Goal: Task Accomplishment & Management: Use online tool/utility

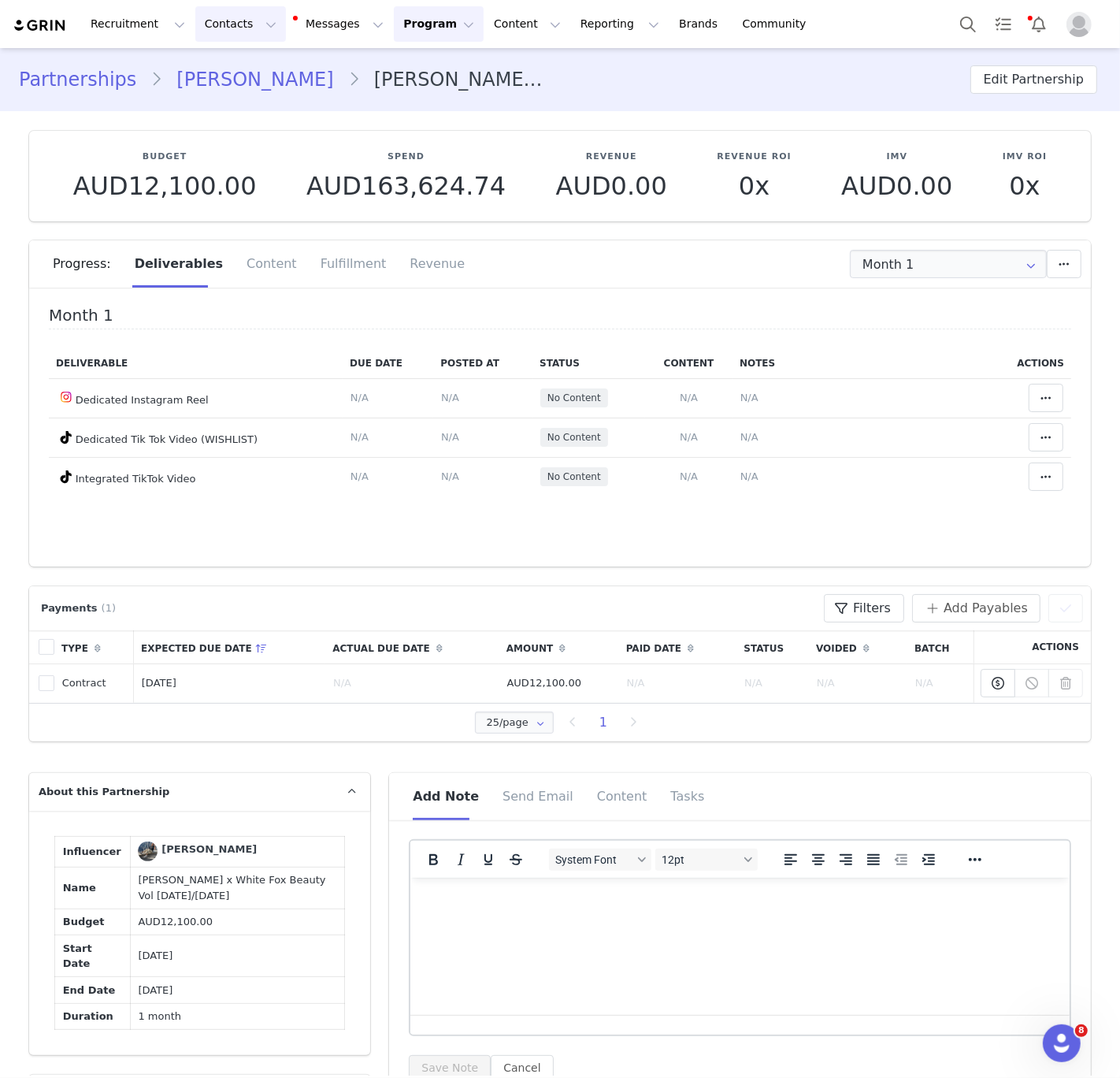
click at [240, 32] on button "Contacts Contacts" at bounding box center [241, 24] width 91 height 36
click at [232, 68] on p "Creators" at bounding box center [220, 70] width 47 height 16
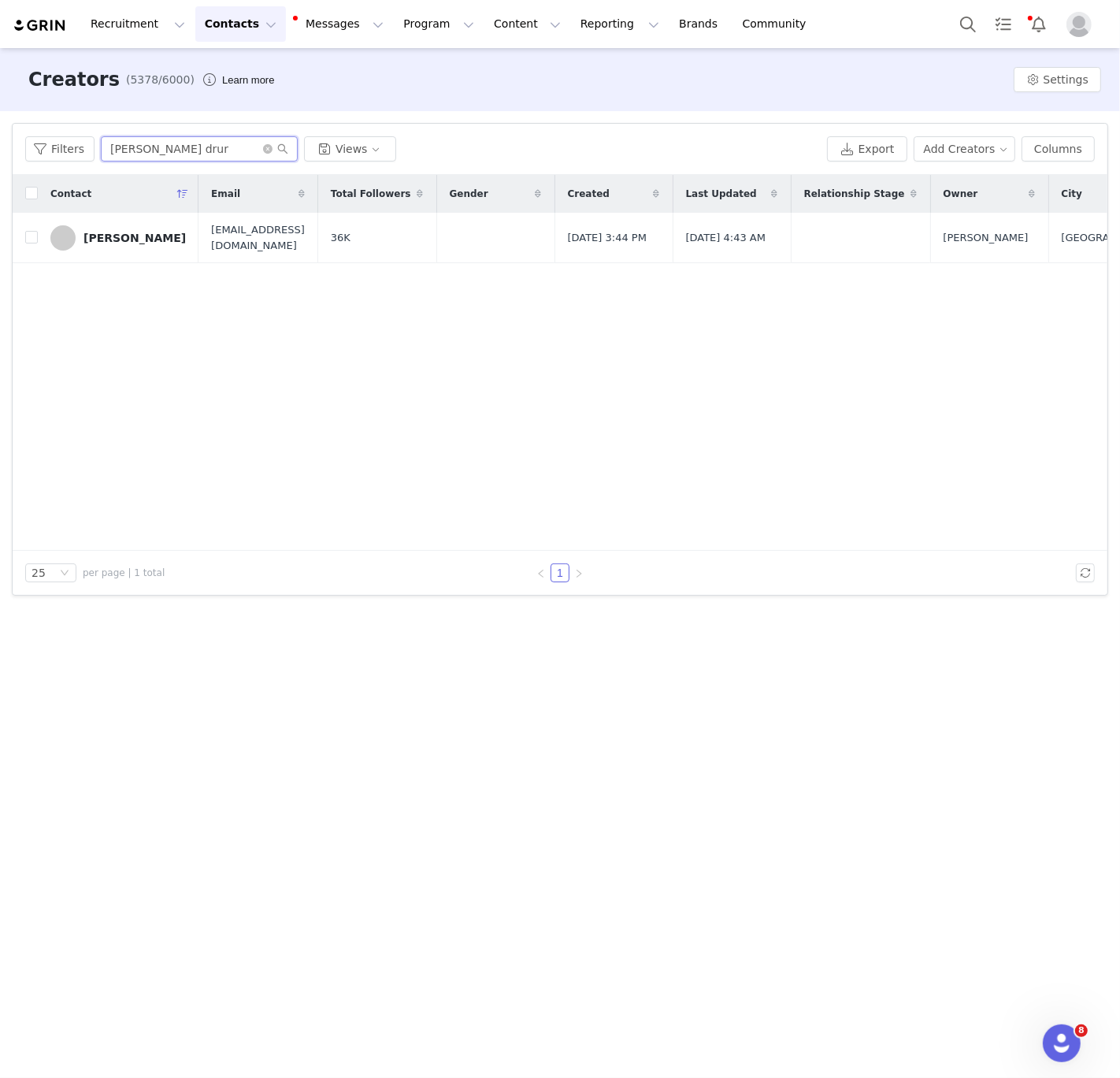
click at [180, 153] on input "[PERSON_NAME] drur" at bounding box center [199, 148] width 197 height 25
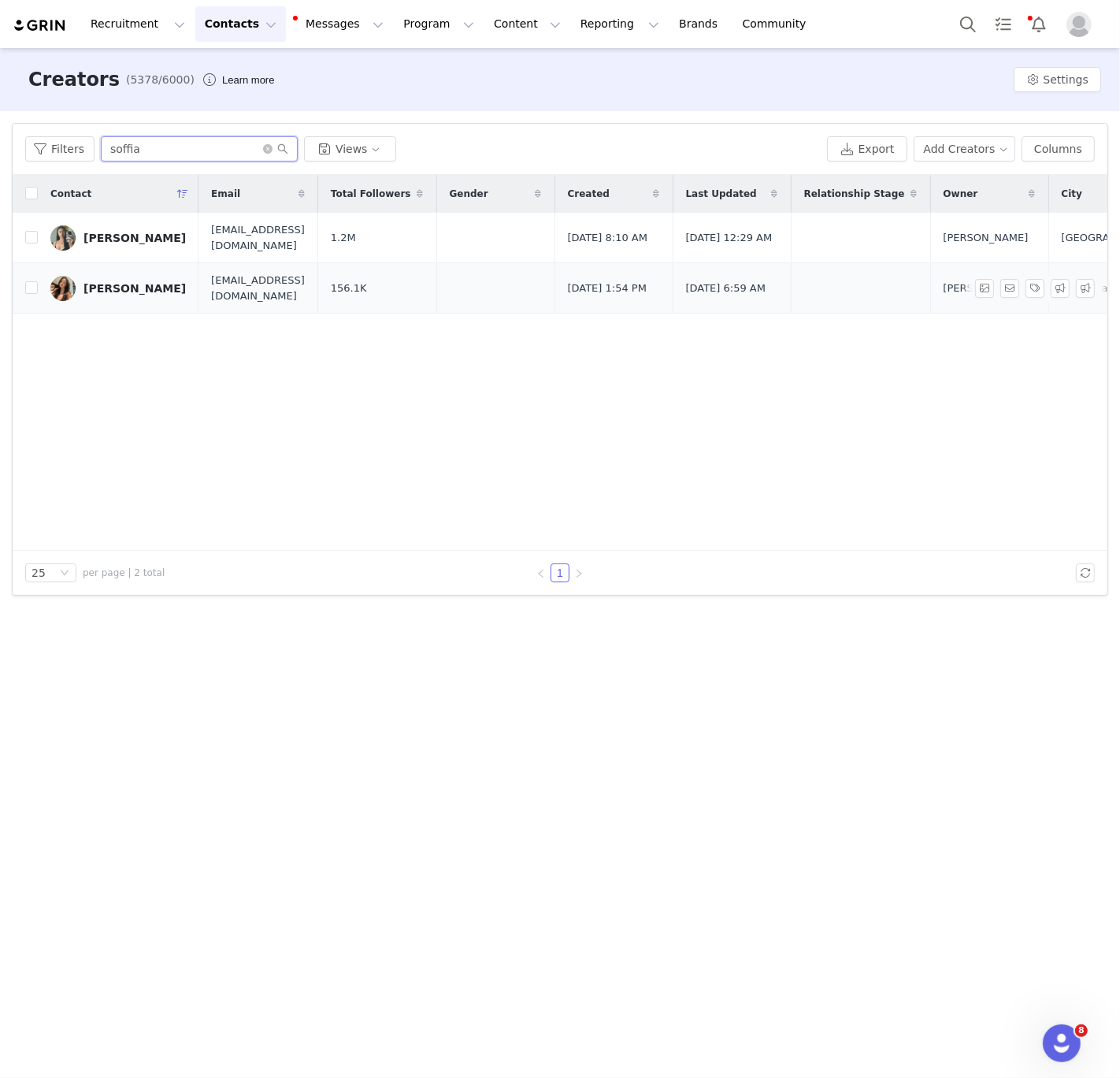
type input "soffia"
click at [109, 291] on div "[PERSON_NAME]" at bounding box center [134, 288] width 102 height 13
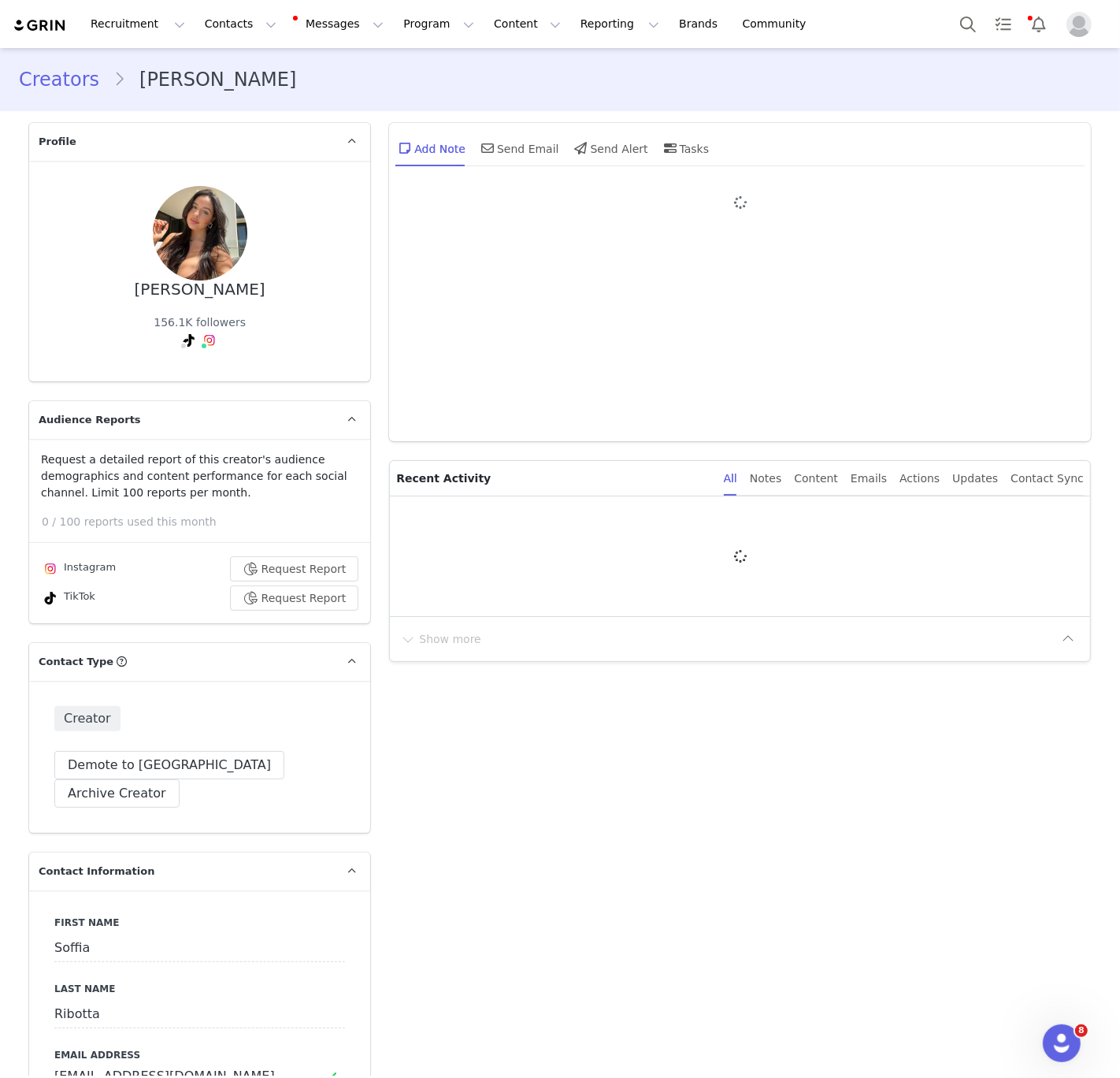
type input "+1 ([GEOGRAPHIC_DATA])"
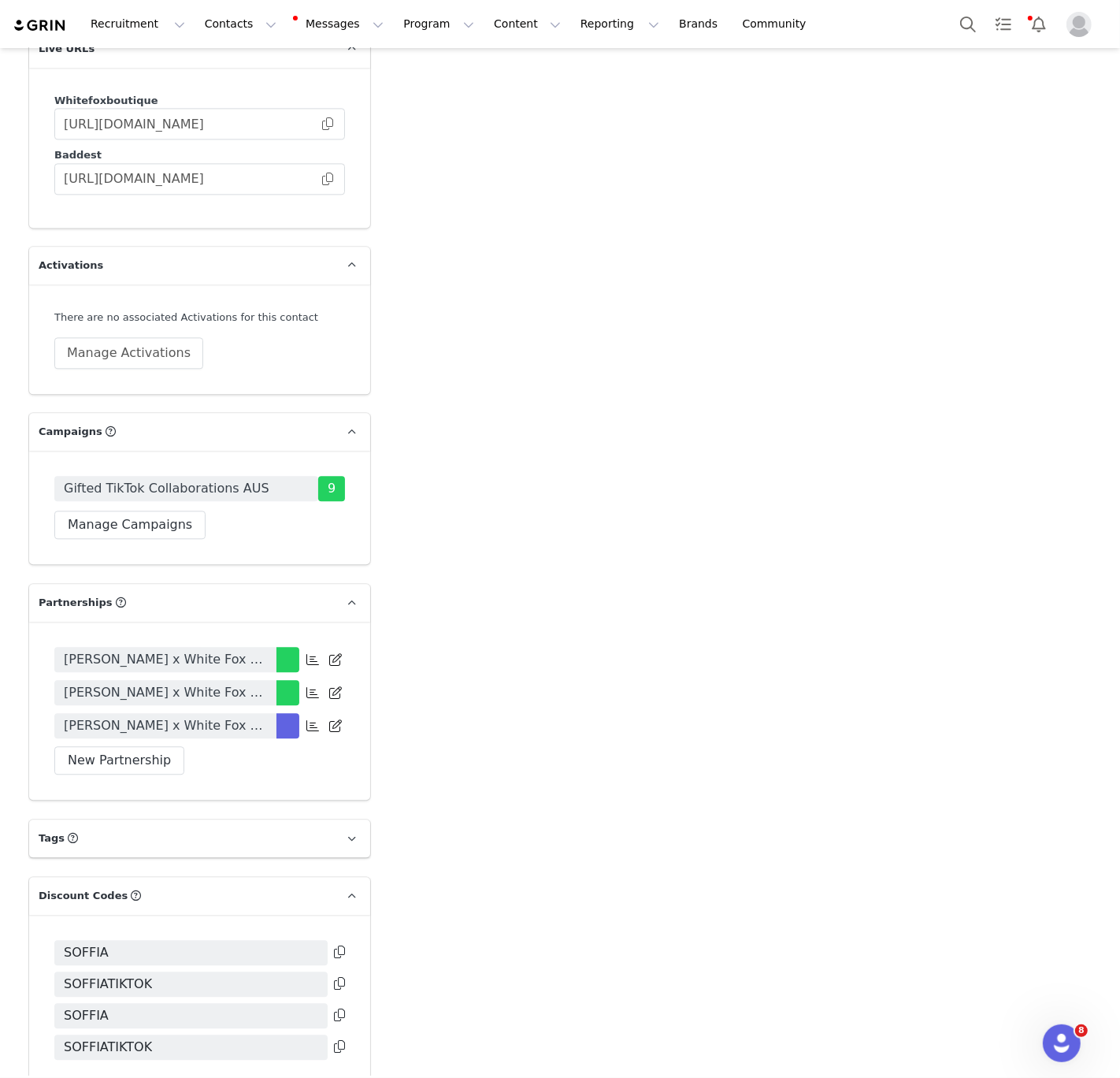
scroll to position [3070, 0]
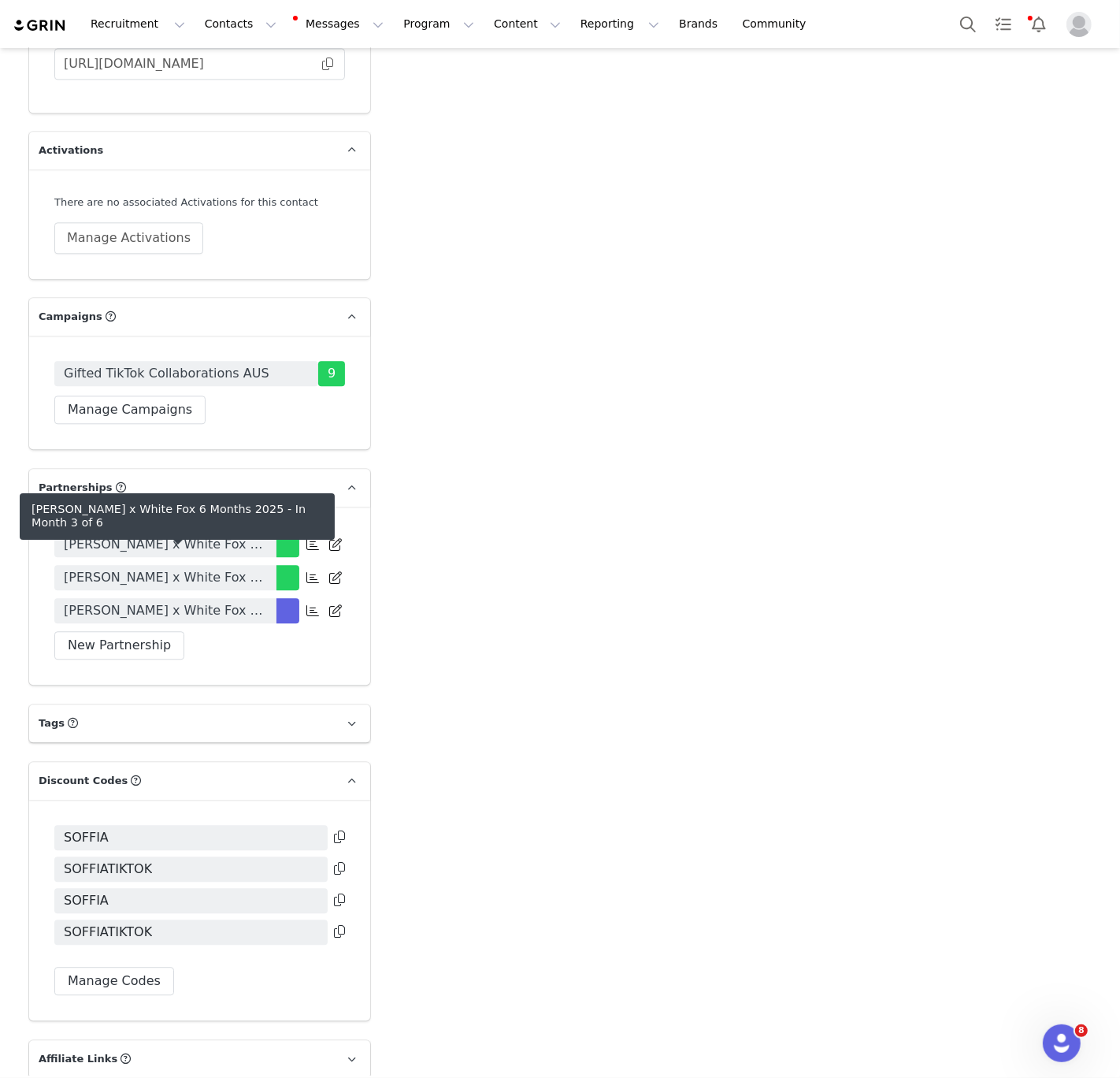
click at [175, 601] on span "[PERSON_NAME] x White Fox 6 Months 2025" at bounding box center [165, 610] width 203 height 19
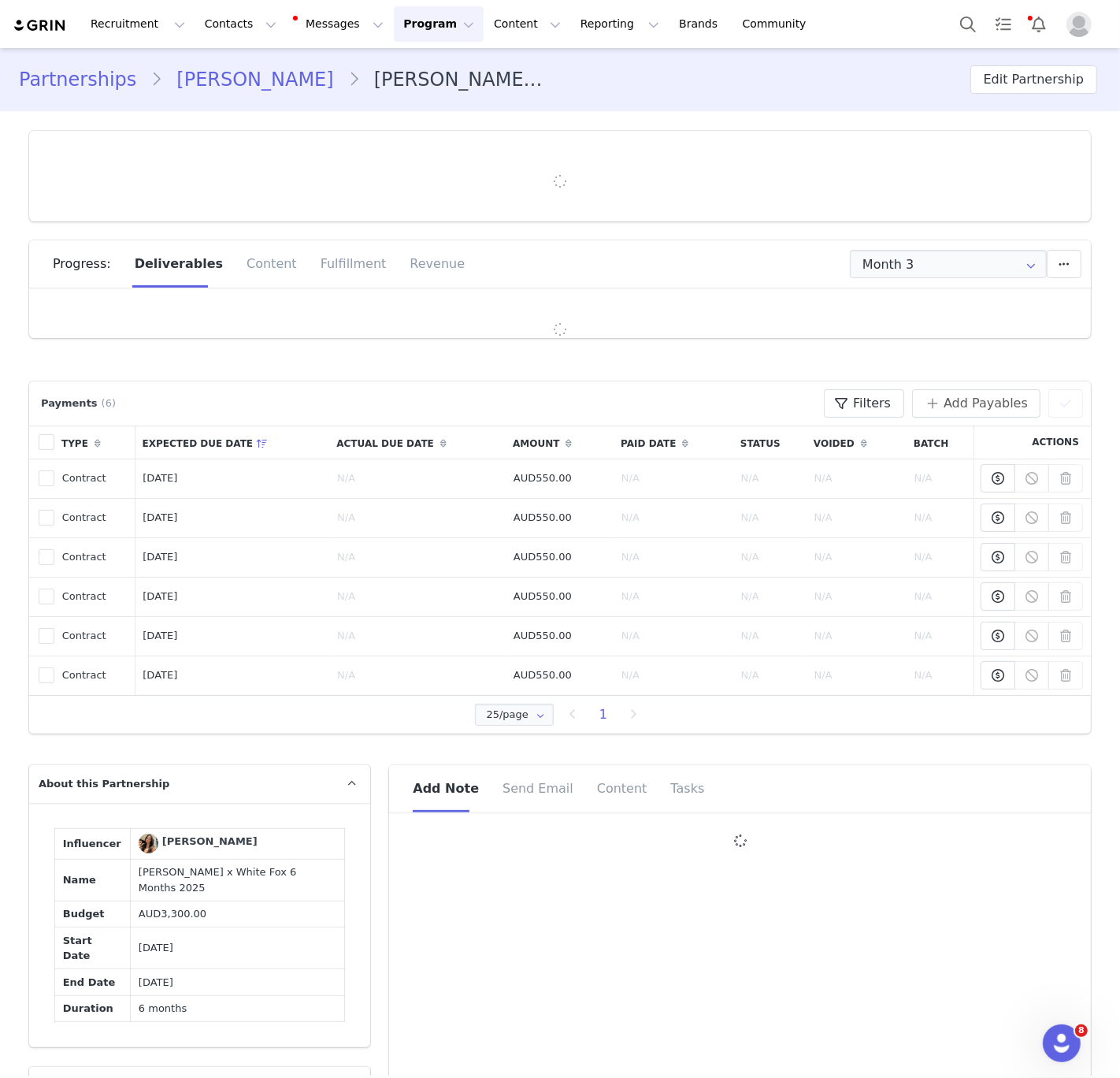
type input "+1 ([GEOGRAPHIC_DATA])"
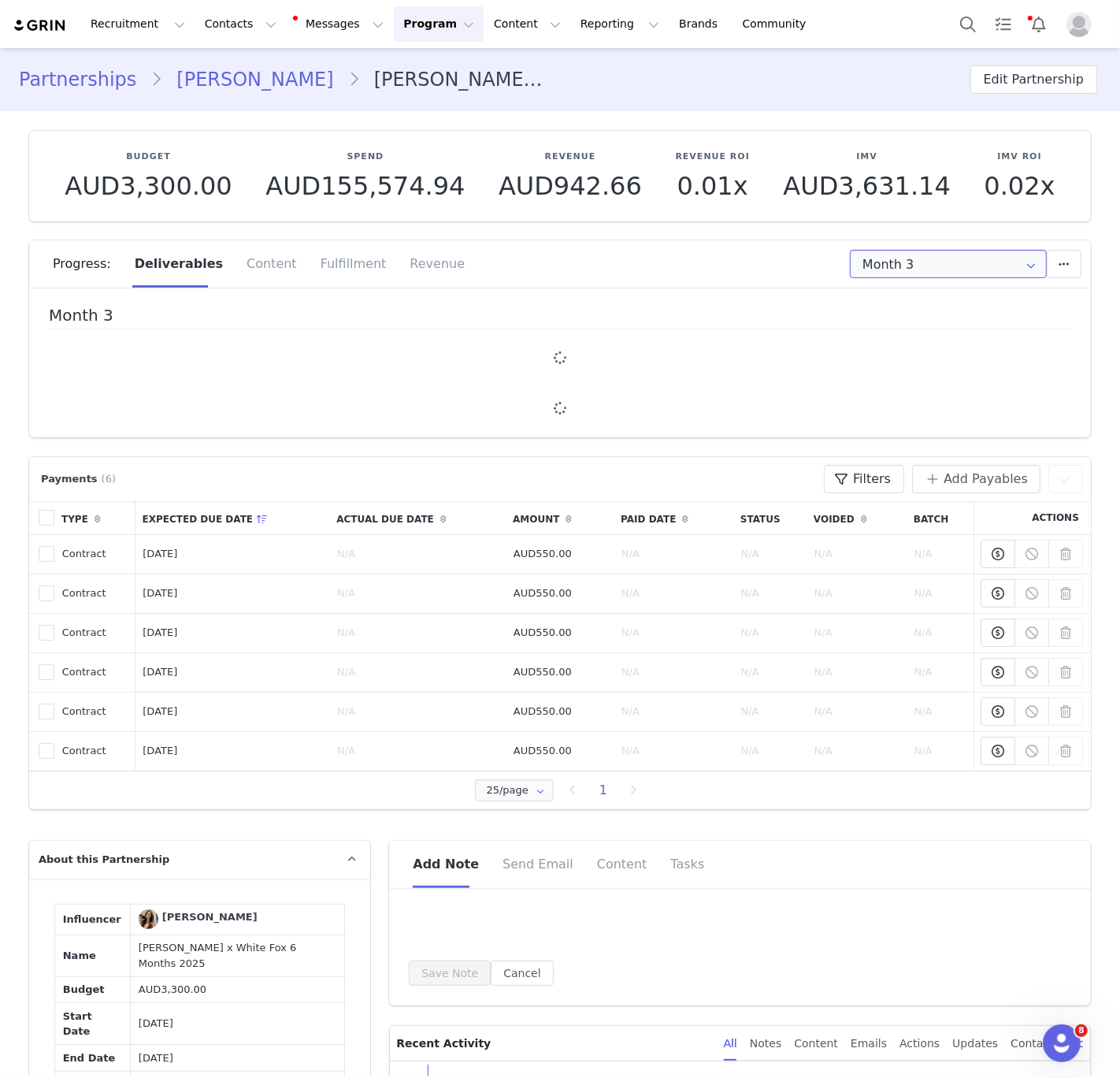
click at [916, 269] on input "Month 3" at bounding box center [948, 263] width 197 height 28
click at [900, 287] on span "Month 2" at bounding box center [888, 287] width 45 height 0
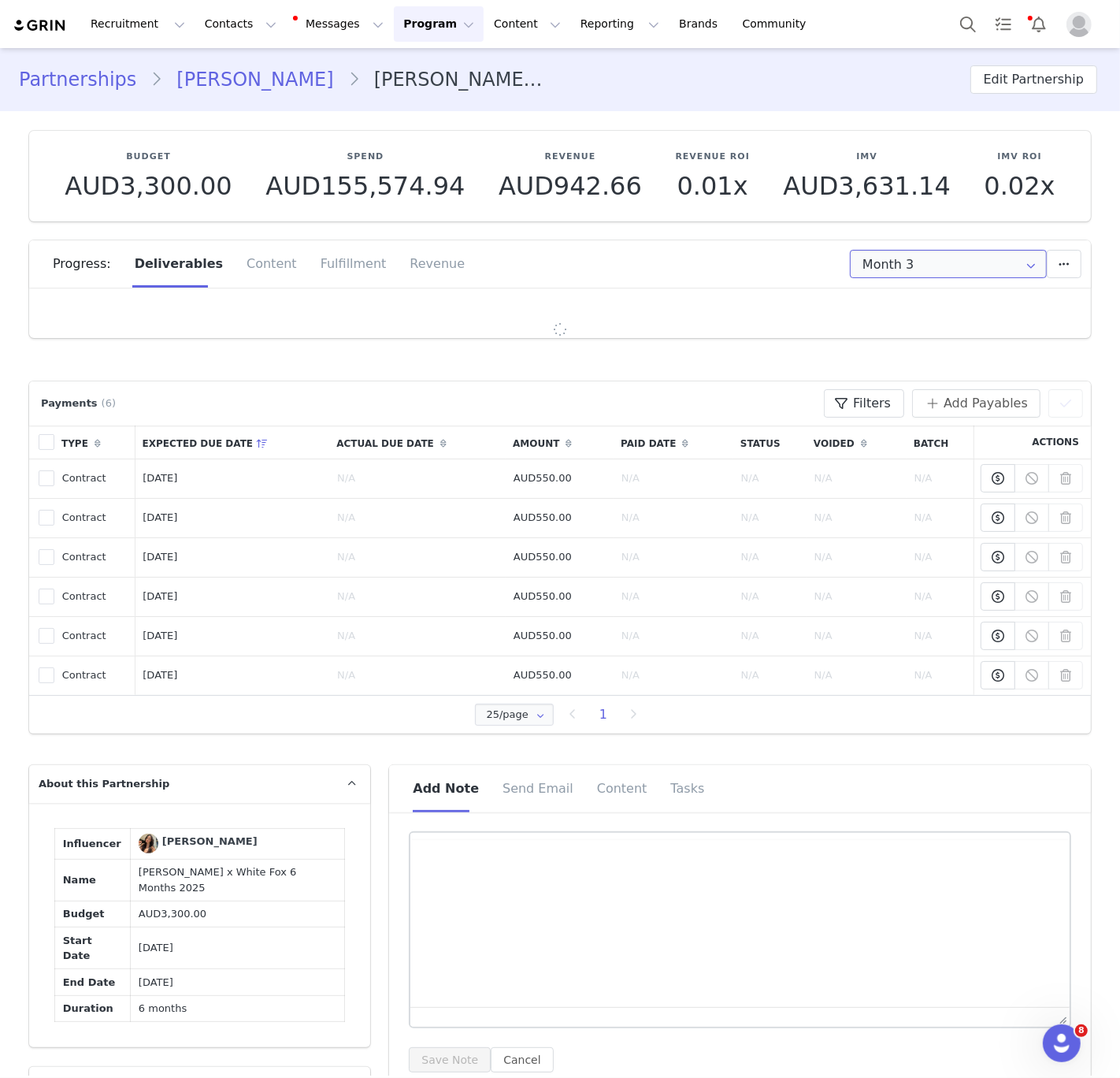
type input "Month 2"
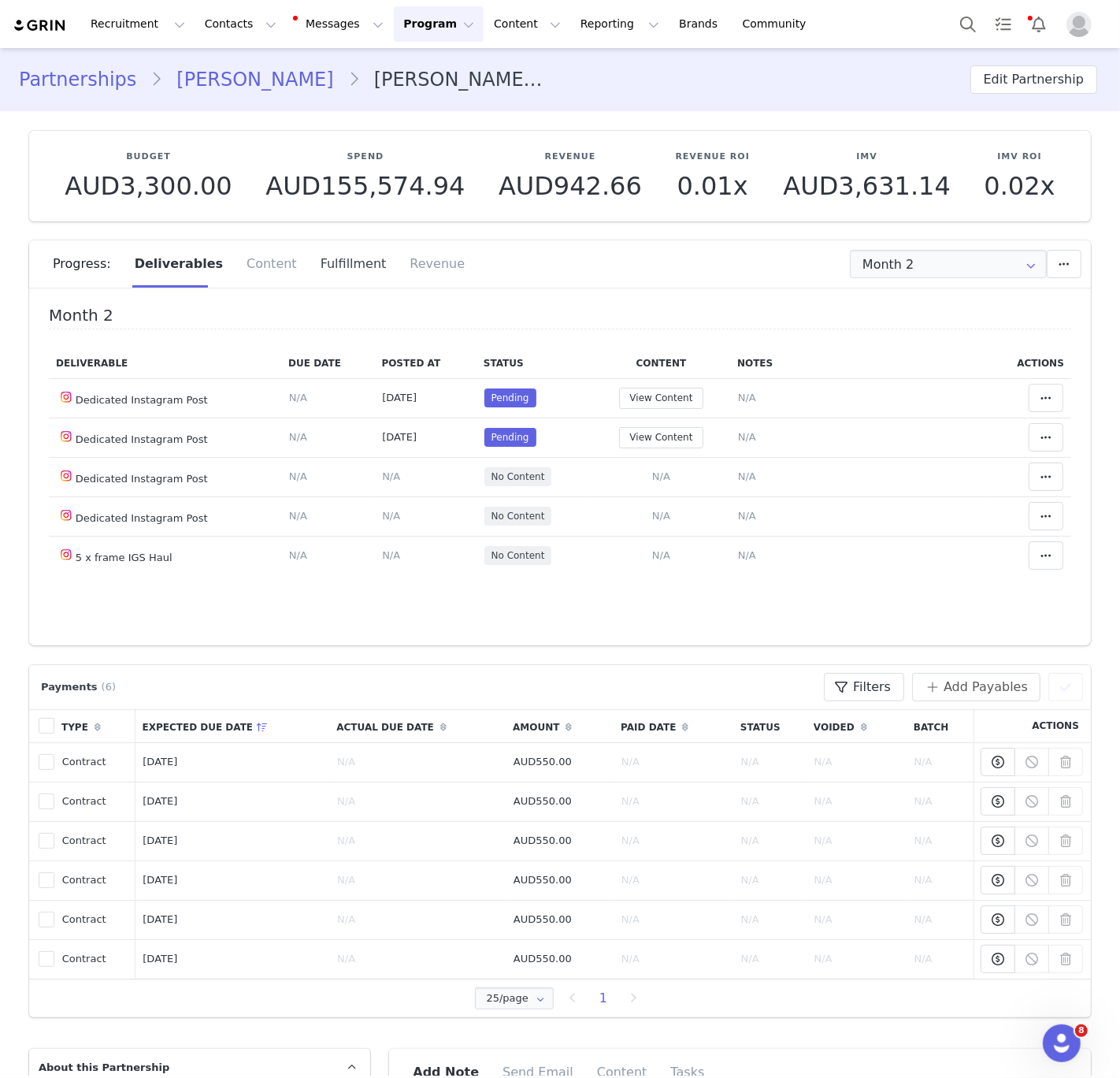
click at [346, 262] on div "Fulfillment" at bounding box center [353, 264] width 90 height 47
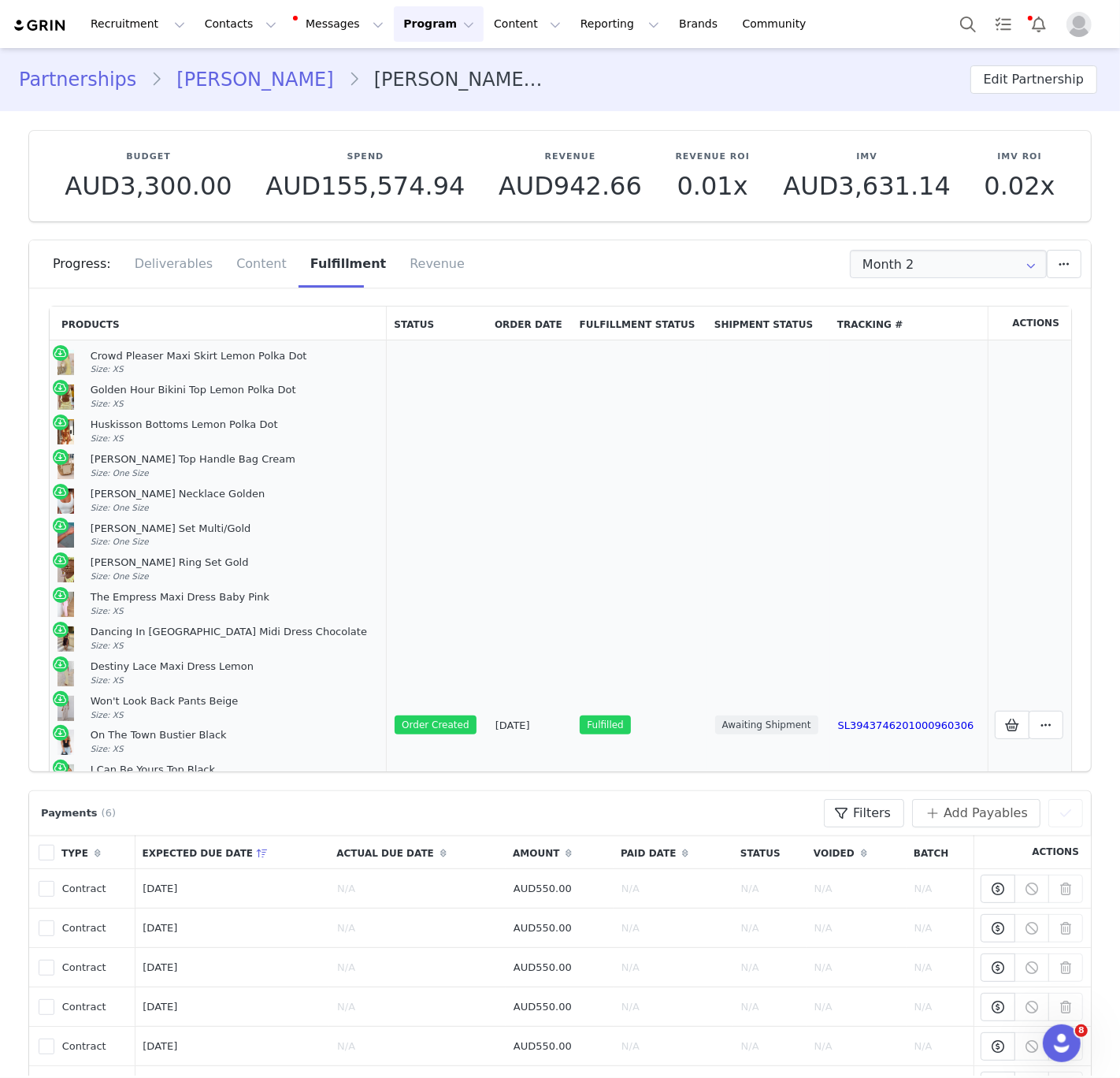
scroll to position [424, 0]
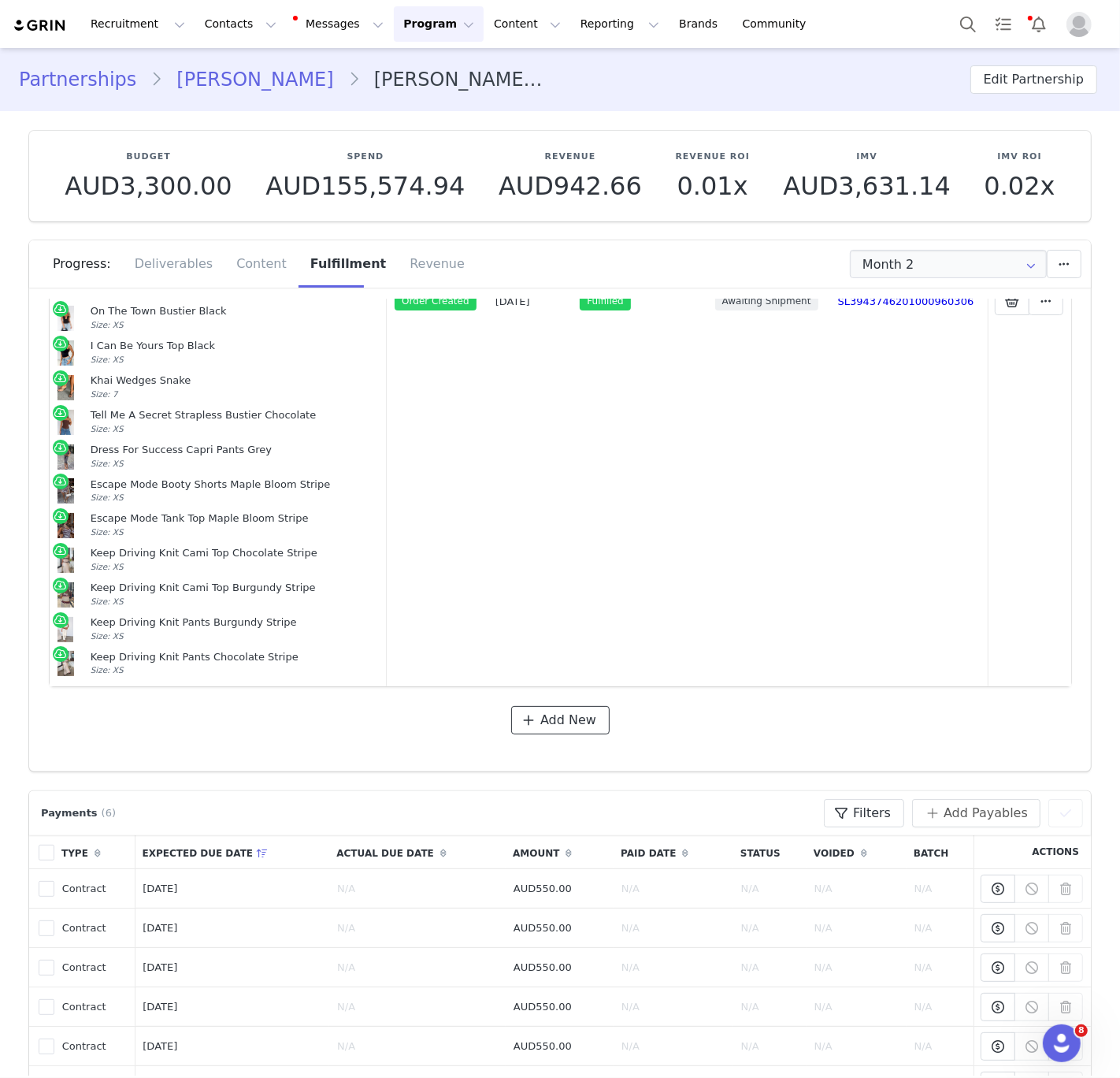
click at [560, 718] on span "Add New" at bounding box center [568, 719] width 56 height 19
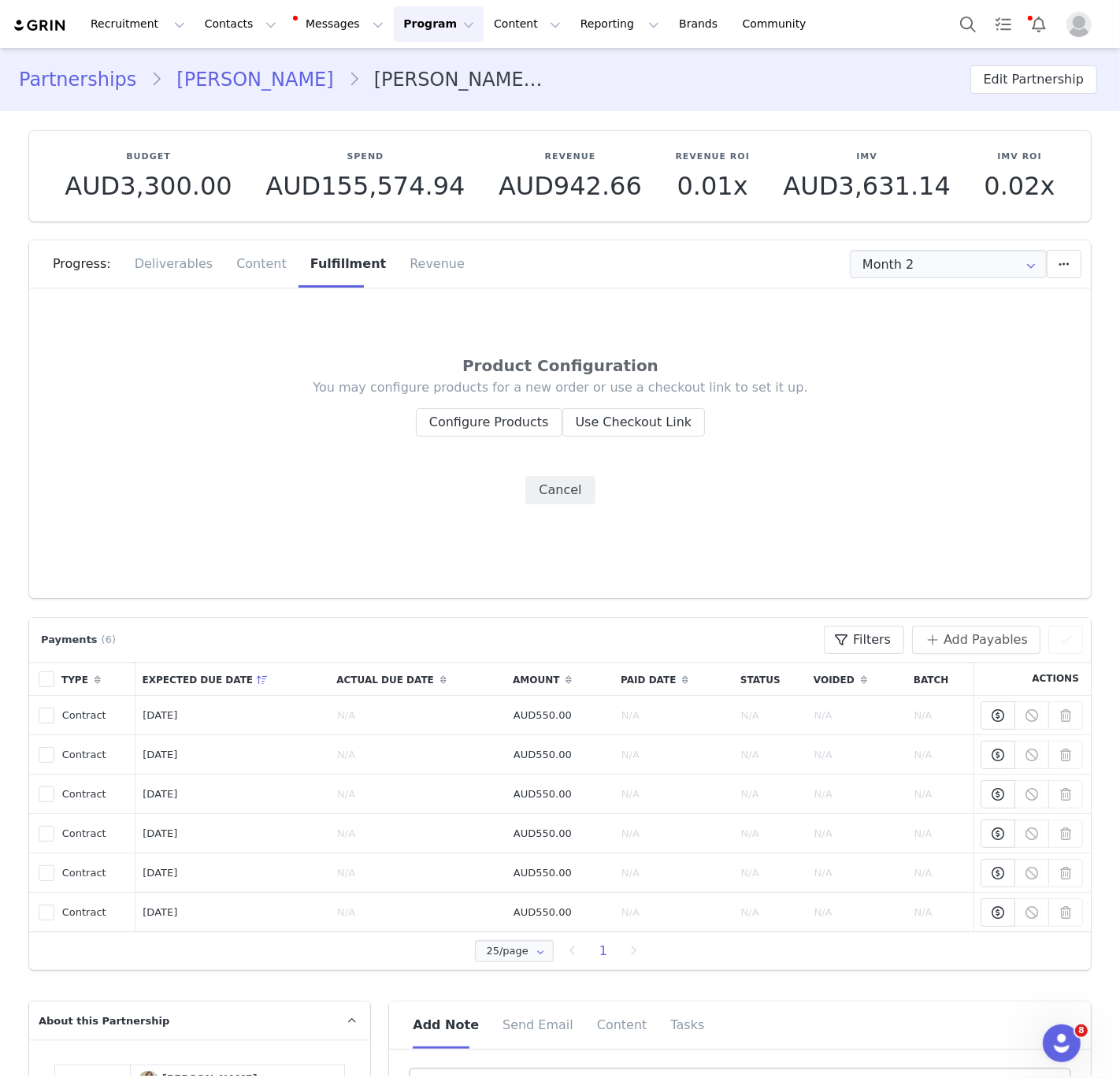
scroll to position [0, 0]
click at [478, 421] on button "Configure Products" at bounding box center [489, 422] width 147 height 28
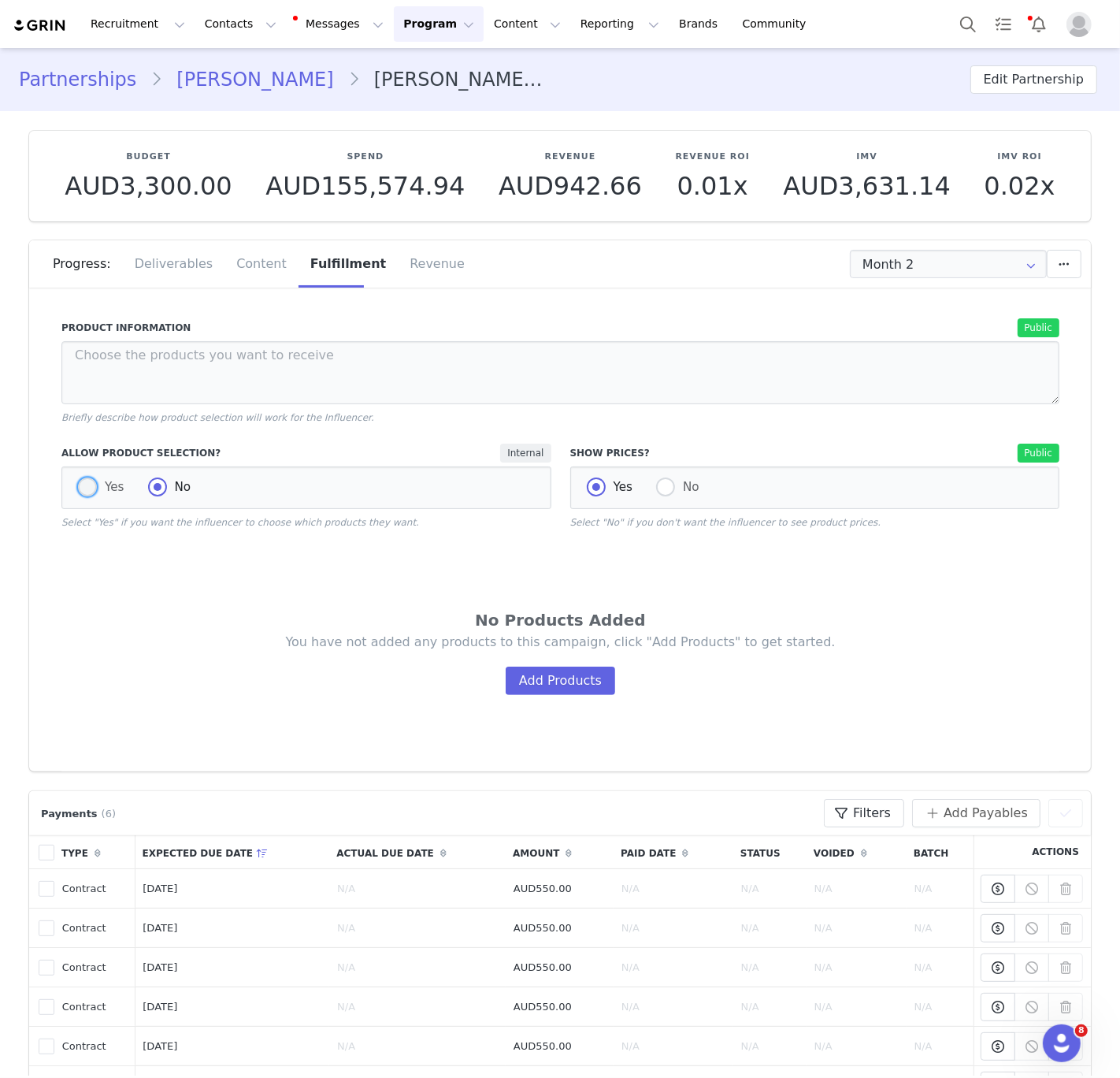
click at [91, 484] on span at bounding box center [87, 486] width 19 height 19
click at [91, 484] on input "Yes" at bounding box center [87, 487] width 19 height 20
radio input "true"
radio input "false"
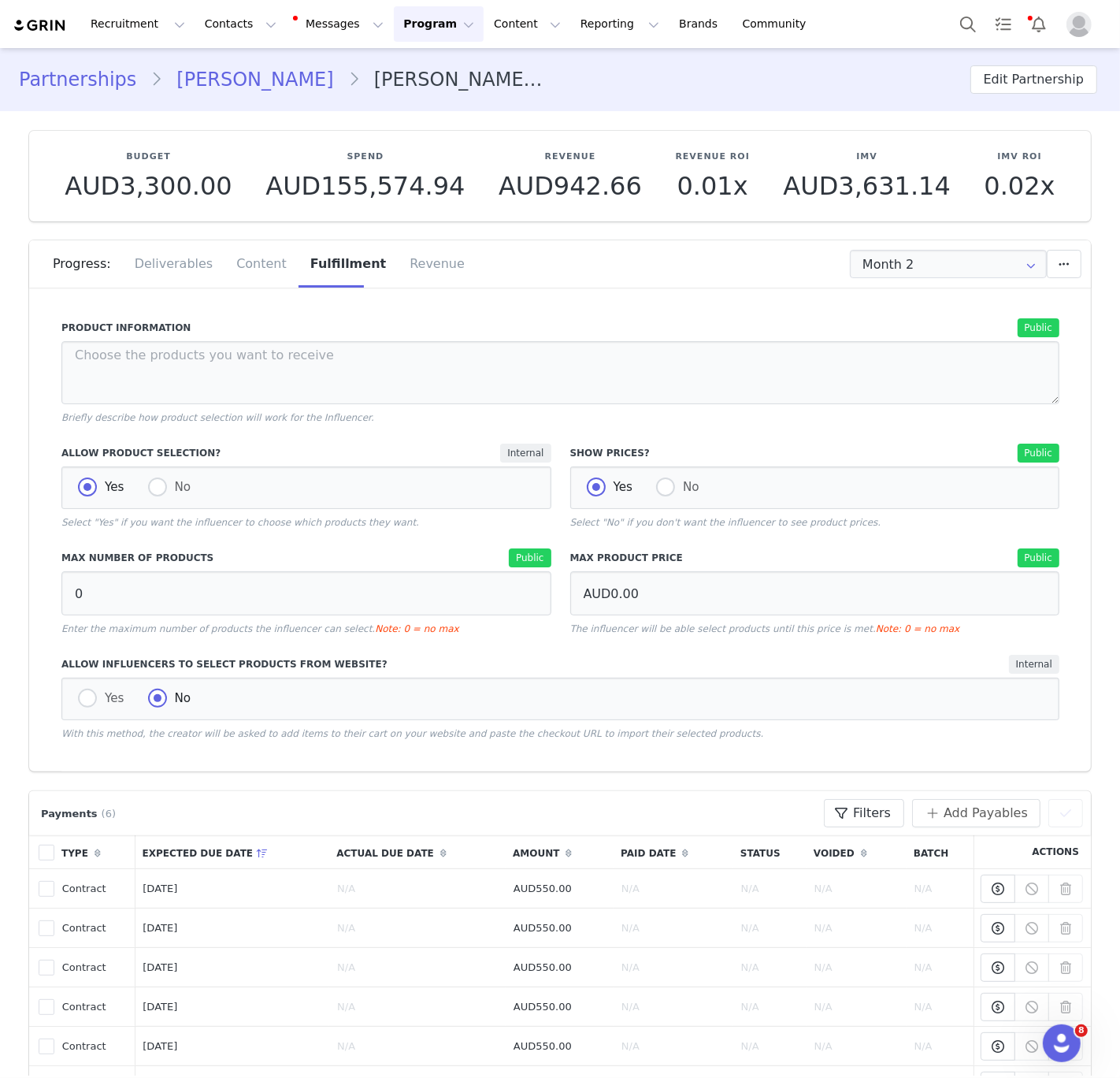
scroll to position [310, 0]
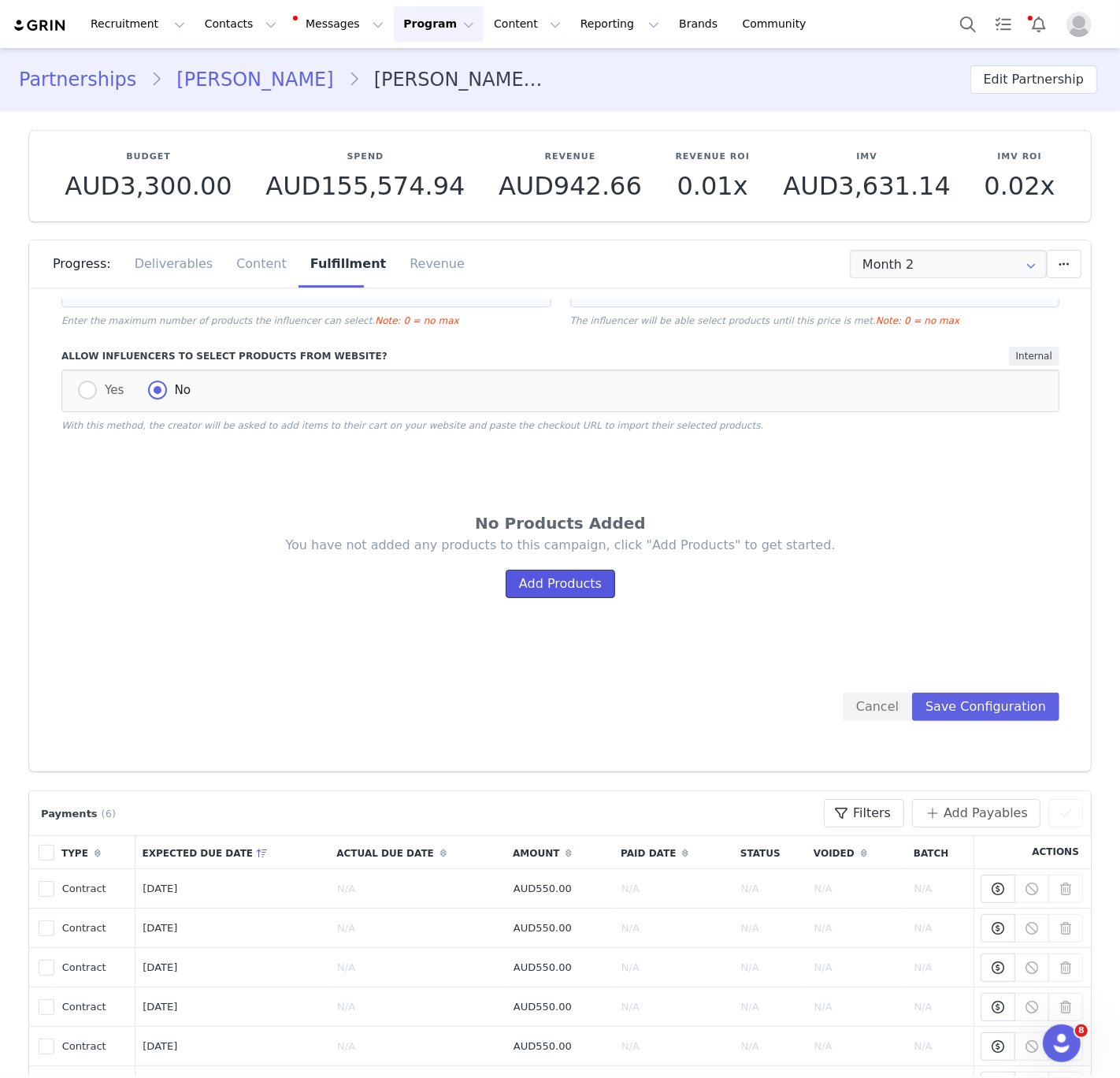
click at [535, 569] on button "Add Products" at bounding box center [560, 583] width 109 height 28
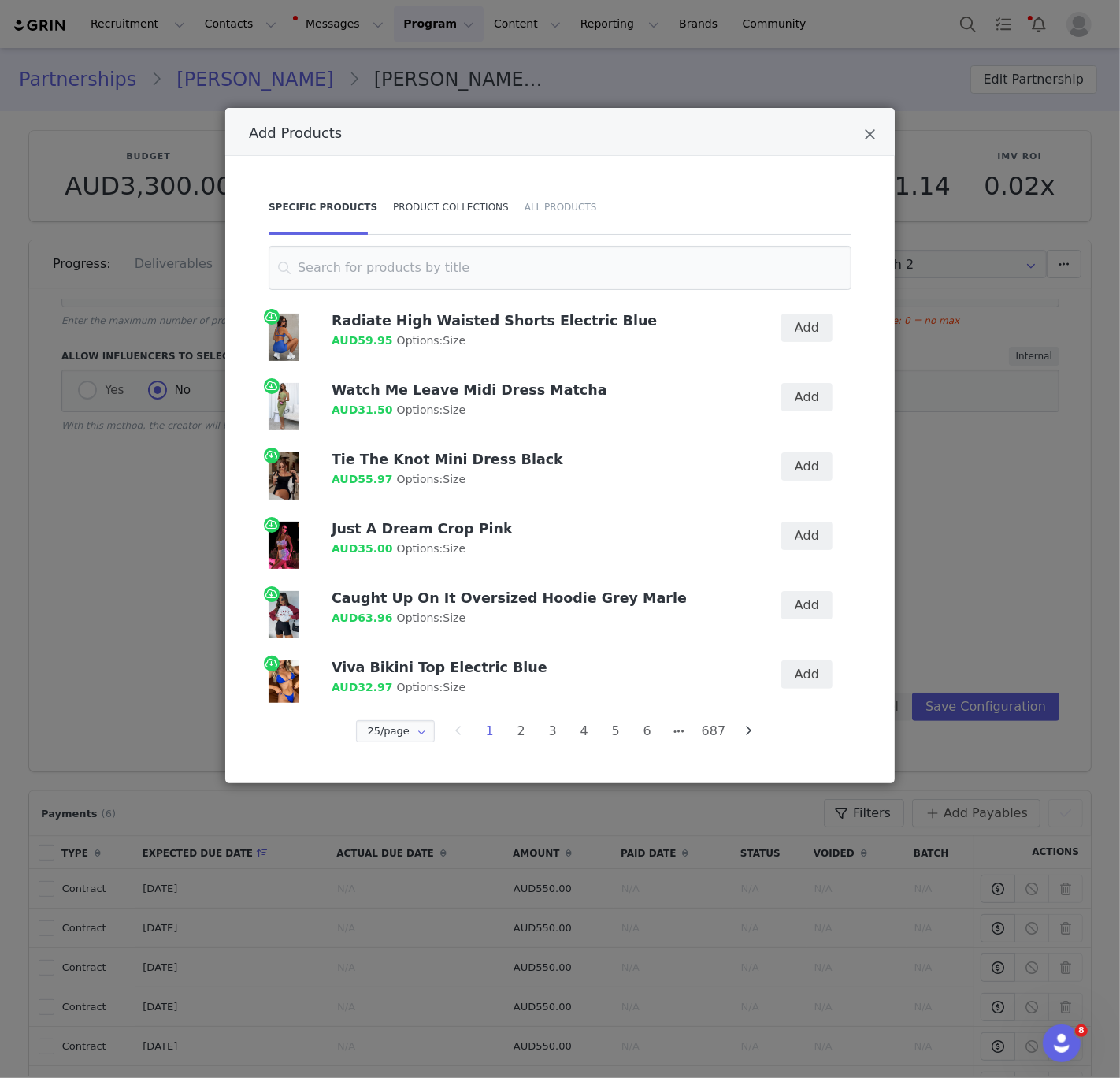
click at [463, 213] on div "Product Collections" at bounding box center [451, 207] width 131 height 55
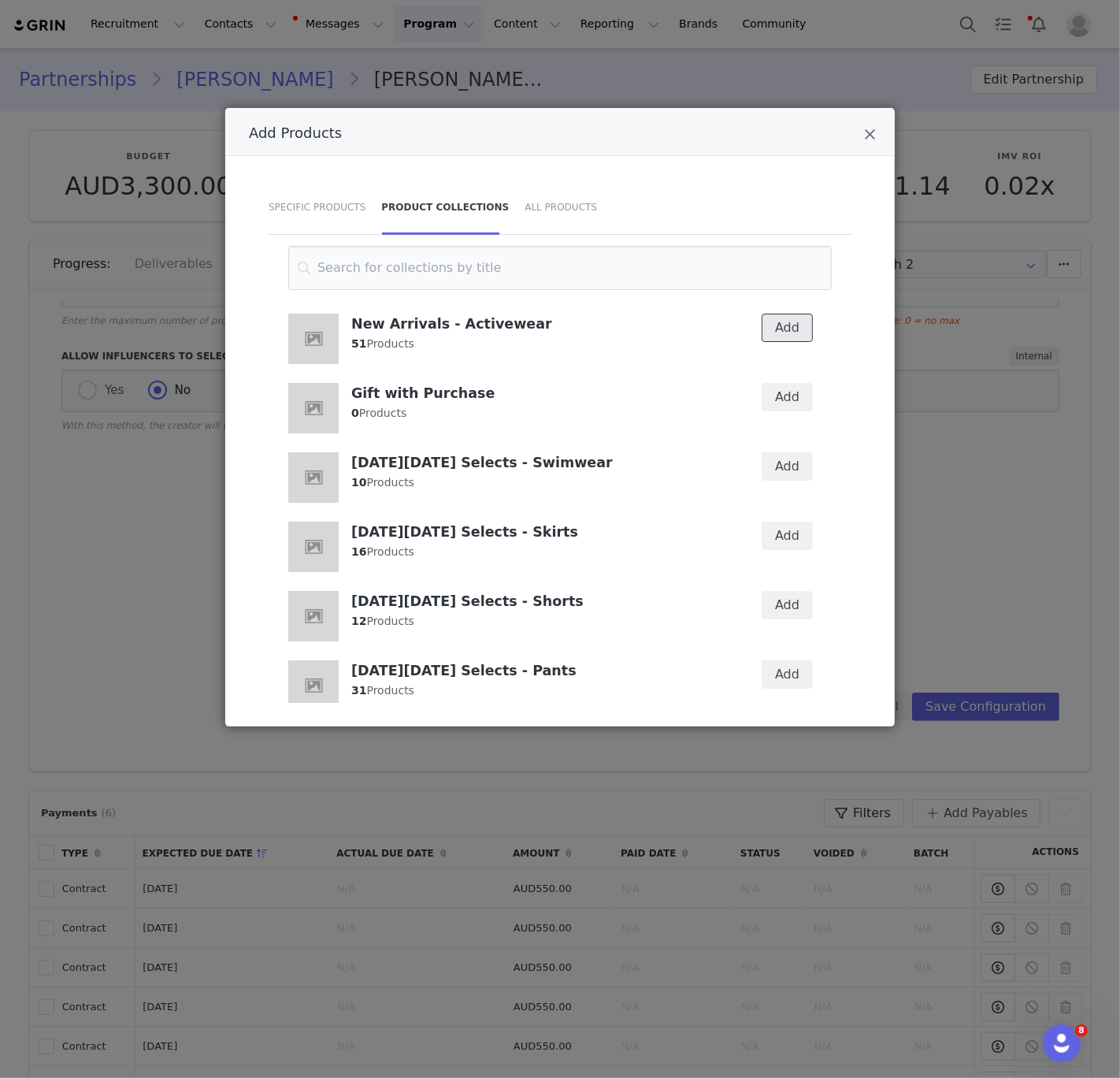
click at [811, 330] on button "Add" at bounding box center [787, 327] width 51 height 28
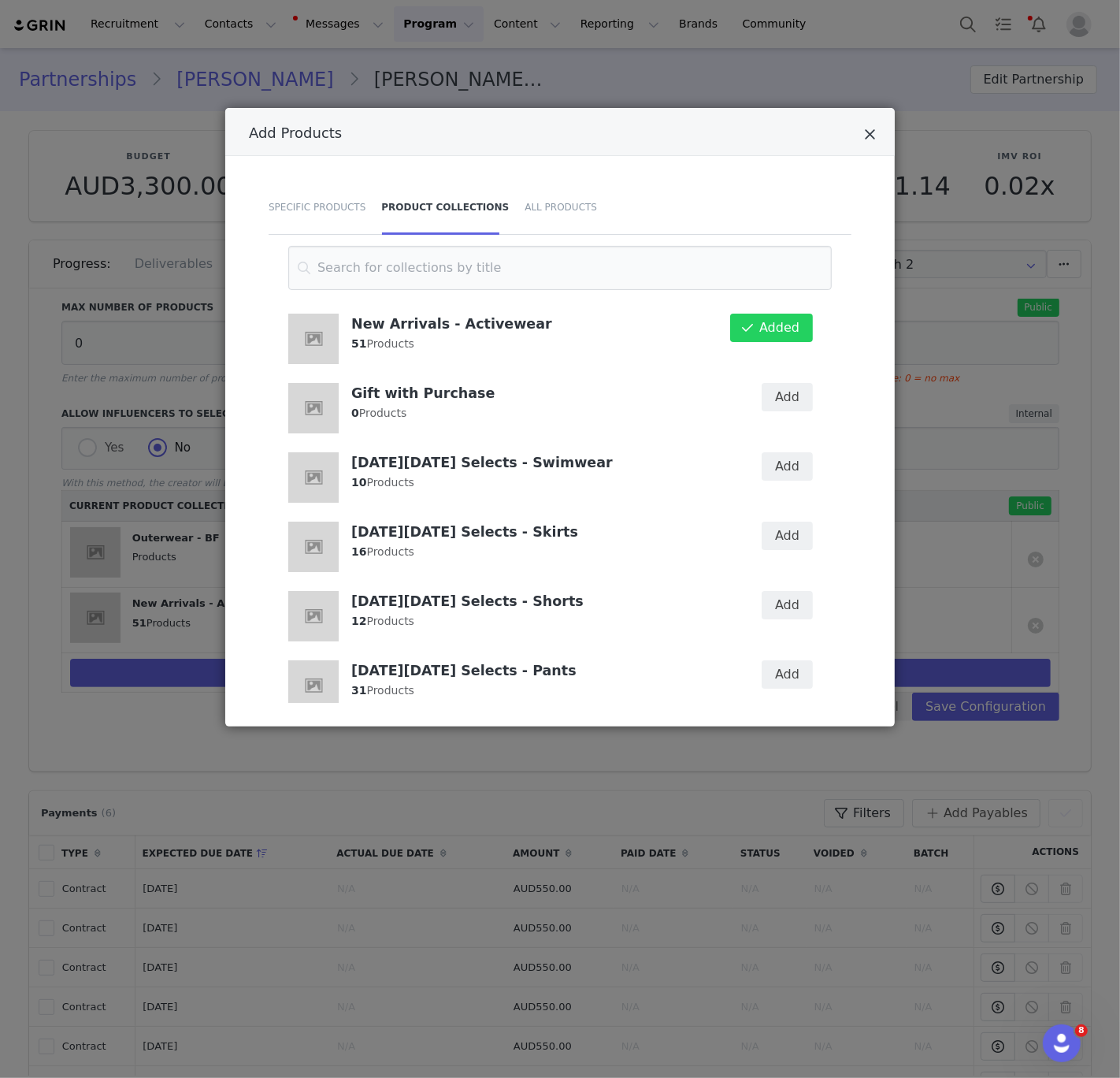
click at [869, 135] on icon "Close" at bounding box center [870, 134] width 12 height 15
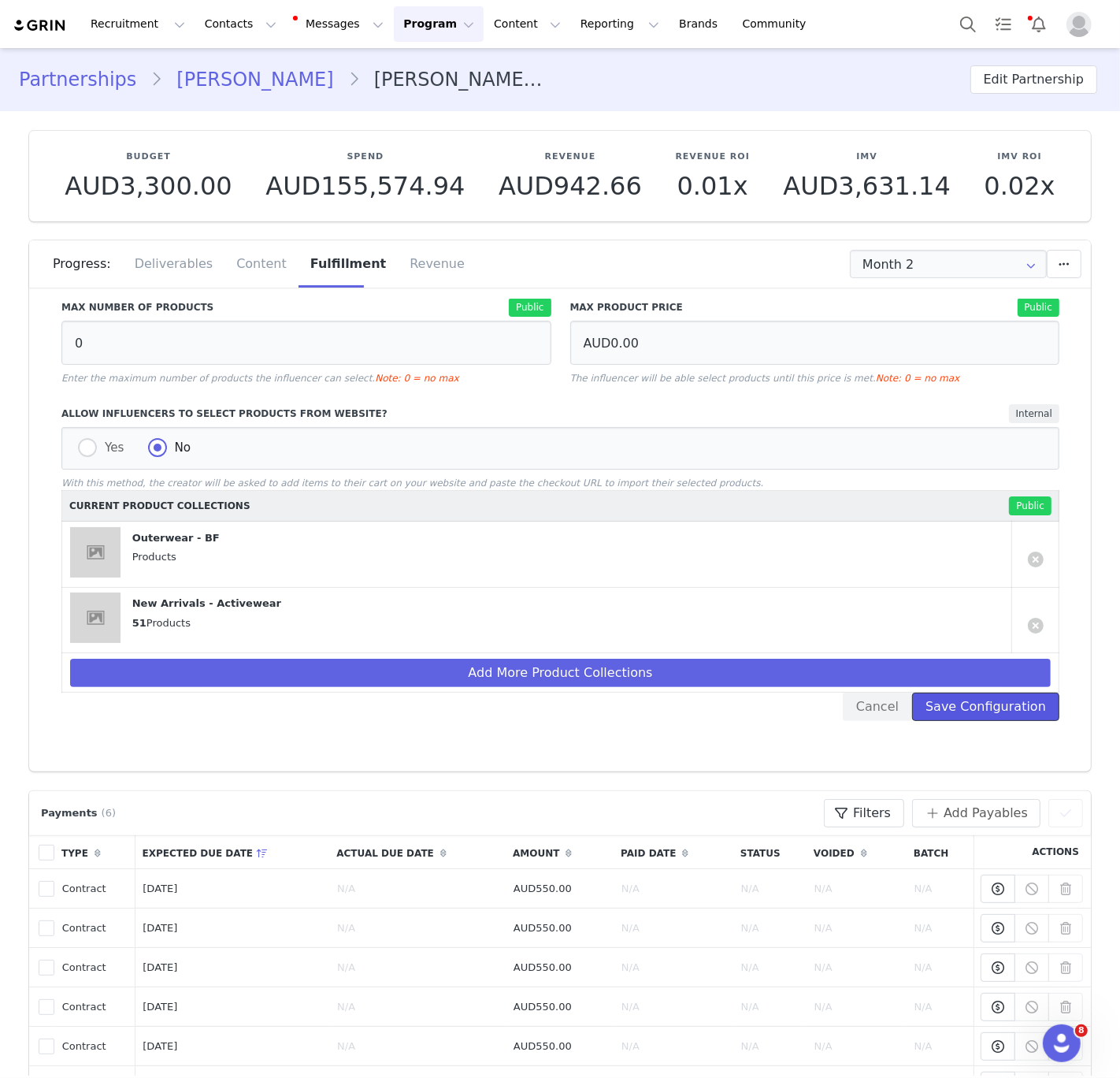
click at [969, 704] on button "Save Configuration" at bounding box center [986, 706] width 147 height 28
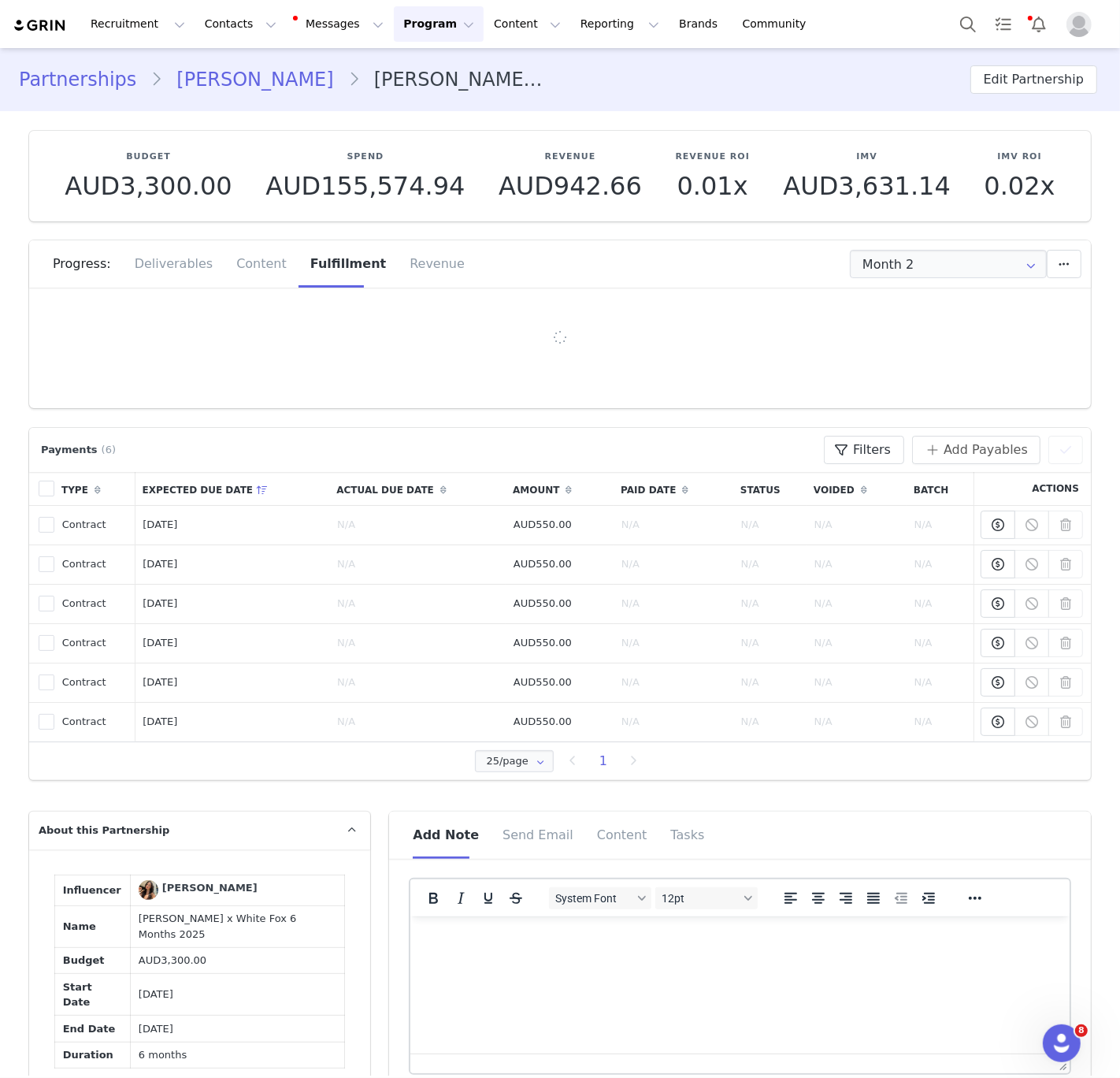
scroll to position [0, 0]
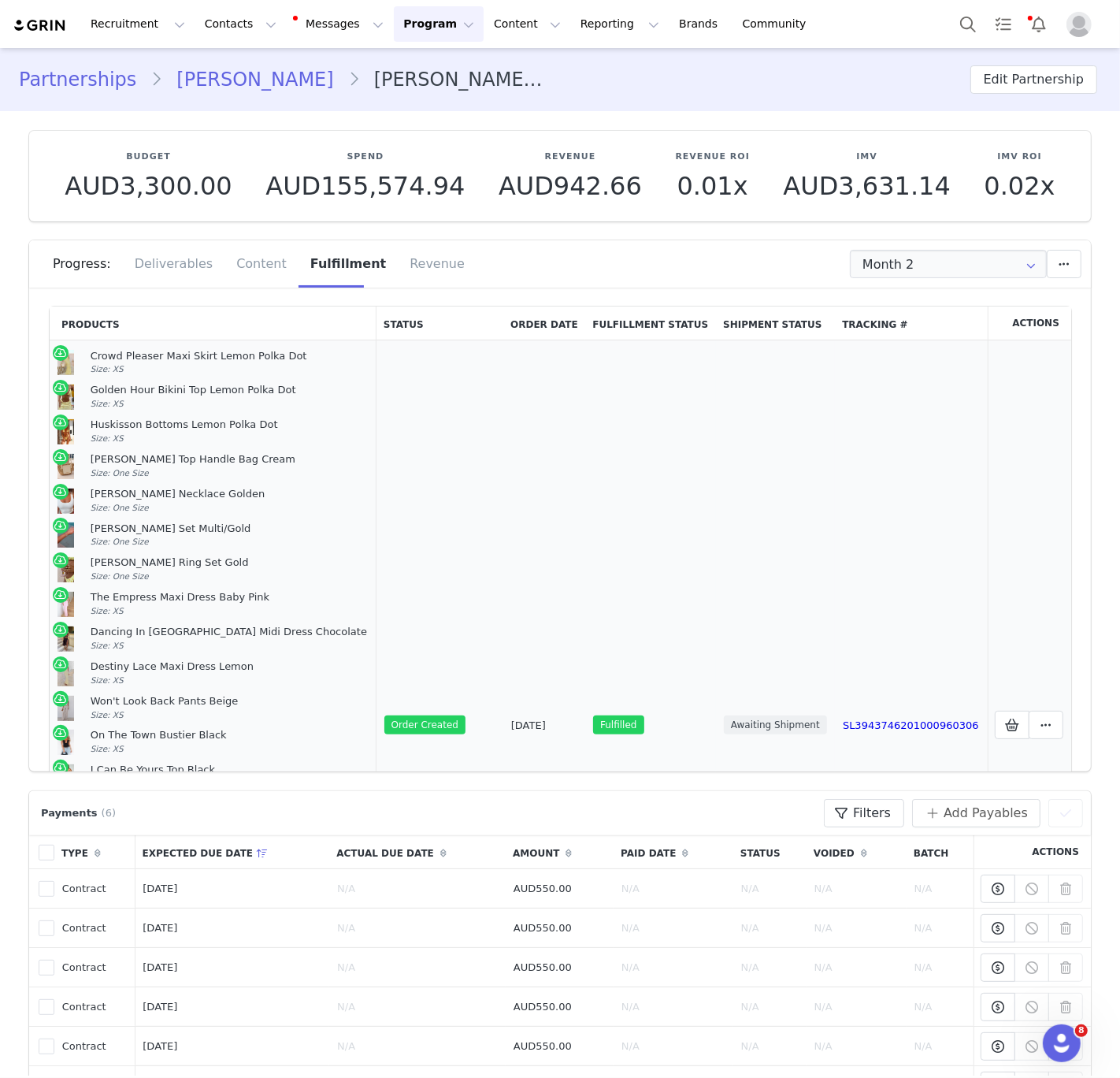
click at [377, 670] on td "Order Created" at bounding box center [440, 725] width 127 height 770
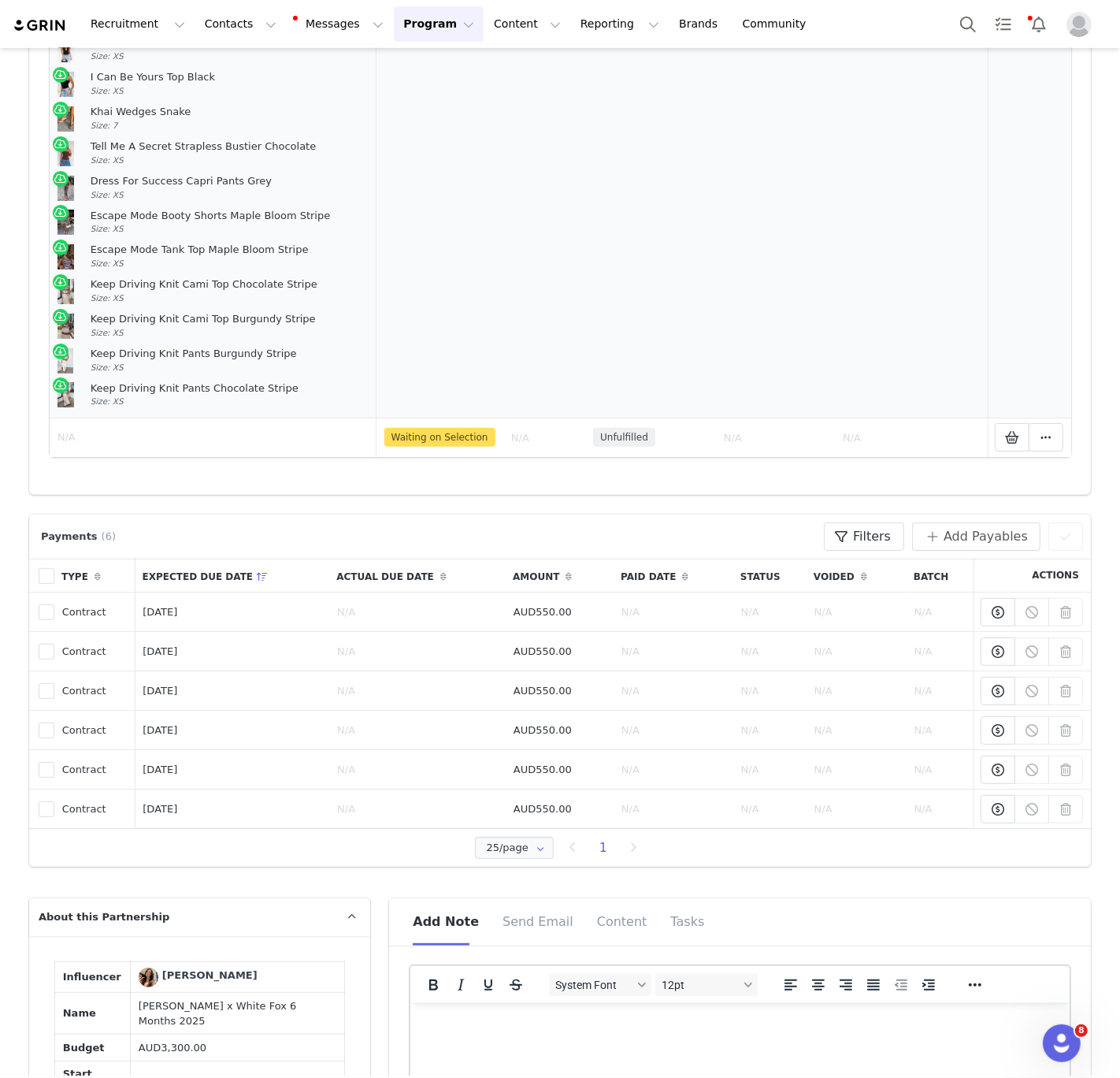
scroll to position [292, 0]
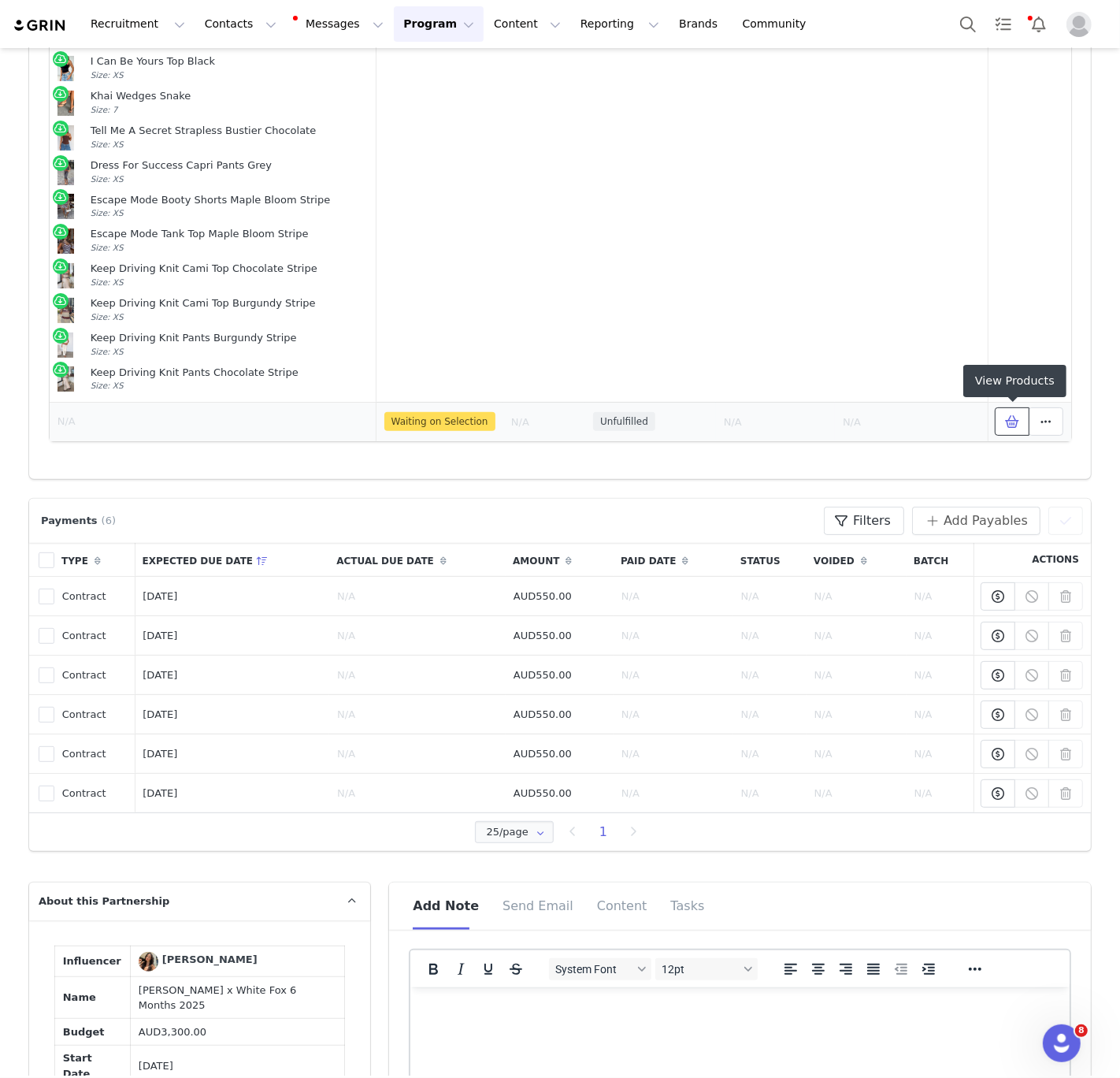
click at [1010, 420] on icon at bounding box center [1012, 422] width 15 height 13
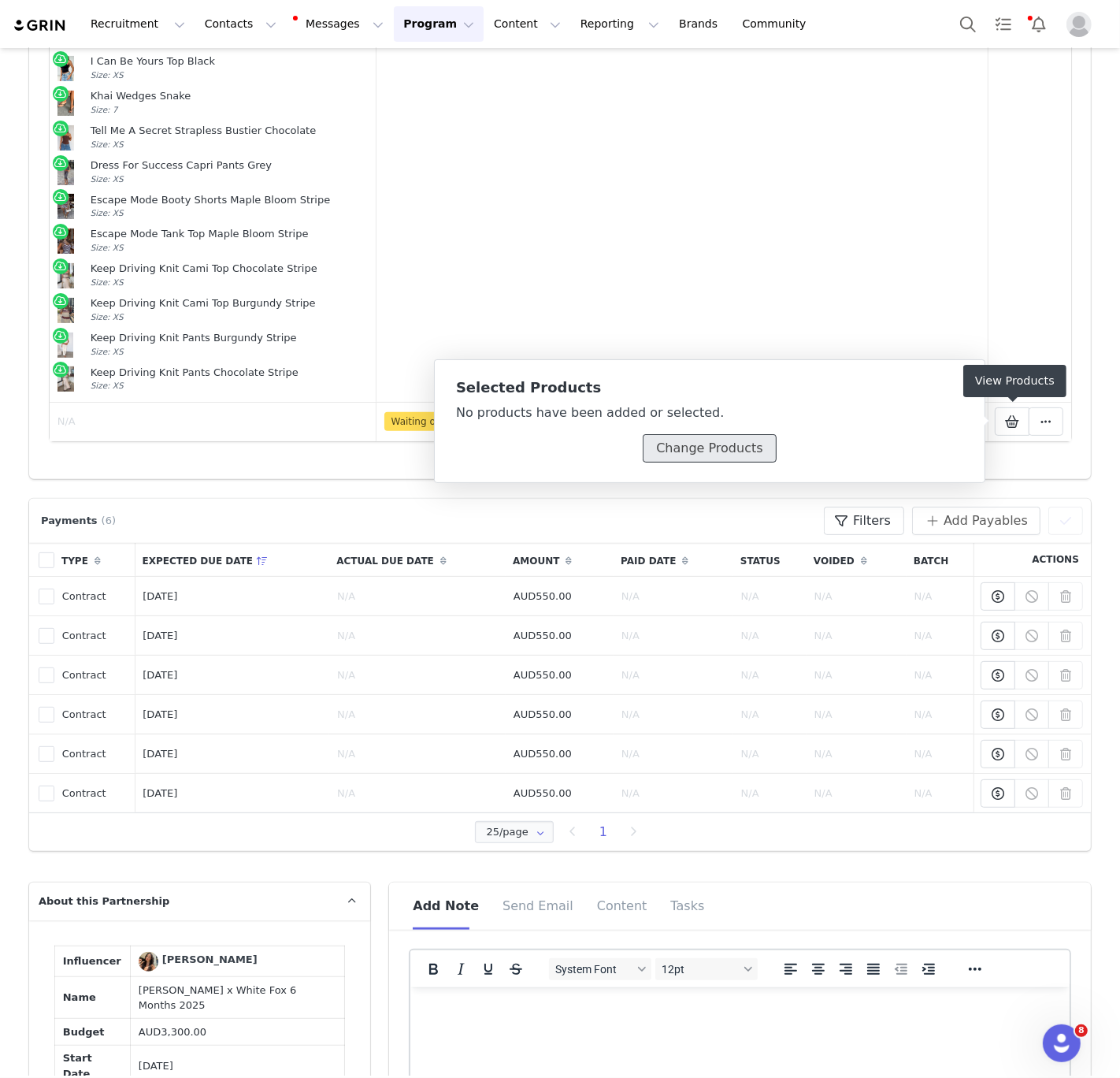
click at [703, 462] on button "Change Products" at bounding box center [709, 448] width 133 height 28
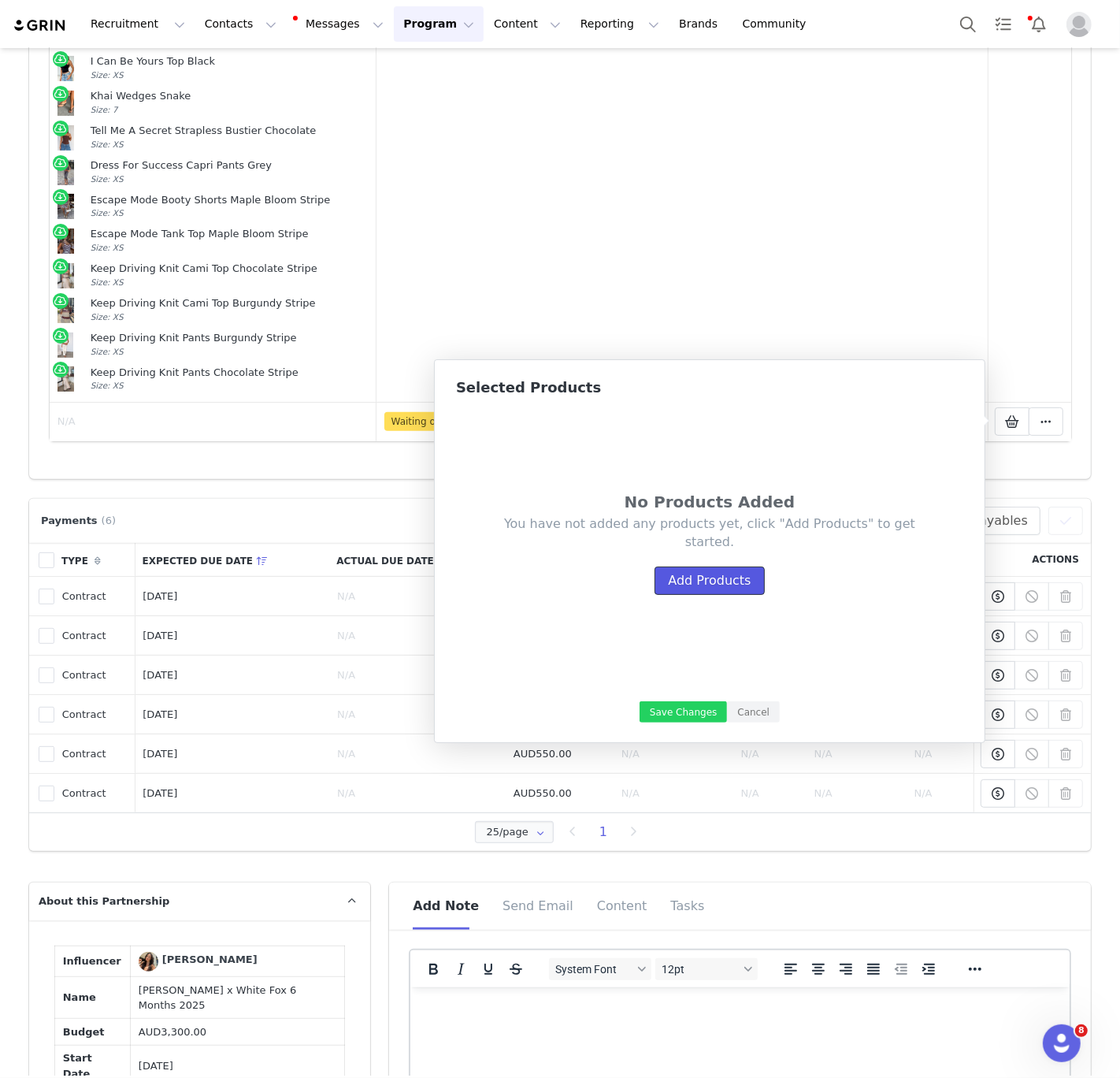
click at [679, 581] on button "Add Products" at bounding box center [709, 580] width 109 height 28
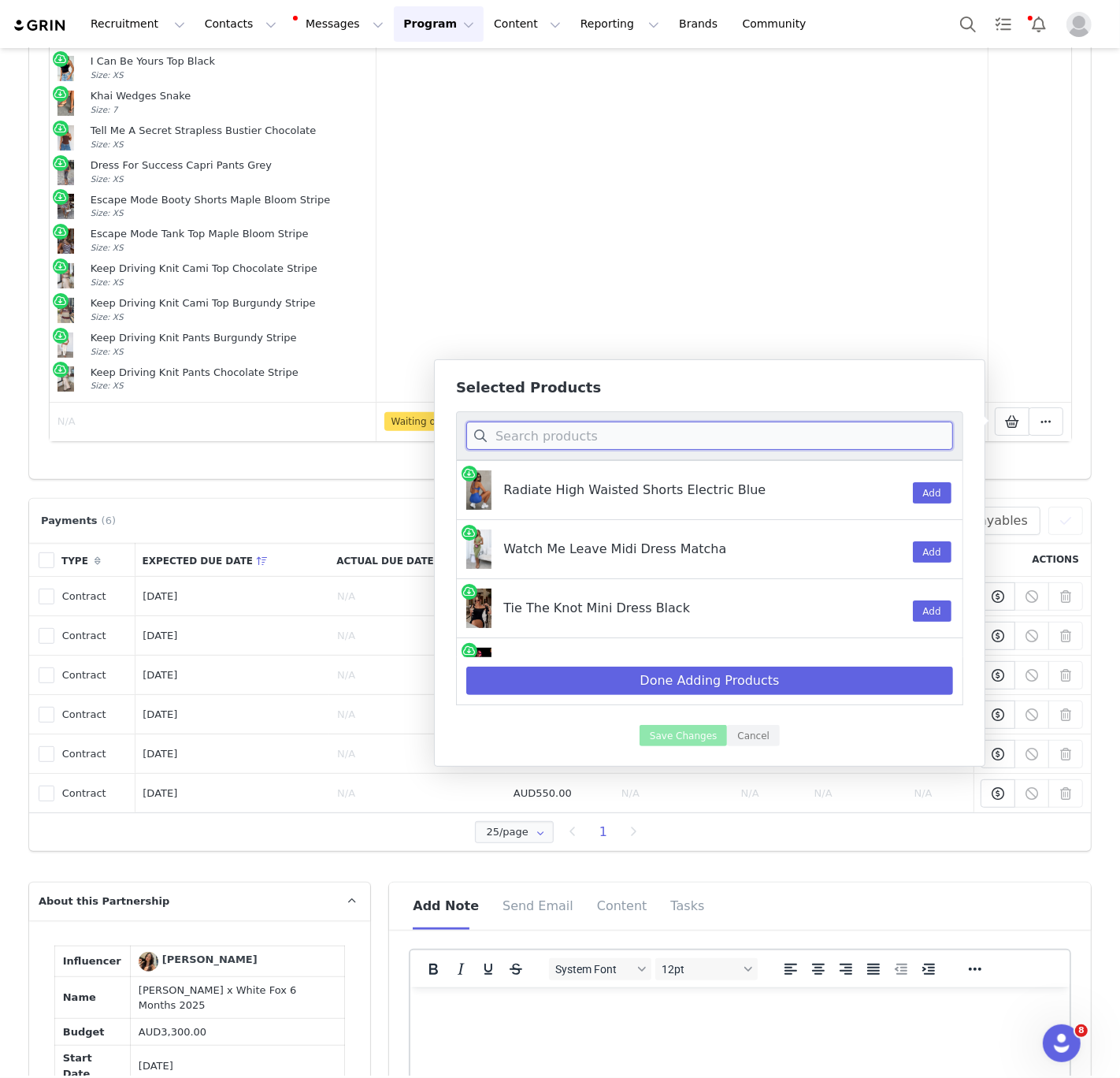
click at [552, 432] on input at bounding box center [709, 435] width 487 height 28
paste input "[PERSON_NAME] Halter Top Chocolate"
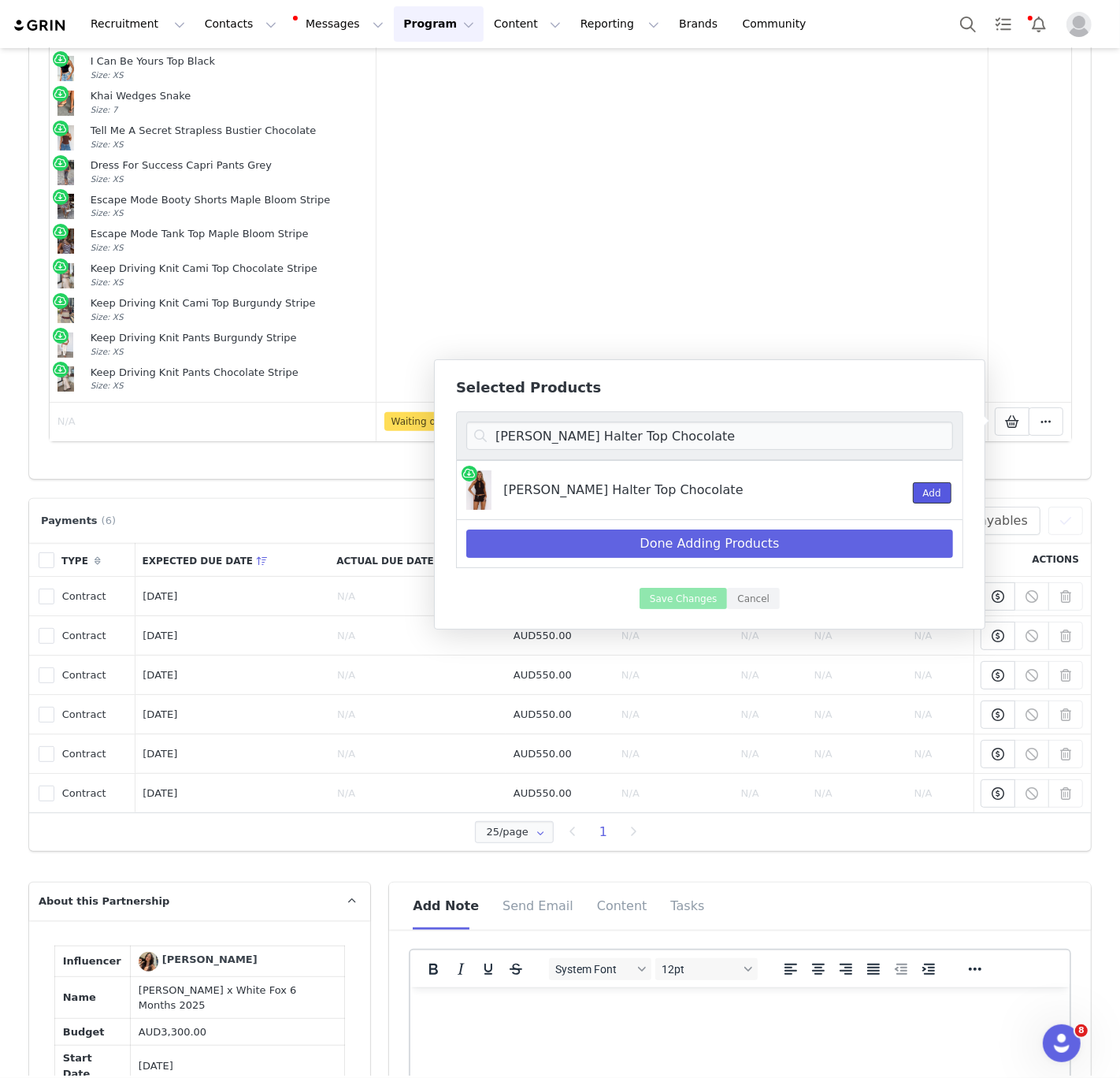
click at [922, 496] on button "Add" at bounding box center [932, 492] width 39 height 21
click at [581, 441] on input "[PERSON_NAME] Halter Top Chocolate" at bounding box center [709, 435] width 487 height 28
paste input "Studio Diva Mini Shorts"
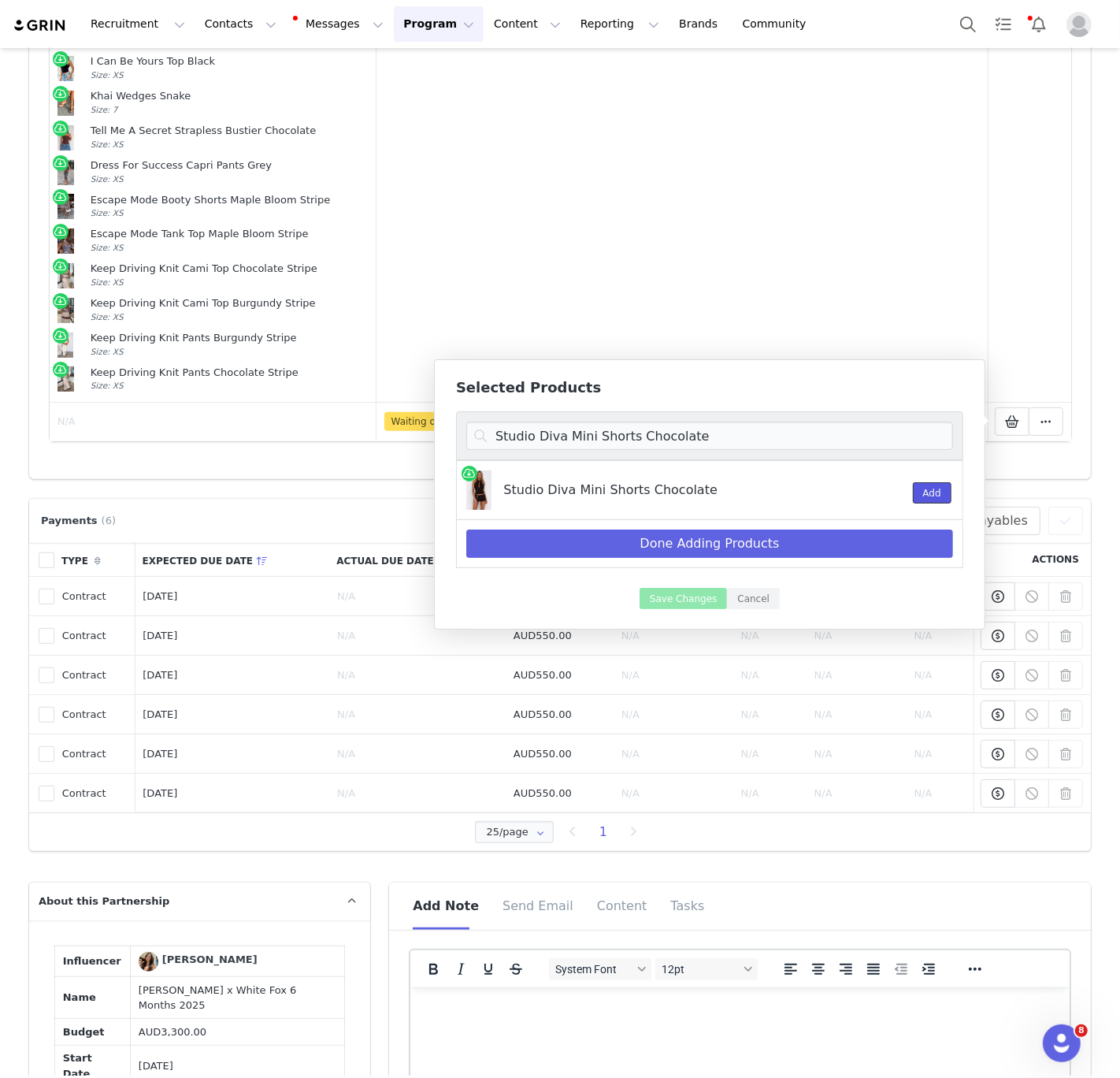
click at [934, 495] on button "Add" at bounding box center [932, 492] width 39 height 21
click at [611, 432] on input "Studio Diva Mini Shorts Chocolate" at bounding box center [709, 435] width 487 height 28
paste input "Starlet Sequin Mini Dress Baby Pink"
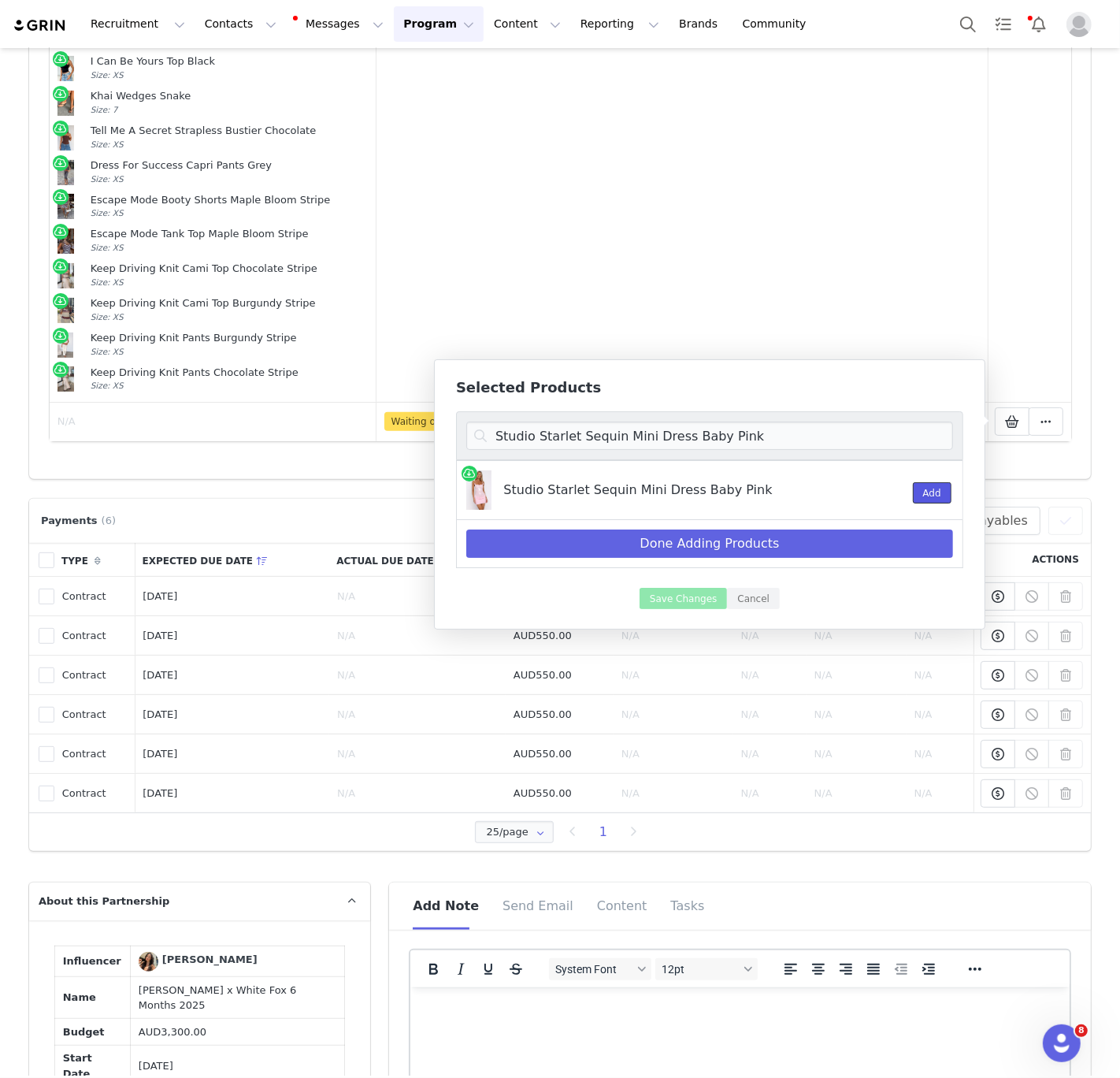
click at [913, 500] on button "Add" at bounding box center [932, 492] width 39 height 21
click at [551, 441] on input "Studio Starlet Sequin Mini Dress Baby Pink" at bounding box center [709, 435] width 487 height 28
paste input "Decadent Daze Beaded Mini Dress Chocolate"
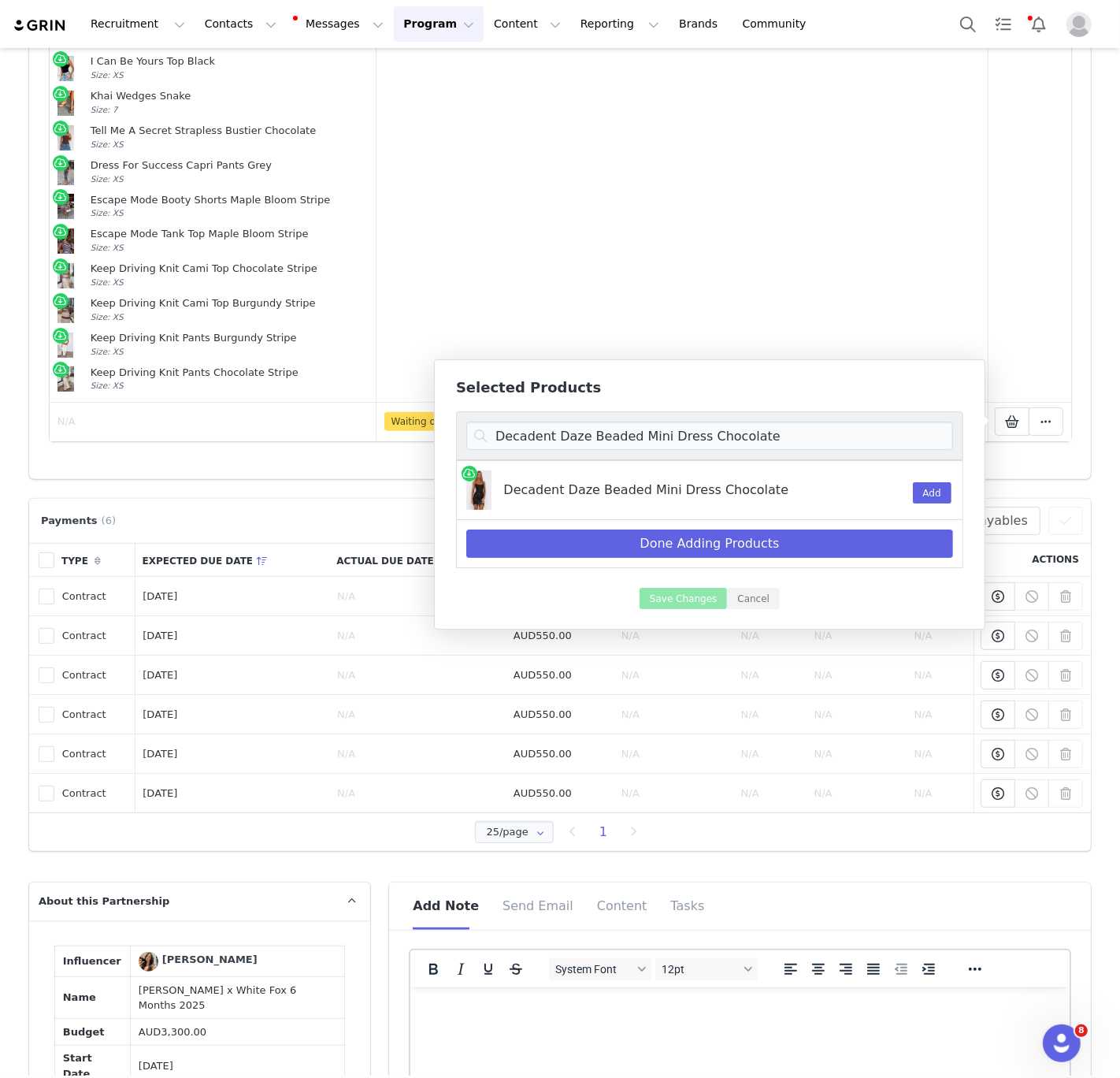
click at [823, 484] on div "Decadent Daze Beaded Mini Dress Chocolate" at bounding box center [670, 485] width 332 height 29
click at [930, 488] on button "Add" at bounding box center [932, 492] width 39 height 21
click at [543, 436] on input "Decadent Daze Beaded Mini Dress Chocolate" at bounding box center [709, 435] width 487 height 28
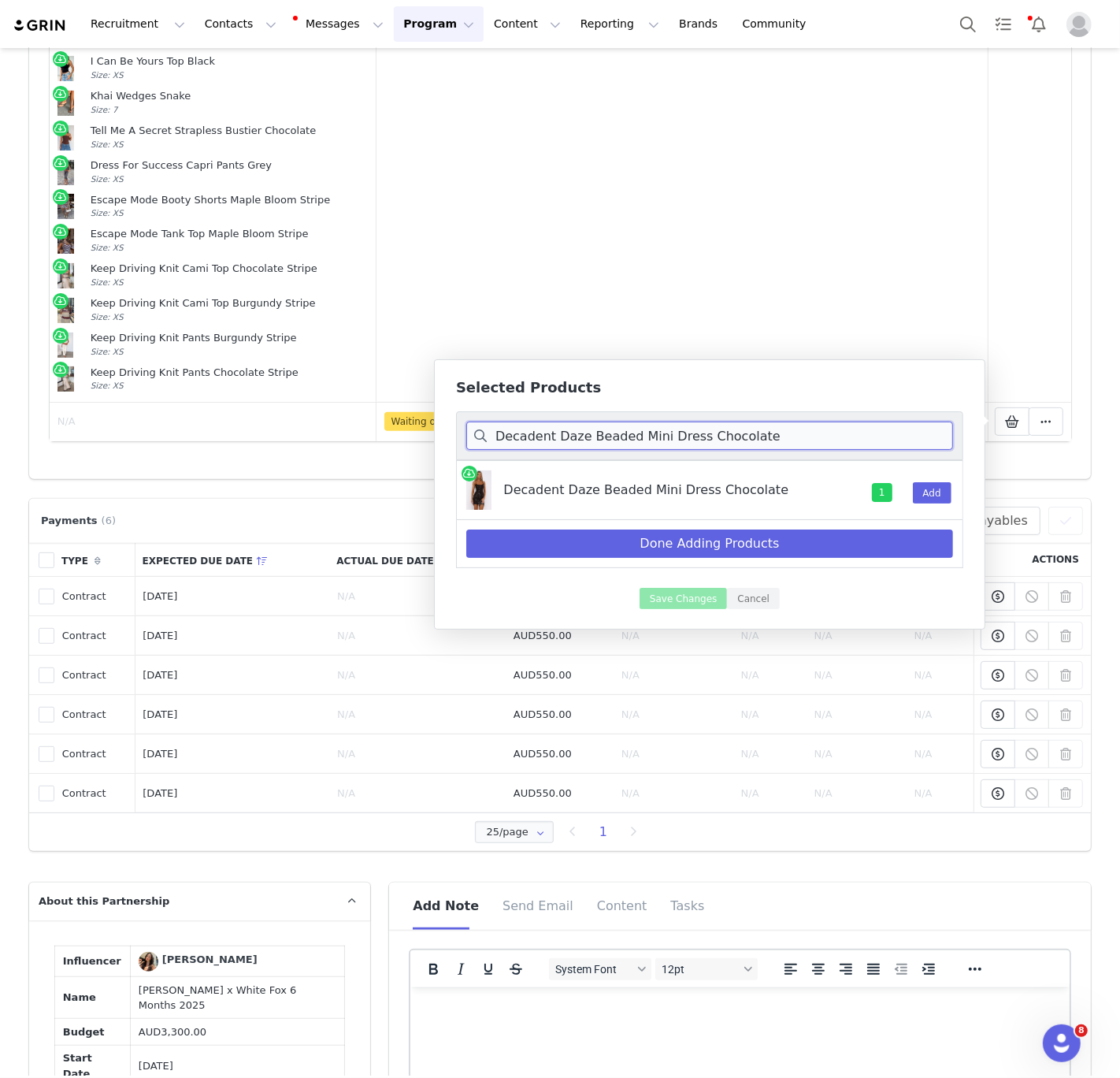
paste input "Rave Crave Halter Top Black"
click at [941, 491] on button "Add" at bounding box center [932, 492] width 39 height 21
click at [603, 446] on input "Rave Crave Halter Top Black" at bounding box center [709, 435] width 487 height 28
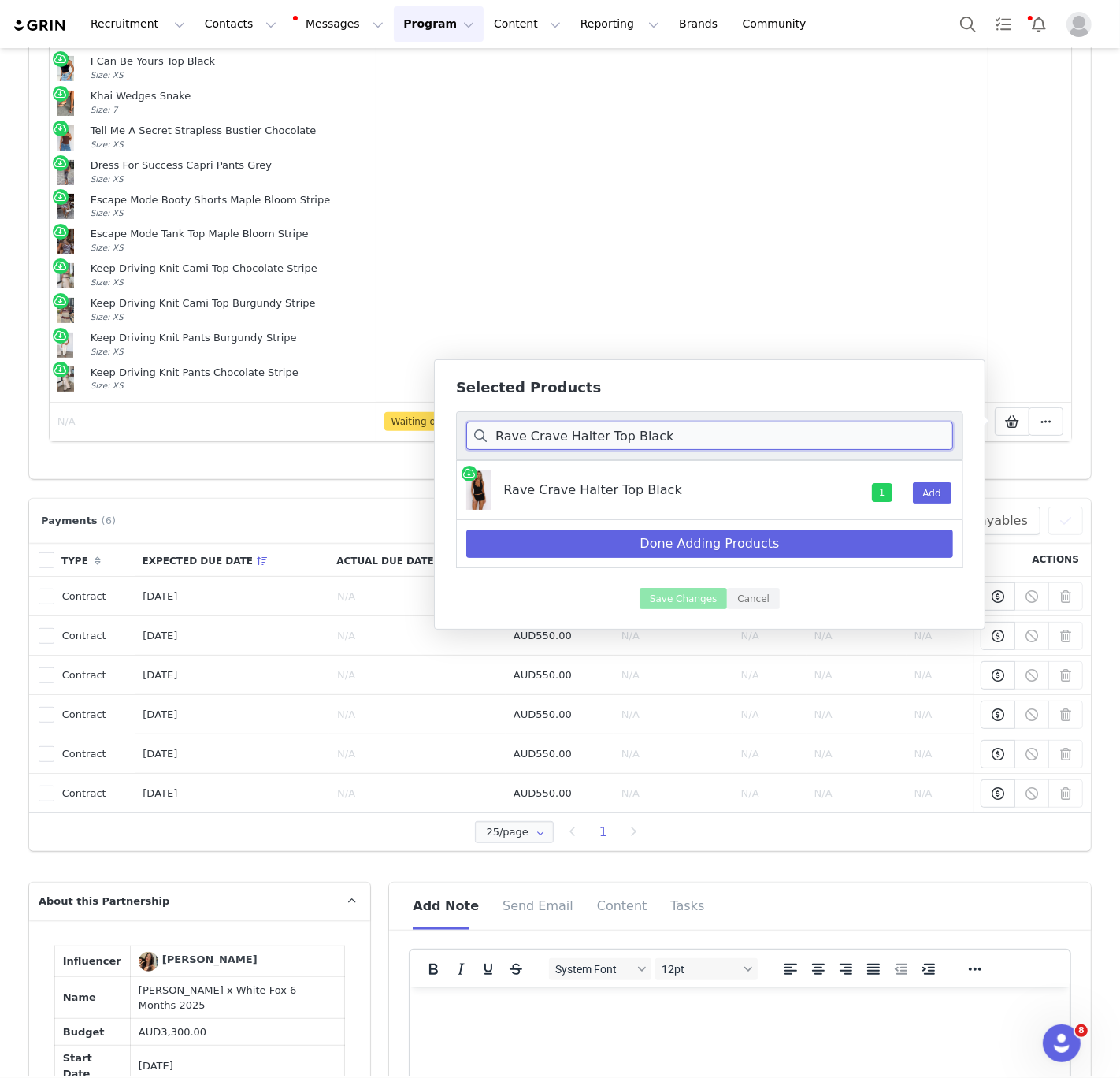
paste input "Let's Ride Mini Shorts"
type input "Let's Ride Mini Shorts Black"
click at [926, 493] on button "Add" at bounding box center [932, 492] width 39 height 21
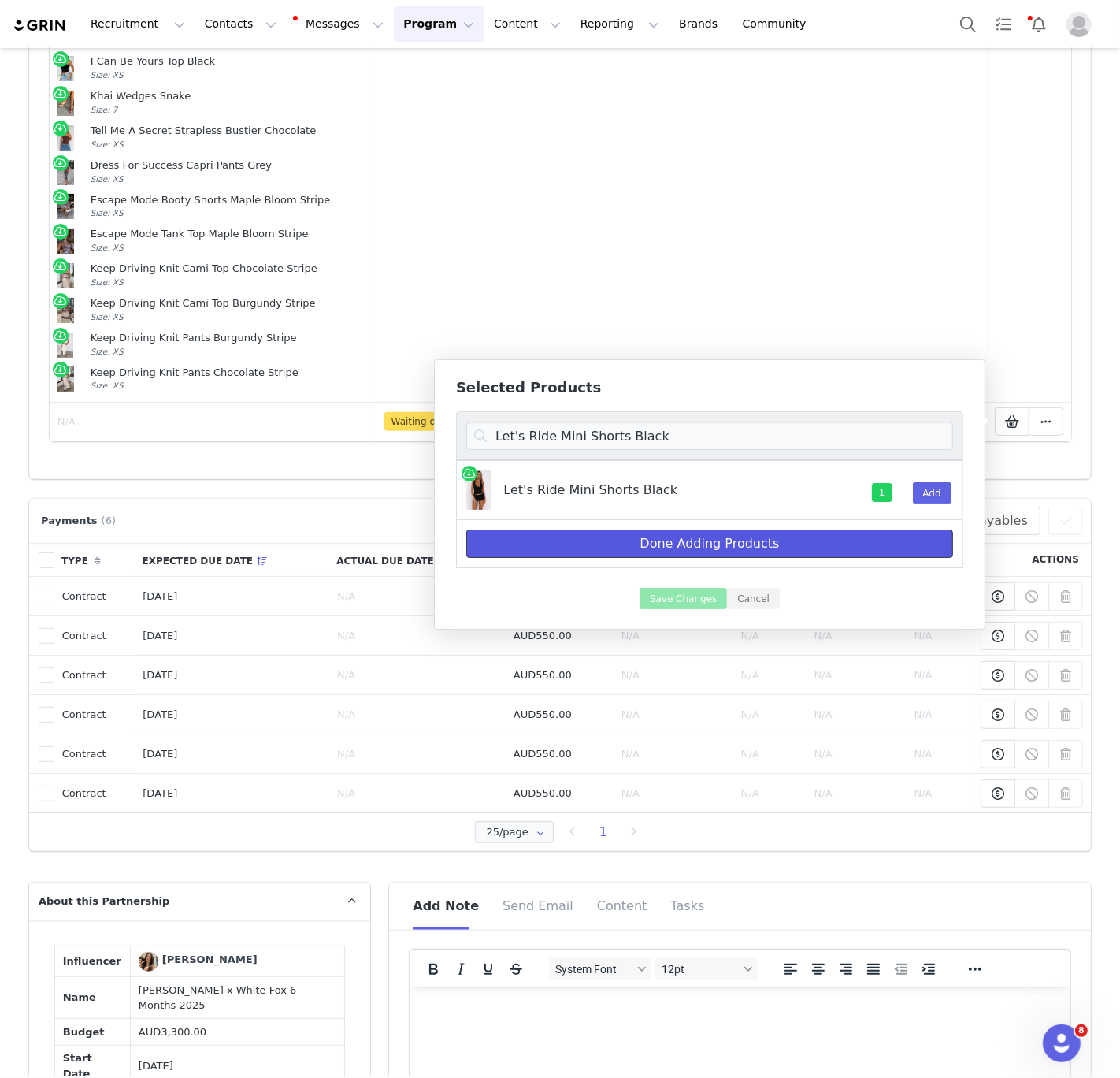
click at [708, 538] on button "Done Adding Products" at bounding box center [709, 543] width 487 height 28
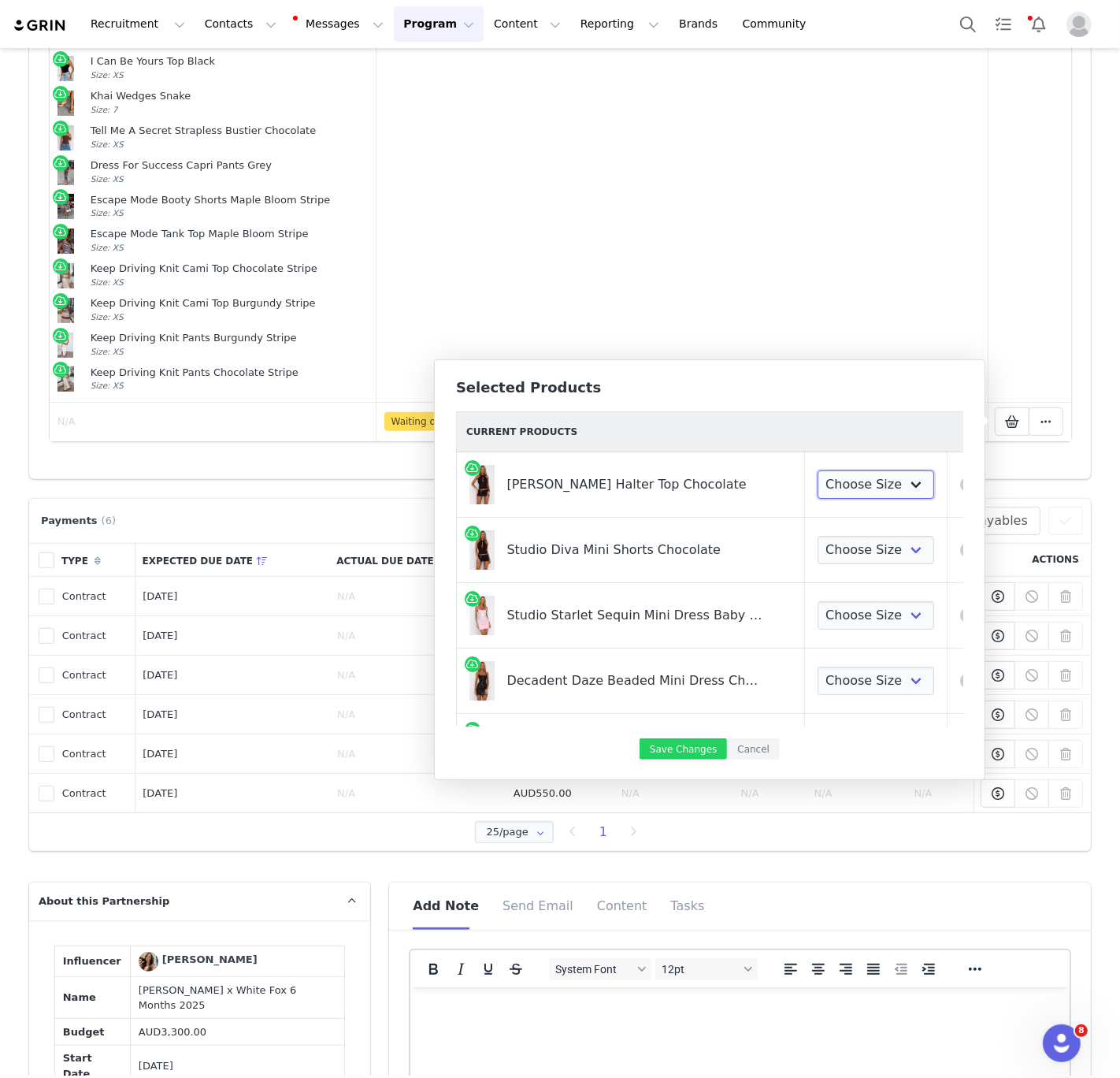
click at [844, 488] on select "Choose Size XXS XS S M L XL" at bounding box center [876, 484] width 117 height 28
select select "28268761"
click at [818, 471] on select "Choose Size XXS XS S M L XL" at bounding box center [876, 484] width 117 height 28
click at [833, 552] on select "Choose Size XXS XS S M L XL" at bounding box center [876, 549] width 117 height 28
select select "28269108"
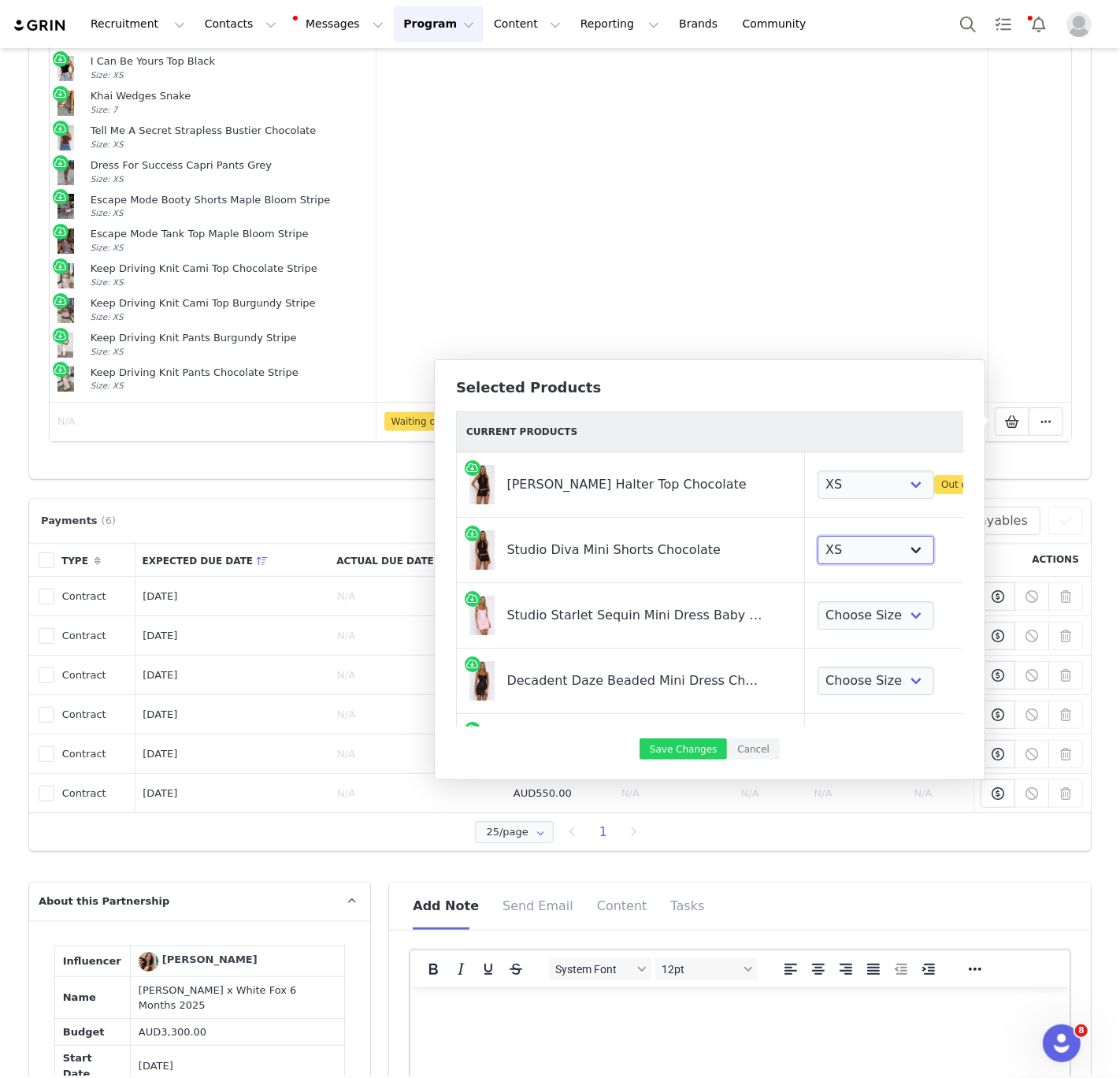
click at [818, 535] on select "Choose Size XXS XS S M L XL" at bounding box center [876, 549] width 117 height 28
drag, startPoint x: 833, startPoint y: 552, endPoint x: 823, endPoint y: 614, distance: 62.8
click at [823, 614] on select "Choose Size XXS XS S M L XL" at bounding box center [876, 615] width 117 height 28
select select "28268993"
click at [818, 601] on select "Choose Size XXS XS S M L XL" at bounding box center [876, 615] width 117 height 28
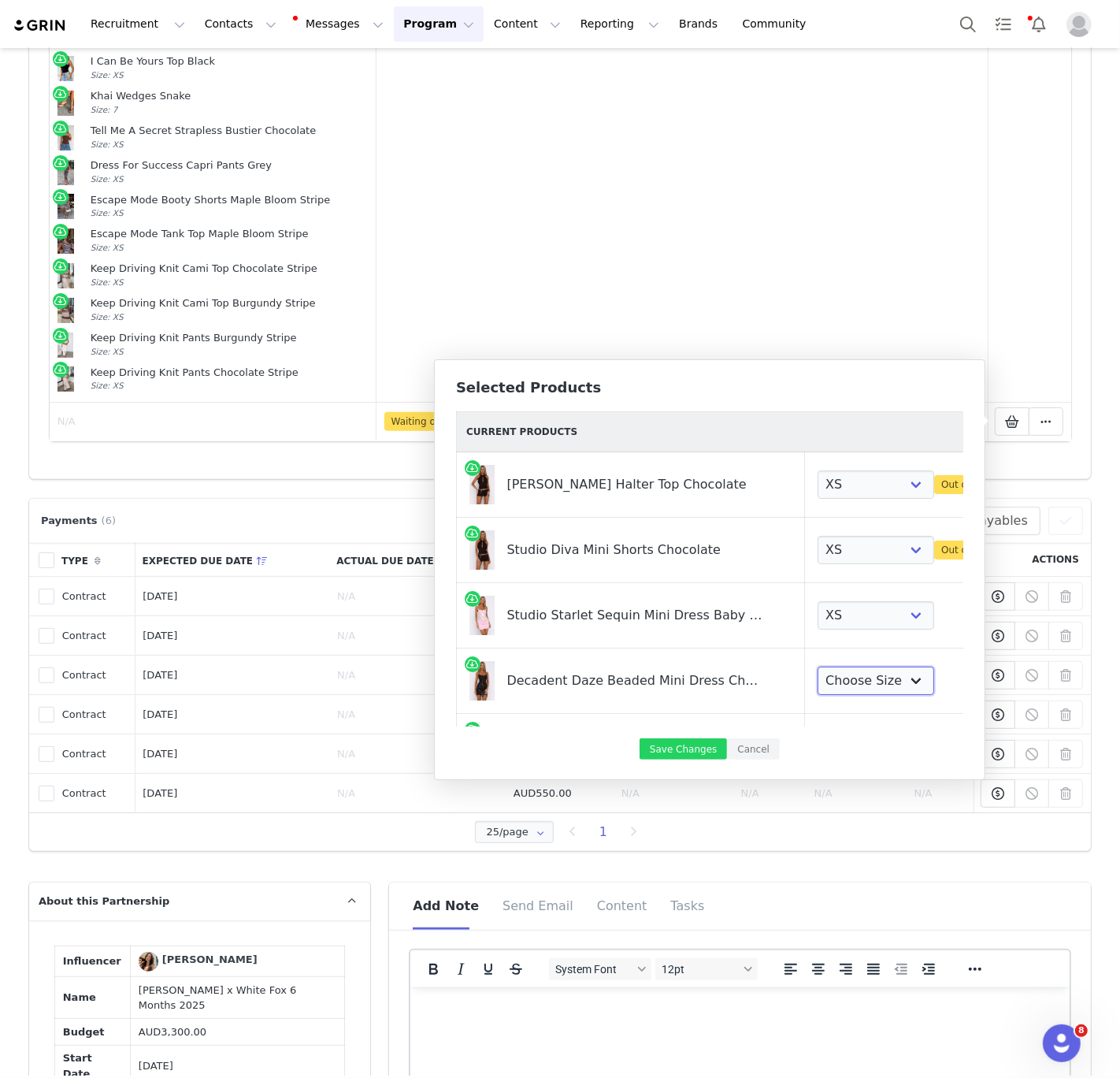
click at [823, 693] on select "Choose Size XXS XS S M L XL" at bounding box center [876, 680] width 117 height 28
select select "28268493"
click at [818, 667] on select "Choose Size XXS XS S M L XL" at bounding box center [876, 680] width 117 height 28
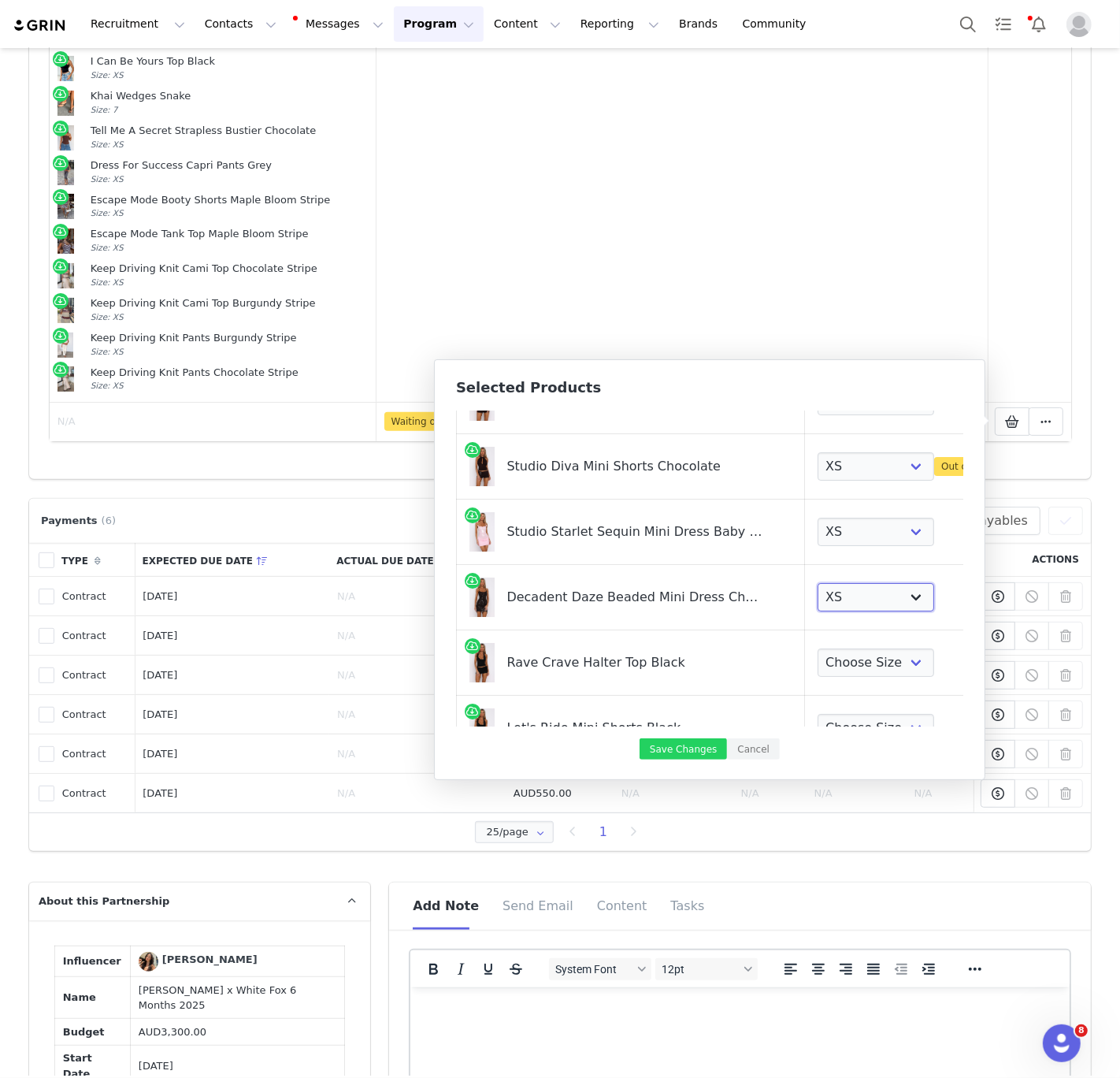
scroll to position [173, 0]
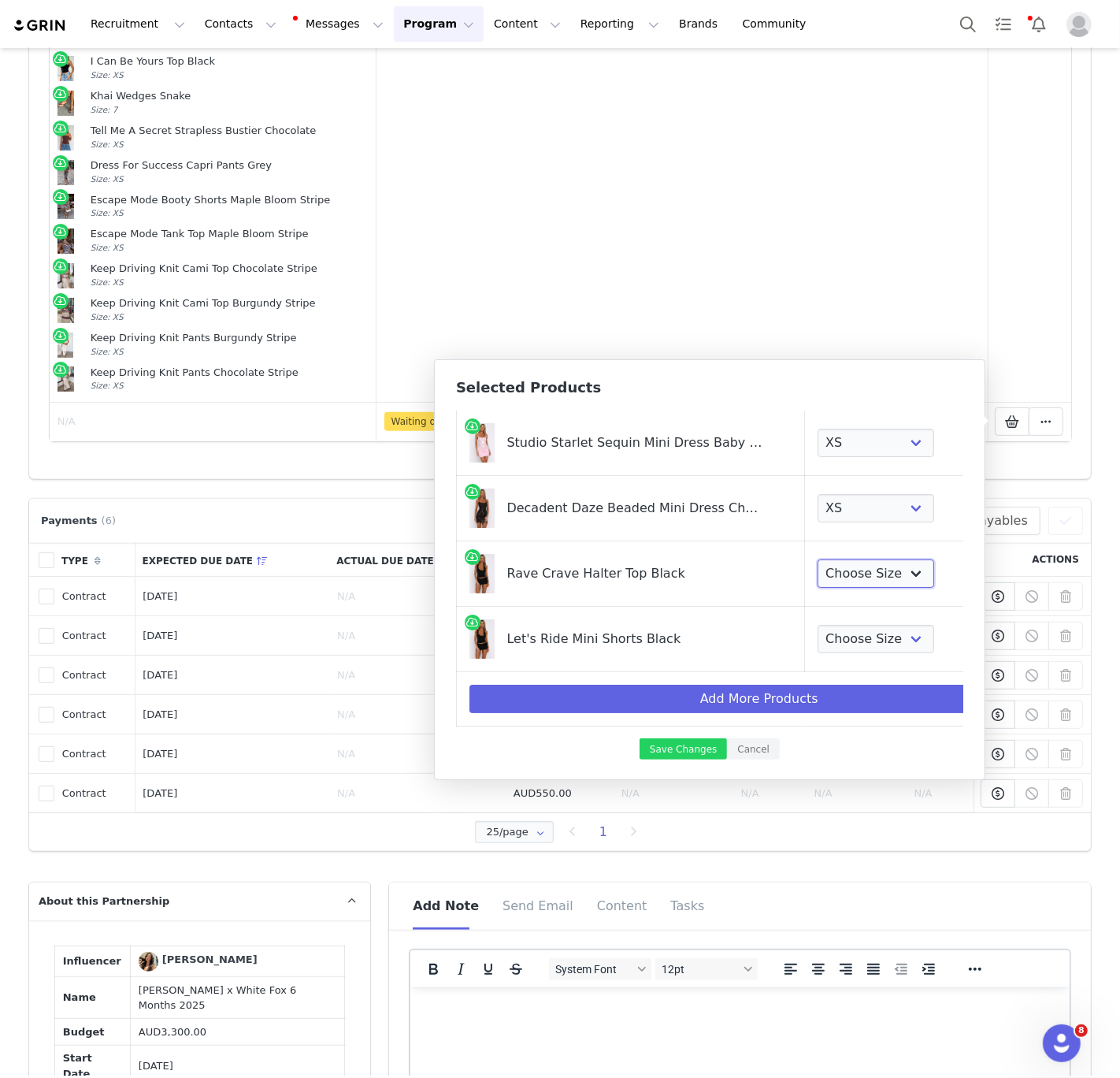
click at [832, 583] on select "Choose Size XXS XS S M L XL" at bounding box center [876, 573] width 117 height 28
select select "28269675"
click at [818, 560] on select "Choose Size XXS XS S M L XL" at bounding box center [876, 573] width 117 height 28
click at [825, 628] on select "Choose Size XXS XS S M L XL" at bounding box center [876, 638] width 117 height 28
select select "28269720"
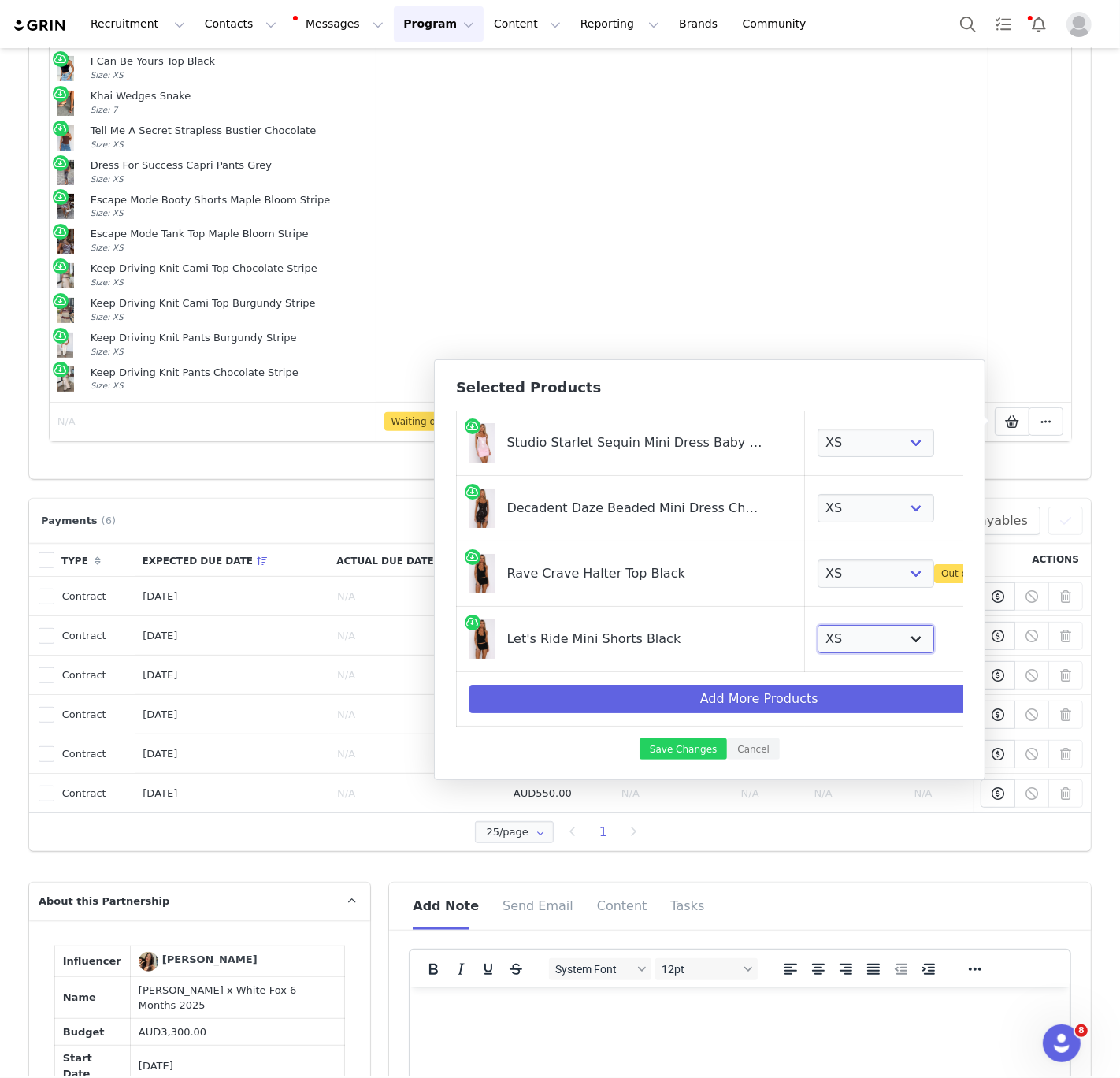
click at [818, 624] on select "Choose Size XXS XS S M L XL" at bounding box center [876, 638] width 117 height 28
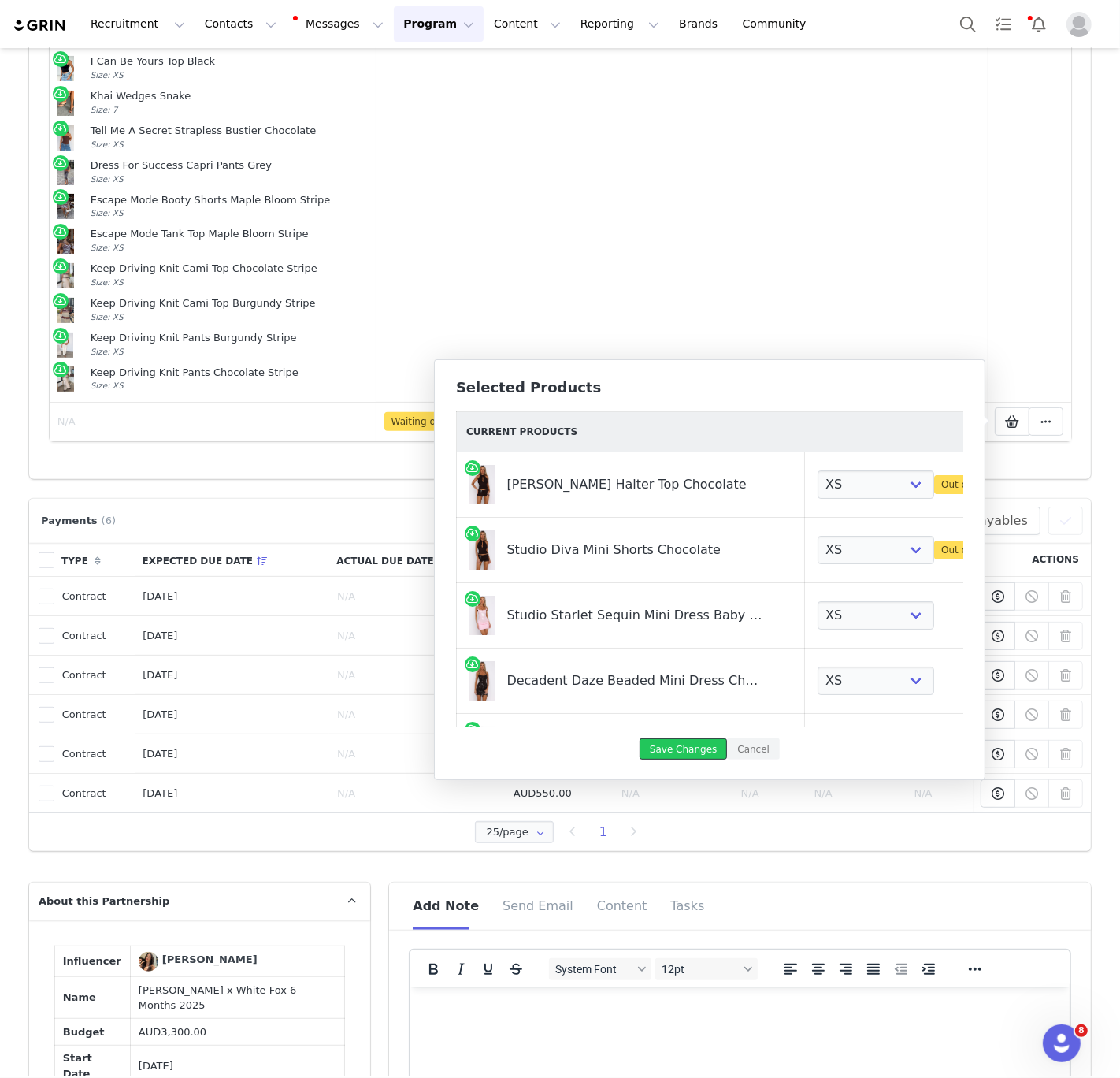
click at [686, 742] on button "Save Changes" at bounding box center [683, 748] width 87 height 21
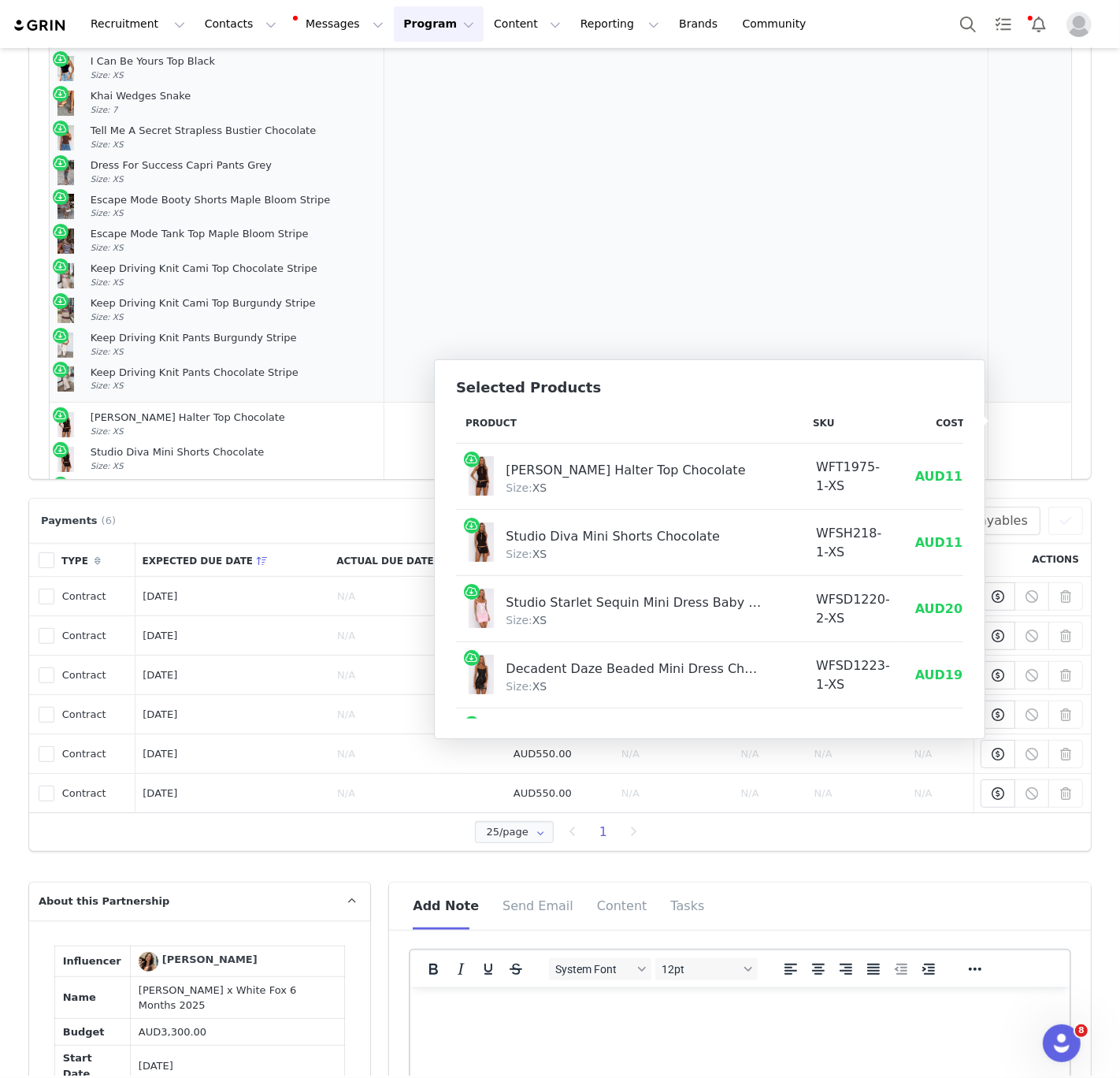
click at [501, 258] on td "[DATE]" at bounding box center [534, 17] width 84 height 770
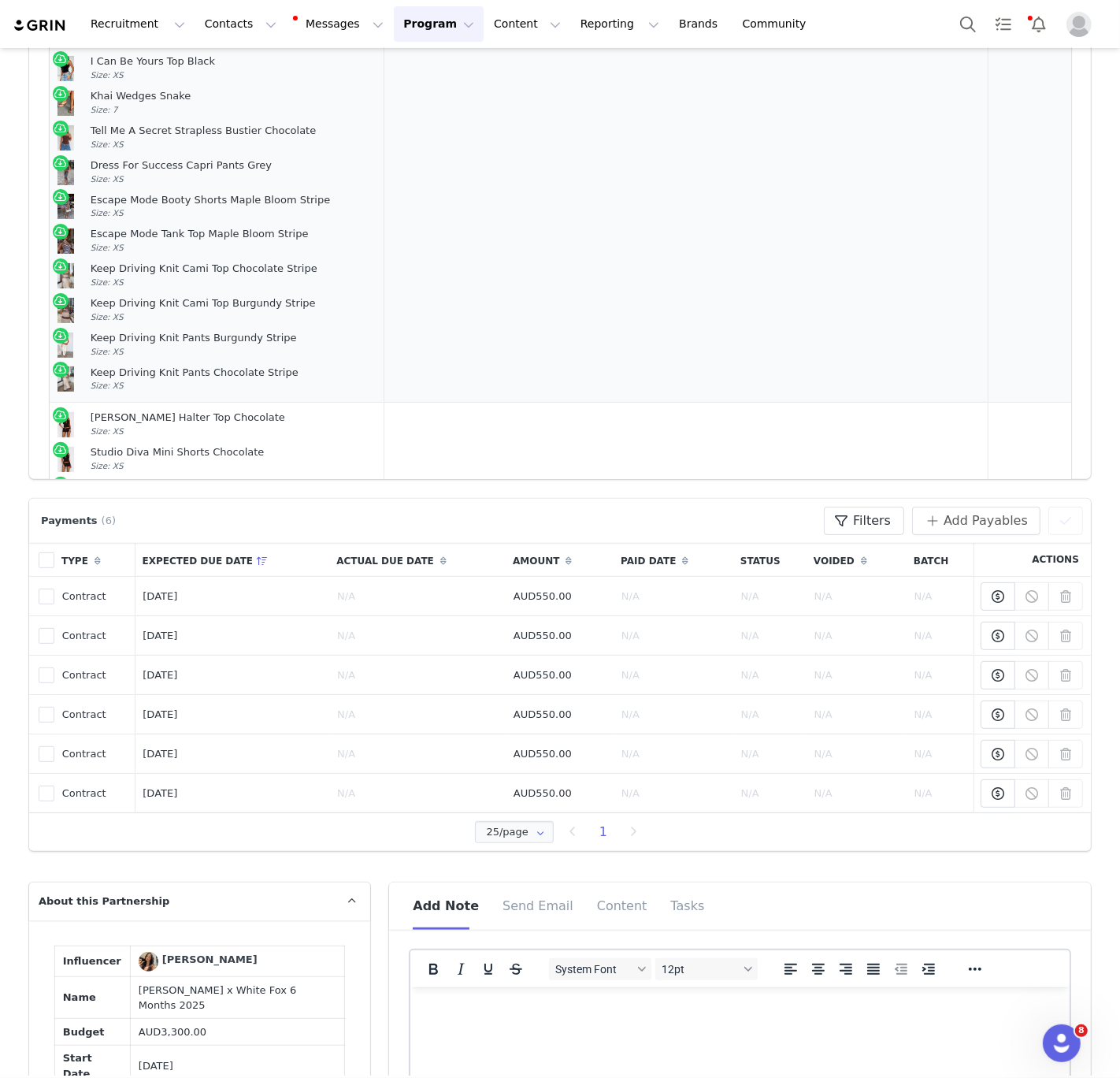
scroll to position [594, 0]
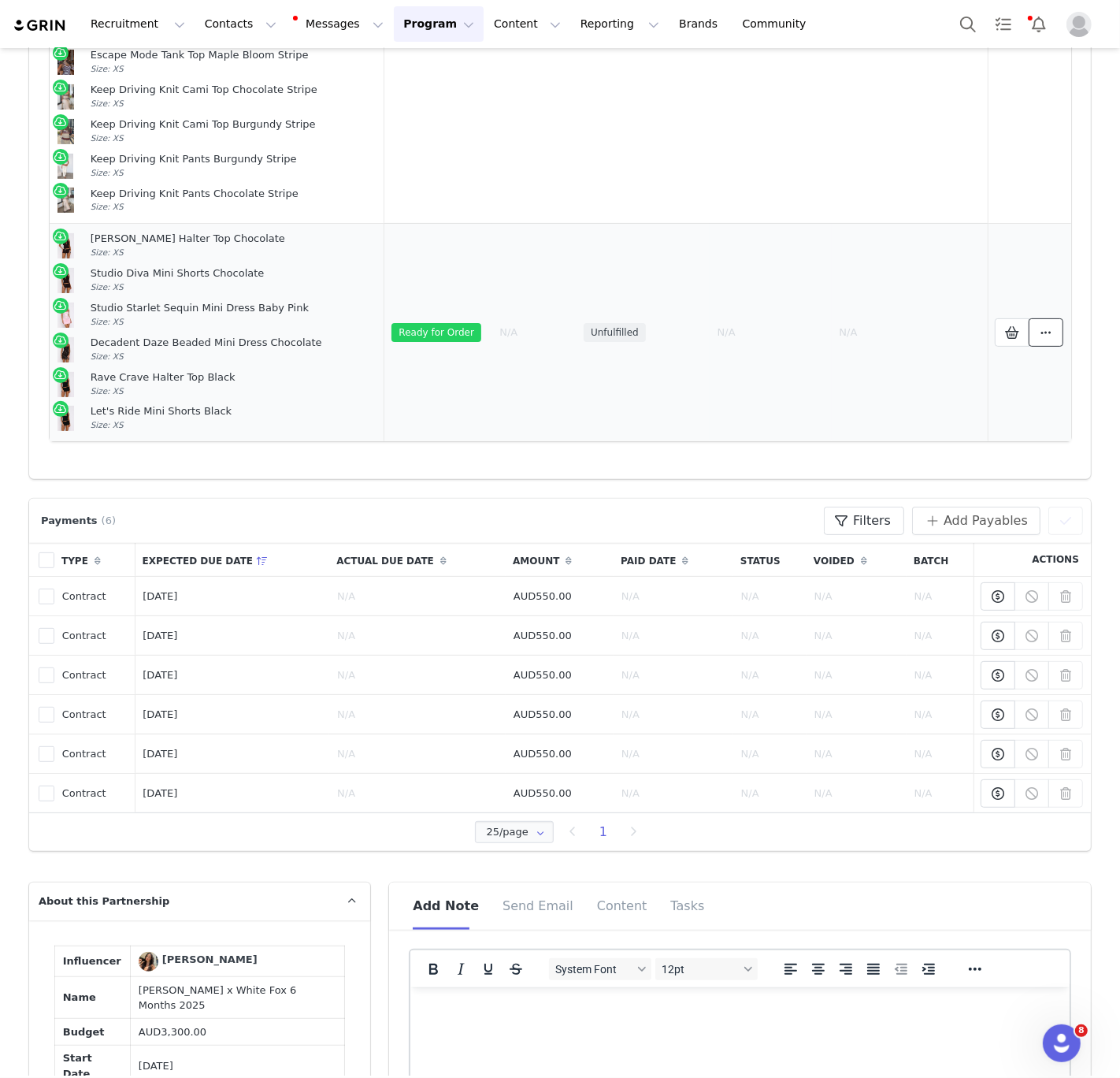
click at [1040, 344] on button at bounding box center [1045, 332] width 35 height 28
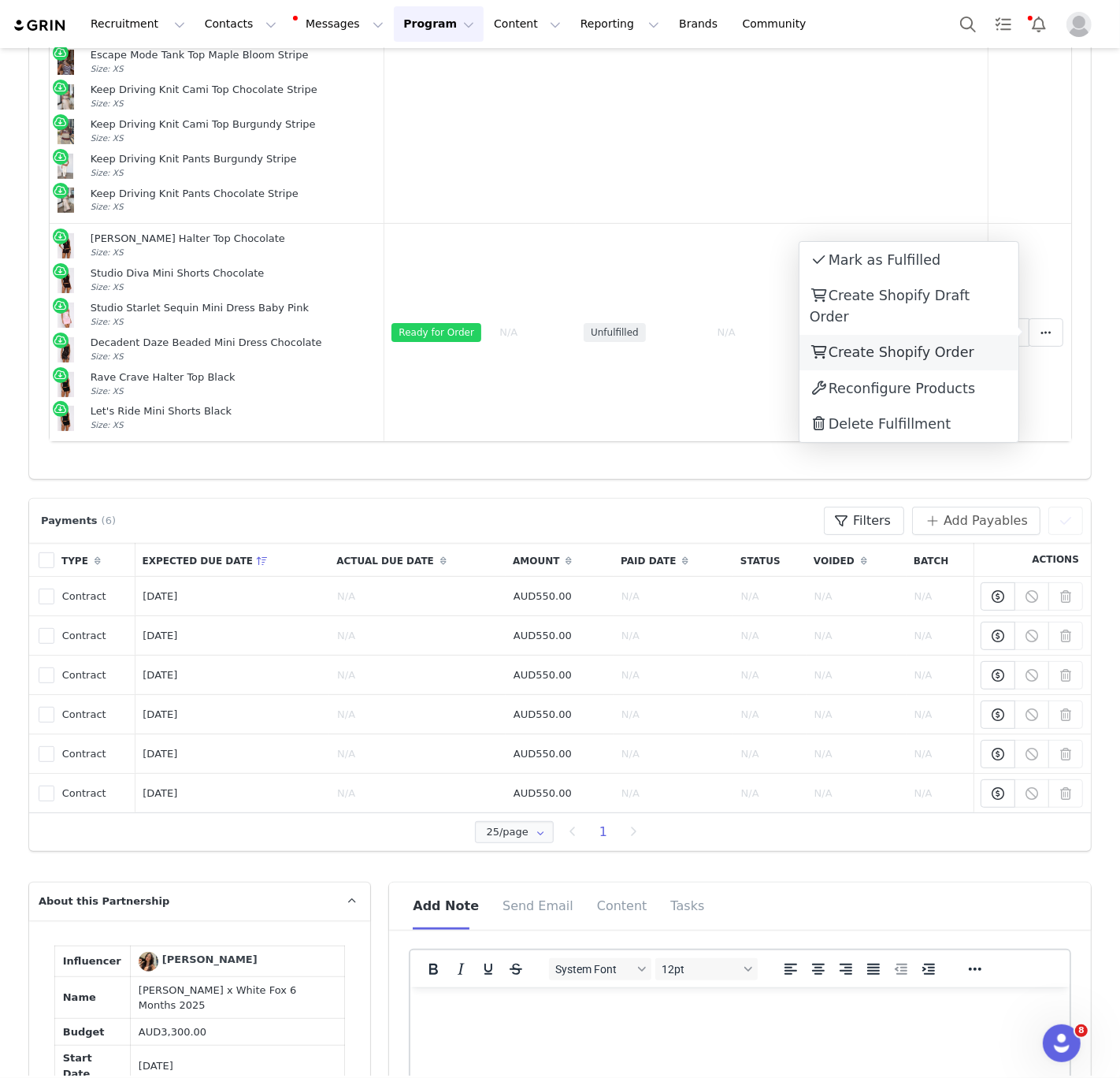
click at [945, 344] on span "Create Shopify Order" at bounding box center [901, 352] width 146 height 15
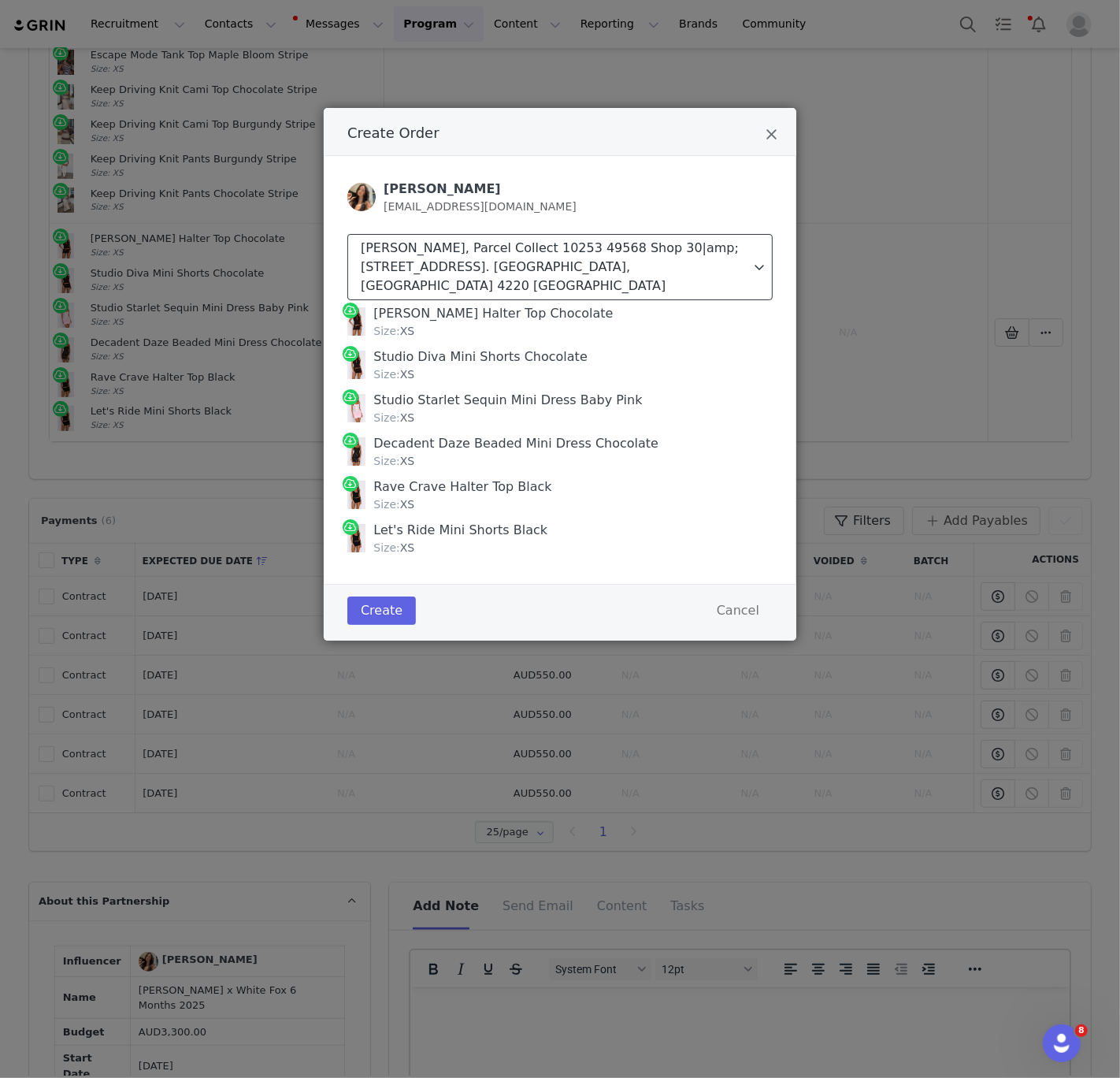
click at [529, 245] on div "[PERSON_NAME], Parcel Collect 10253 49568 Shop 30|amp;[STREET_ADDRESS]. [GEOGRA…" at bounding box center [556, 267] width 390 height 57
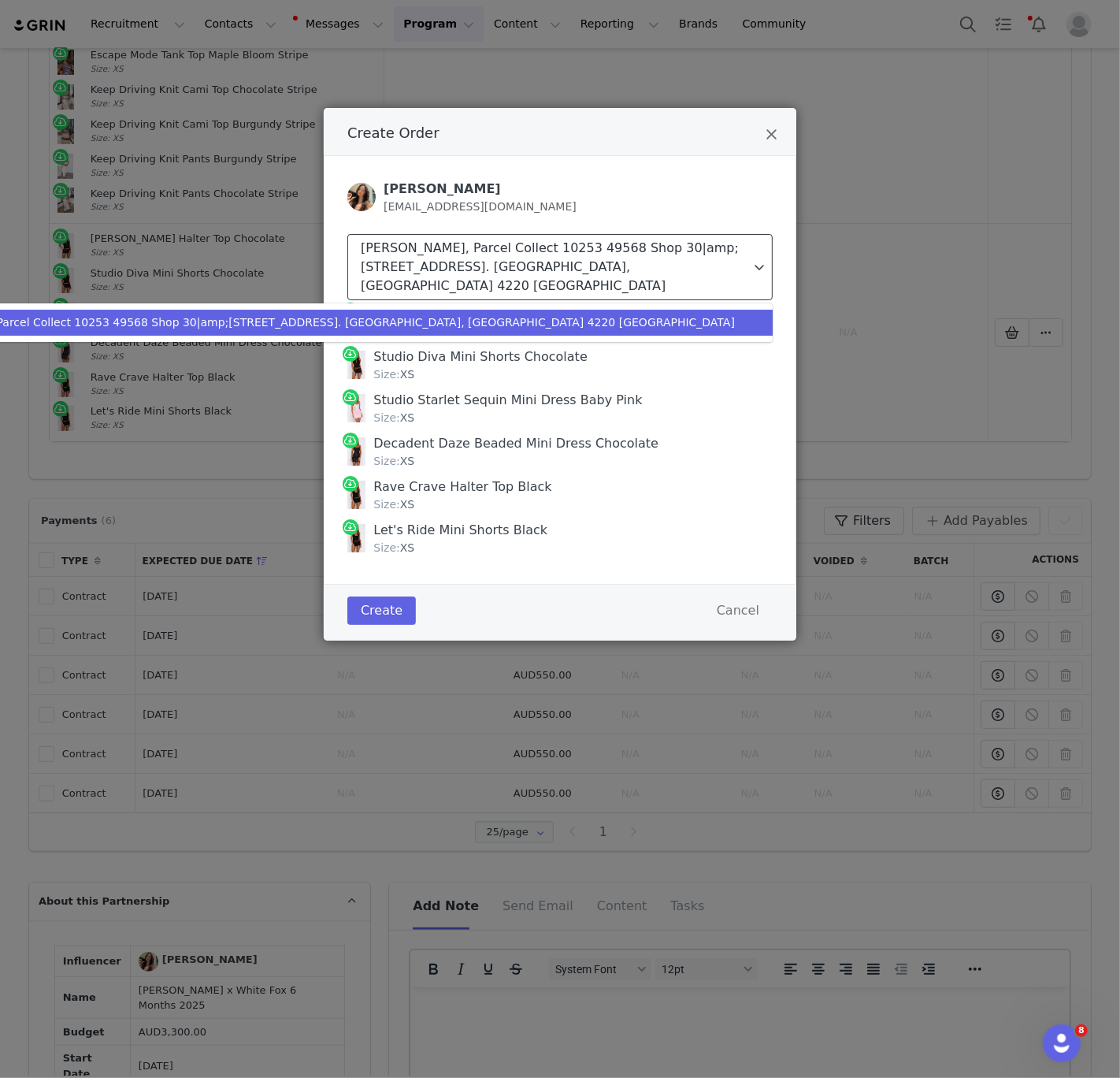
click at [529, 247] on div "[PERSON_NAME], Parcel Collect 10253 49568 Shop 30|amp;[STREET_ADDRESS]. [GEOGRA…" at bounding box center [556, 267] width 390 height 57
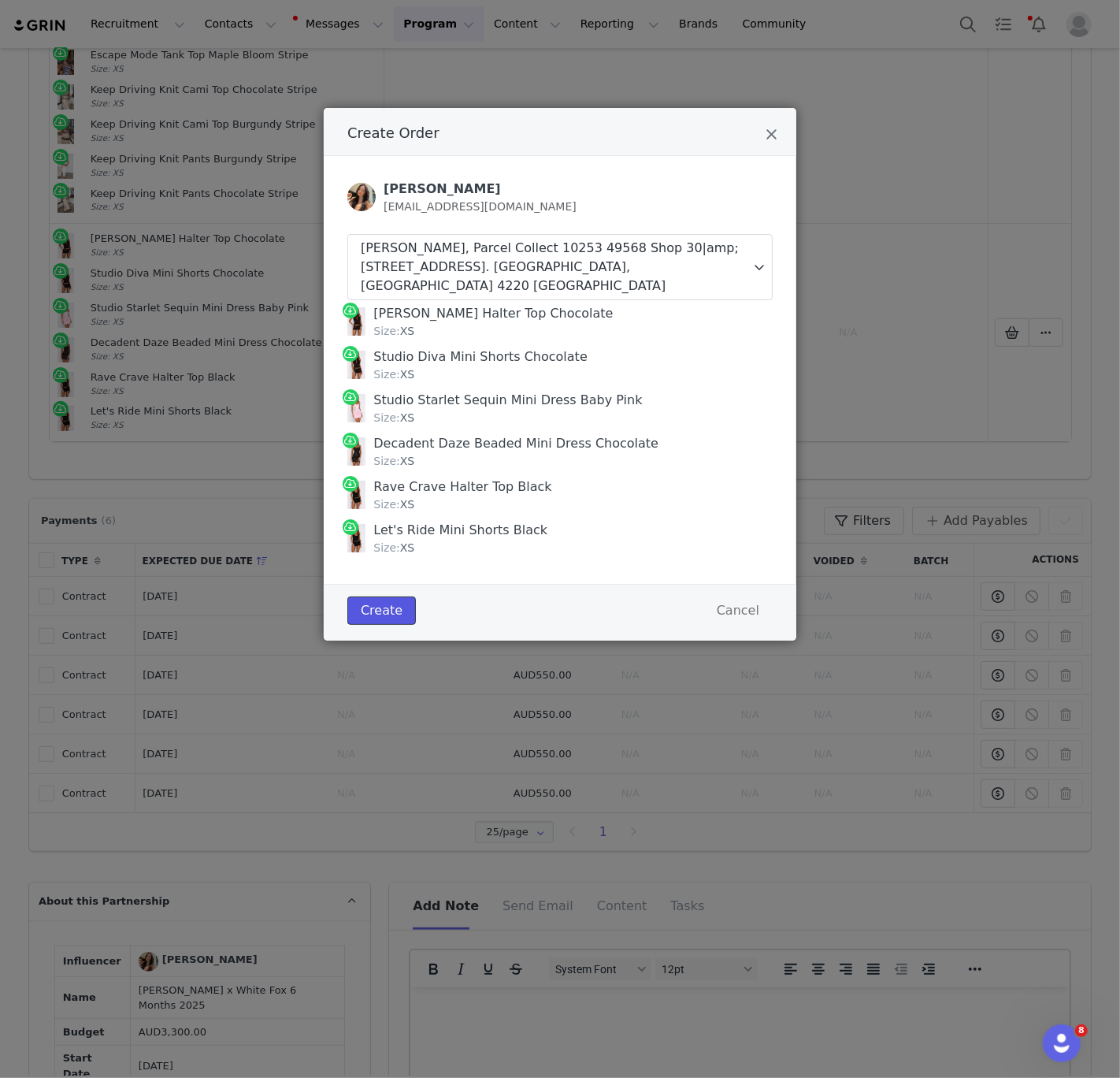
click at [379, 613] on button "Create" at bounding box center [381, 610] width 69 height 28
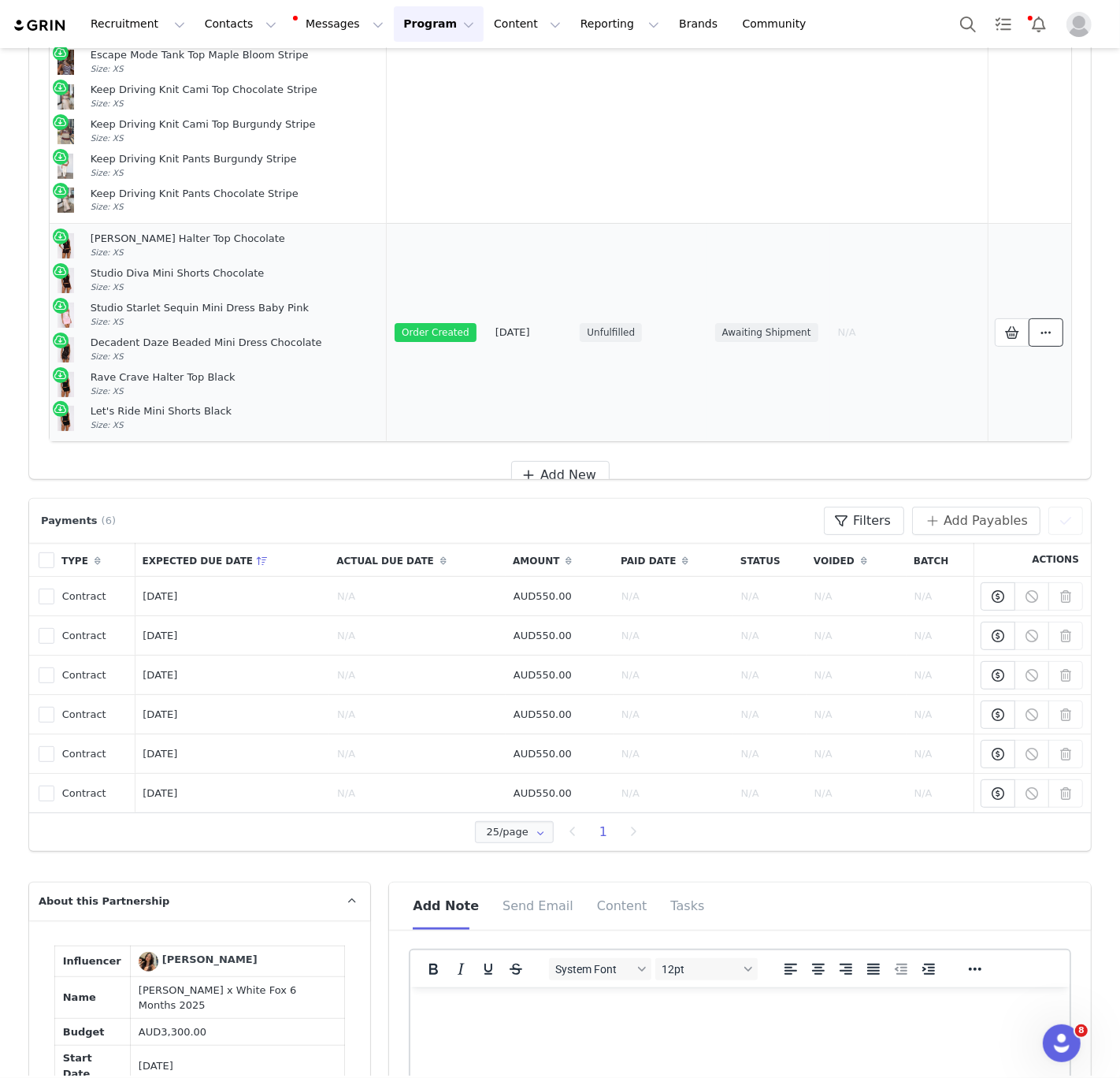
click at [1052, 336] on span at bounding box center [1045, 332] width 19 height 19
click at [937, 332] on link "View Order" at bounding box center [909, 331] width 219 height 36
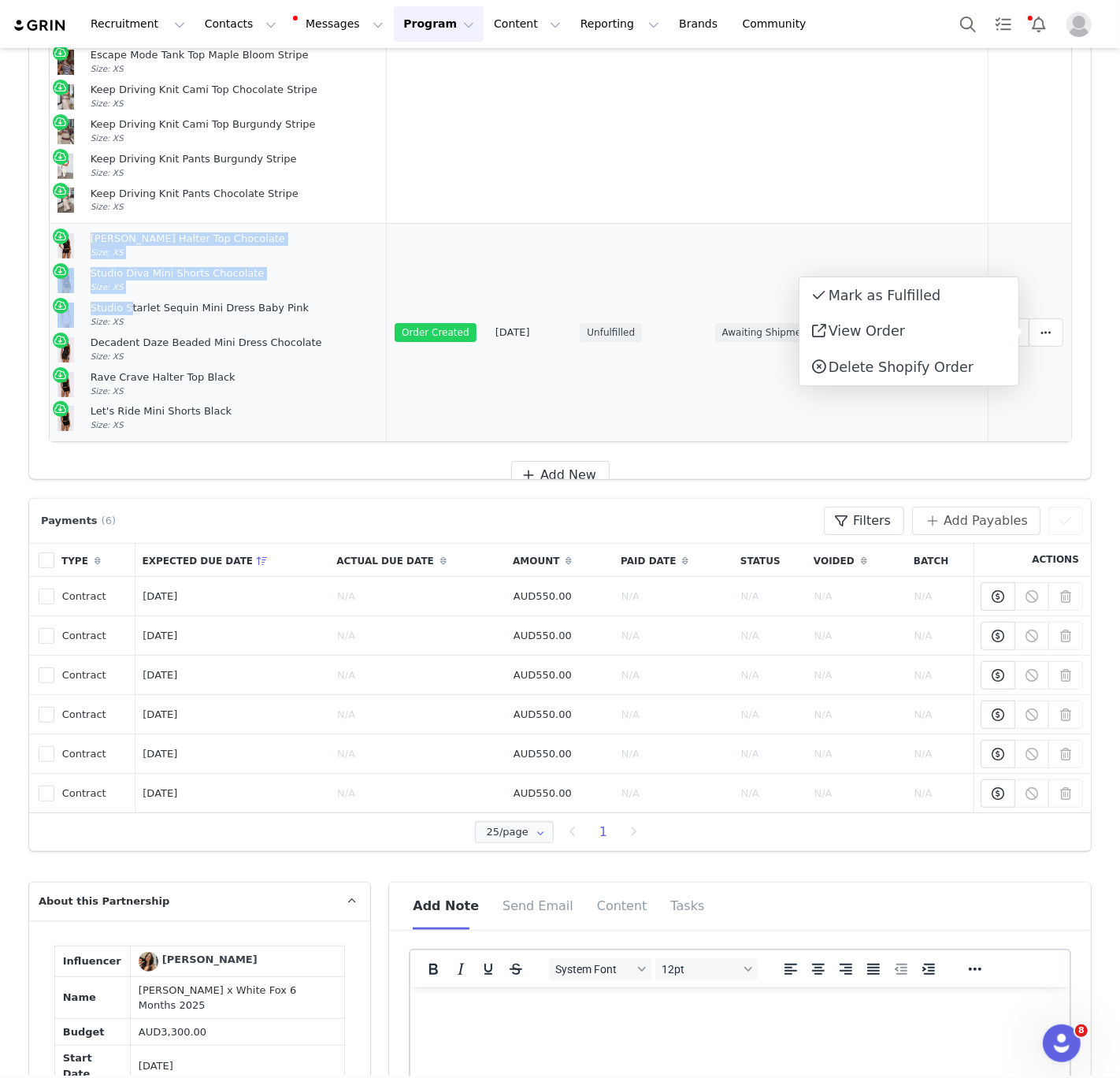
drag, startPoint x: 90, startPoint y: 238, endPoint x: 130, endPoint y: 313, distance: 85.0
click at [130, 313] on td "[PERSON_NAME] Halter Top Chocolate Size: XS Studio Diva Mini Shorts Chocolate S…" at bounding box center [218, 331] width 337 height 217
click at [130, 313] on div "Studio Starlet Sequin Mini Dress Baby Pink Size: XS" at bounding box center [235, 315] width 289 height 27
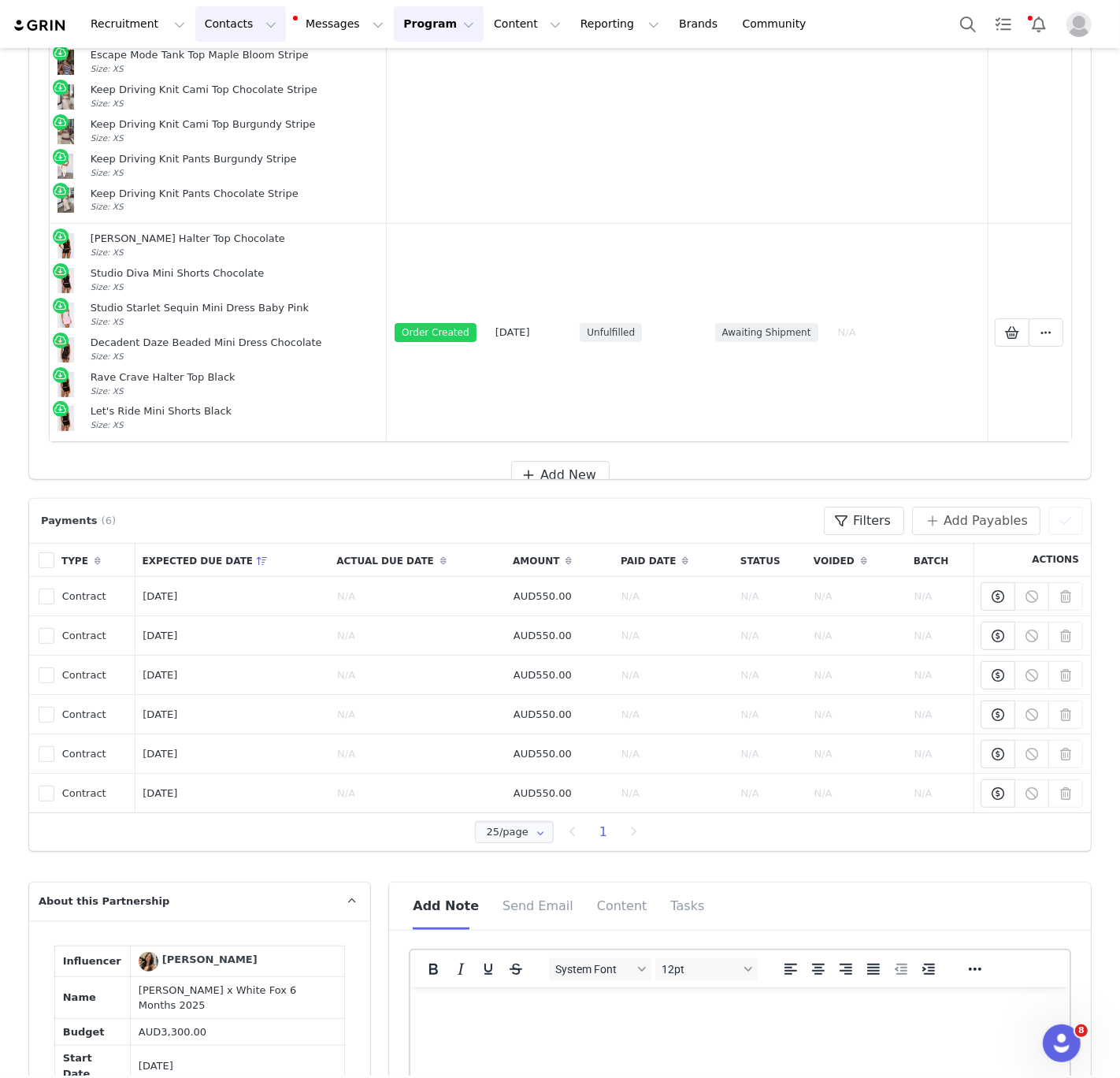
click at [220, 33] on button "Contacts Contacts" at bounding box center [241, 24] width 91 height 36
click at [227, 66] on p "Creators" at bounding box center [220, 70] width 47 height 16
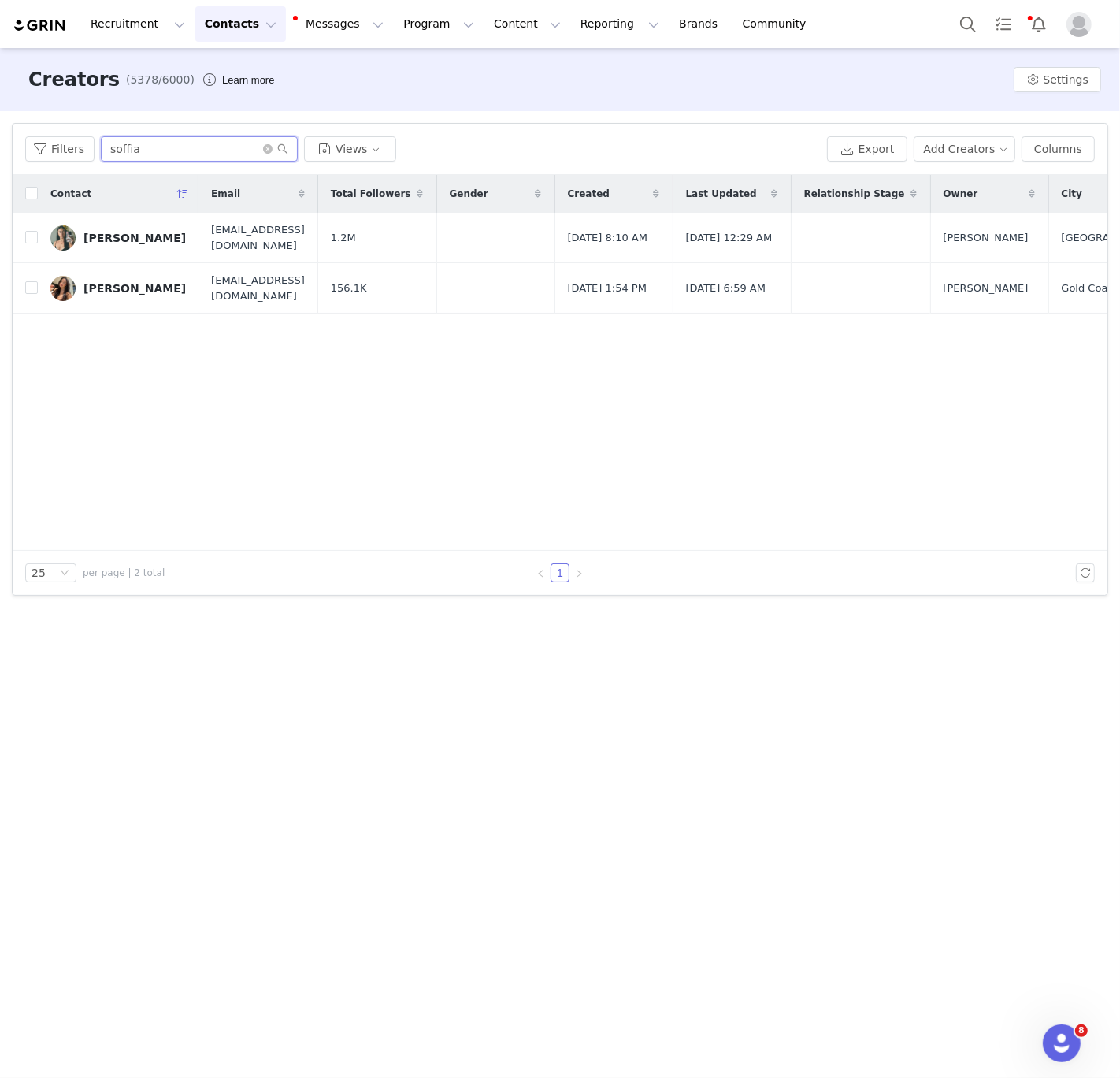
click at [155, 156] on input "soffia" at bounding box center [199, 148] width 197 height 25
type input "bronte shepp"
click at [116, 249] on link "[PERSON_NAME]" at bounding box center [117, 237] width 135 height 25
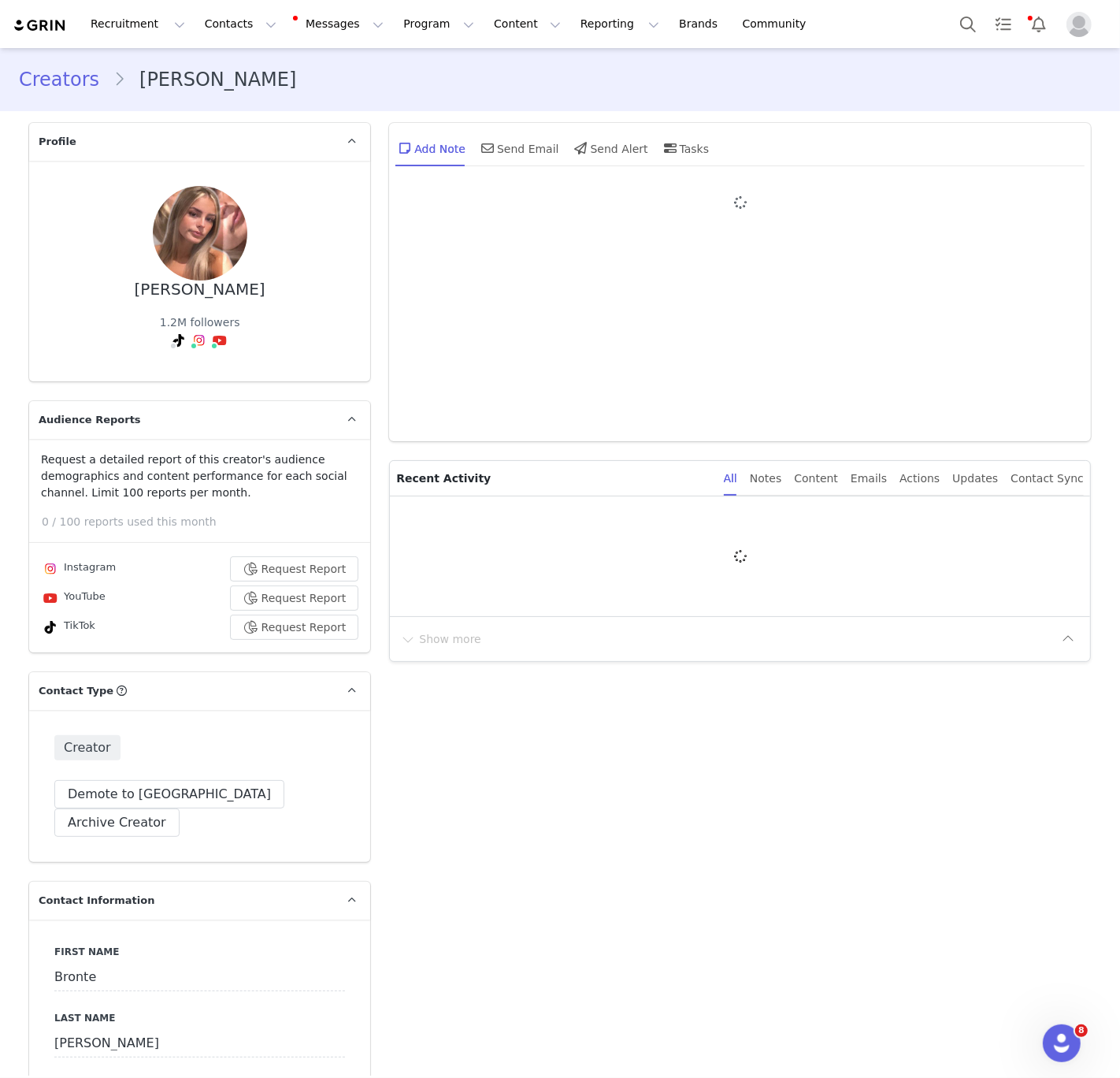
type input "+1 ([GEOGRAPHIC_DATA])"
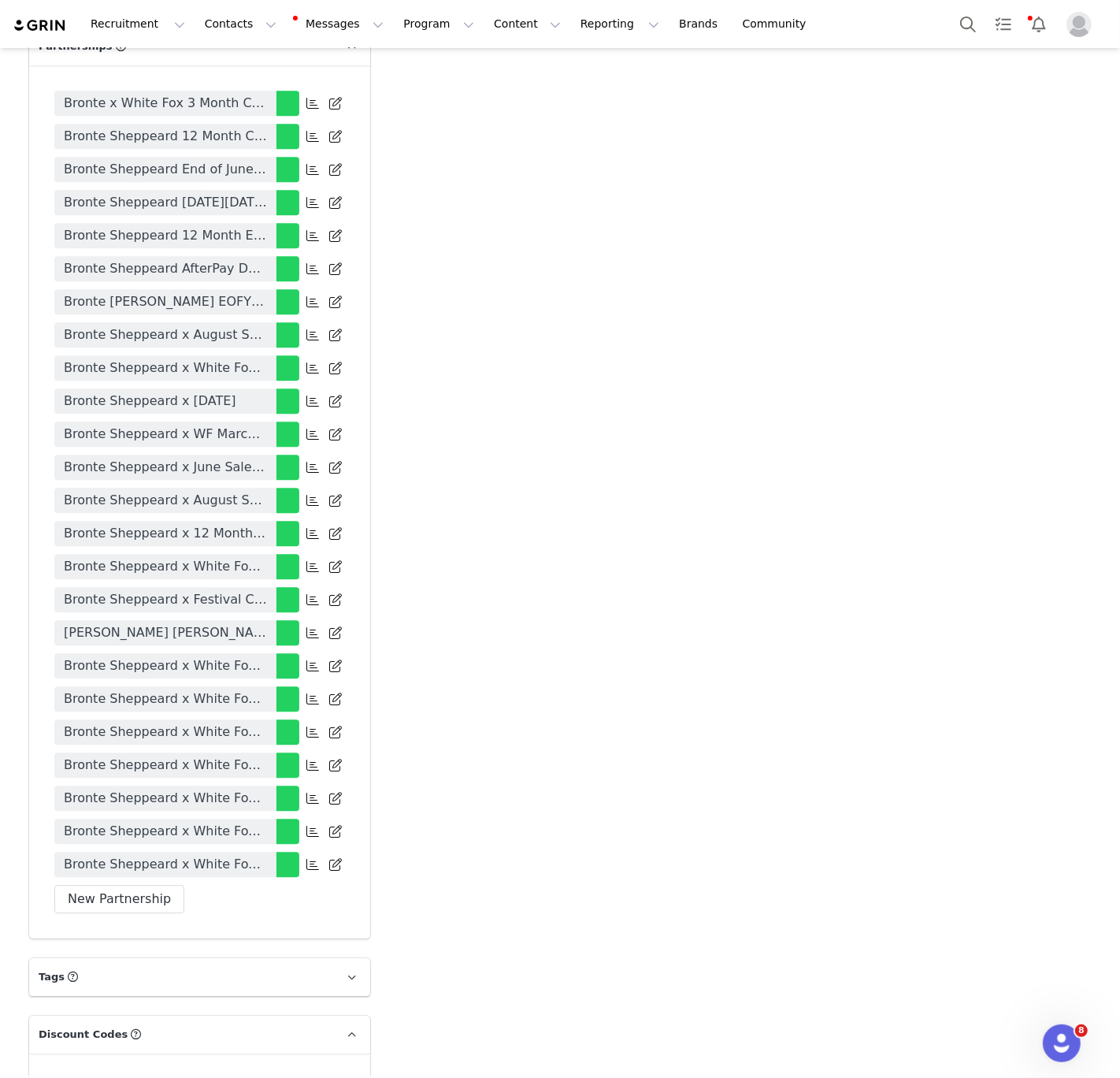
scroll to position [3766, 0]
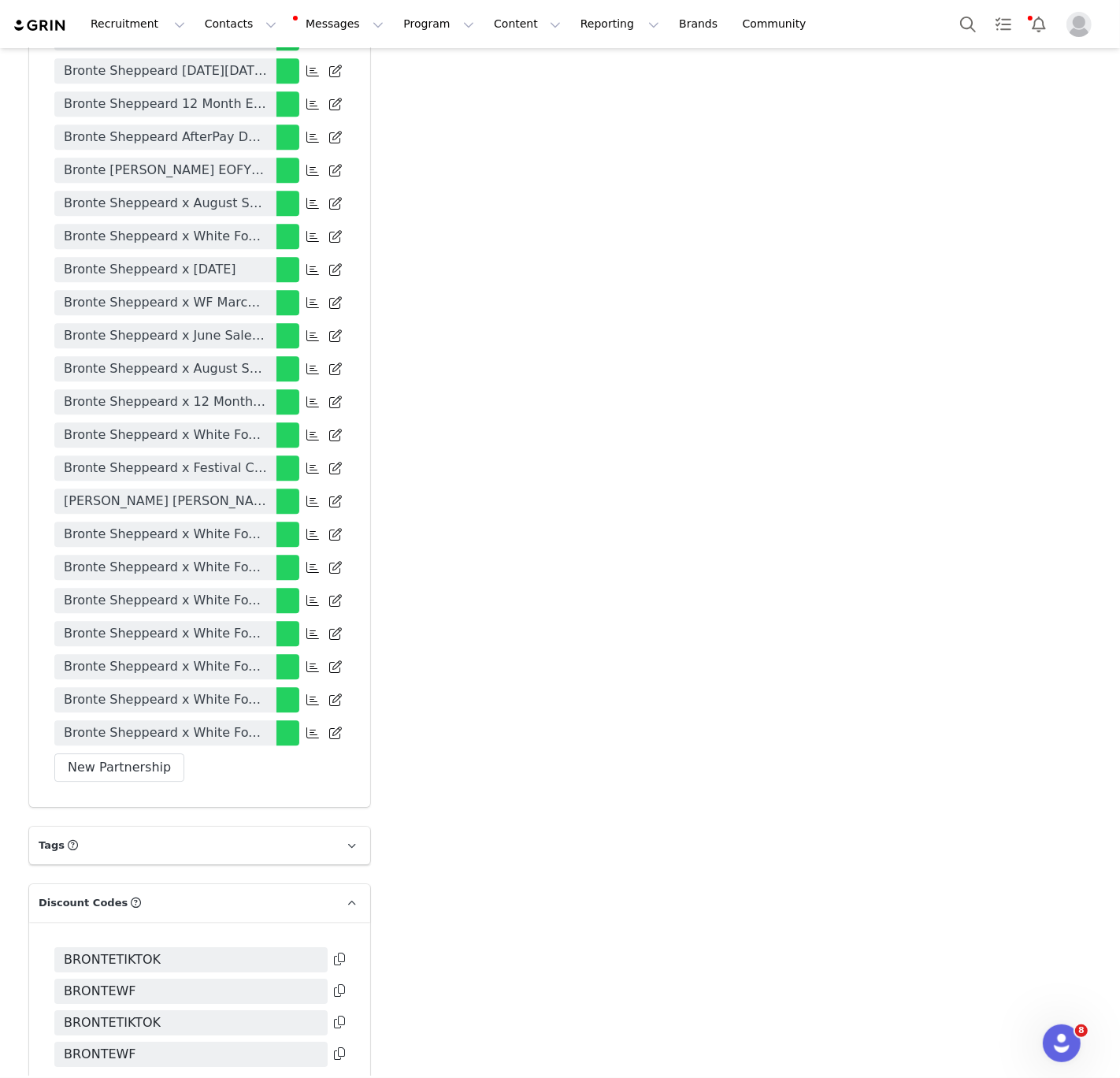
scroll to position [3655, 0]
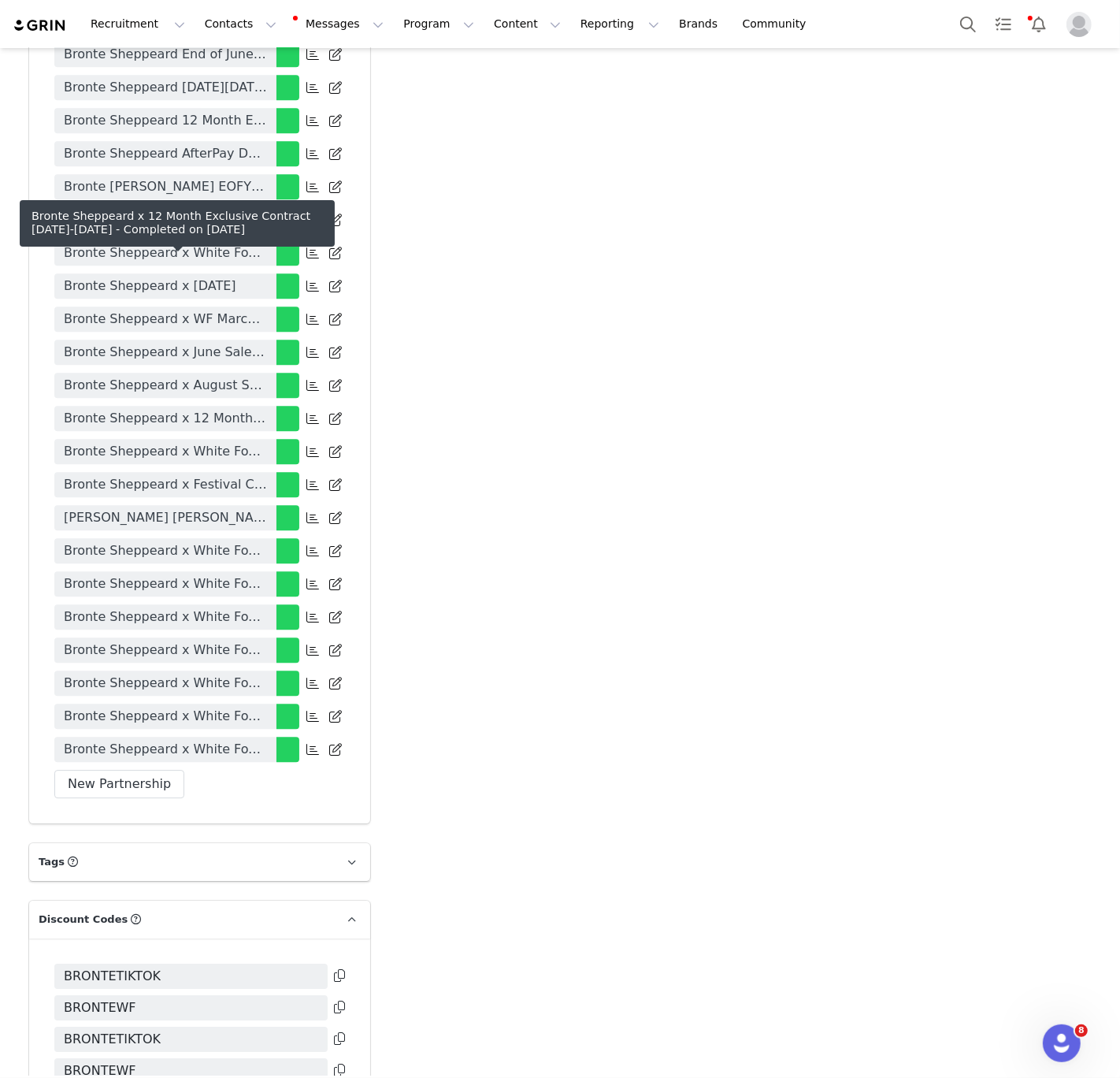
click at [169, 409] on span "Bronte Sheppeard x 12 Month Exclusive Contract [DATE]-[DATE]" at bounding box center [165, 418] width 203 height 19
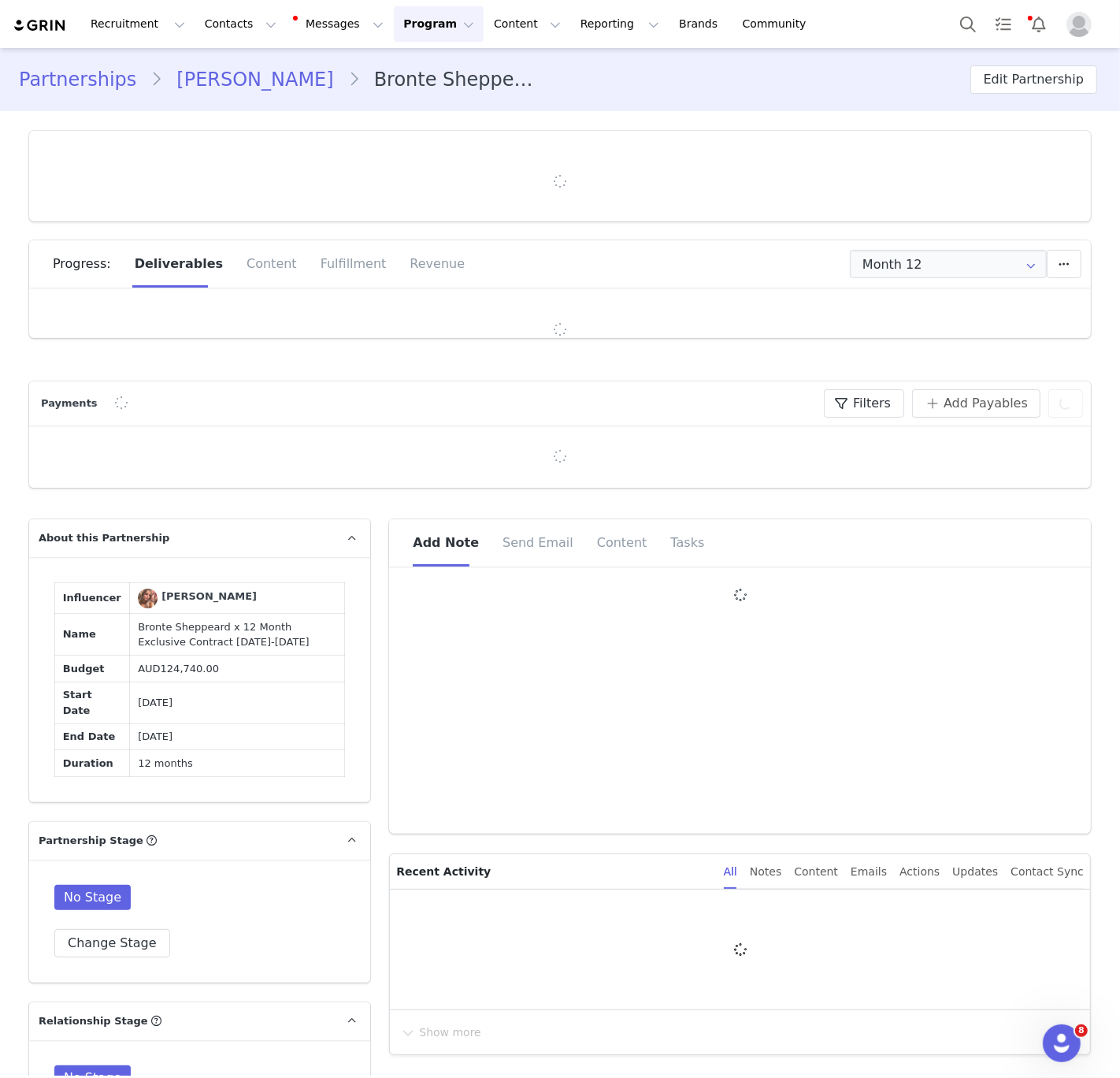
type input "+1 ([GEOGRAPHIC_DATA])"
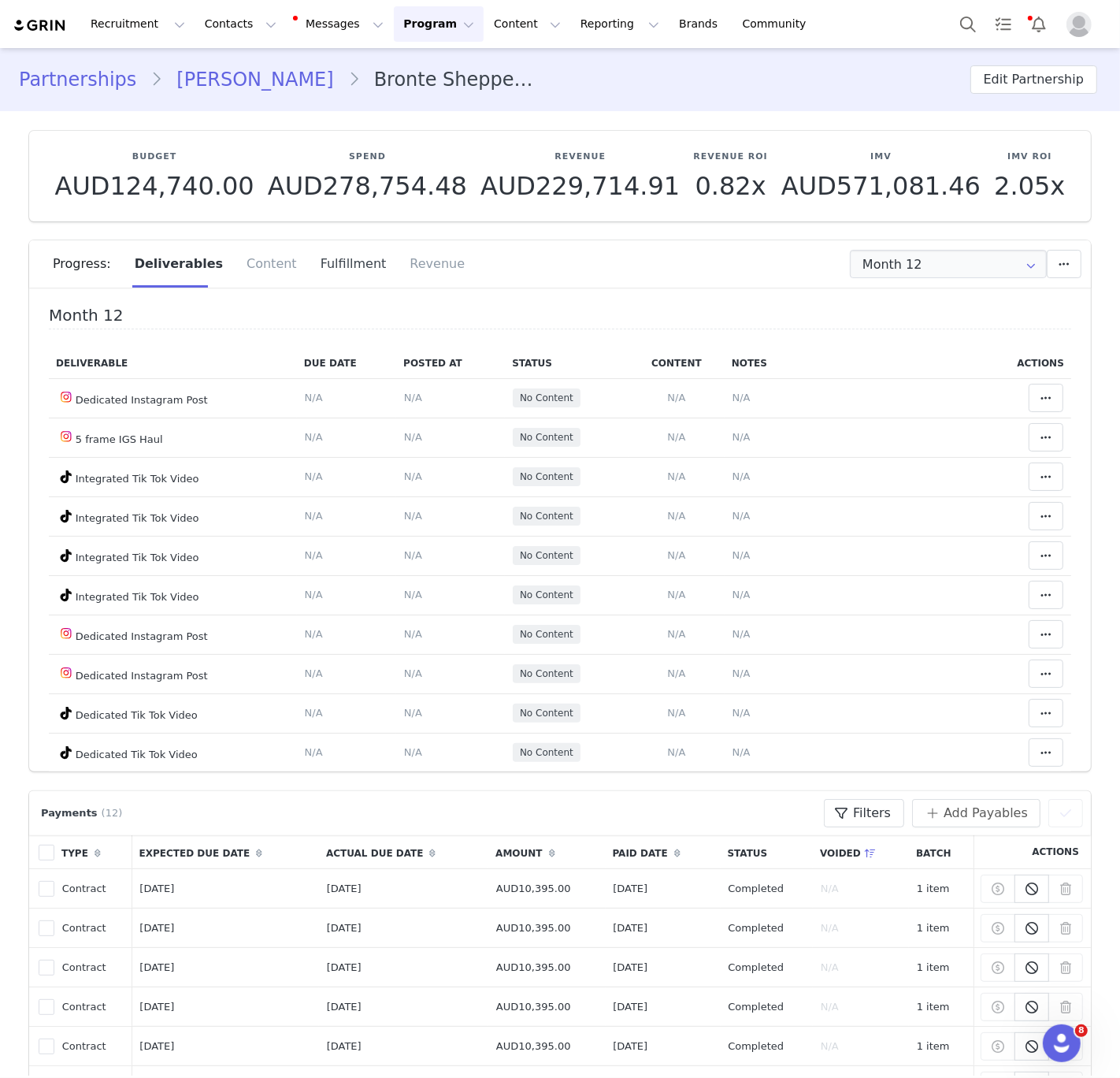
click at [317, 263] on div "Fulfillment" at bounding box center [353, 264] width 90 height 47
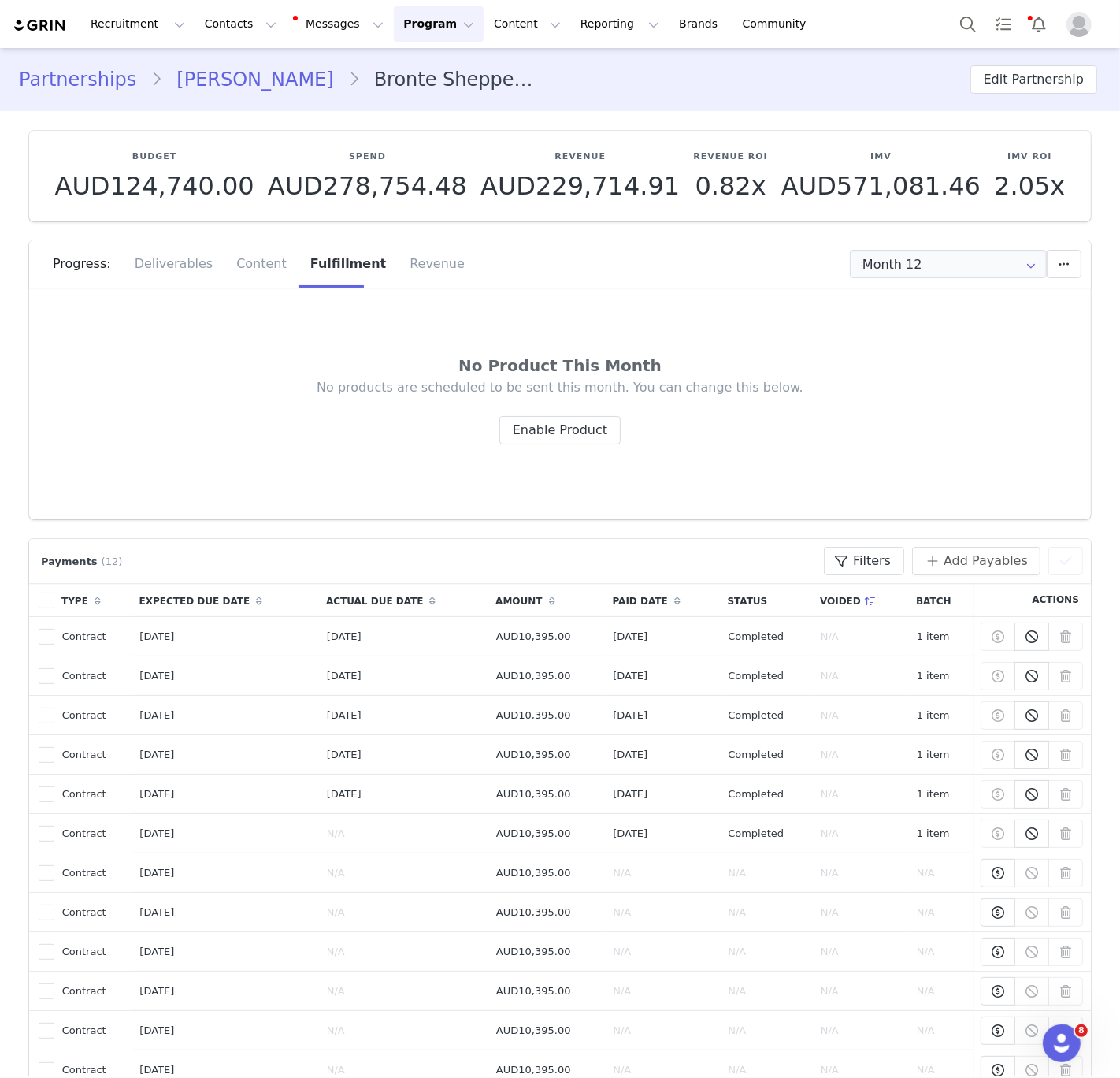
click at [981, 278] on div "Progress: Deliverables Content Fulfillment Revenue" at bounding box center [572, 264] width 1038 height 47
click at [973, 268] on input "Month 12" at bounding box center [948, 263] width 197 height 28
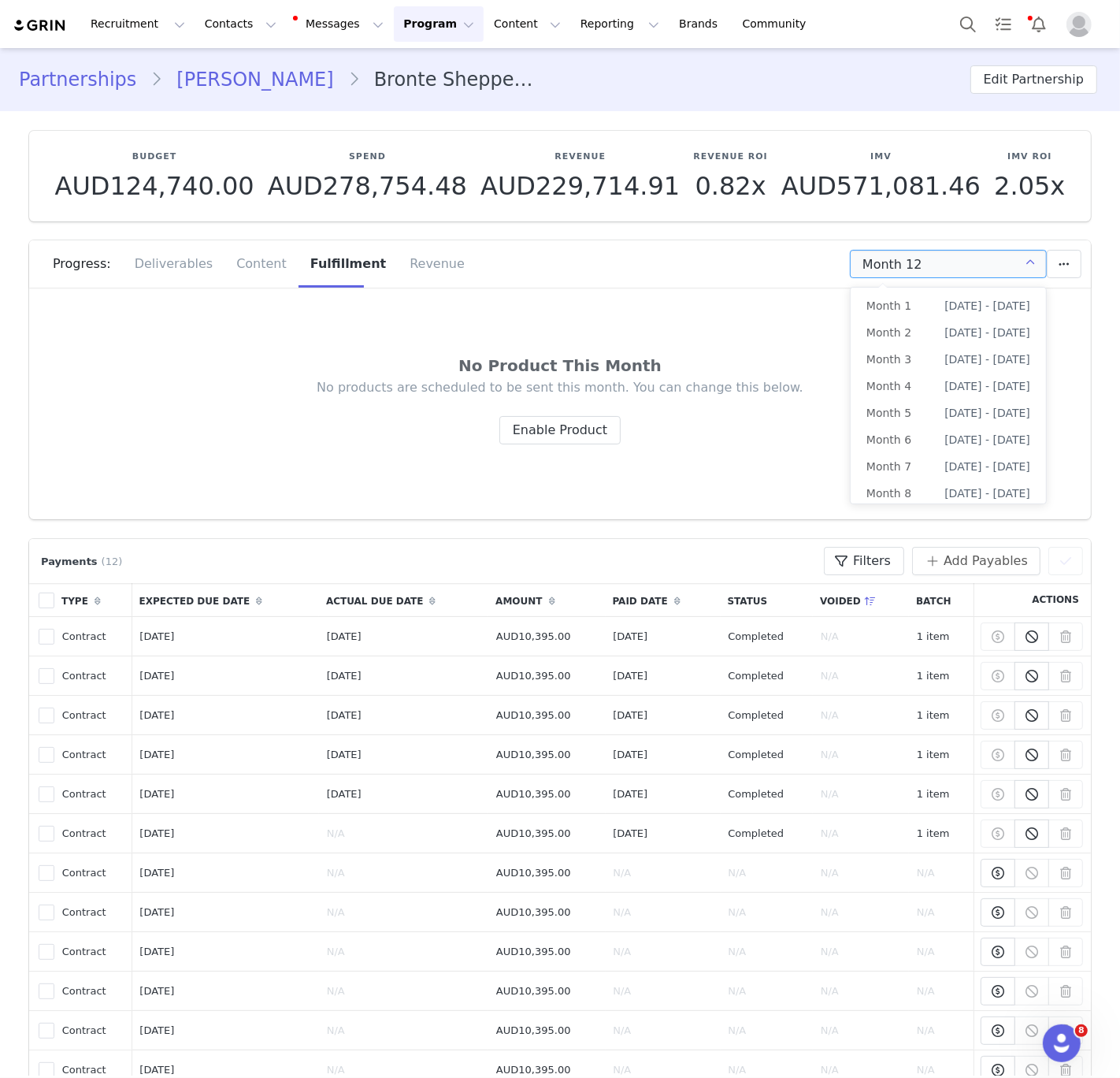
scroll to position [110, 0]
click at [909, 386] on li "Month 8 [DATE] - [DATE]" at bounding box center [948, 382] width 195 height 27
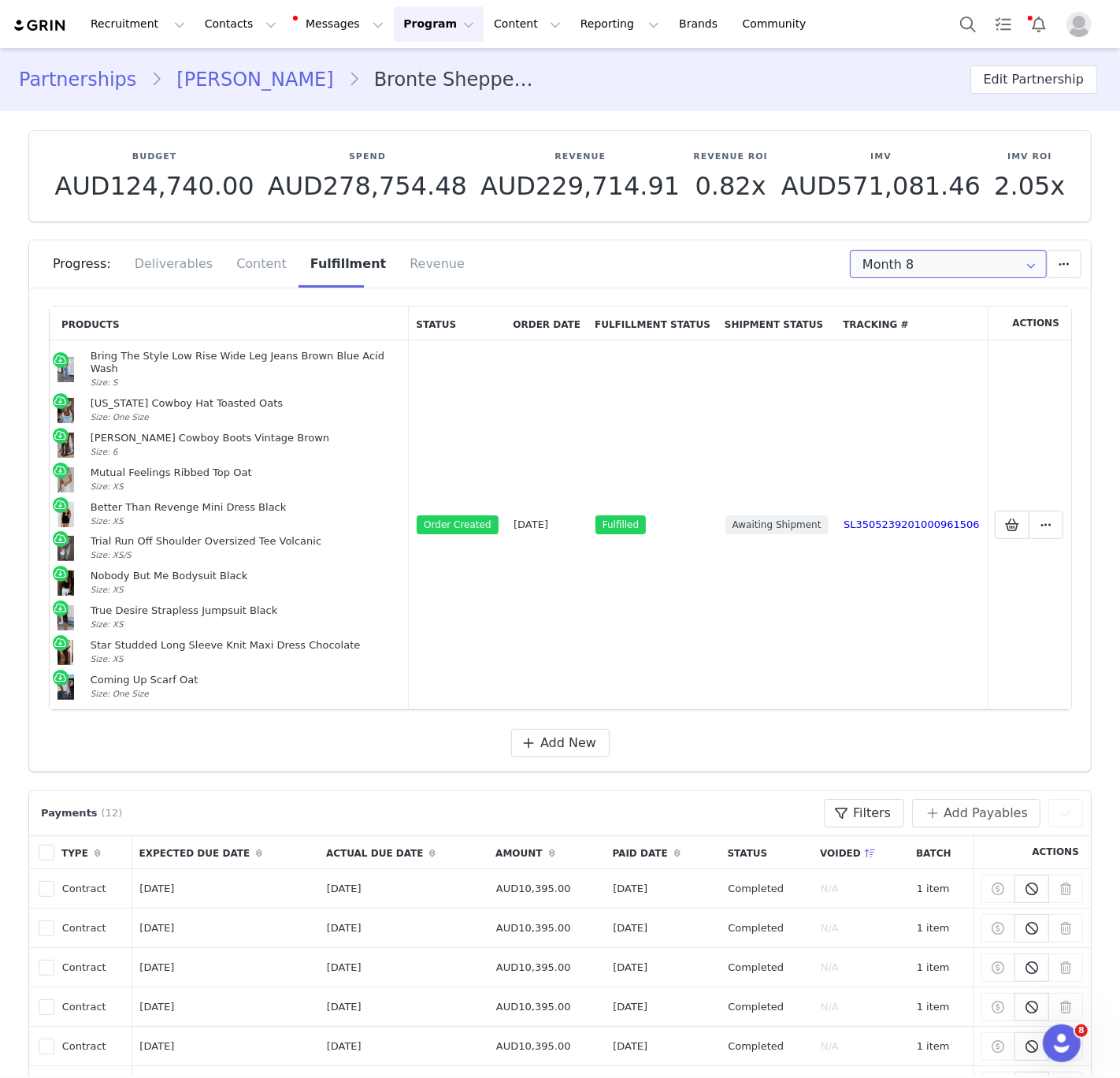
click at [909, 262] on input "Month 8" at bounding box center [948, 263] width 197 height 28
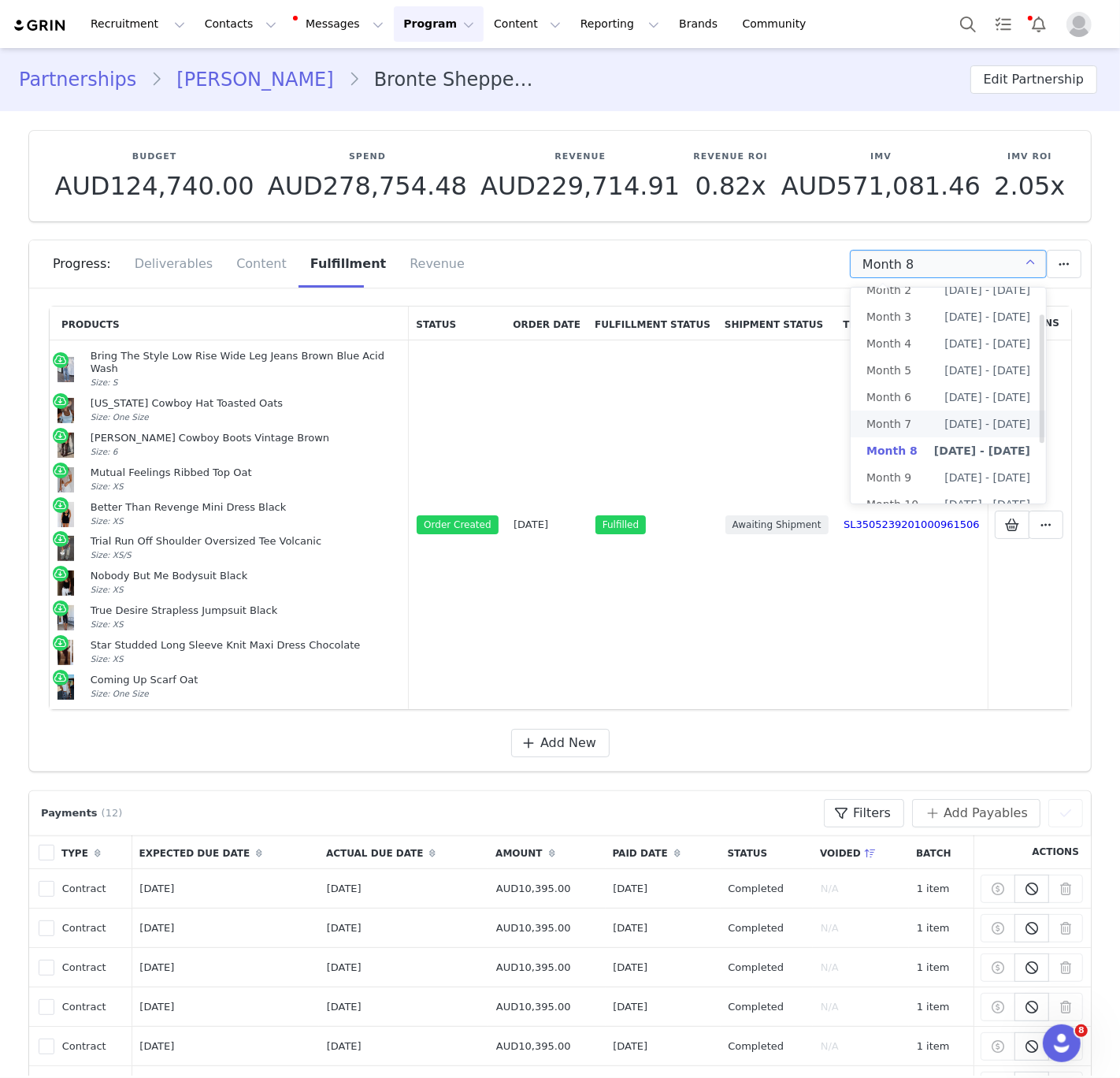
scroll to position [49, 0]
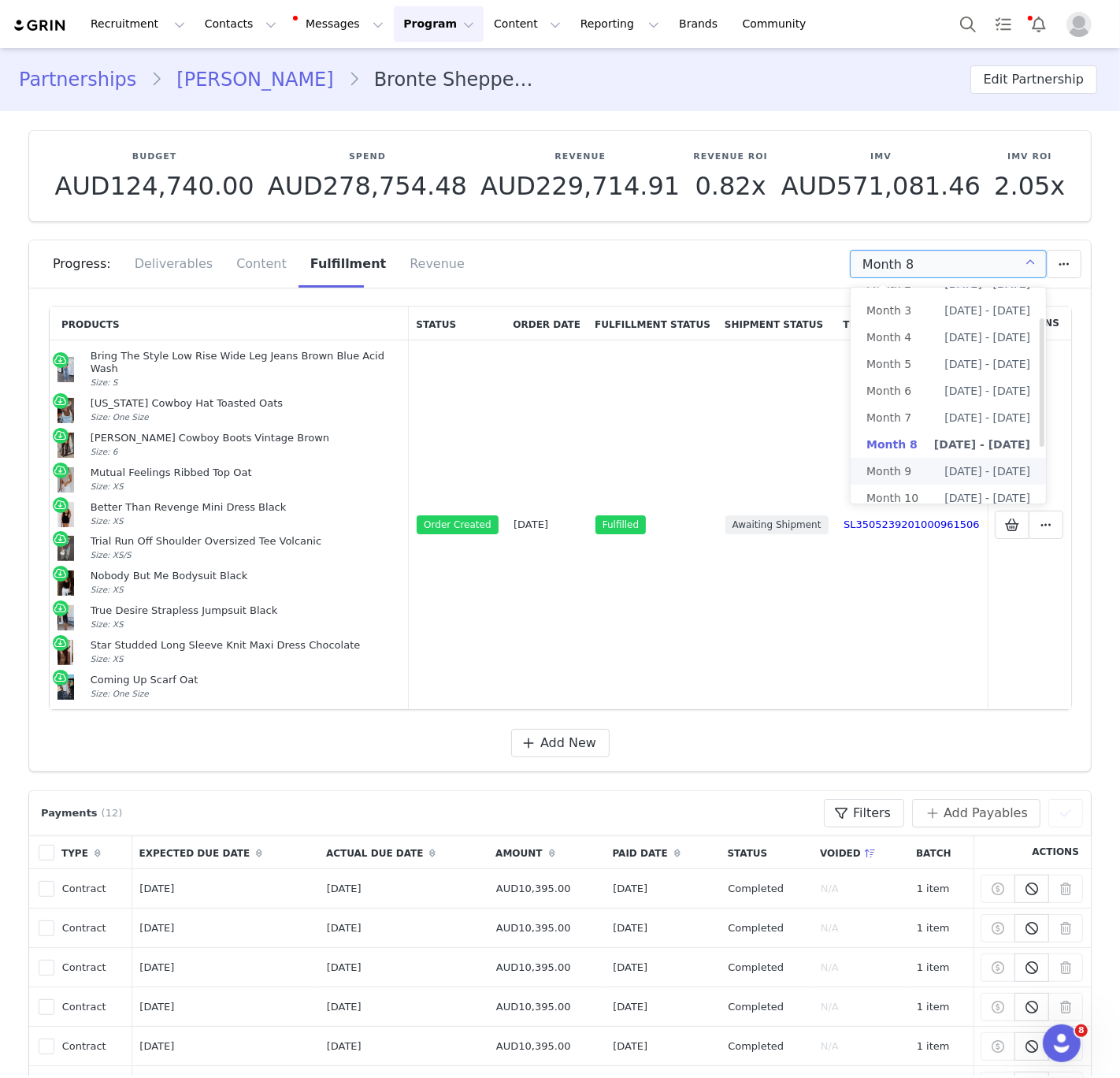
click at [912, 467] on li "Month 9 [DATE] - [DATE]" at bounding box center [948, 471] width 195 height 27
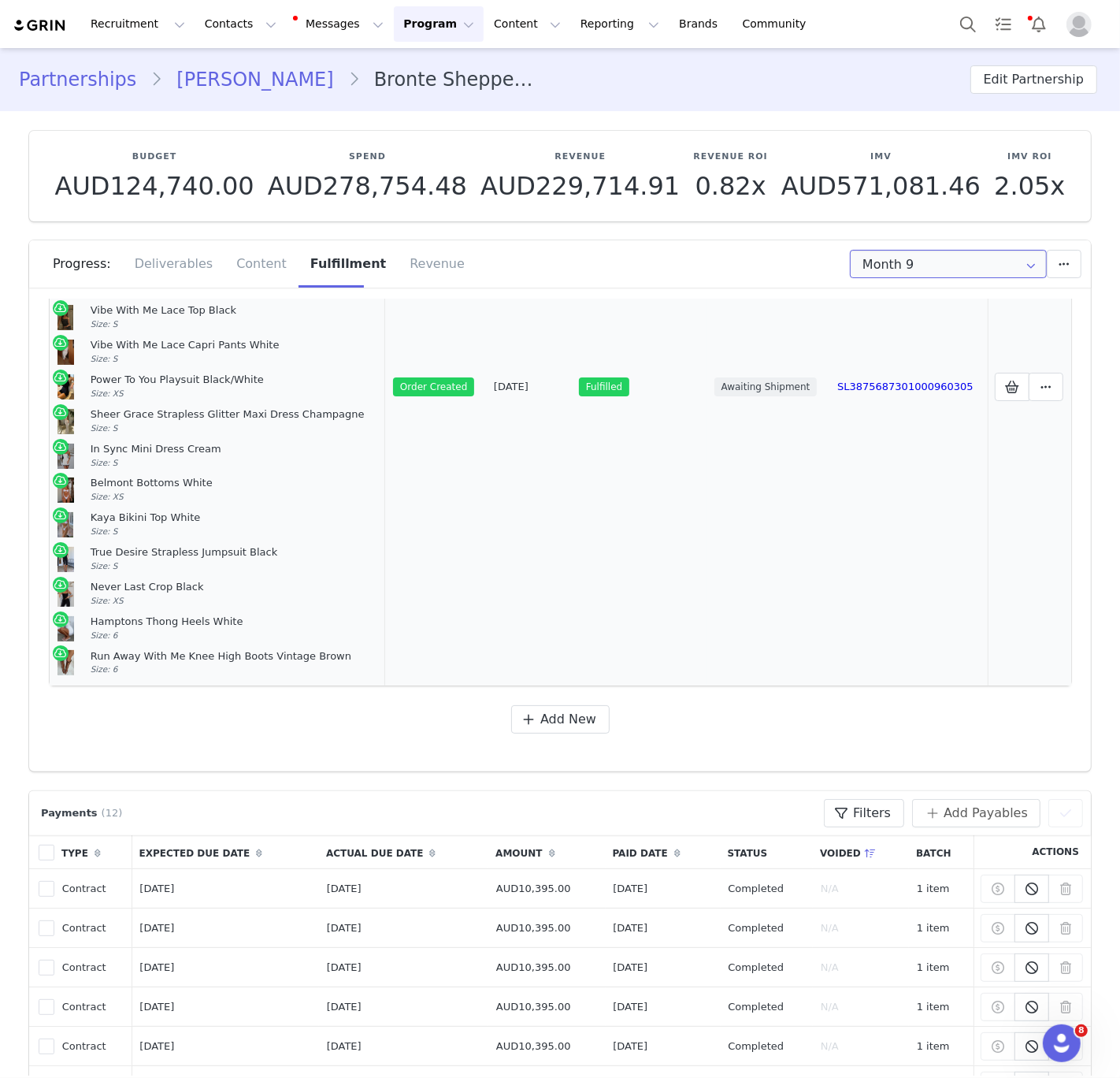
scroll to position [84, 0]
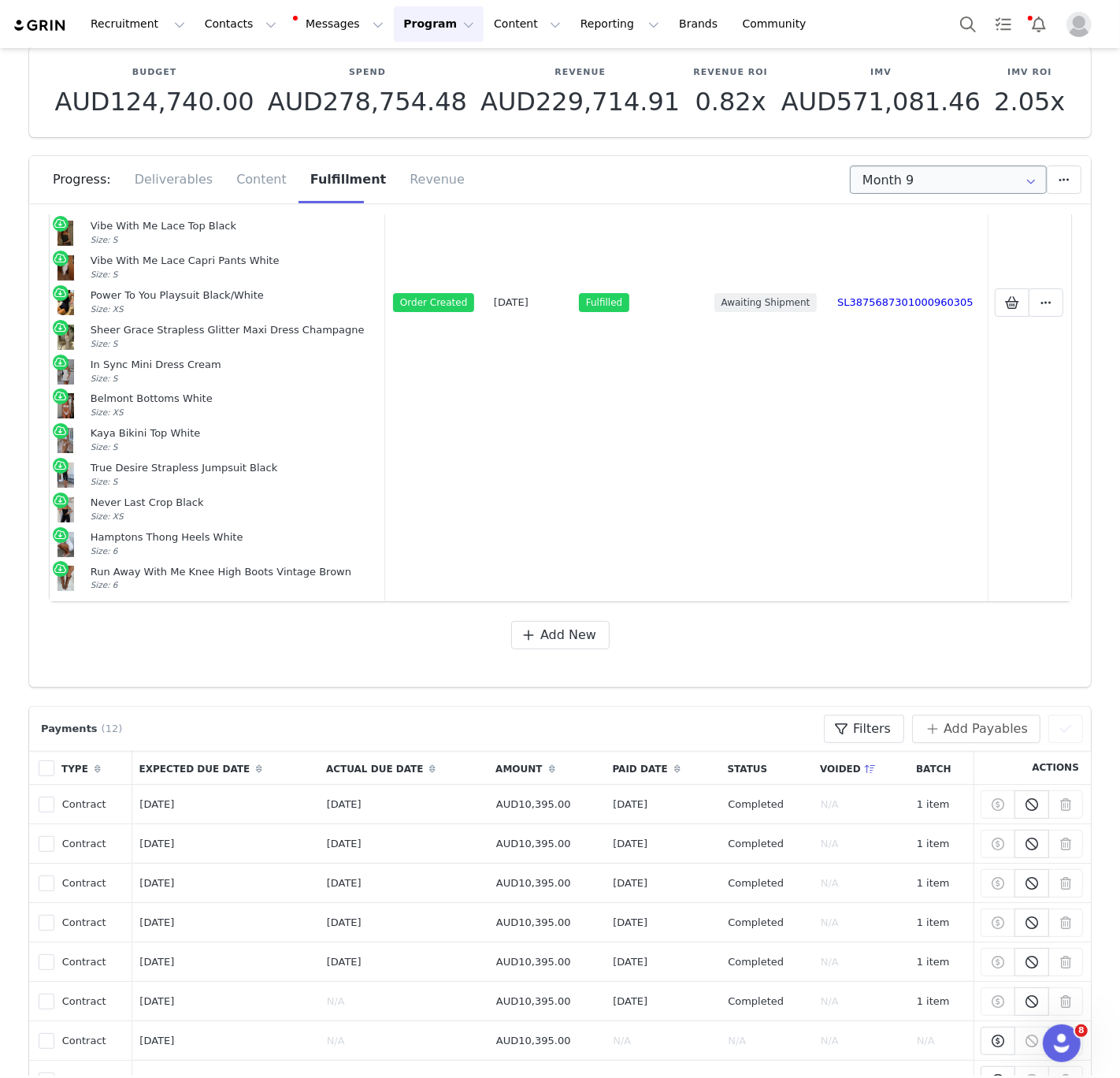
click at [873, 194] on div "Progress: Deliverables Content Fulfillment Revenue" at bounding box center [572, 180] width 1038 height 47
click at [899, 186] on input "Month 9" at bounding box center [948, 179] width 197 height 28
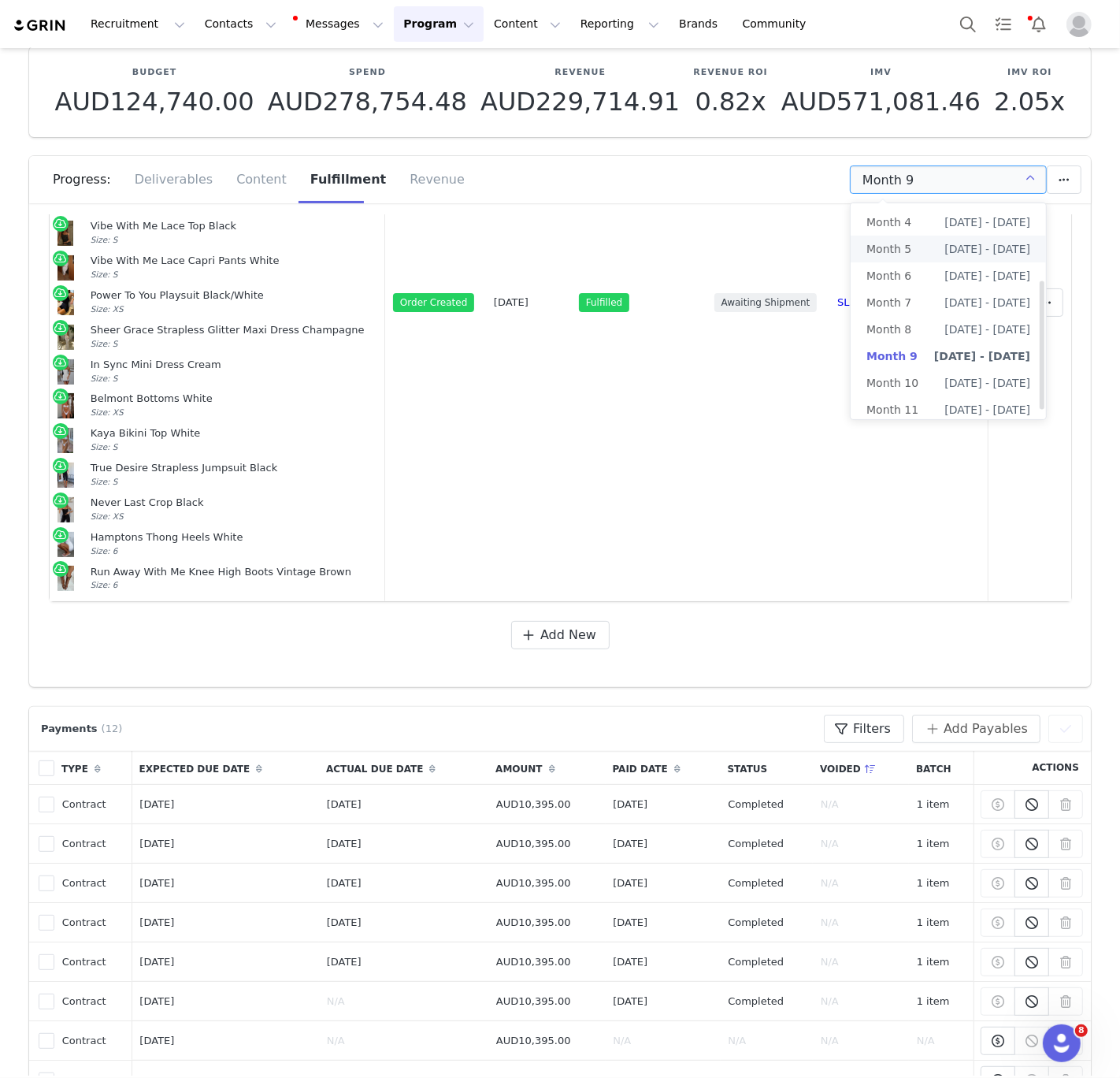
scroll to position [142, 0]
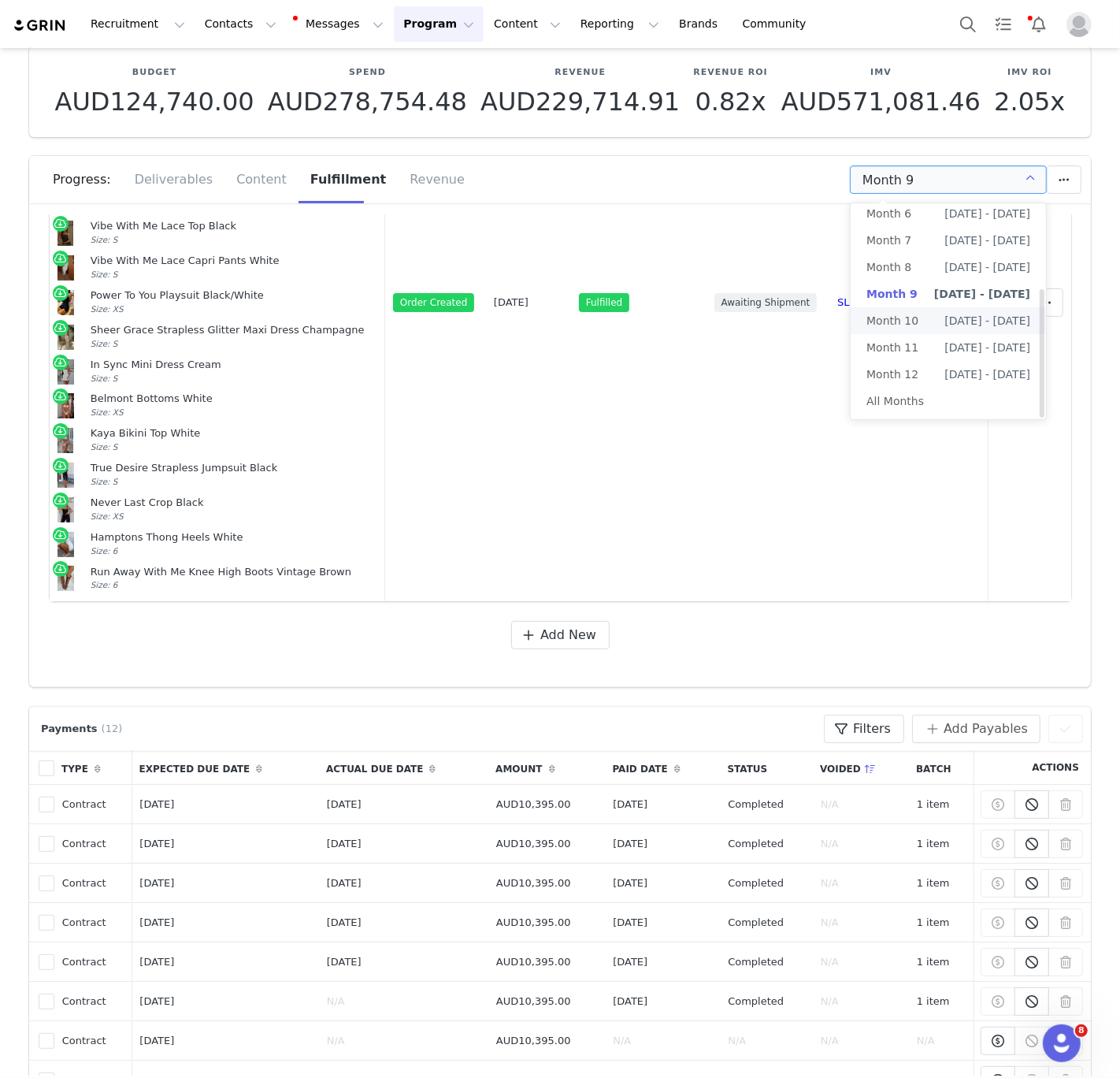
click at [944, 321] on span "[DATE] - [DATE]" at bounding box center [987, 320] width 86 height 27
type input "Month 10"
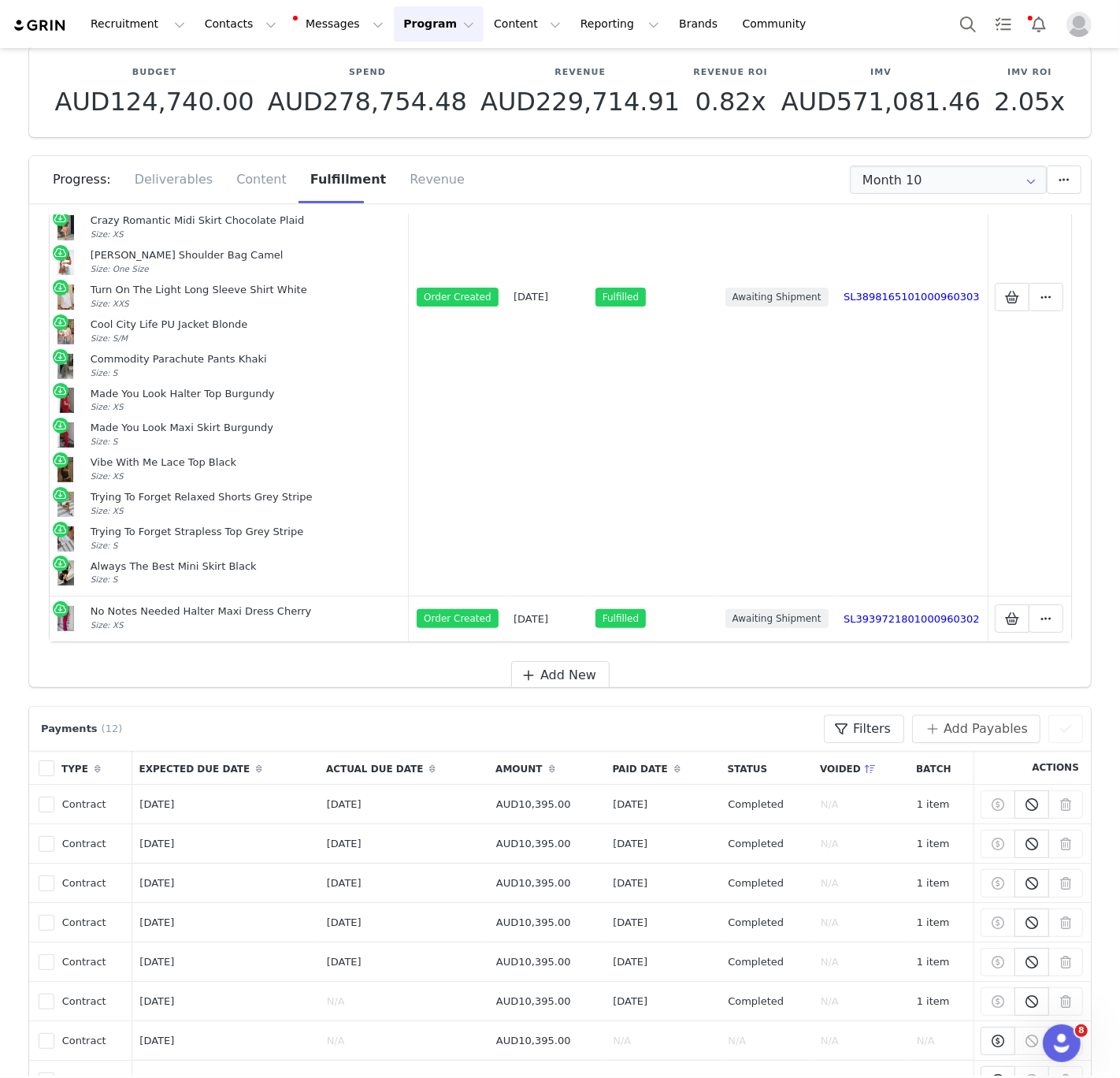
scroll to position [998, 0]
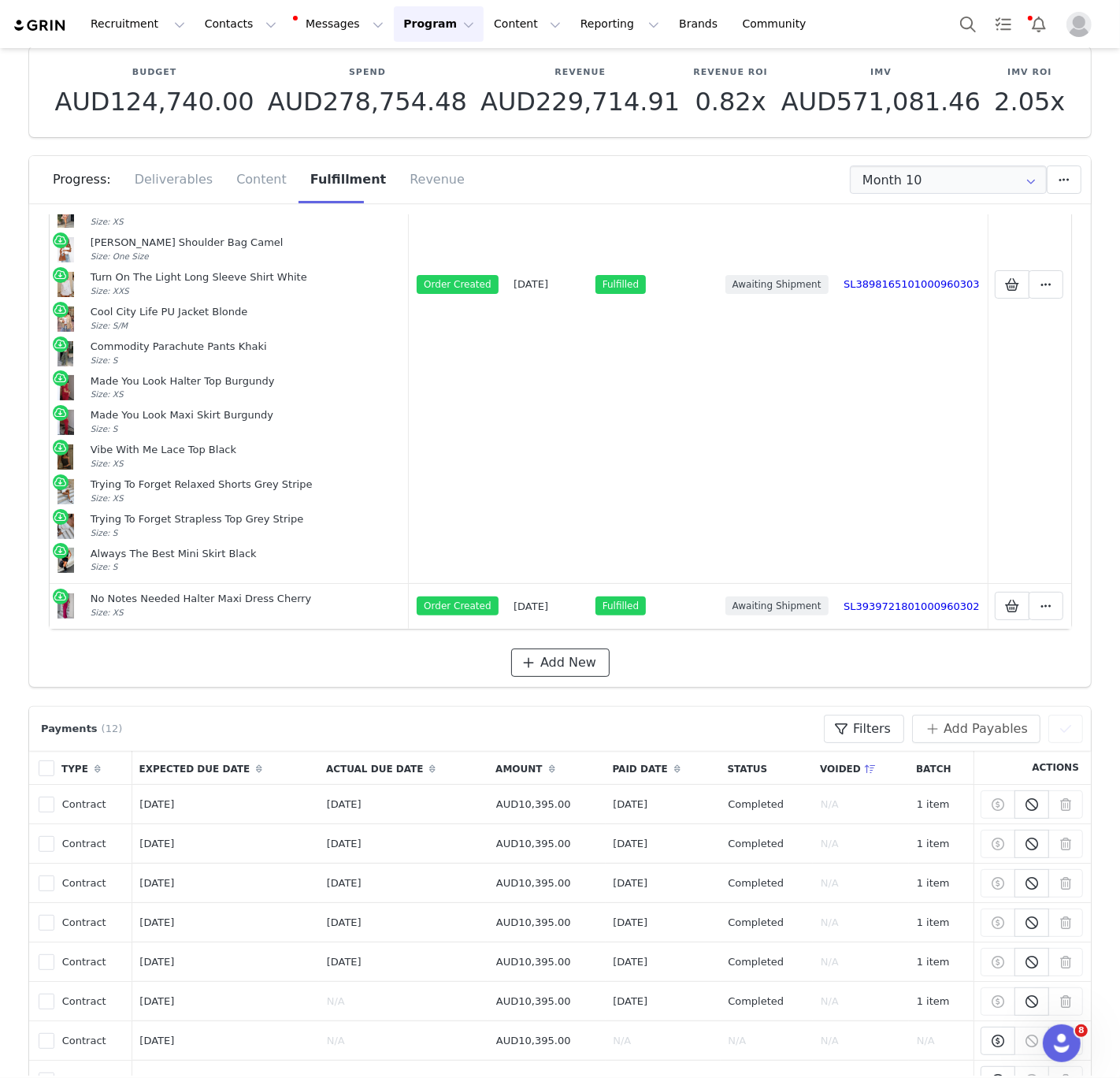
click at [568, 653] on span "Add New" at bounding box center [568, 662] width 56 height 19
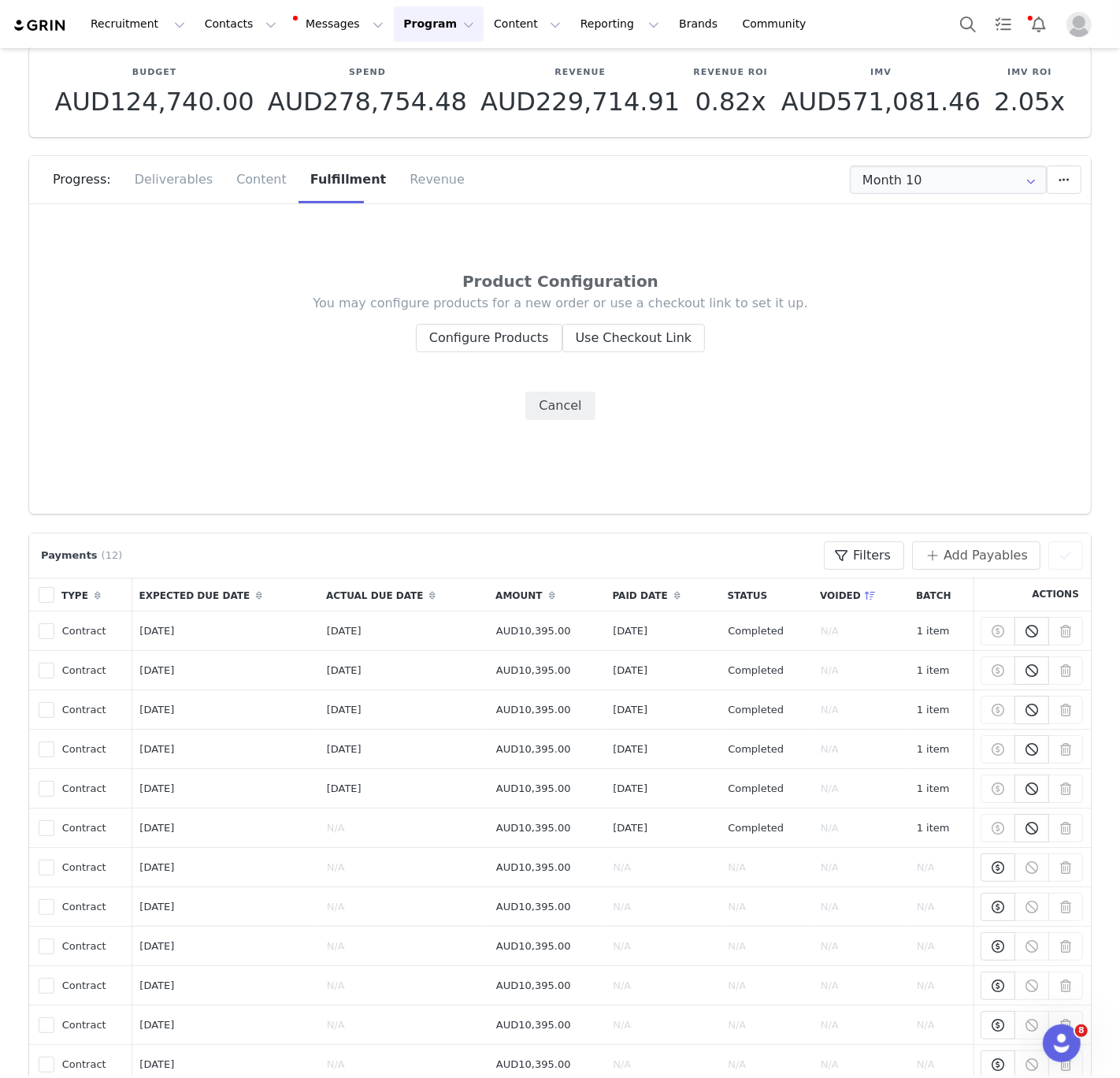
scroll to position [0, 0]
click at [449, 343] on button "Configure Products" at bounding box center [489, 338] width 147 height 28
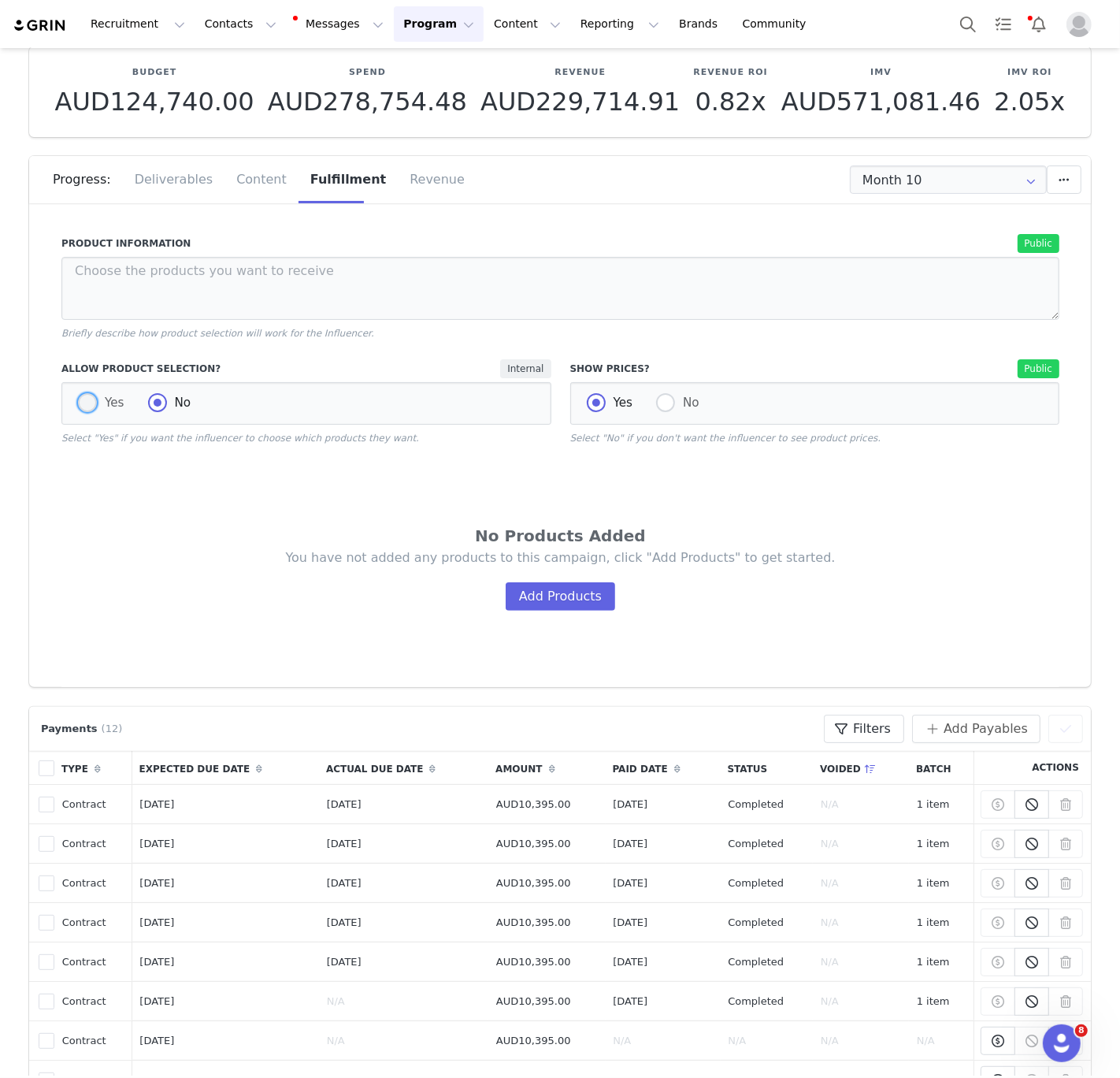
click at [107, 405] on span "Yes" at bounding box center [111, 403] width 28 height 15
click at [97, 405] on input "Yes" at bounding box center [87, 403] width 19 height 20
radio input "true"
radio input "false"
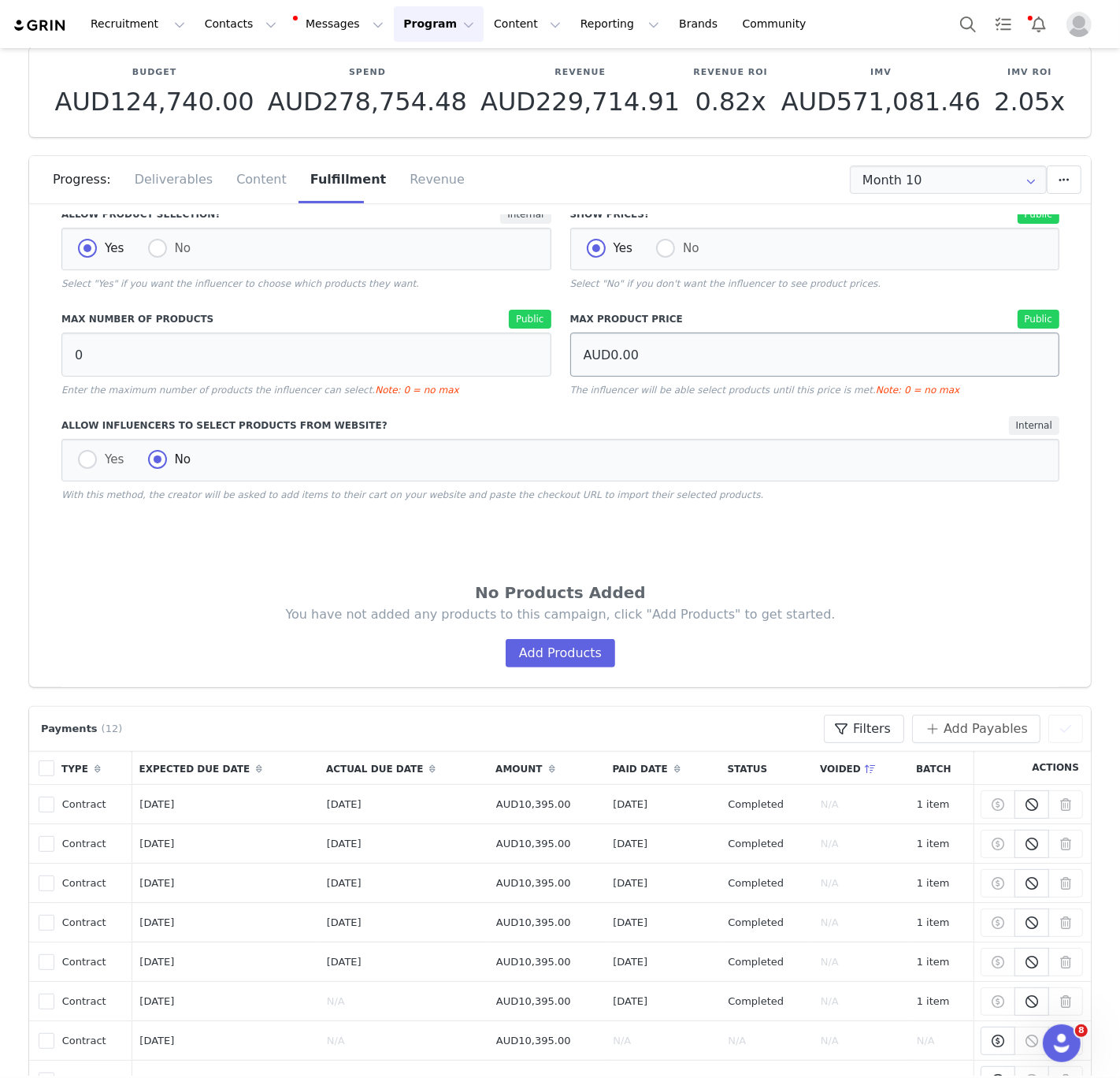
scroll to position [310, 0]
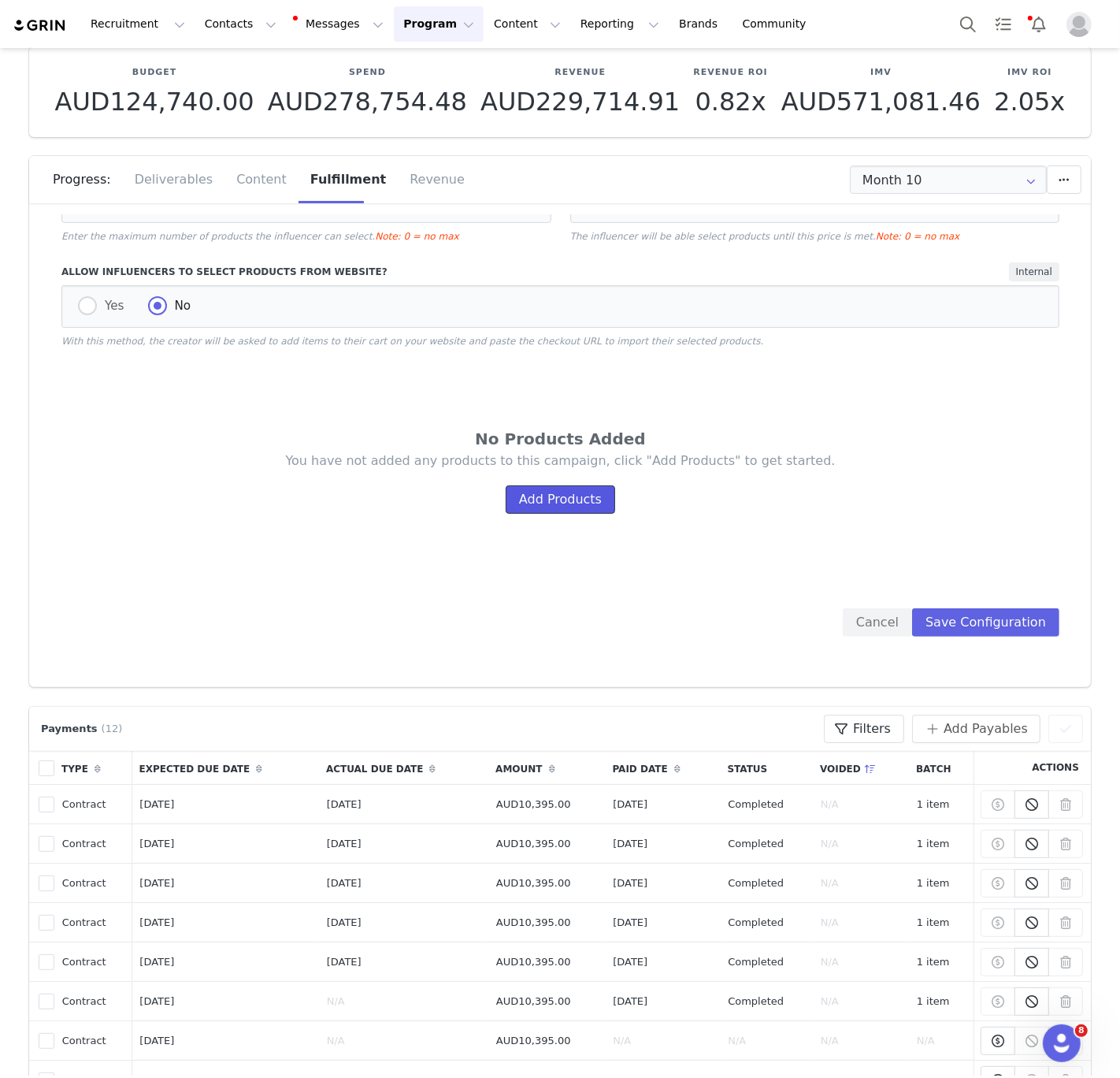
click at [581, 485] on button "Add Products" at bounding box center [560, 499] width 109 height 28
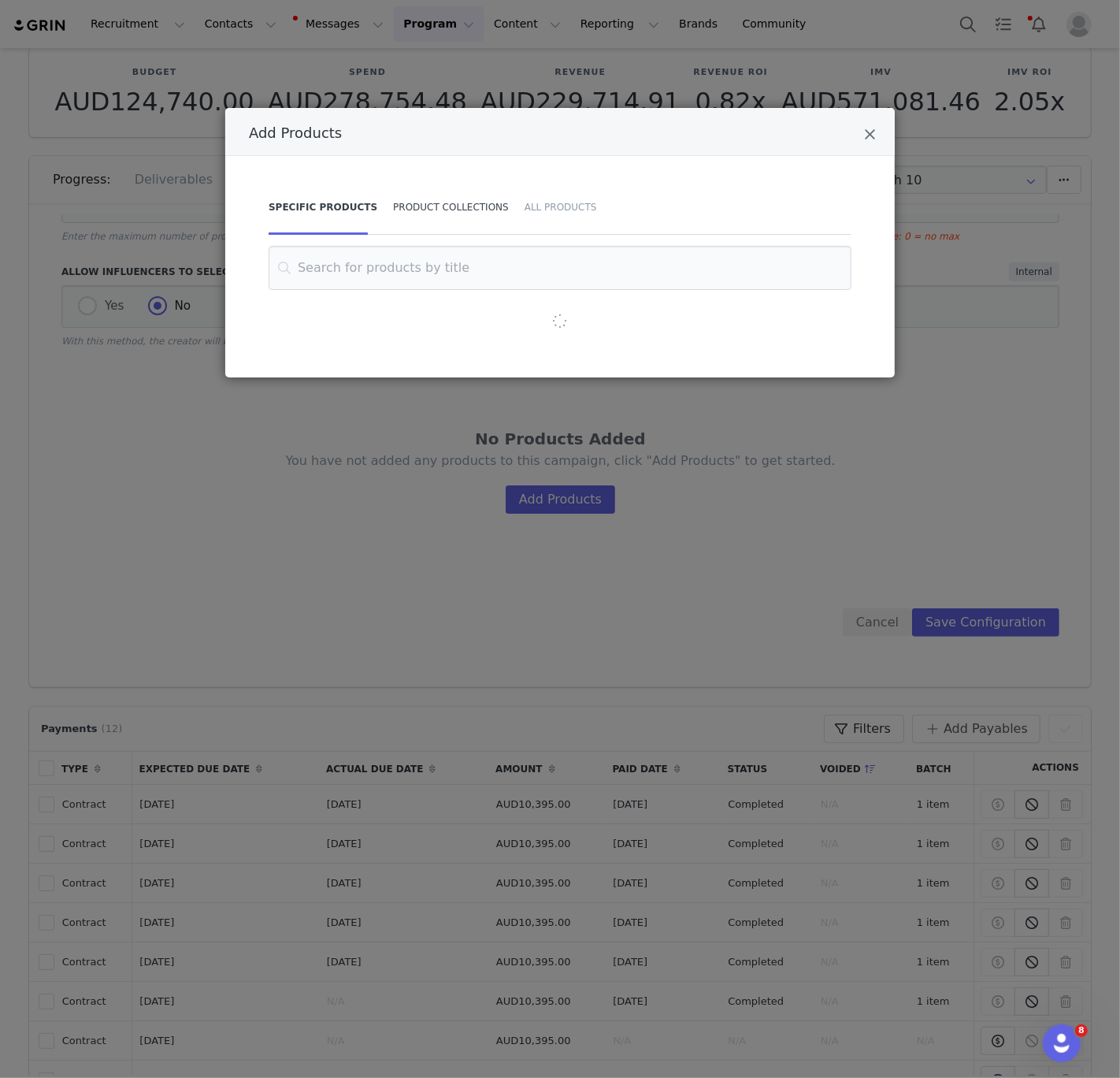
click at [459, 215] on div "Product Collections" at bounding box center [451, 207] width 131 height 55
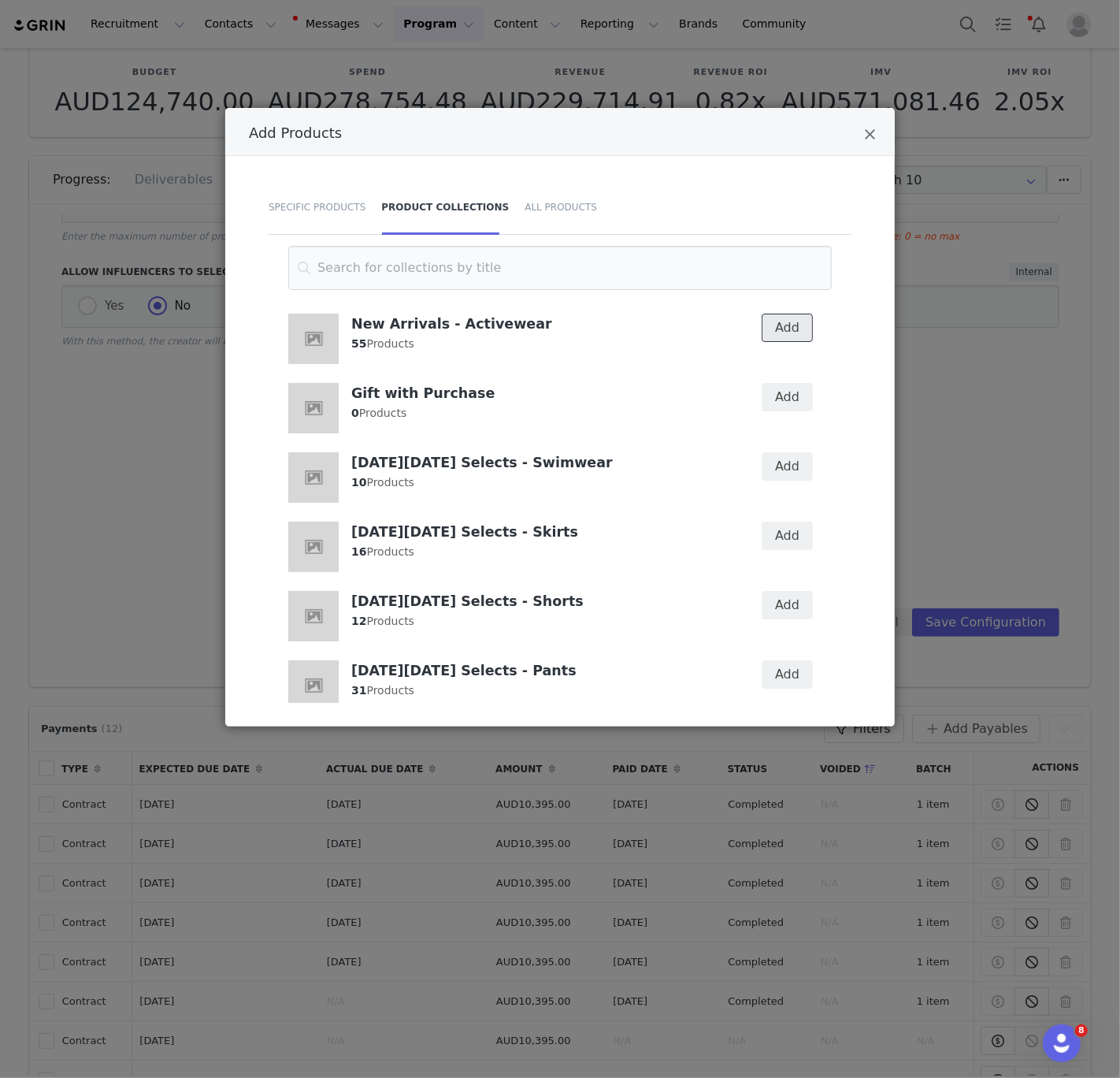
click at [794, 333] on button "Add" at bounding box center [787, 327] width 51 height 28
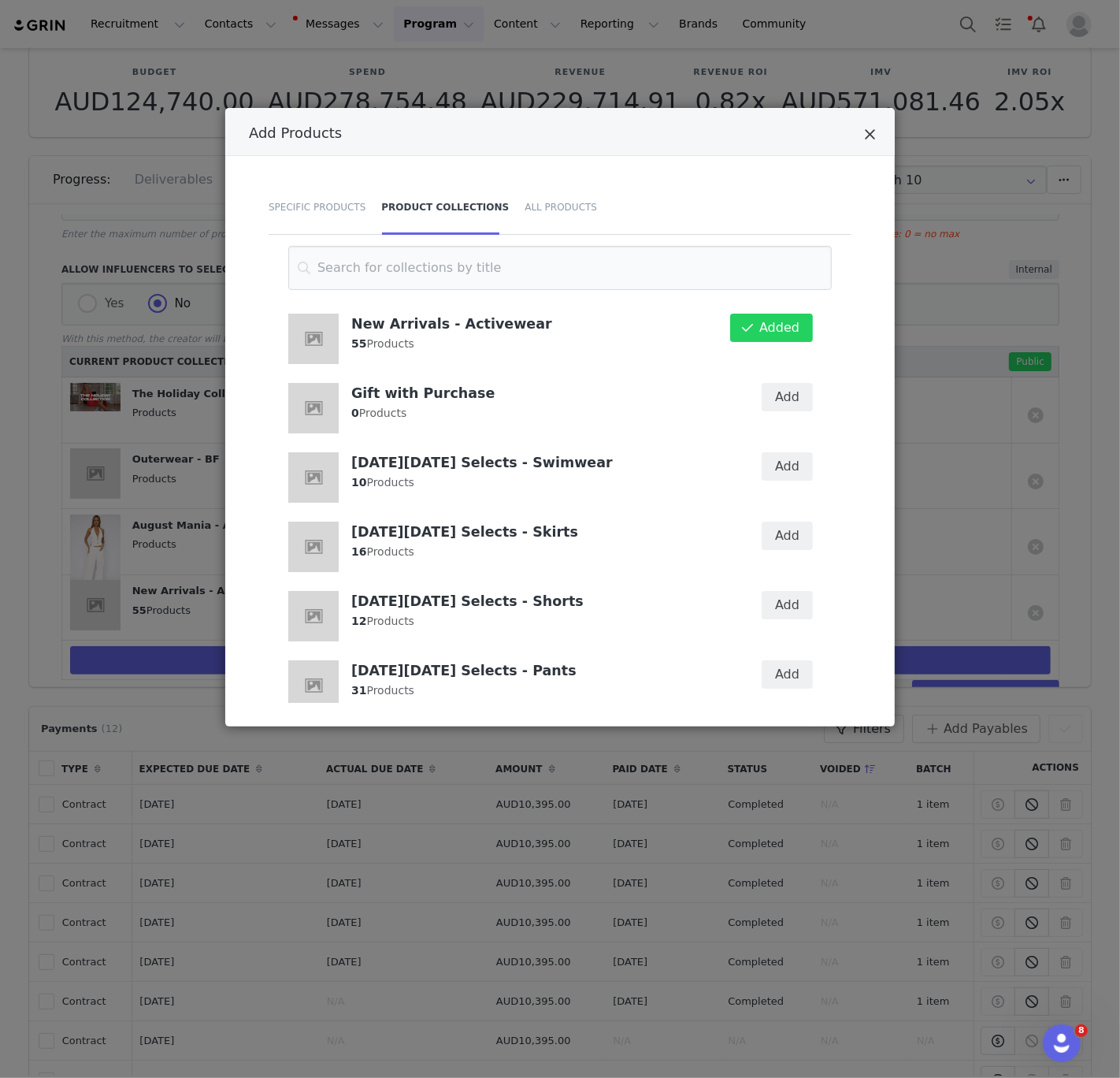
click at [872, 134] on icon "Close" at bounding box center [870, 134] width 12 height 15
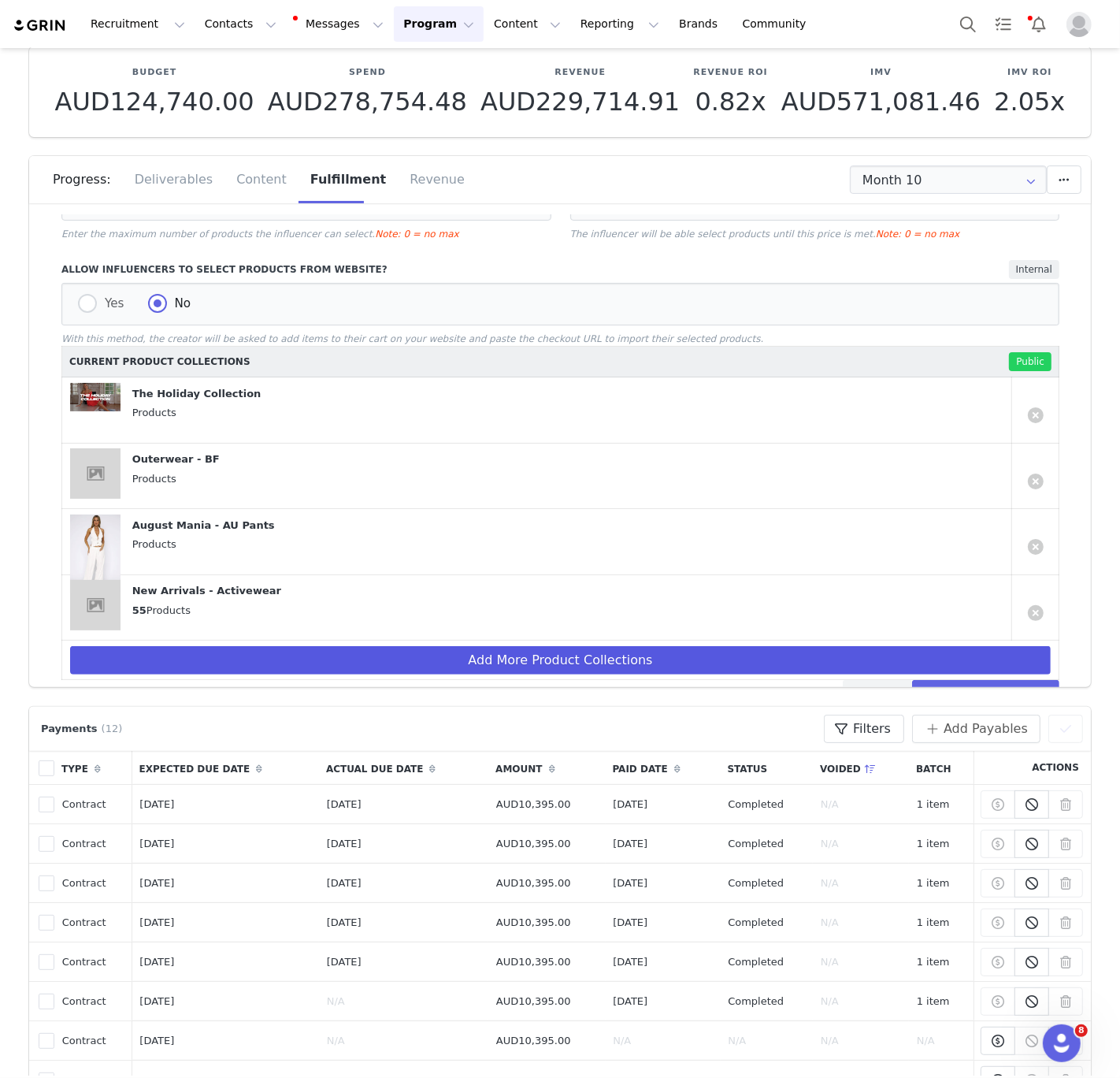
scroll to position [383, 0]
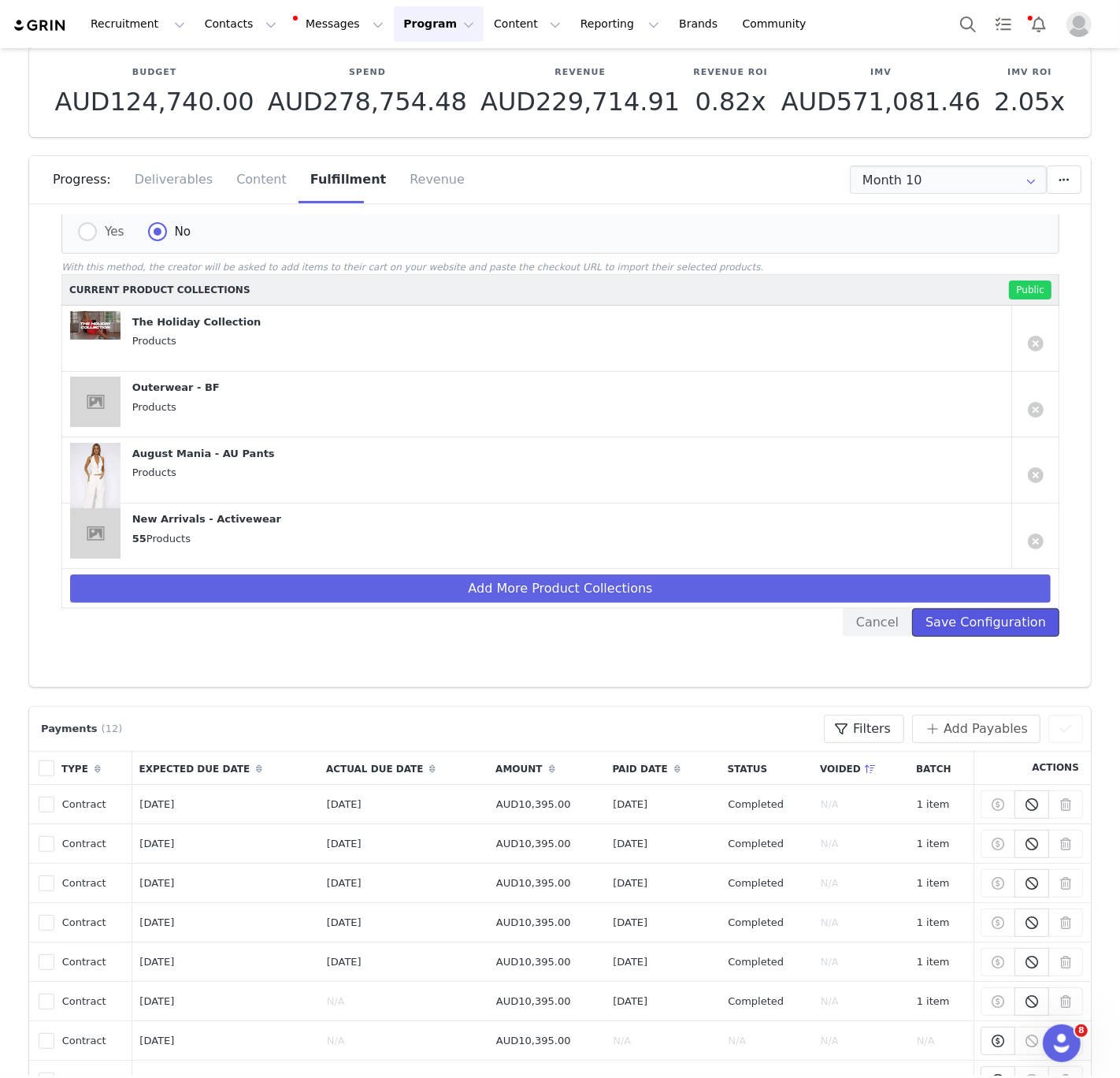
click at [984, 616] on button "Save Configuration" at bounding box center [986, 622] width 147 height 28
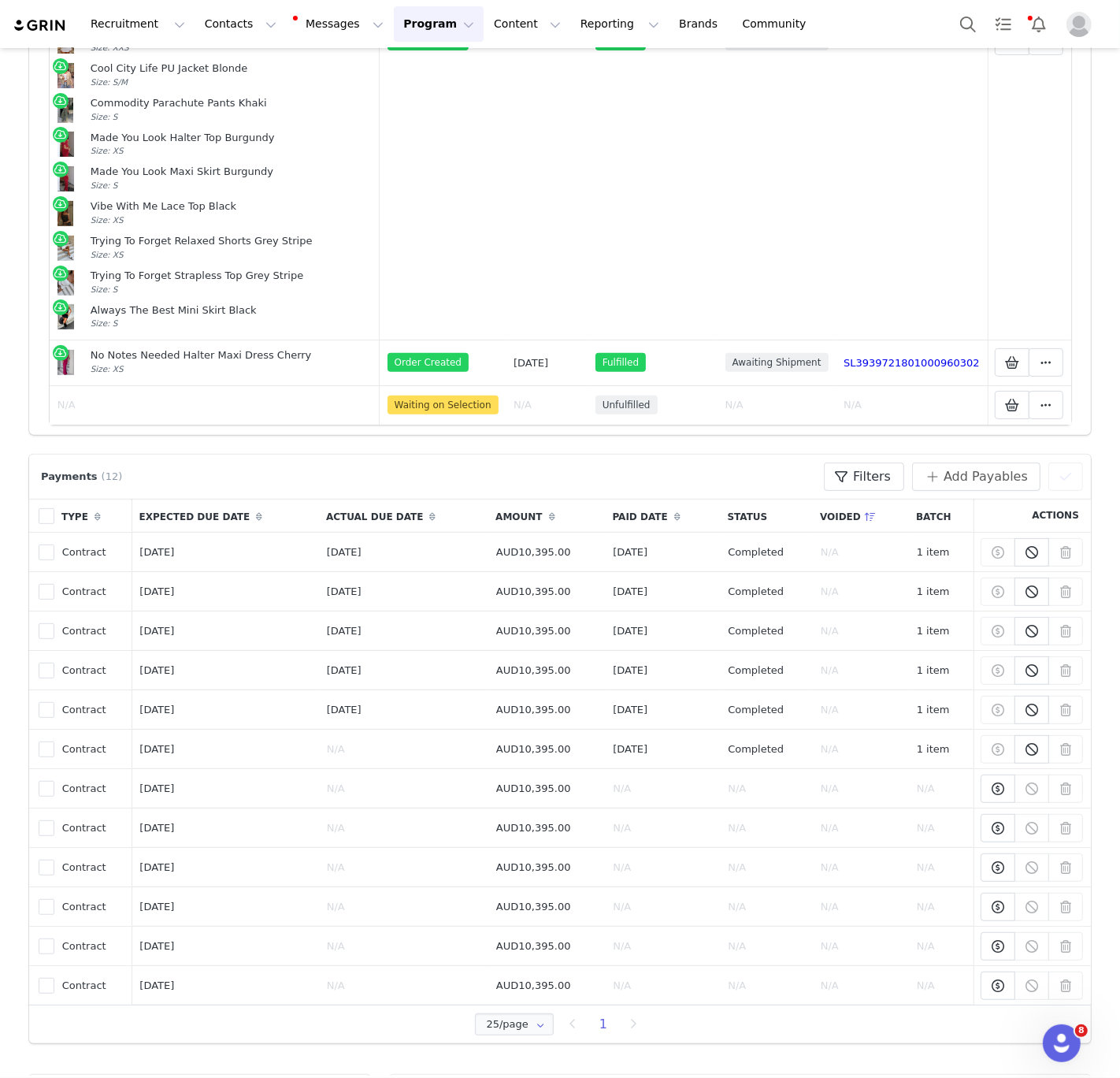
scroll to position [397, 0]
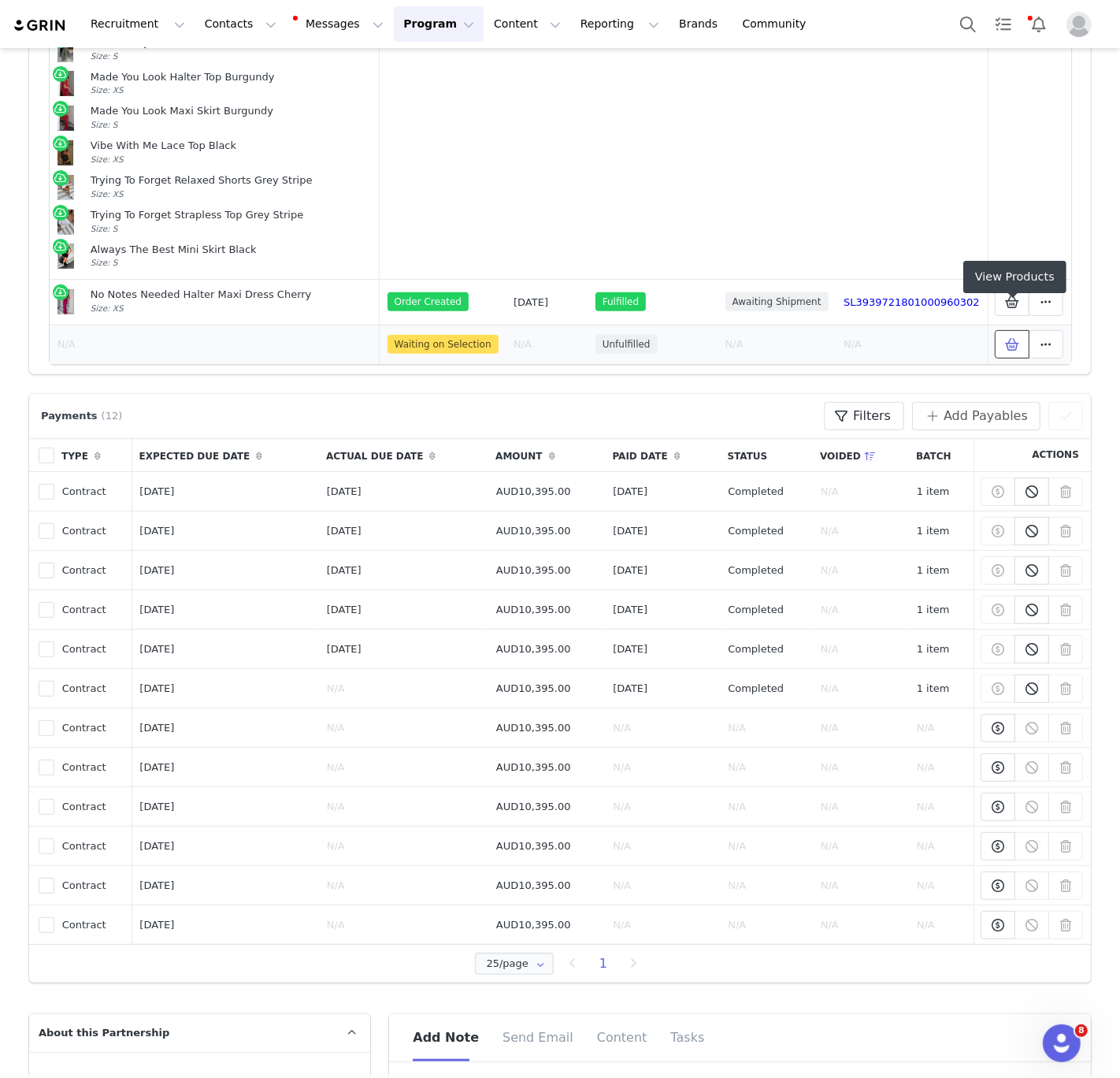
click at [1015, 338] on icon at bounding box center [1012, 344] width 15 height 13
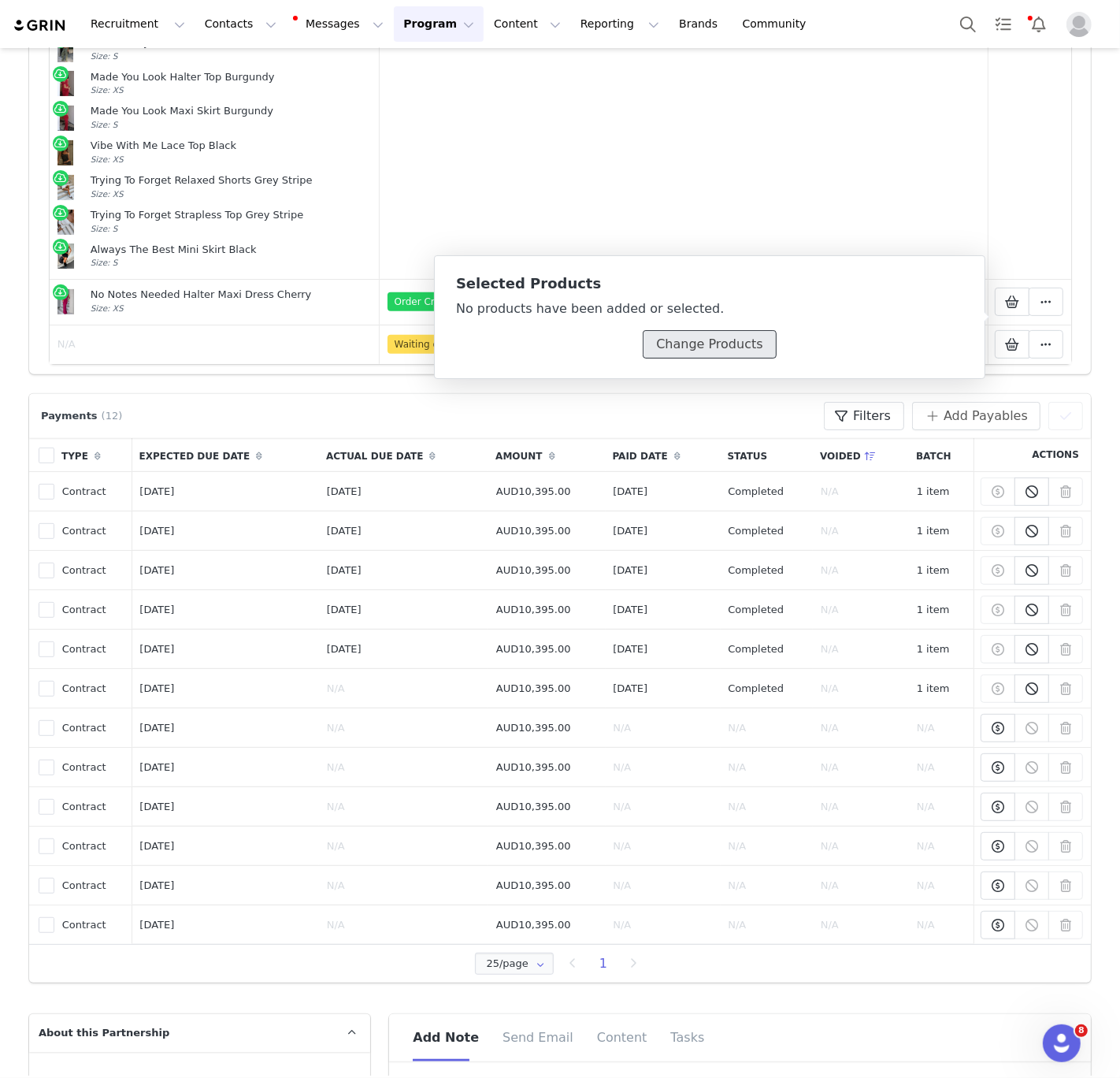
click at [725, 348] on button "Change Products" at bounding box center [709, 344] width 133 height 28
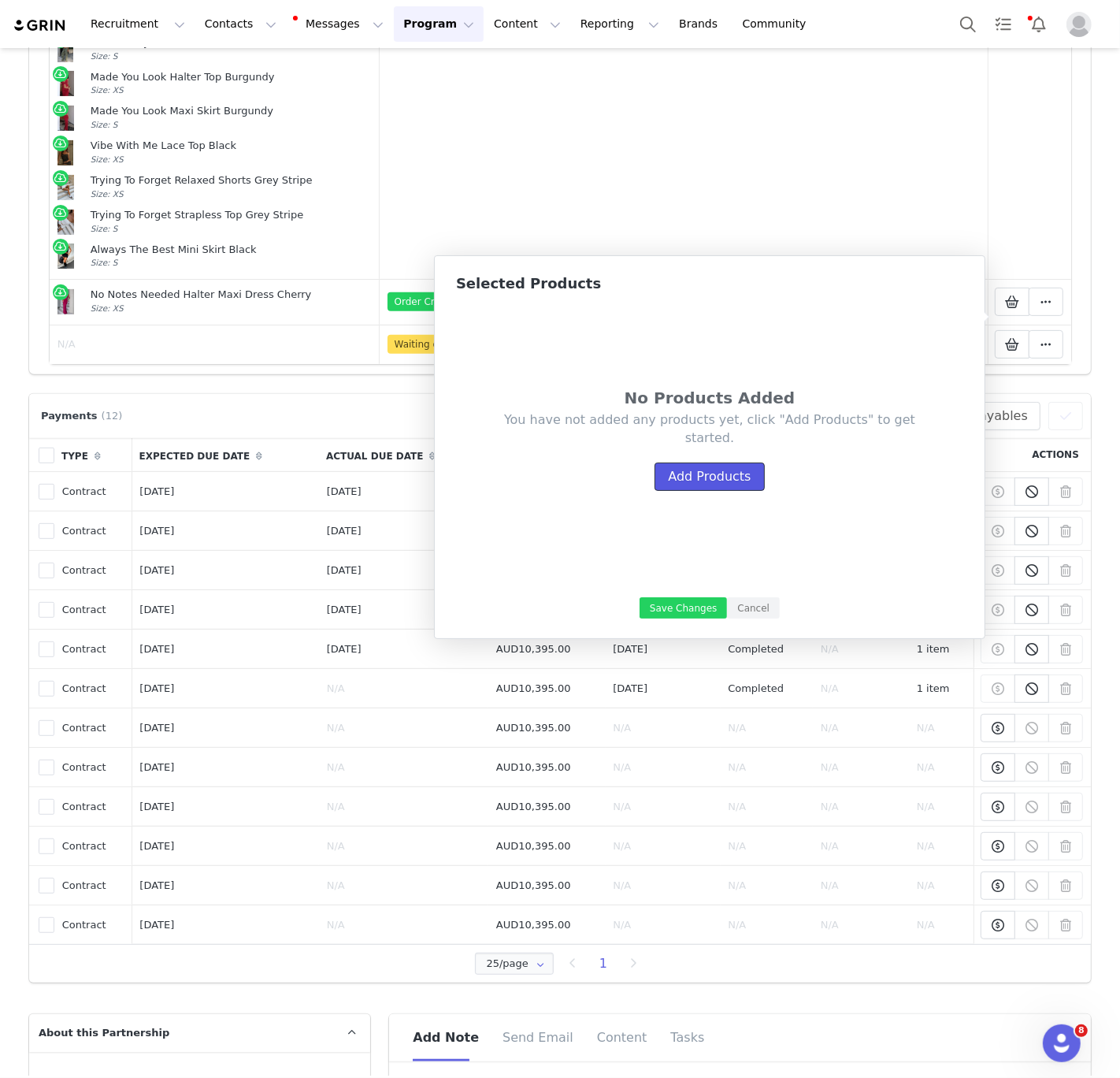
click at [685, 487] on button "Add Products" at bounding box center [709, 476] width 109 height 28
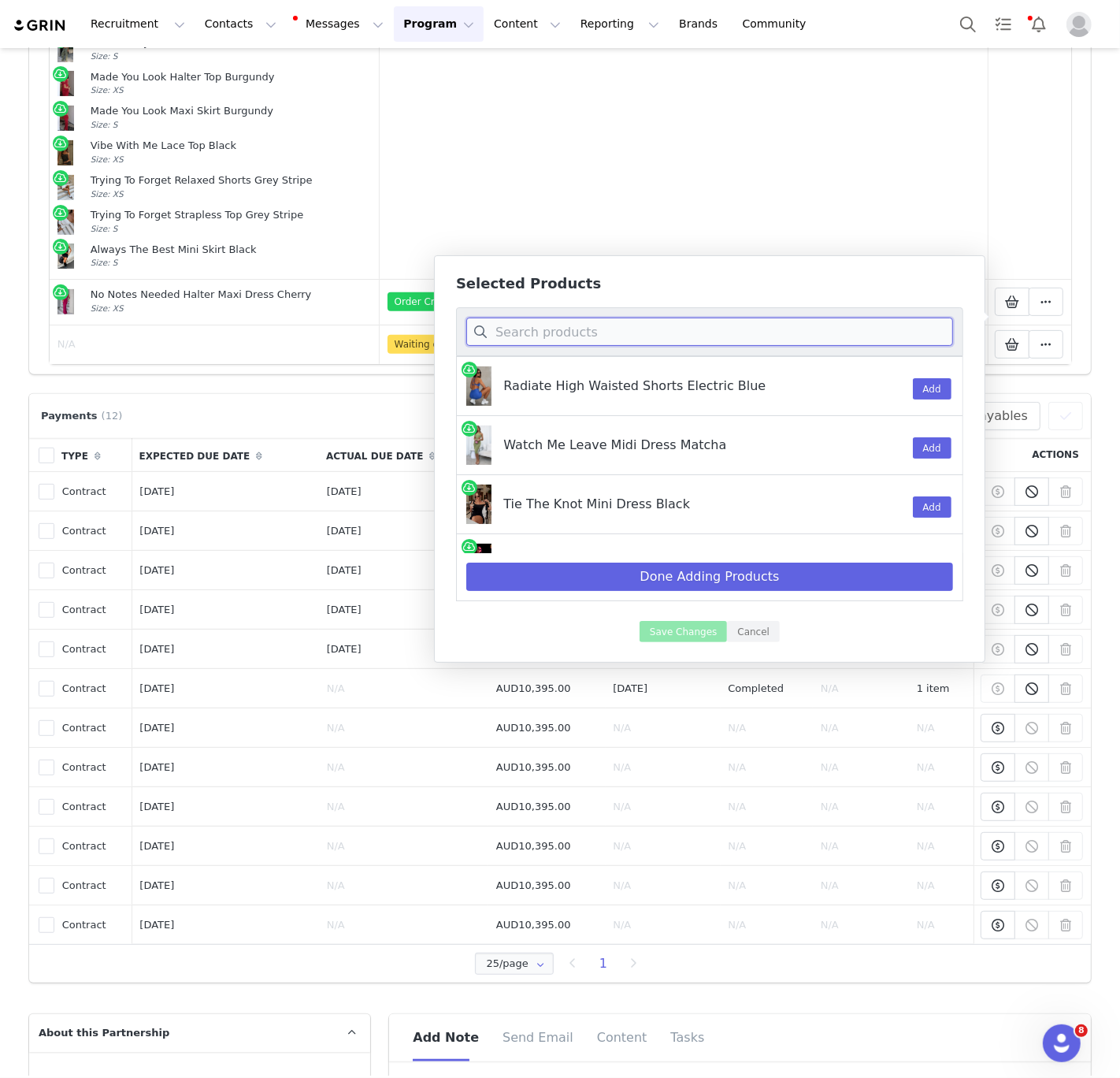
click at [832, 329] on input at bounding box center [709, 331] width 487 height 28
paste input "[GEOGRAPHIC_DATA] Princess Mini Dress Burgundy"
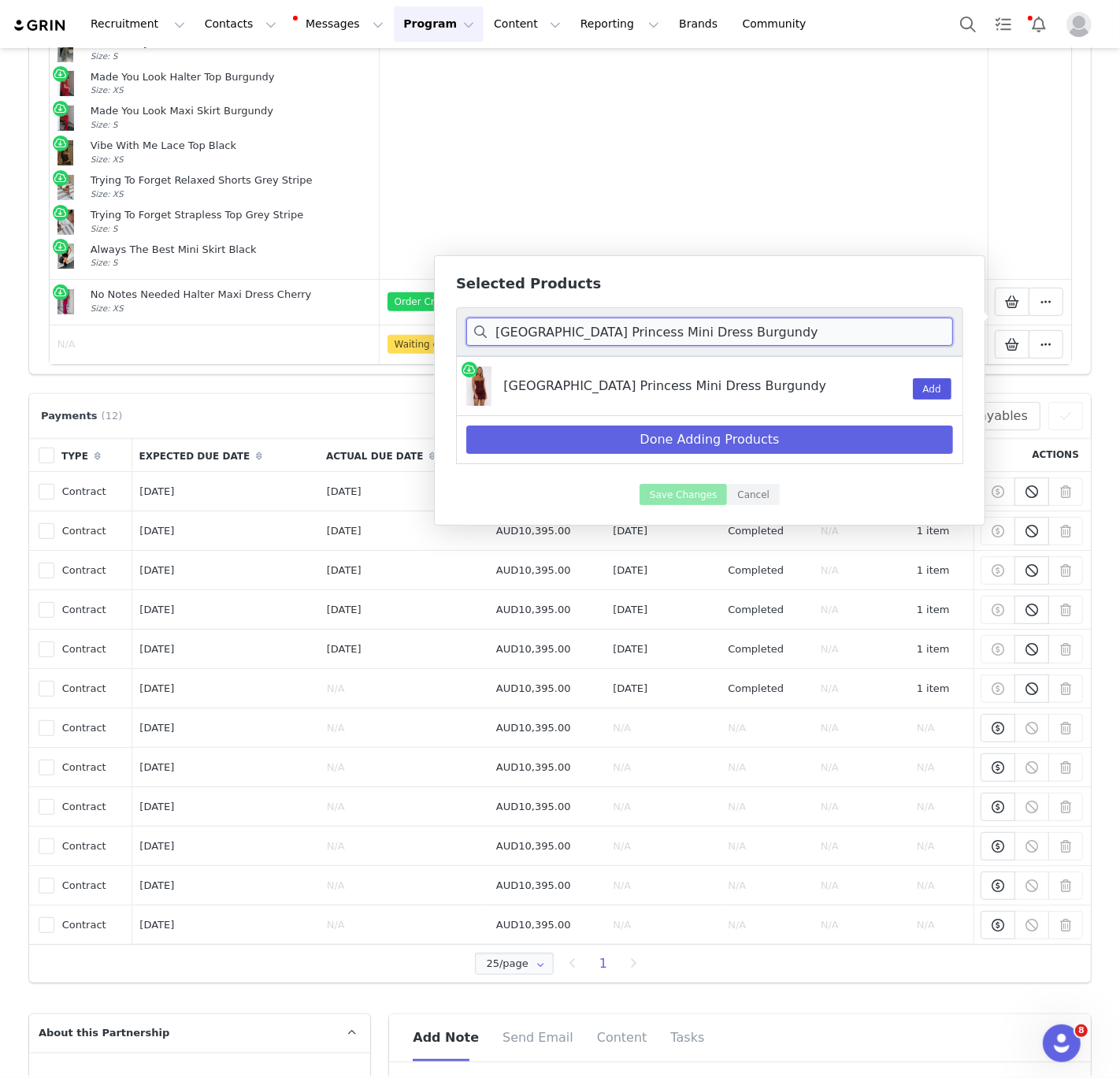
type input "[GEOGRAPHIC_DATA] Princess Mini Dress Burgundy"
click at [928, 395] on button "Add" at bounding box center [932, 389] width 39 height 21
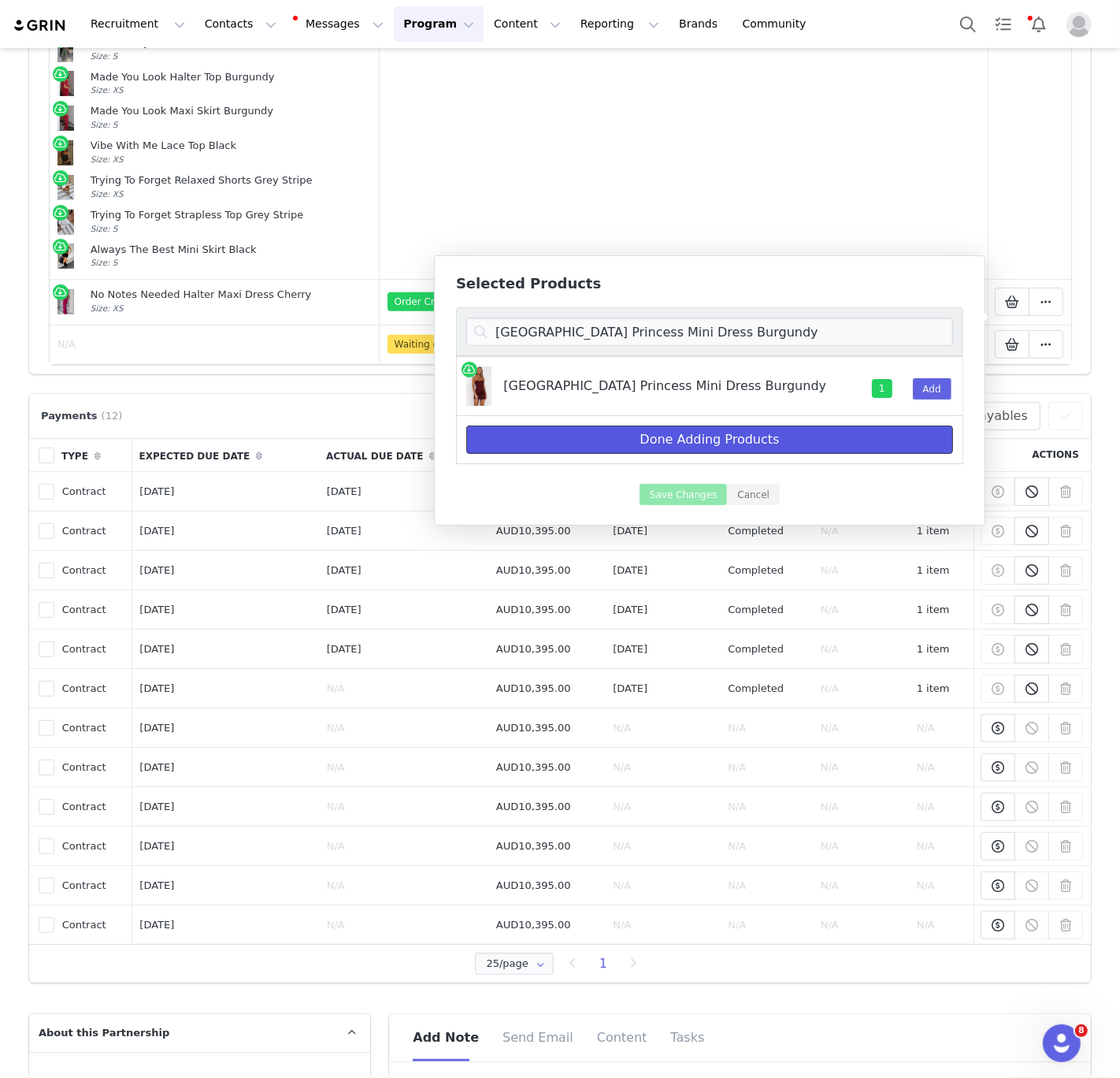
click at [729, 433] on button "Done Adding Products" at bounding box center [709, 439] width 487 height 28
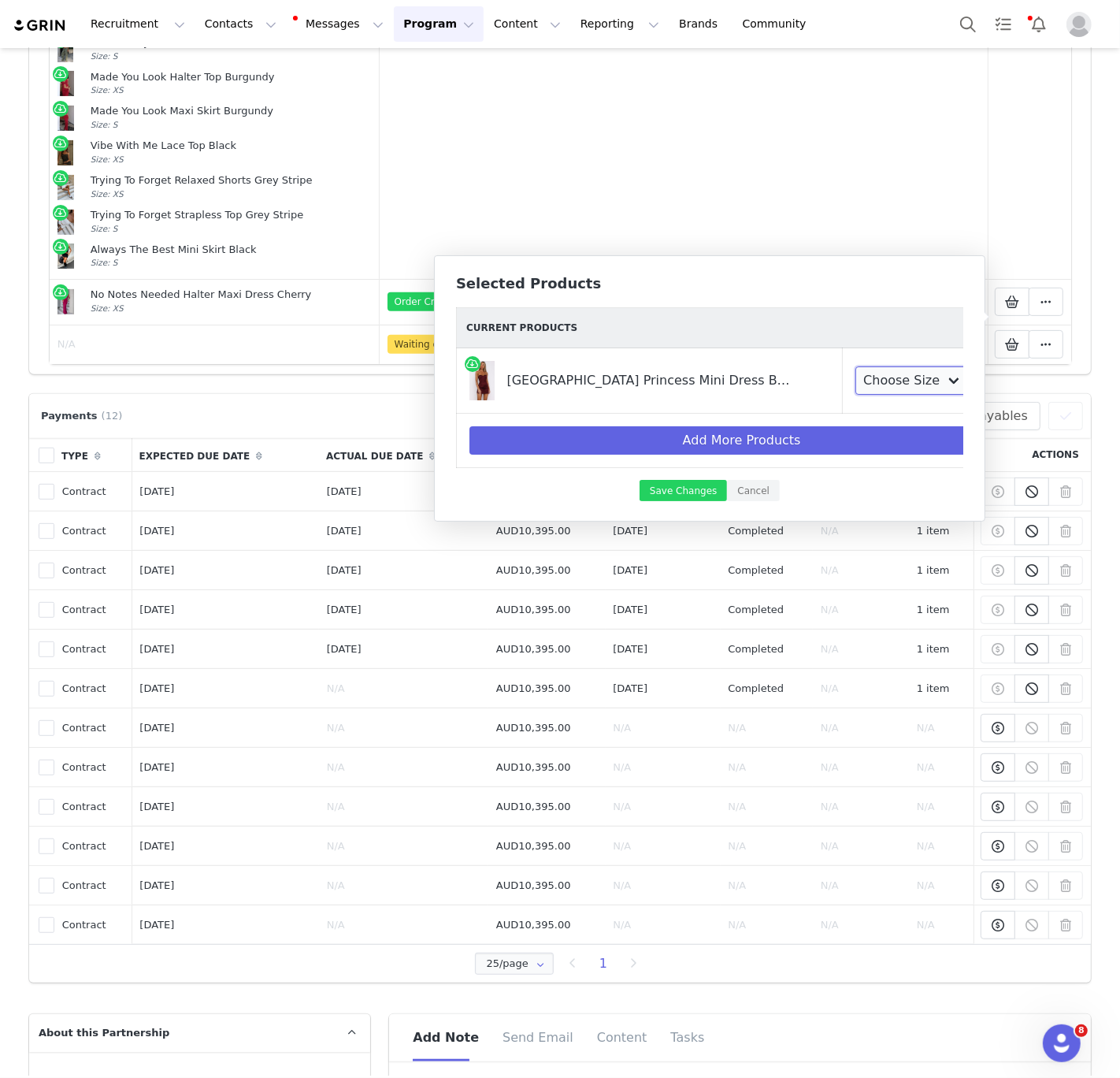
click at [855, 380] on select "Choose Size XXS XS S M L XL" at bounding box center [913, 380] width 117 height 28
select select "28269585"
click at [855, 366] on select "Choose Size XXS XS S M L XL" at bounding box center [913, 380] width 117 height 28
click at [691, 491] on button "Save Changes" at bounding box center [683, 490] width 87 height 21
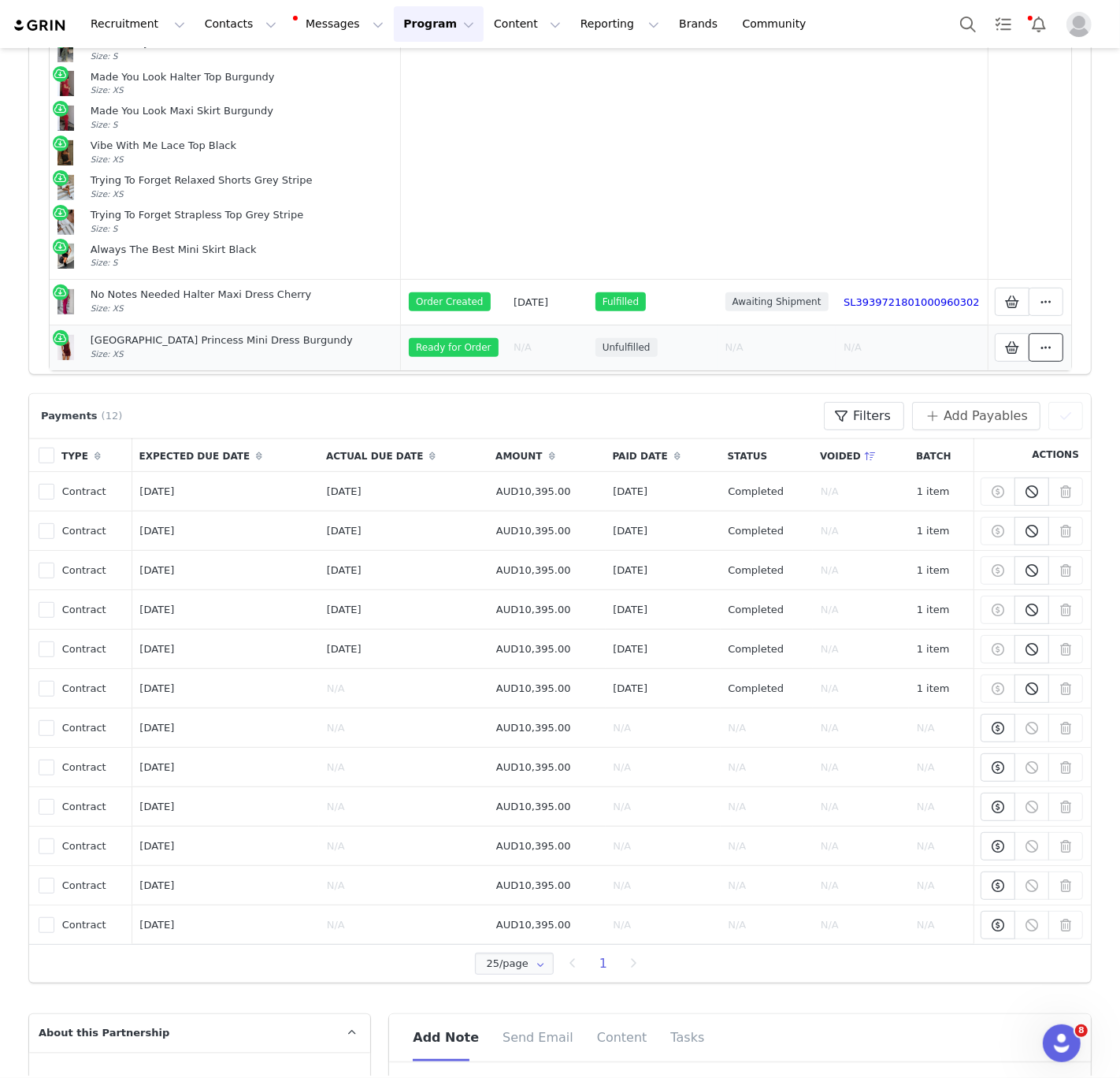
click at [1054, 338] on span at bounding box center [1045, 347] width 19 height 19
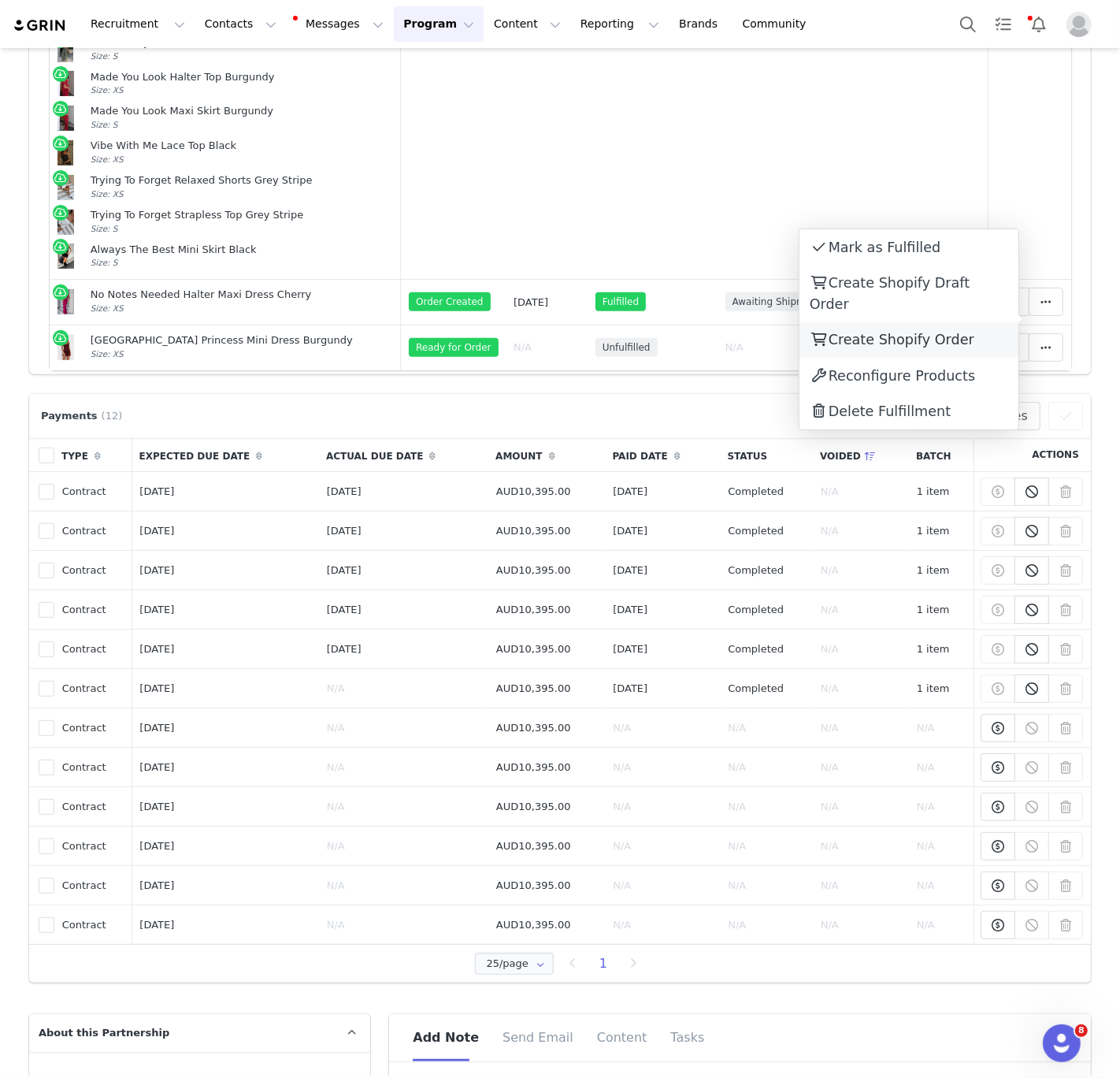
click at [943, 332] on span "Create Shopify Order" at bounding box center [901, 339] width 146 height 15
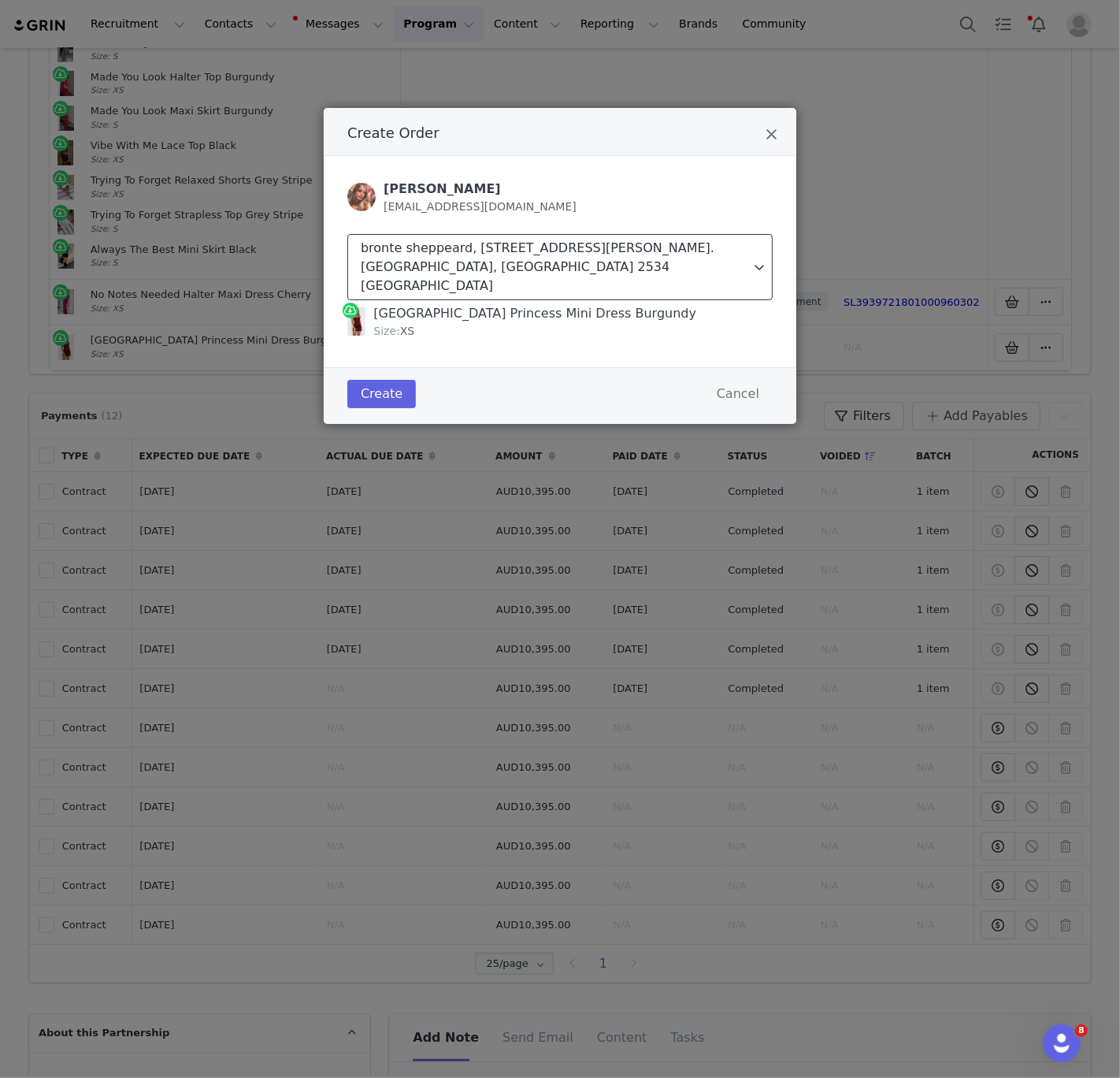
click at [505, 254] on div "bronte sheppeard, [STREET_ADDRESS][PERSON_NAME]. [GEOGRAPHIC_DATA], [GEOGRAPHIC…" at bounding box center [556, 267] width 390 height 57
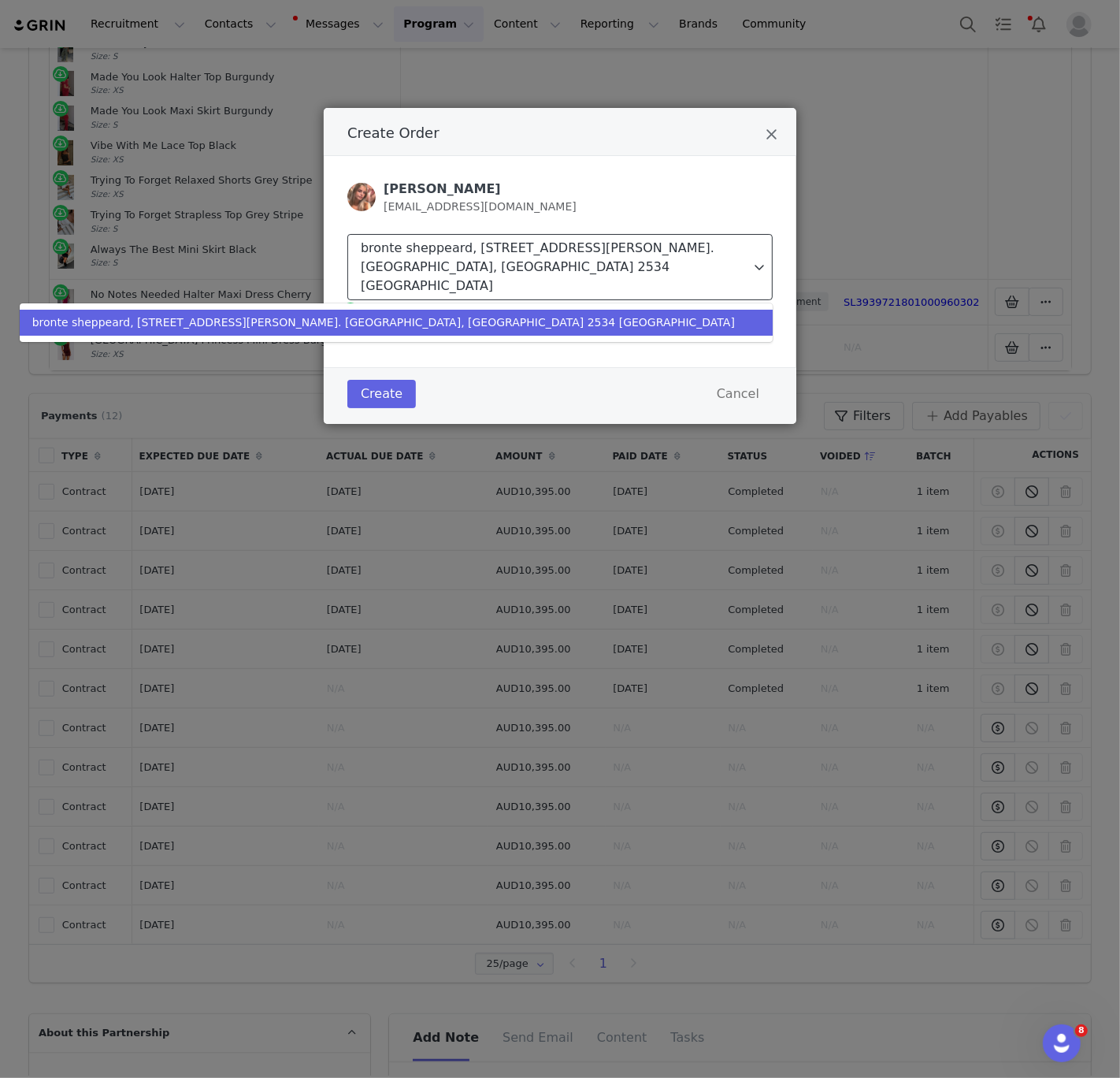
click at [505, 256] on div "bronte sheppeard, [STREET_ADDRESS][PERSON_NAME]. [GEOGRAPHIC_DATA], [GEOGRAPHIC…" at bounding box center [556, 267] width 390 height 57
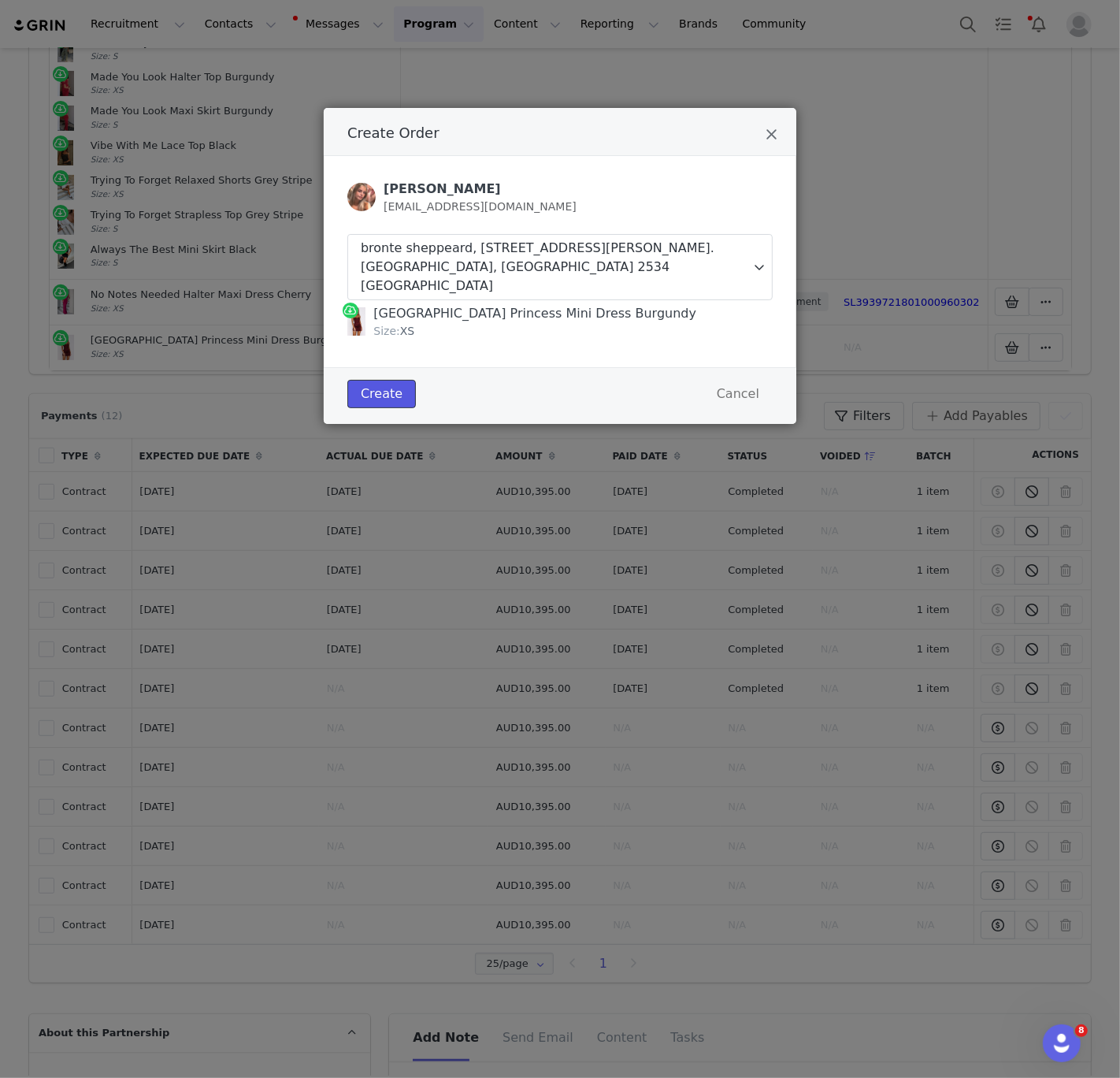
click at [400, 386] on button "Create" at bounding box center [381, 394] width 69 height 28
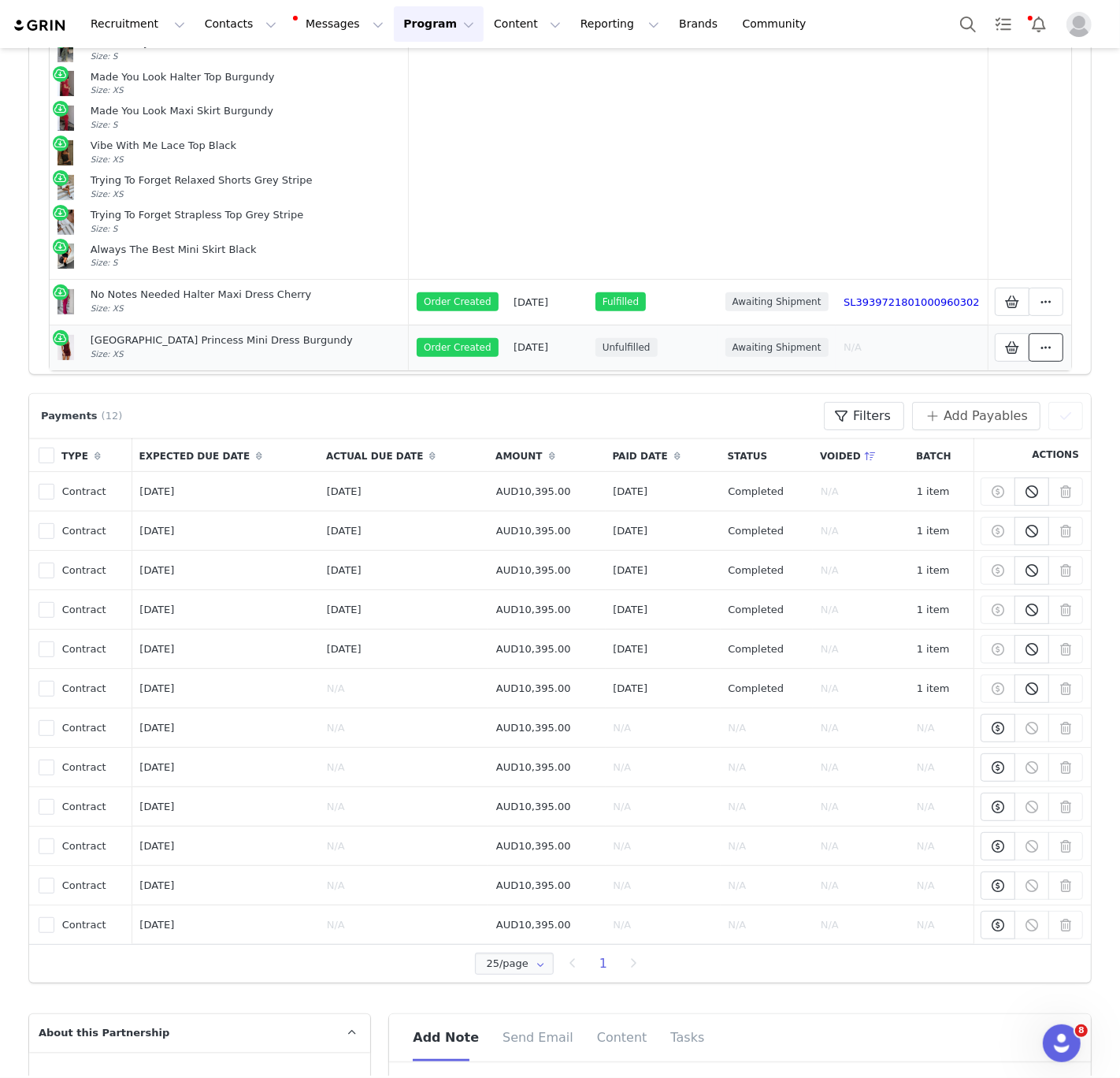
click at [1045, 341] on icon at bounding box center [1046, 347] width 11 height 13
click at [943, 320] on link "View Order" at bounding box center [909, 320] width 219 height 36
click at [643, 390] on div "Add New" at bounding box center [560, 403] width 1022 height 28
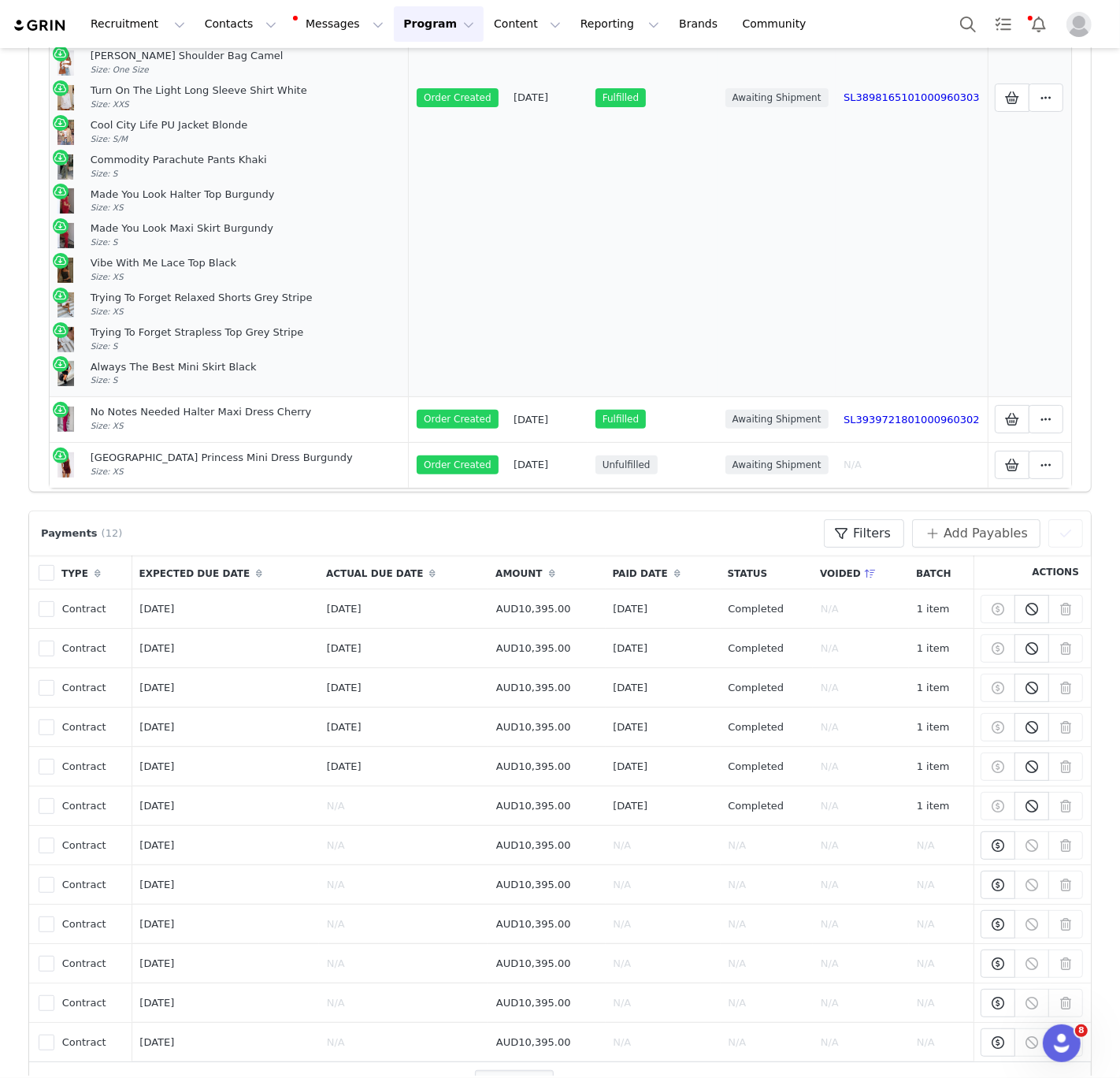
scroll to position [1044, 0]
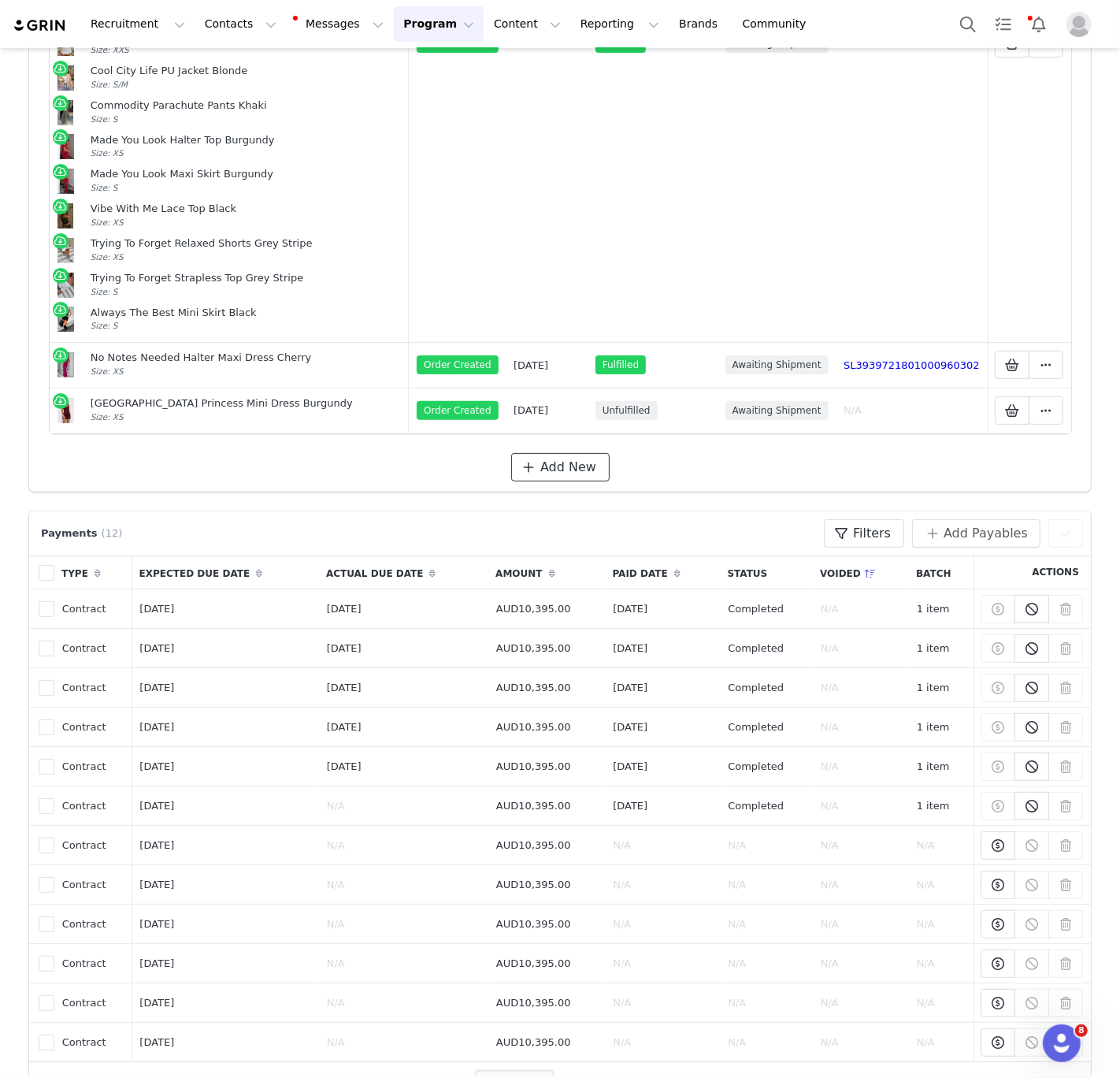
click at [581, 458] on span "Add New" at bounding box center [568, 467] width 56 height 19
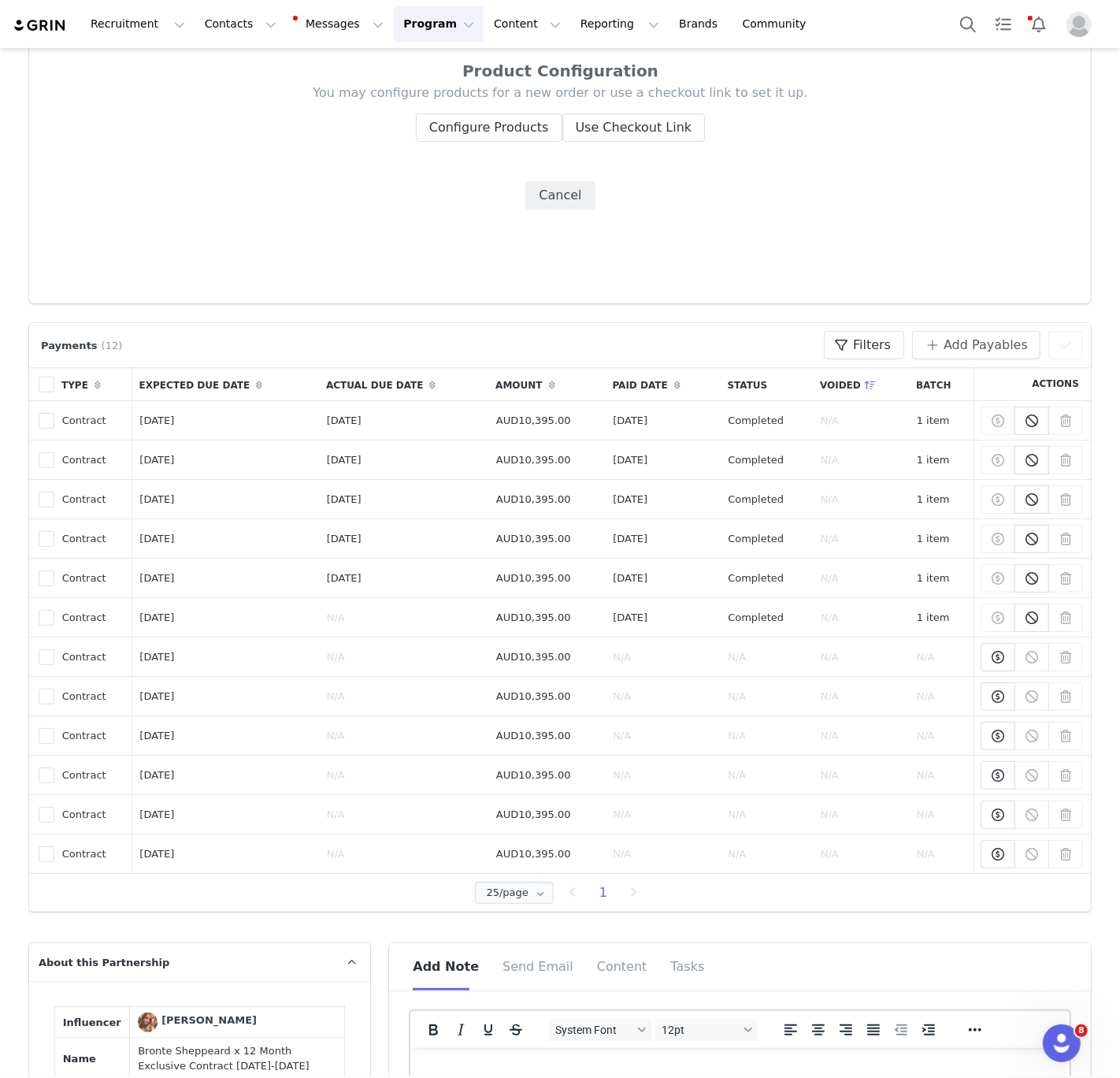
scroll to position [93, 0]
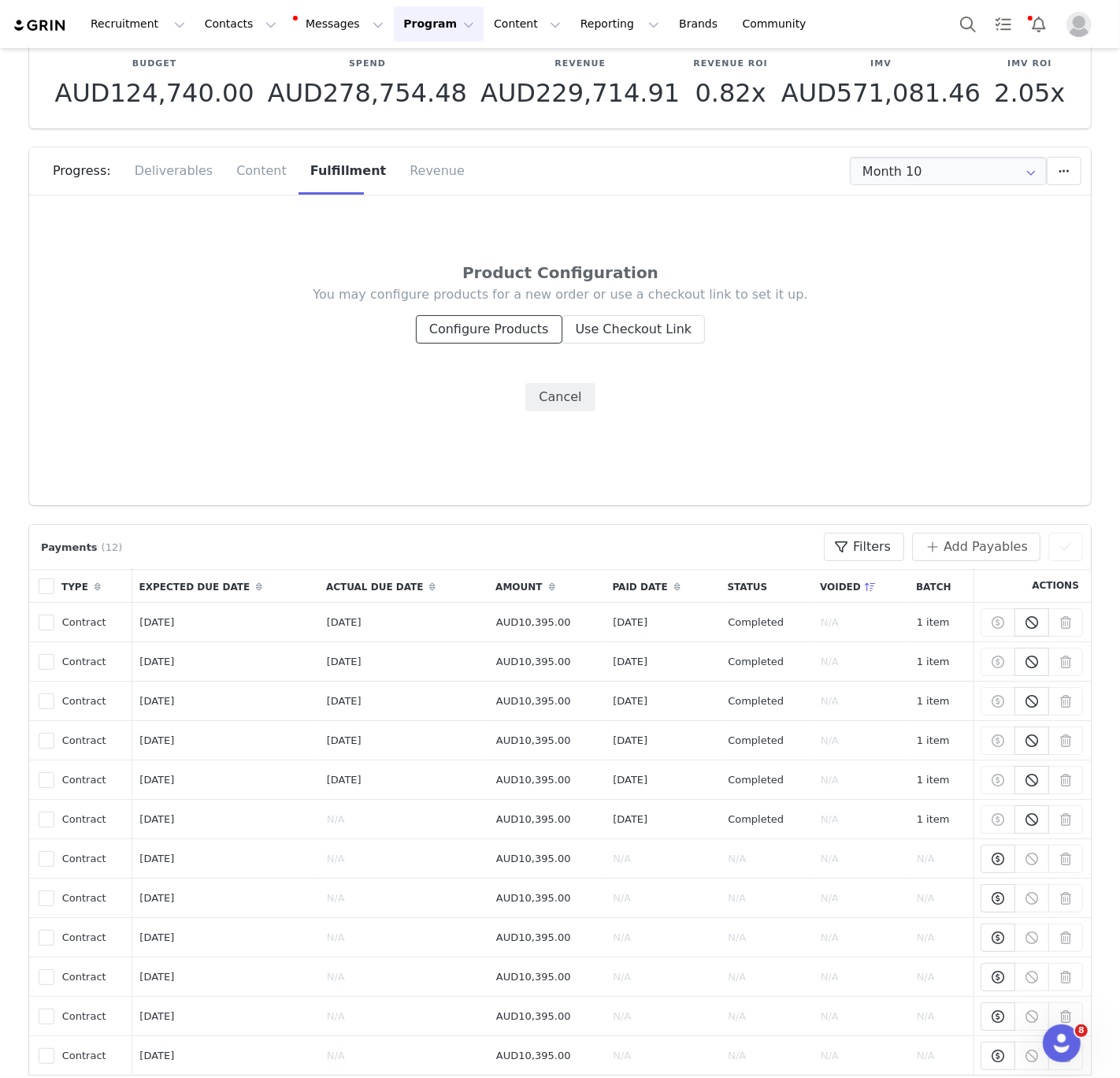
click at [502, 330] on button "Configure Products" at bounding box center [489, 329] width 147 height 28
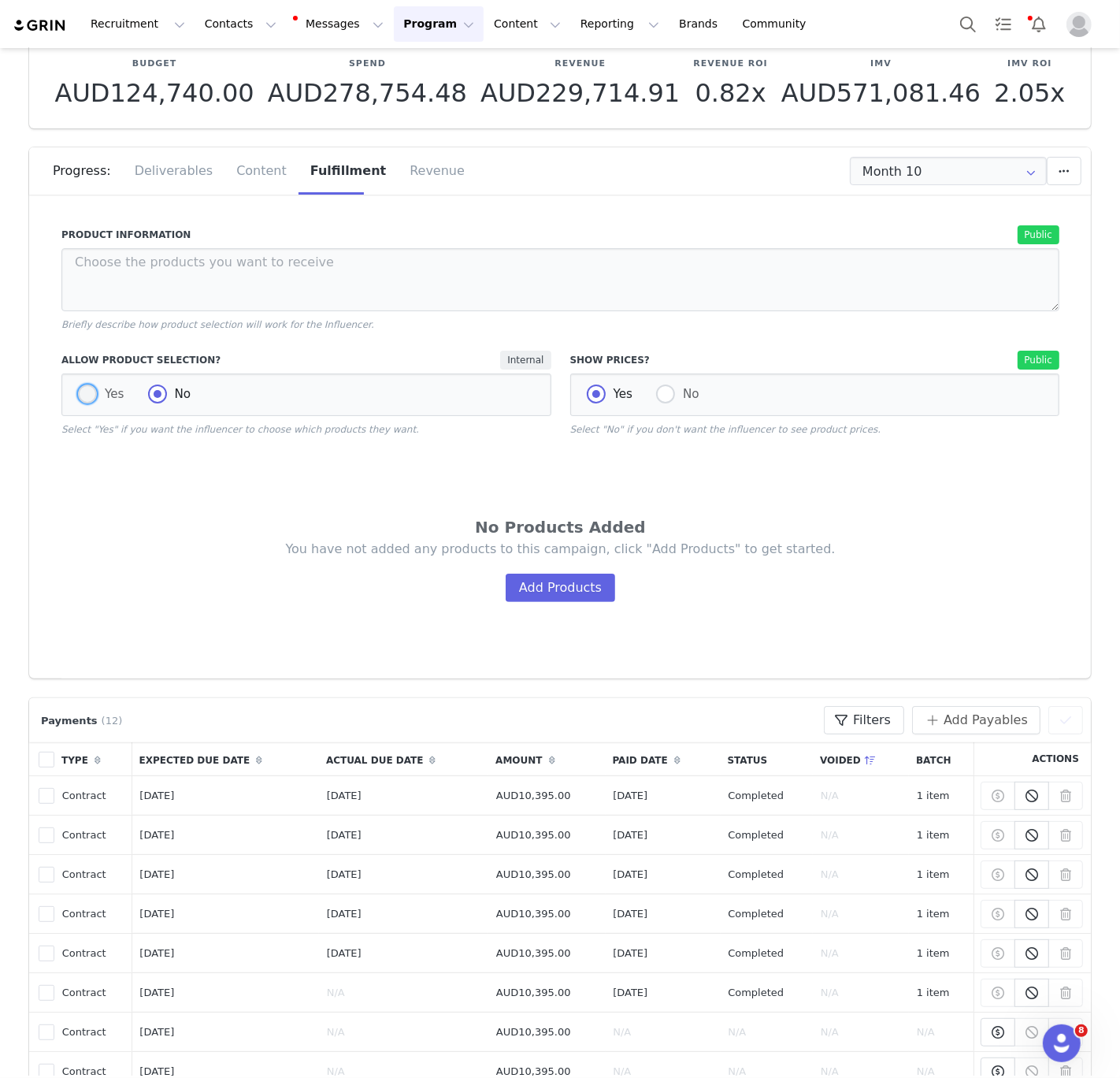
click at [102, 396] on span "Yes" at bounding box center [111, 394] width 28 height 15
click at [97, 396] on input "Yes" at bounding box center [87, 394] width 19 height 20
radio input "true"
radio input "false"
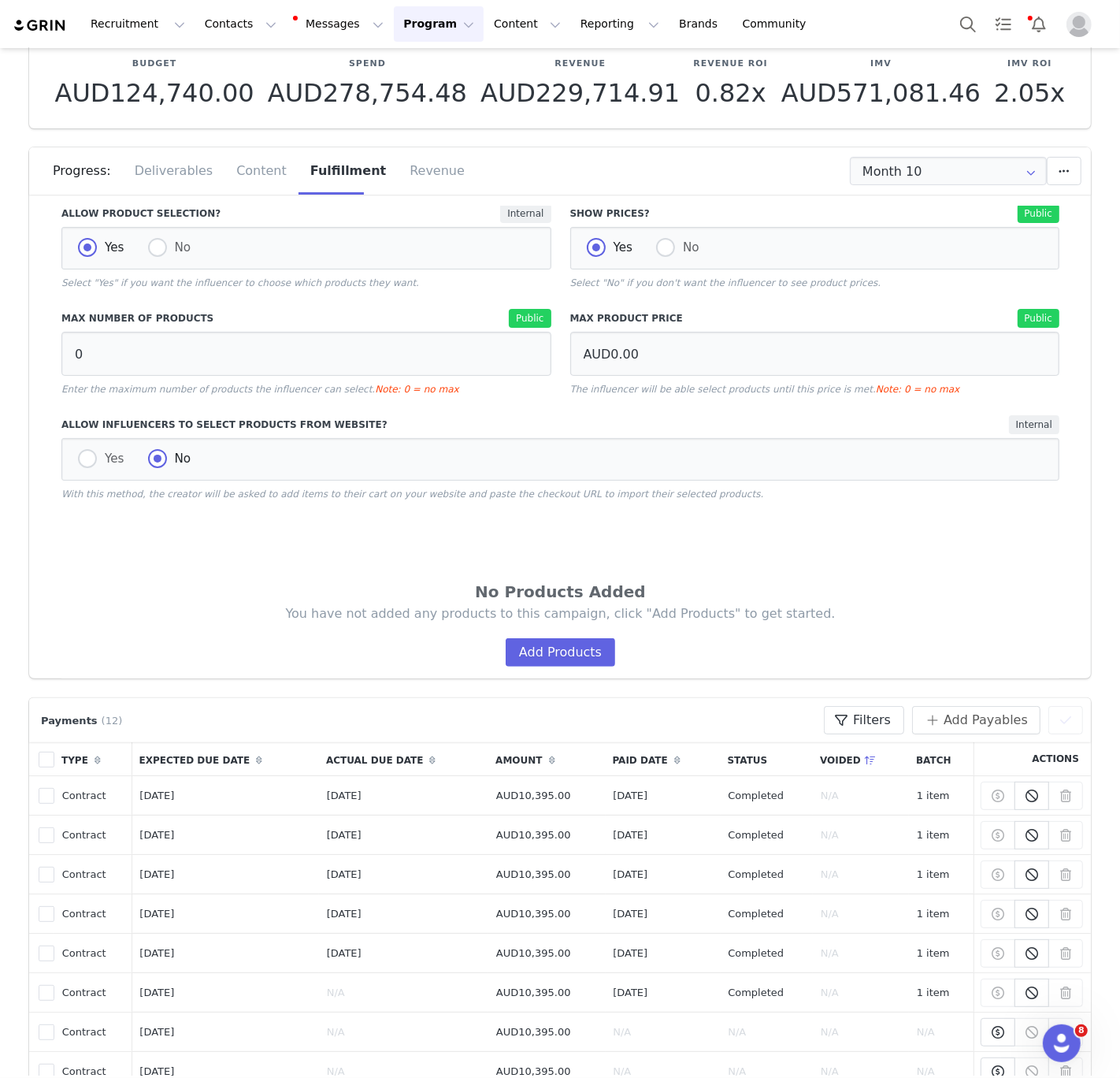
scroll to position [310, 0]
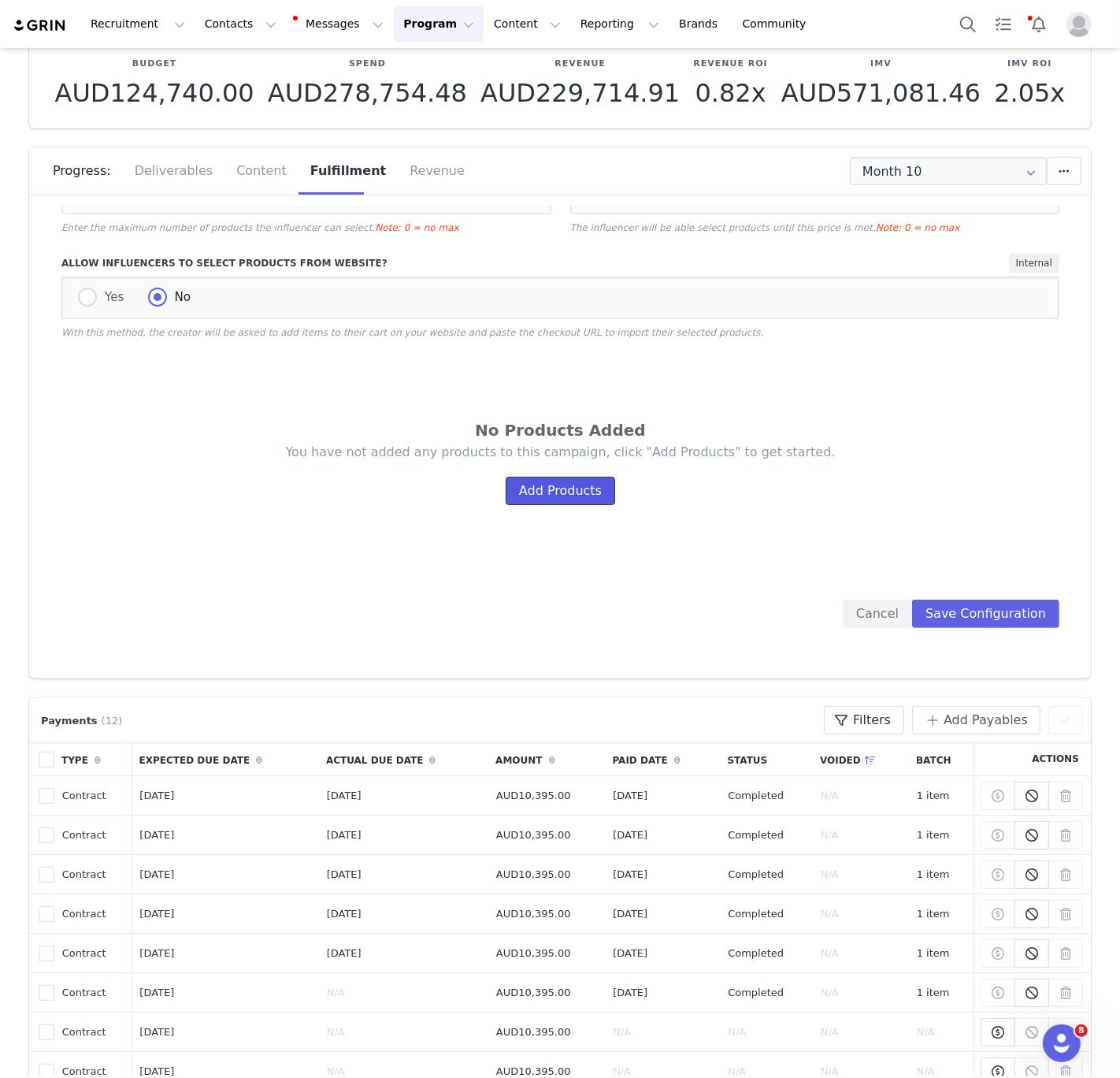
click at [529, 501] on button "Add Products" at bounding box center [560, 490] width 109 height 28
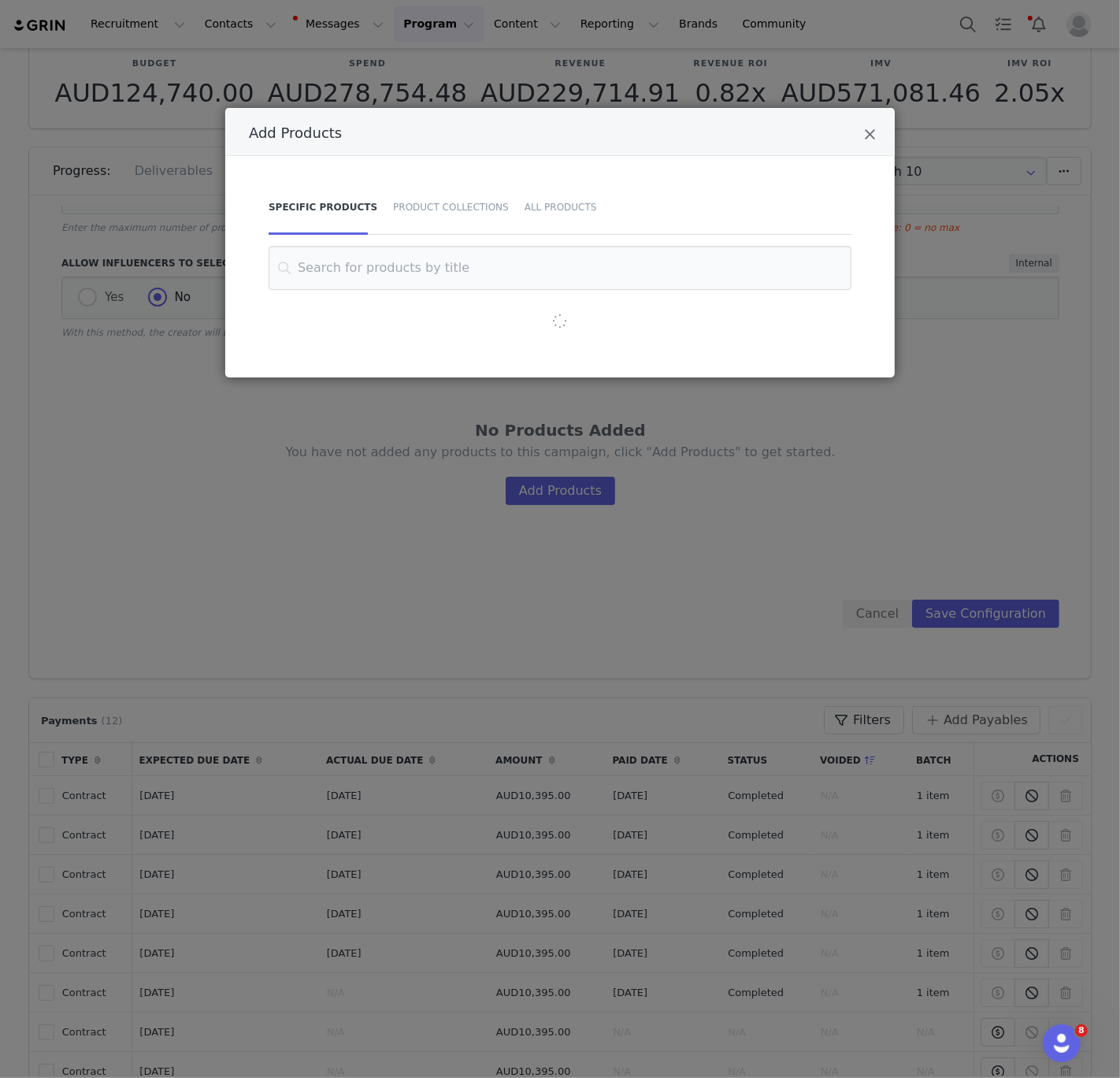
click at [425, 219] on div "Product Collections" at bounding box center [451, 207] width 131 height 55
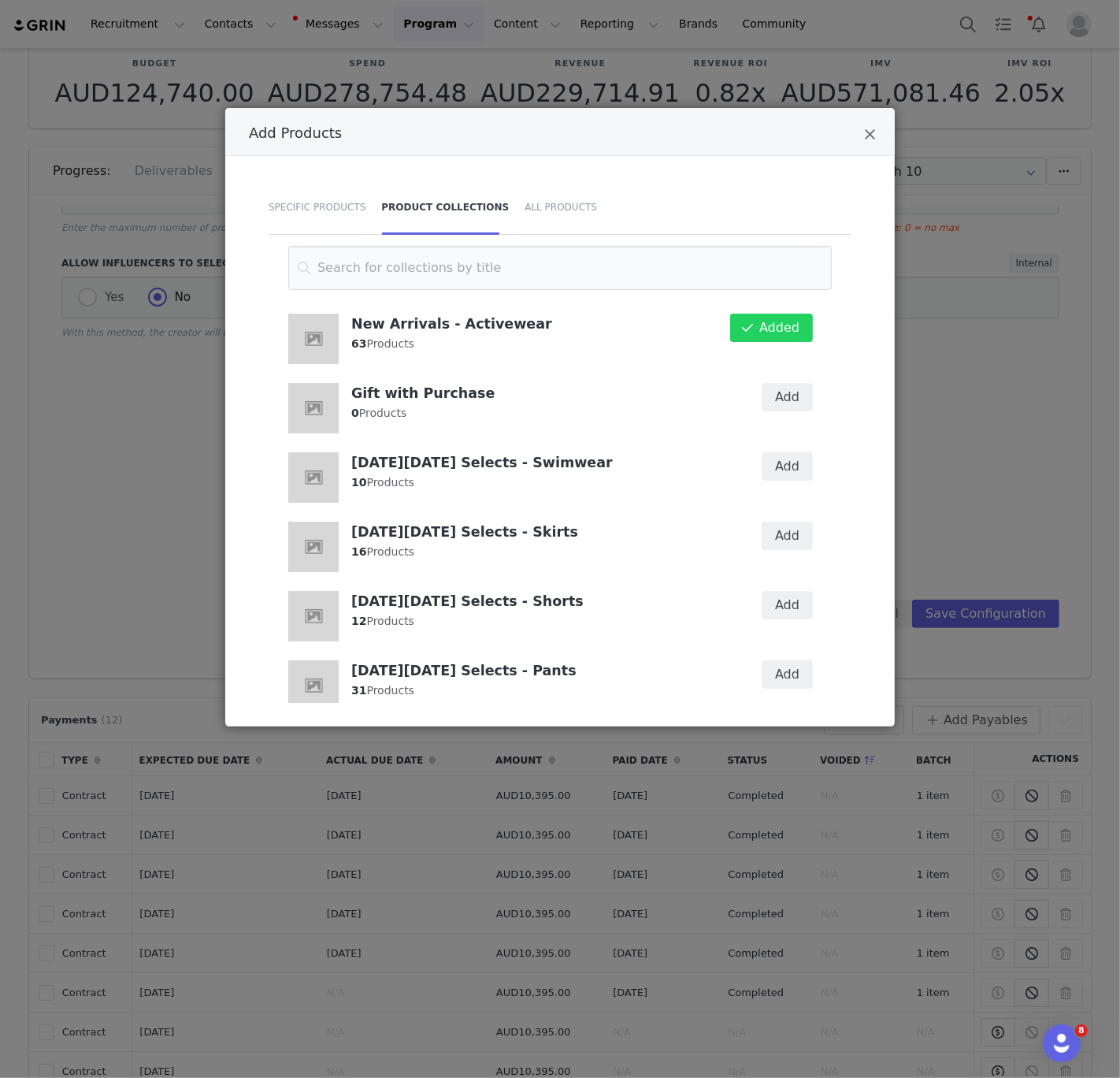
click at [781, 412] on div "Add" at bounding box center [777, 408] width 91 height 70
click at [781, 403] on button "Add" at bounding box center [787, 397] width 51 height 28
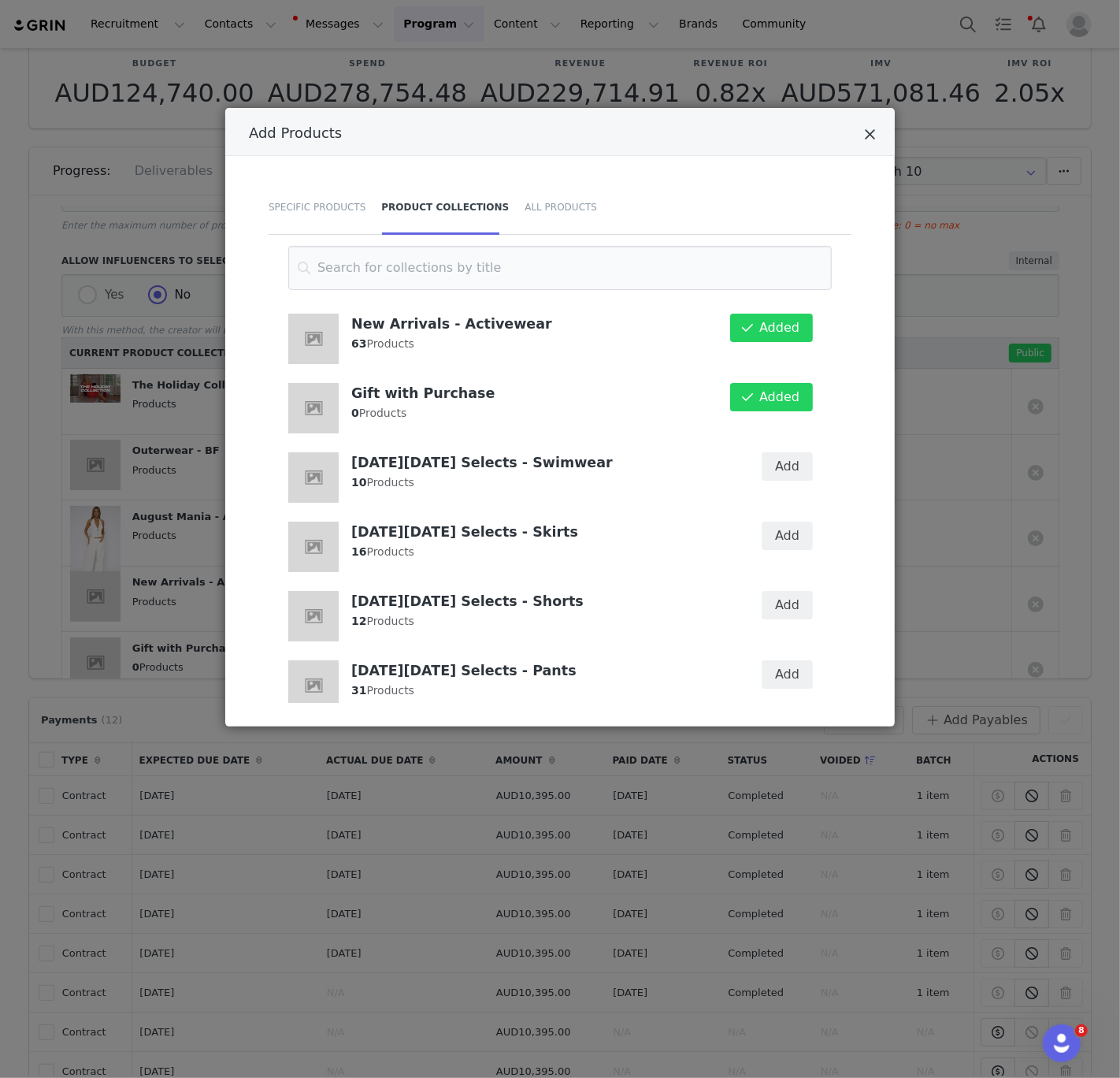
click at [874, 139] on icon "Close" at bounding box center [870, 134] width 12 height 15
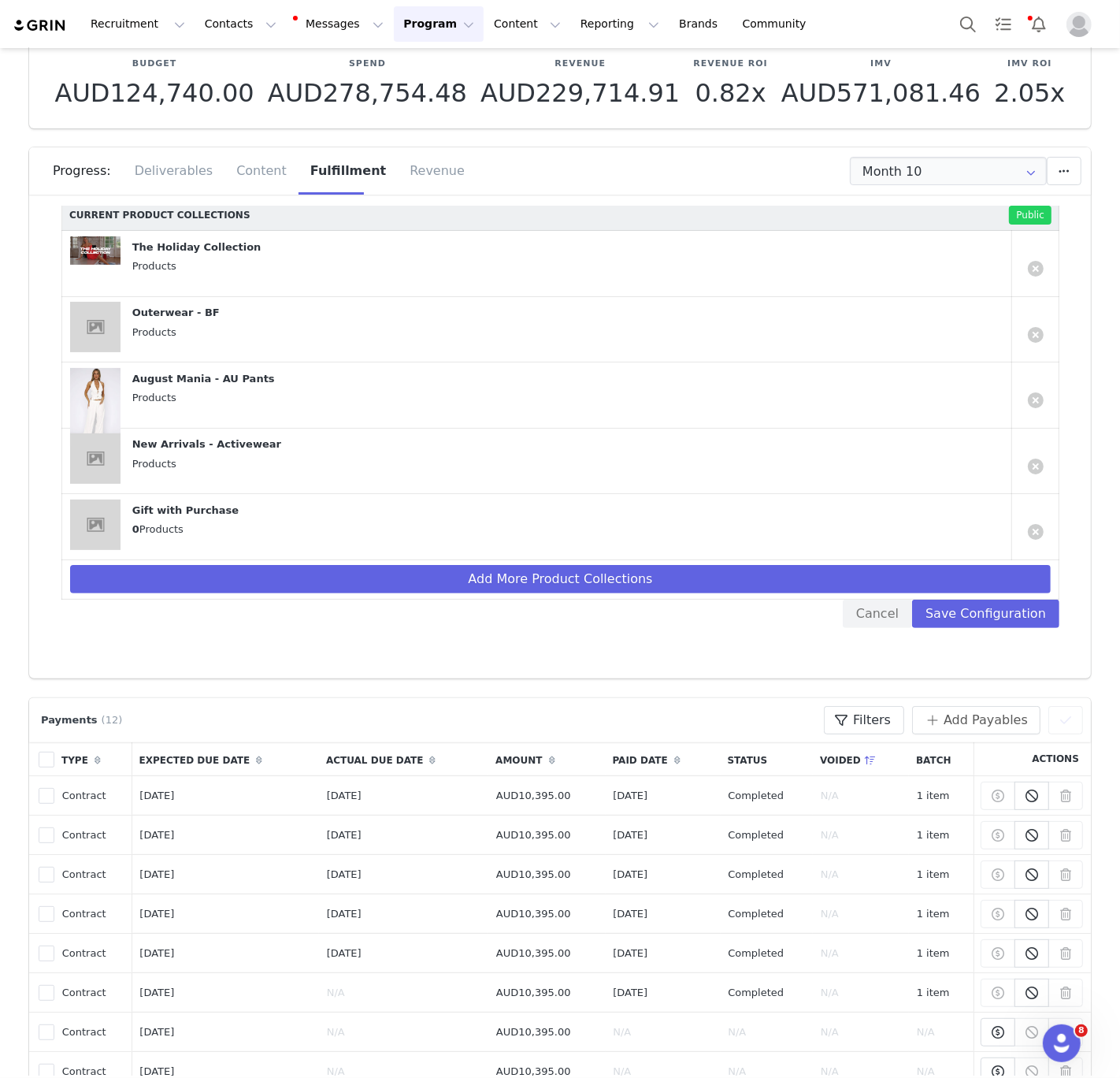
scroll to position [186, 0]
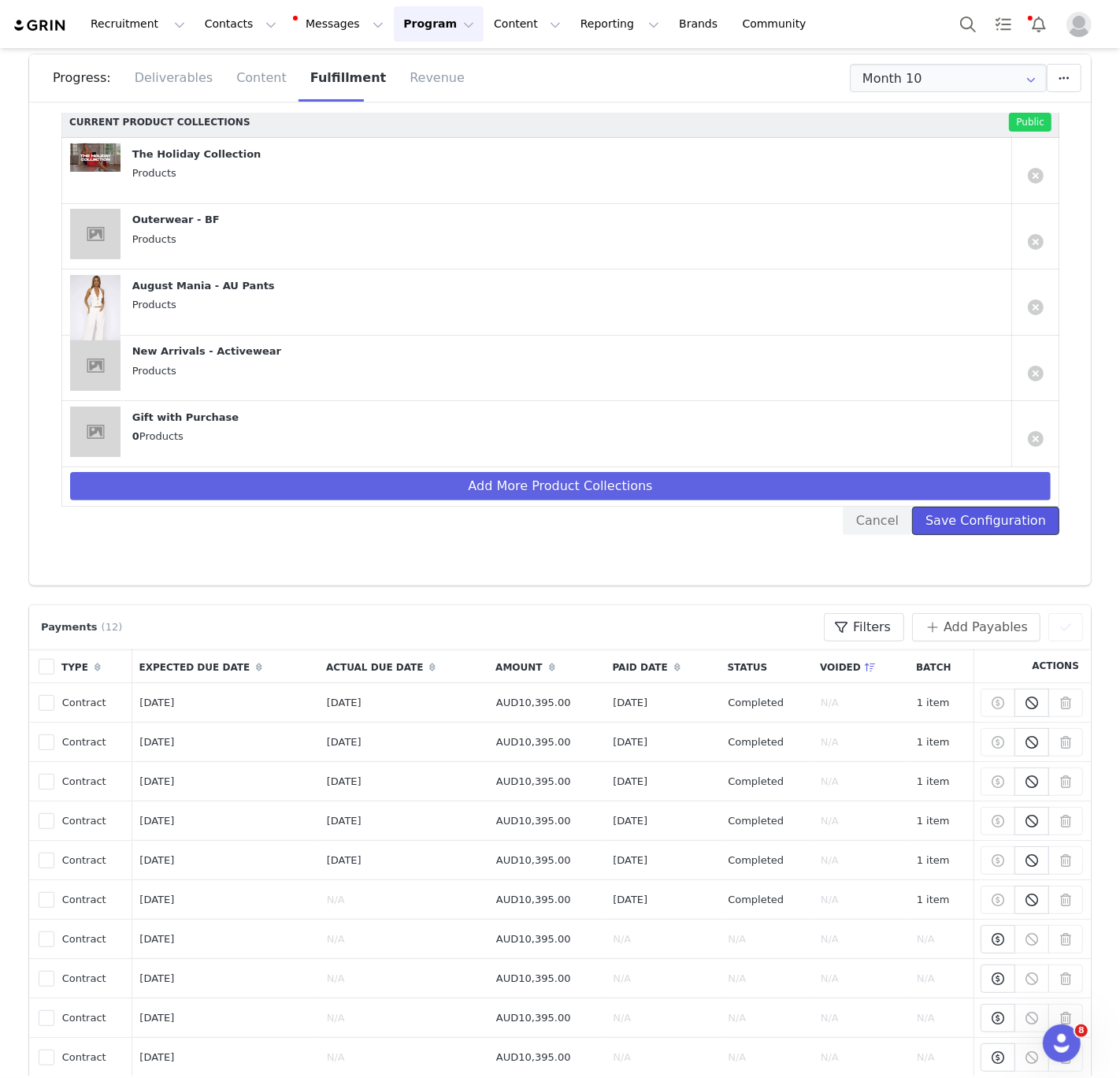
click at [975, 518] on button "Save Configuration" at bounding box center [986, 520] width 147 height 28
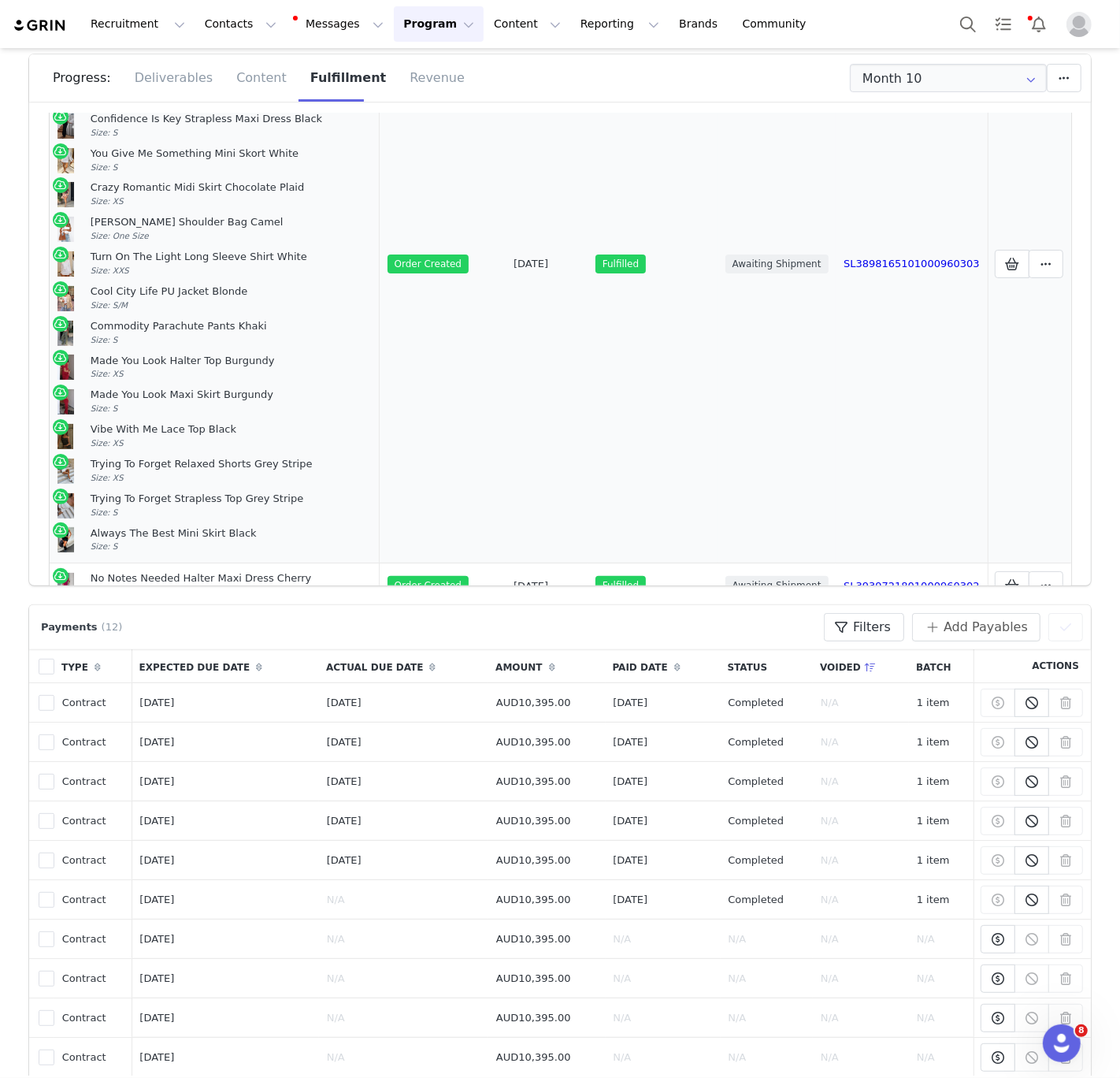
scroll to position [1036, 0]
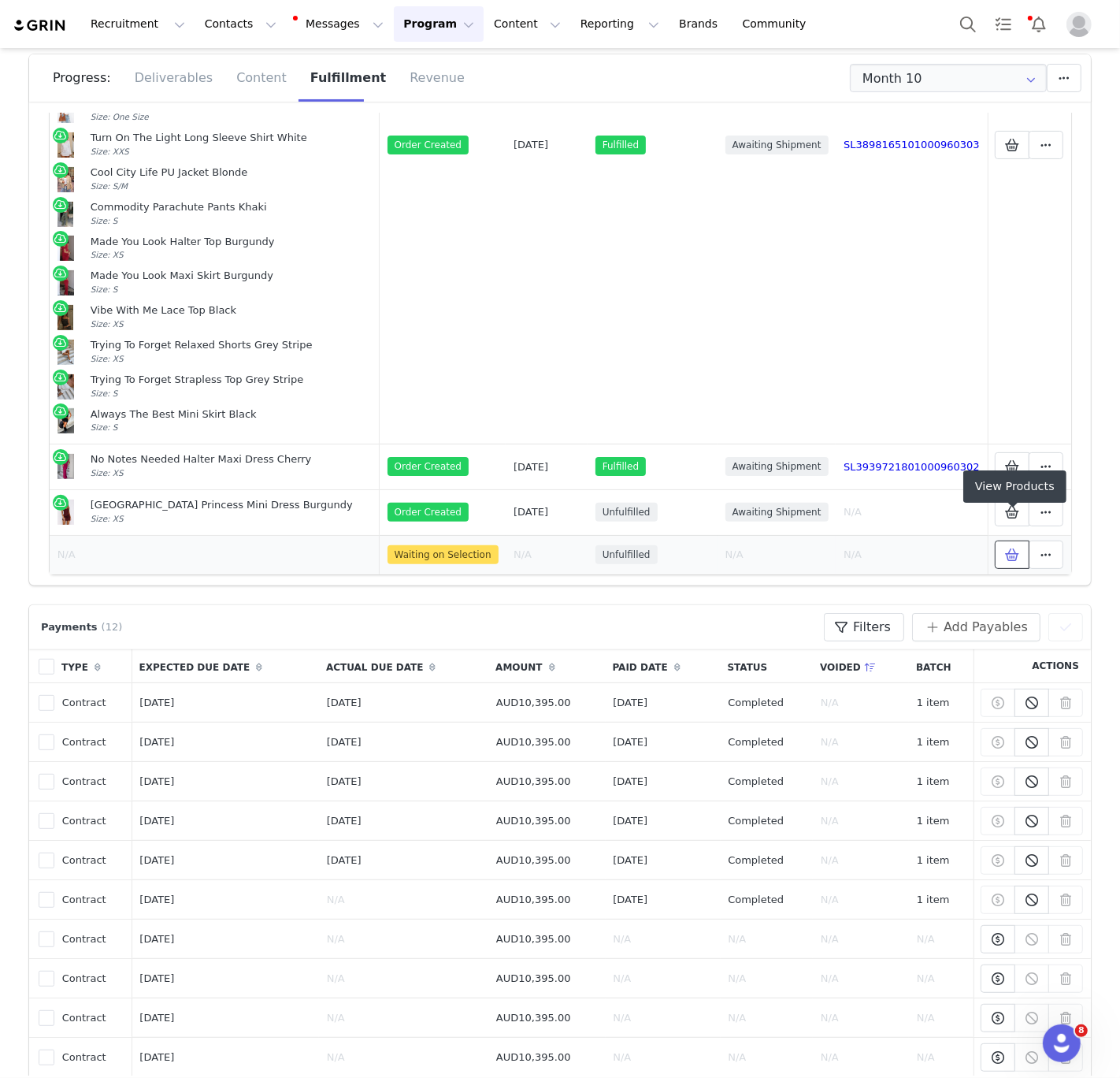
click at [1015, 540] on button at bounding box center [1012, 554] width 35 height 28
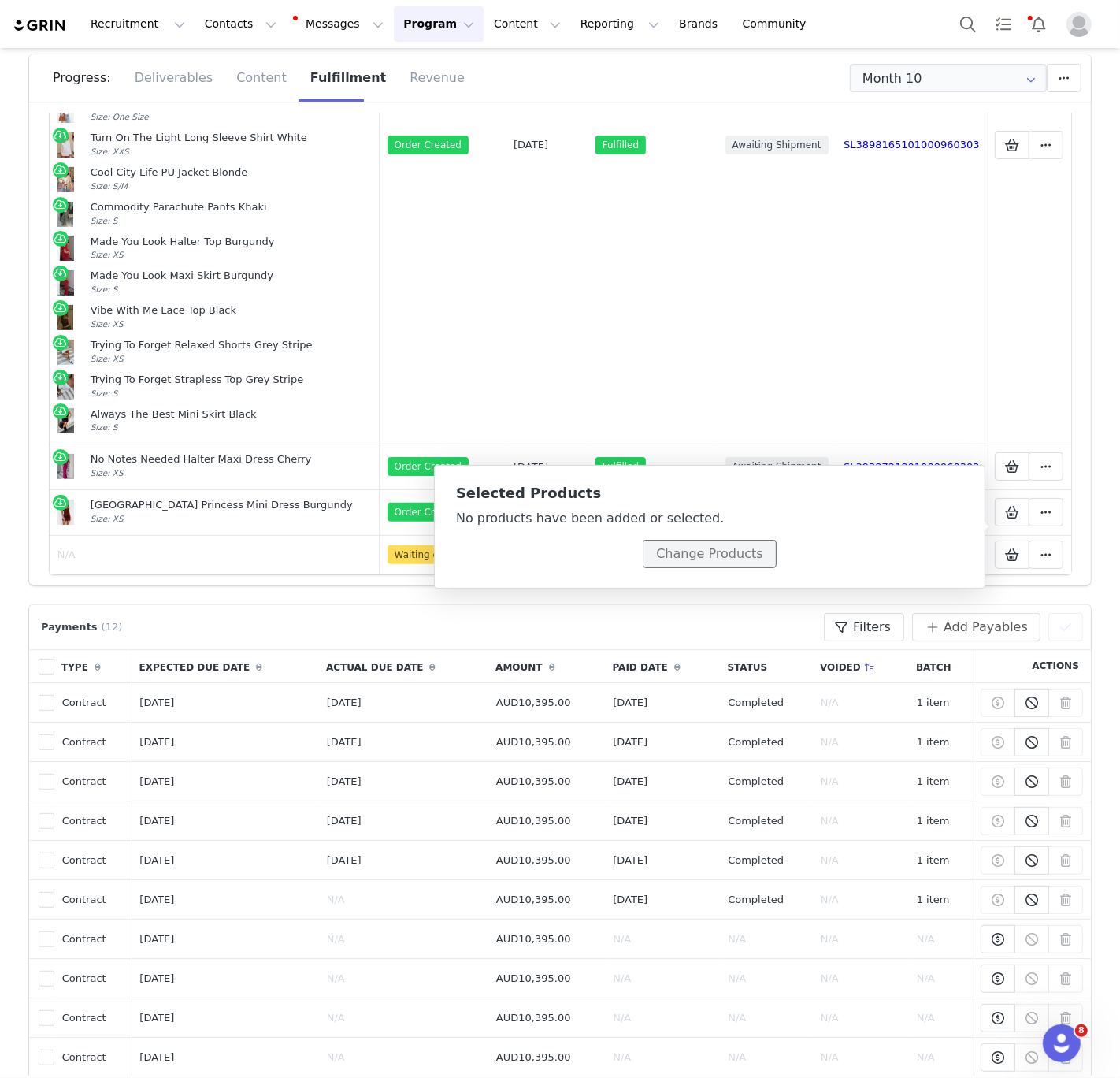
click at [724, 561] on button "Change Products" at bounding box center [709, 553] width 133 height 28
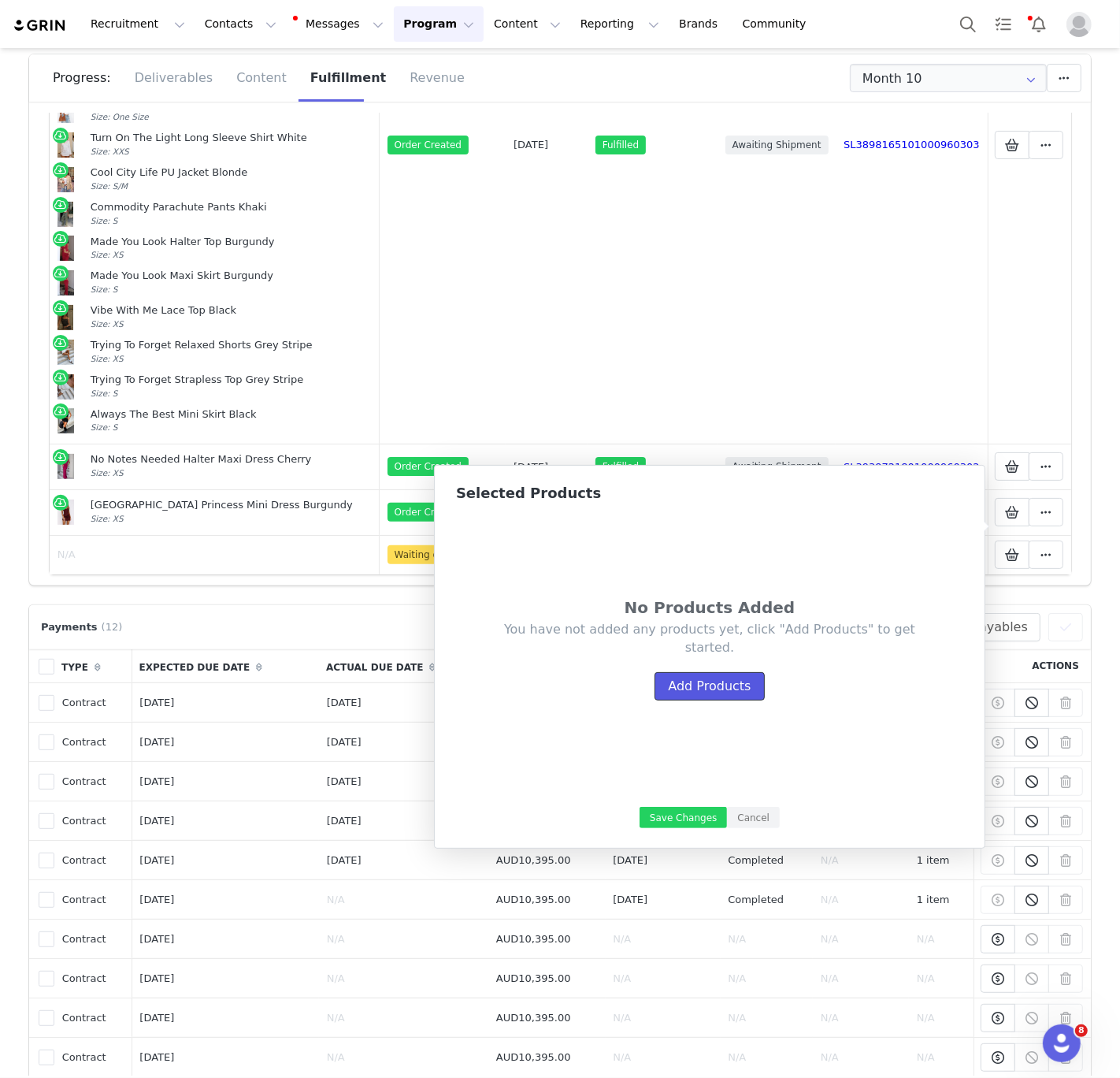
click at [717, 679] on button "Add Products" at bounding box center [709, 686] width 109 height 28
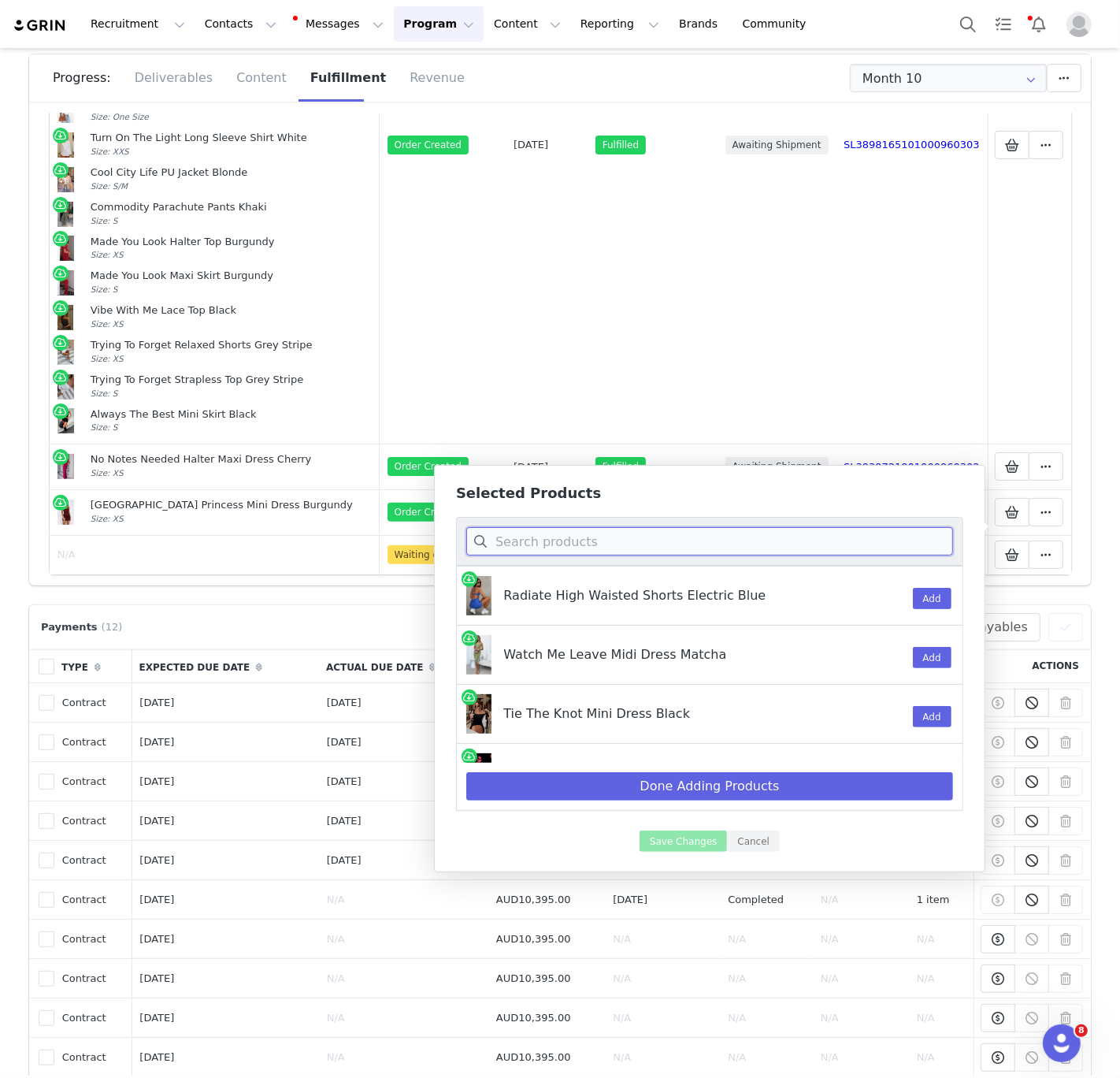
click at [633, 539] on input at bounding box center [709, 541] width 487 height 28
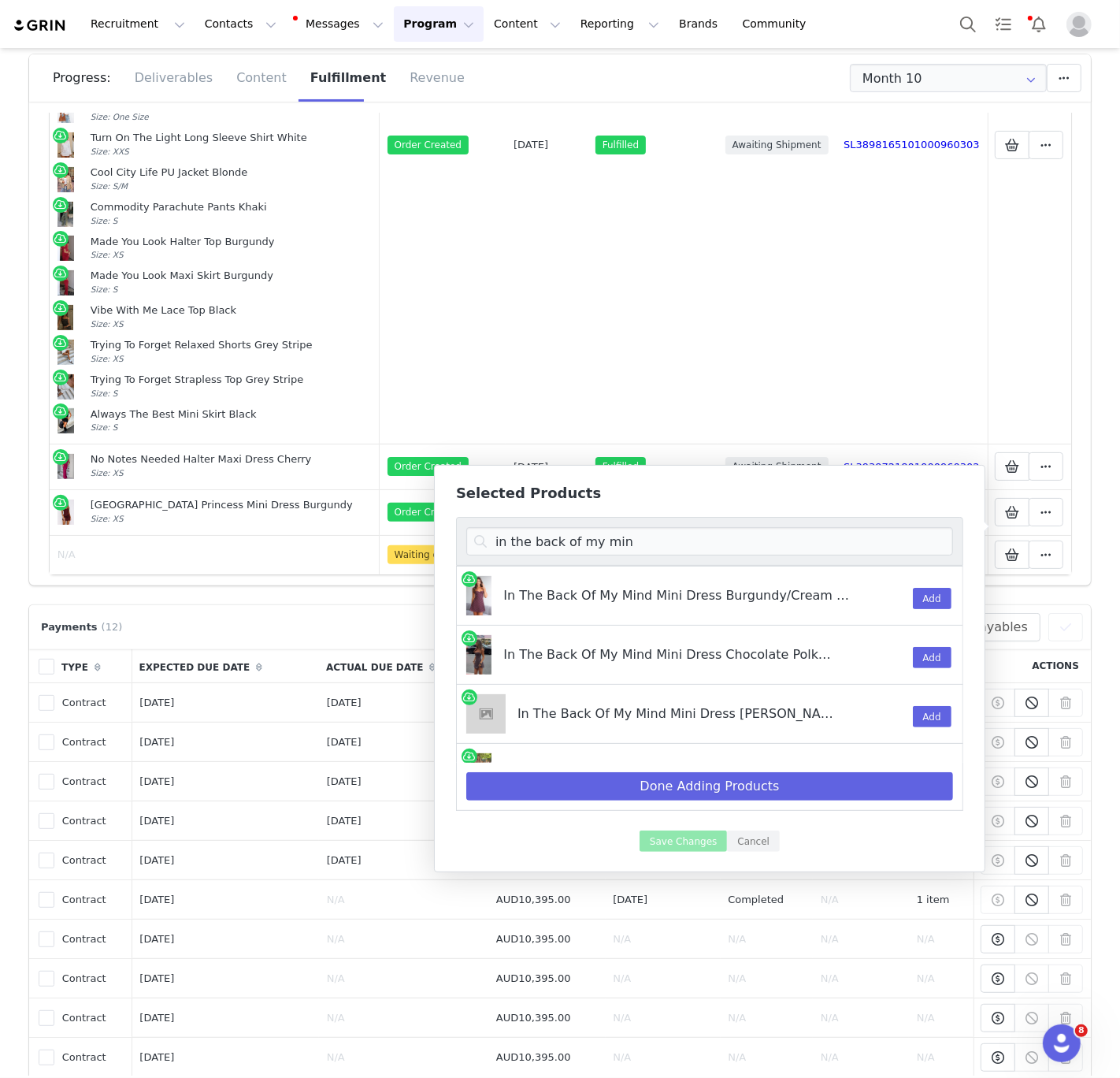
click at [722, 650] on div "In The Back Of My Mind Mini Dress Chocolate Polka Dot" at bounding box center [670, 650] width 332 height 29
click at [923, 657] on button "Add" at bounding box center [932, 658] width 39 height 21
click at [688, 551] on input "in the back of my min" at bounding box center [709, 541] width 487 height 28
click at [688, 550] on input "in the back of my min" at bounding box center [709, 541] width 487 height 28
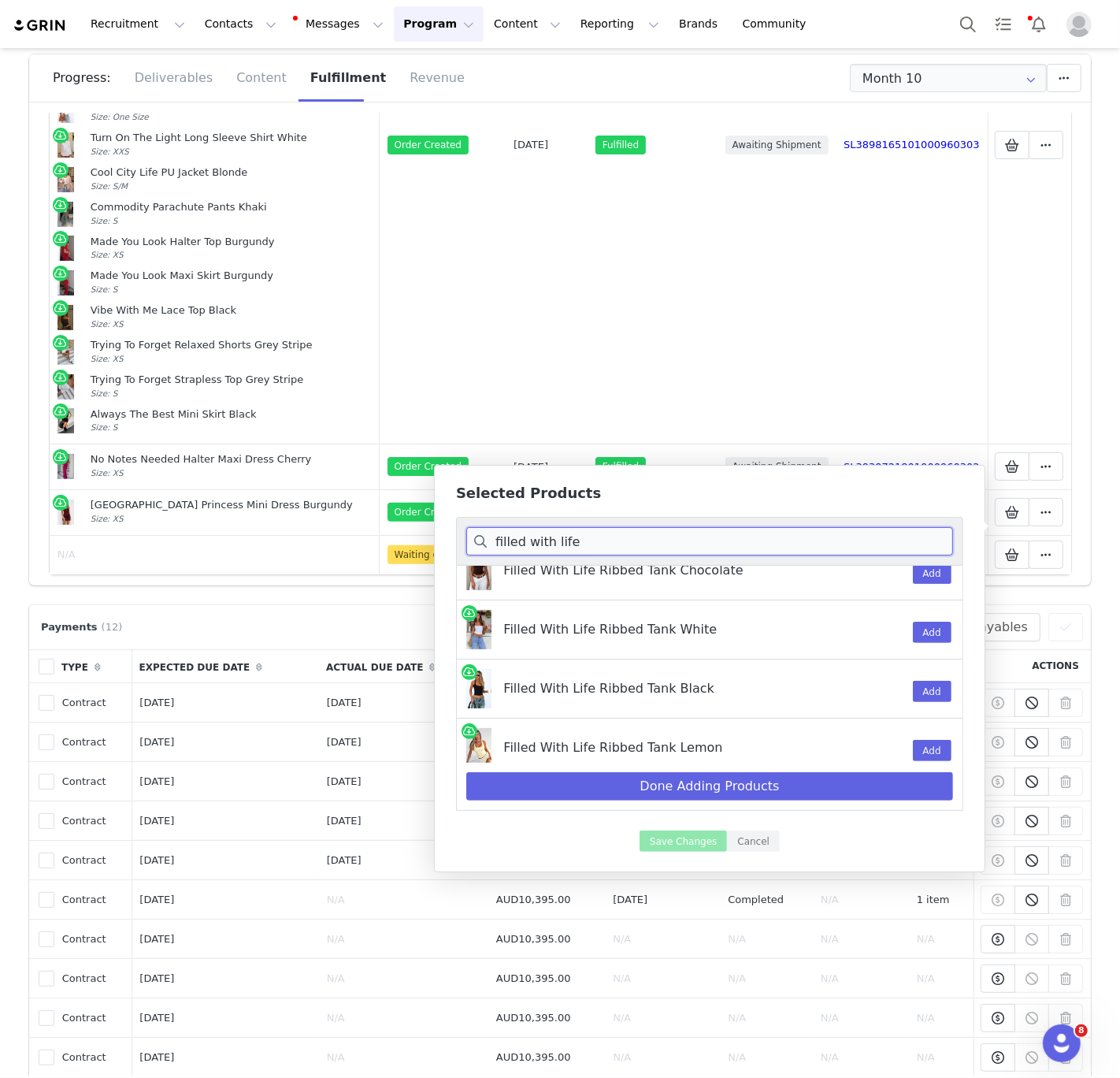
scroll to position [159, 0]
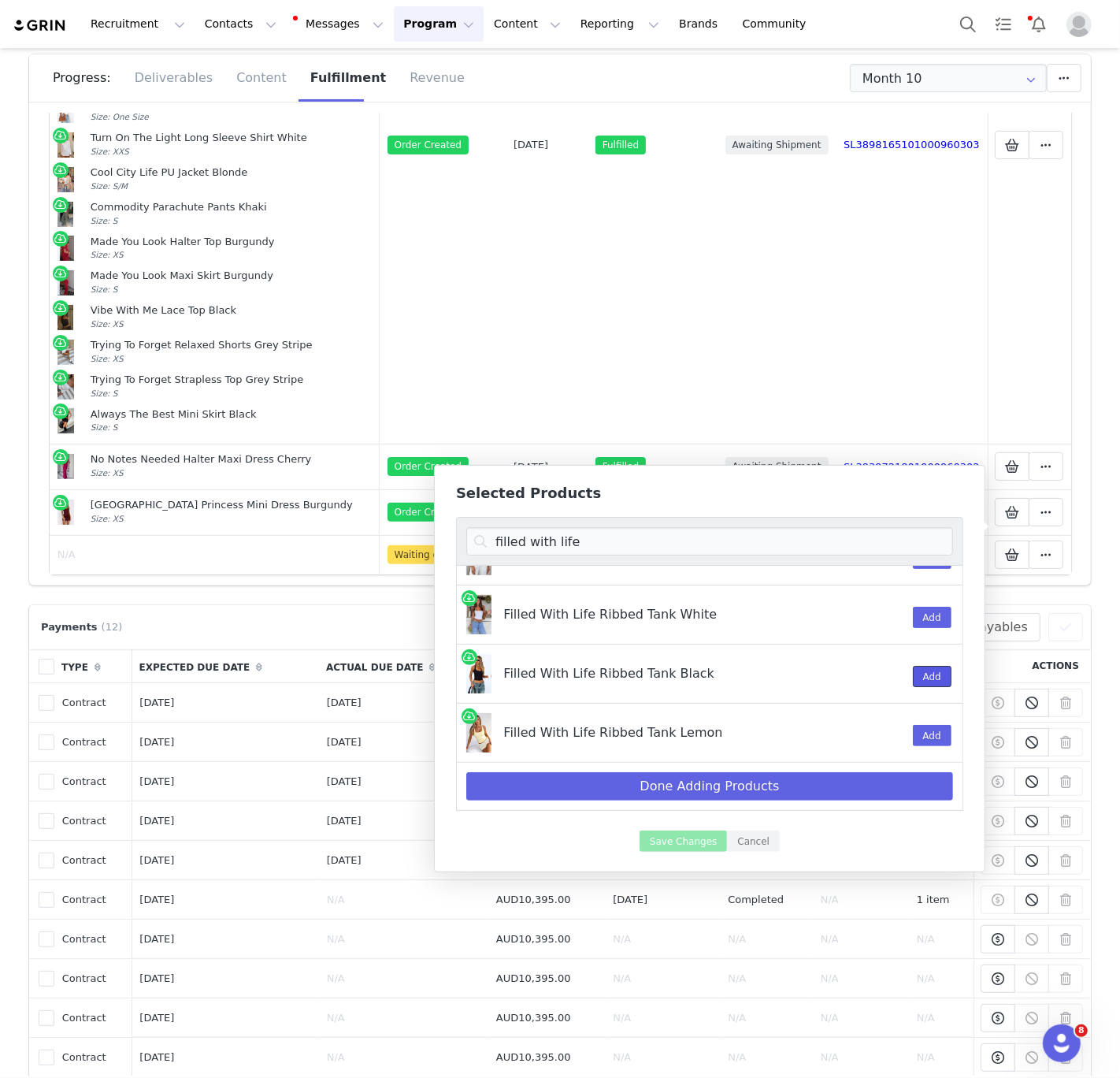
click at [924, 673] on button "Add" at bounding box center [932, 676] width 39 height 21
click at [540, 541] on input "filled with life" at bounding box center [709, 541] width 487 height 28
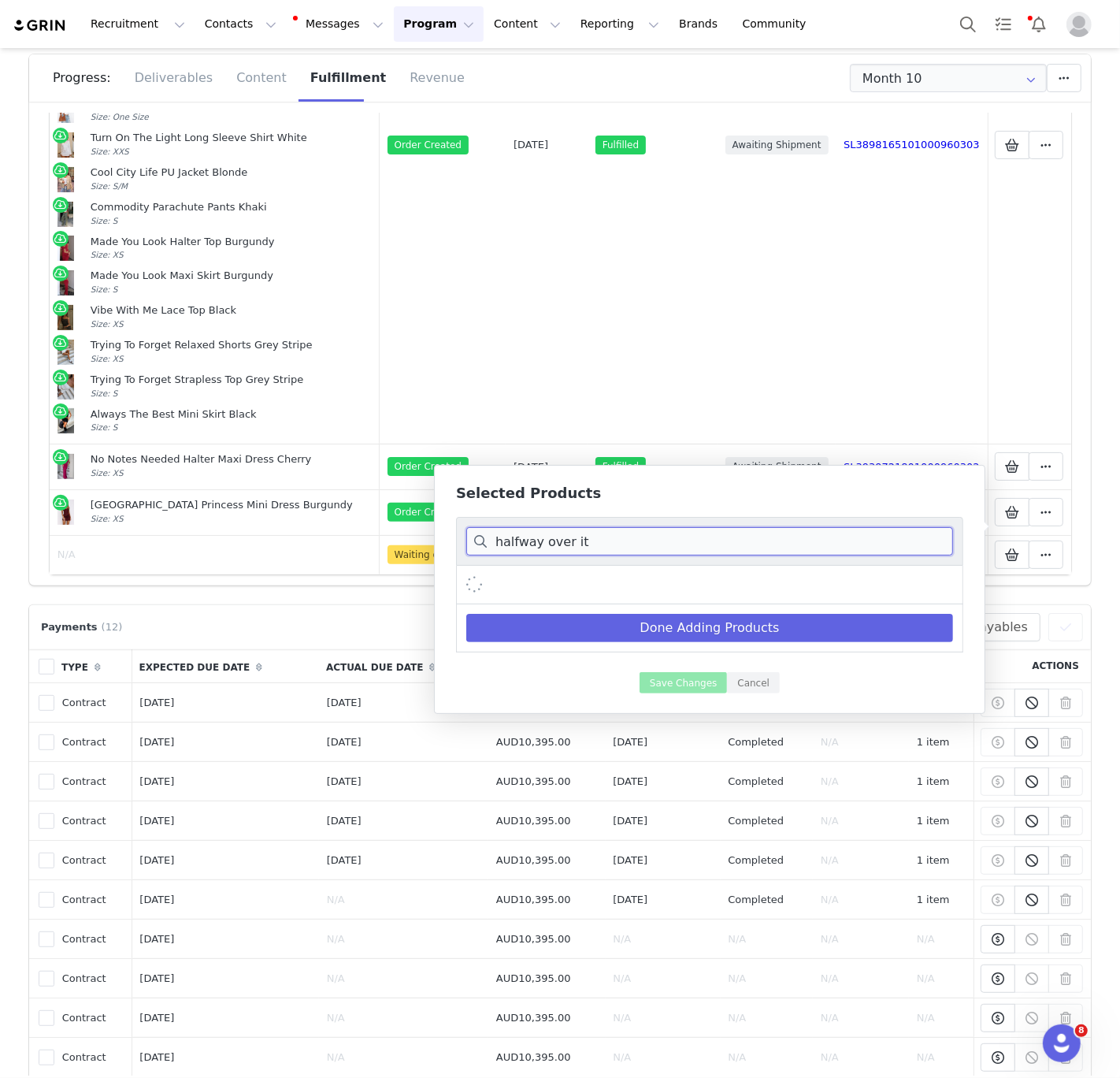
scroll to position [0, 0]
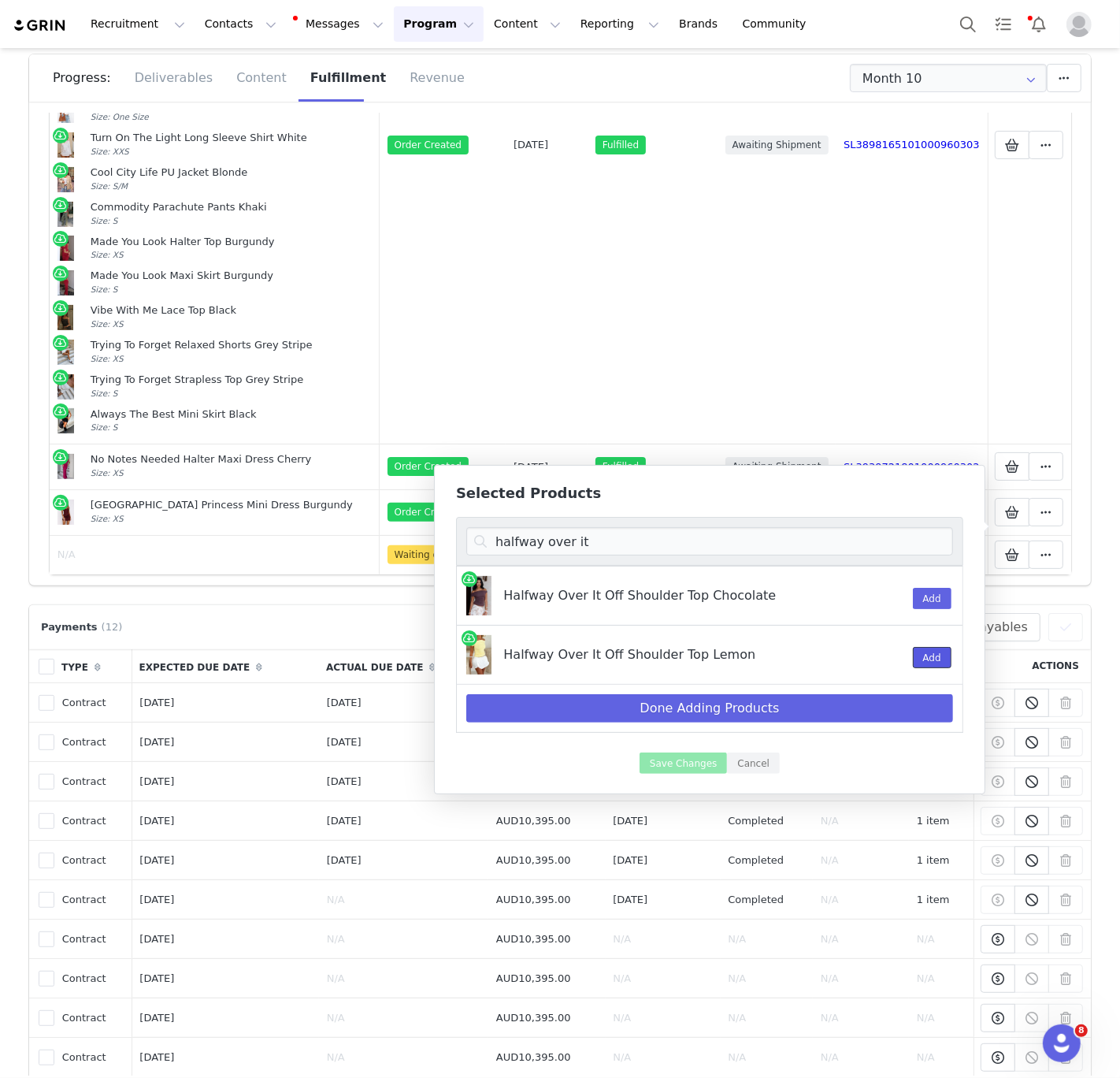
click at [924, 659] on button "Add" at bounding box center [932, 658] width 39 height 21
click at [749, 530] on input "halfway over it" at bounding box center [709, 541] width 487 height 28
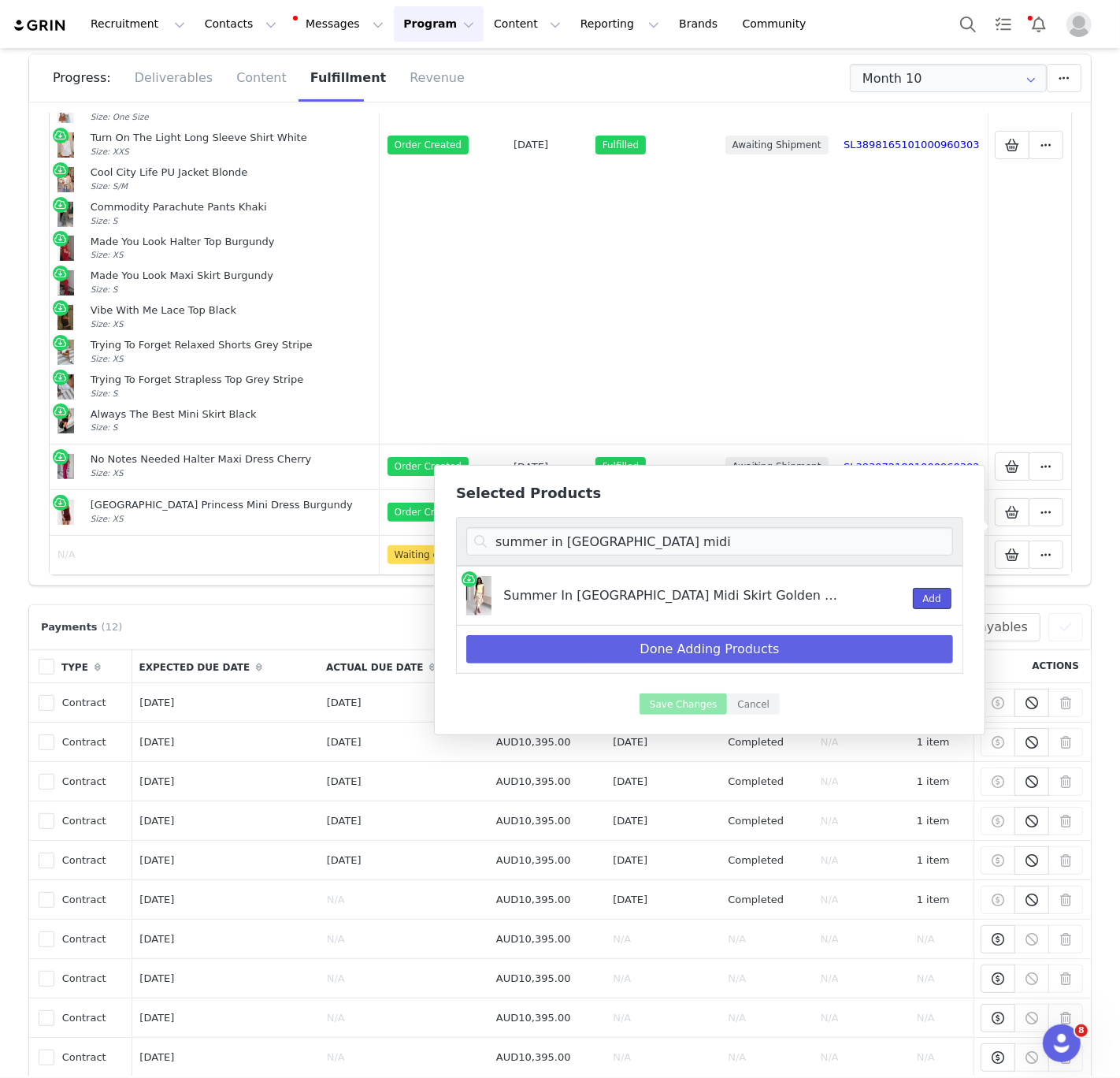
click at [915, 602] on button "Add" at bounding box center [932, 599] width 39 height 21
click at [509, 547] on input "summer in [GEOGRAPHIC_DATA] midi" at bounding box center [709, 541] width 487 height 28
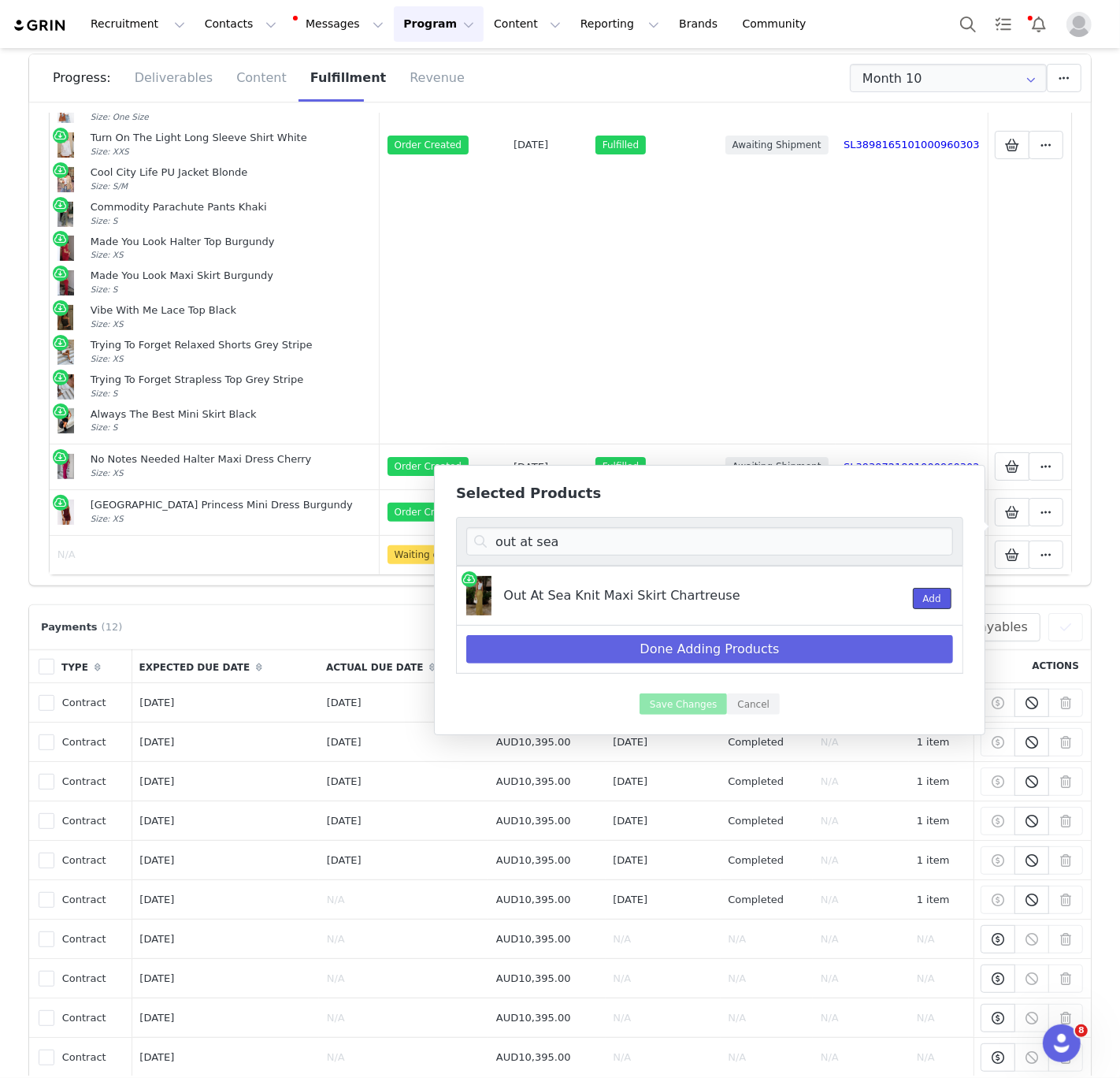
click at [918, 592] on button "Add" at bounding box center [932, 599] width 39 height 21
click at [827, 539] on input "out at sea" at bounding box center [709, 541] width 487 height 28
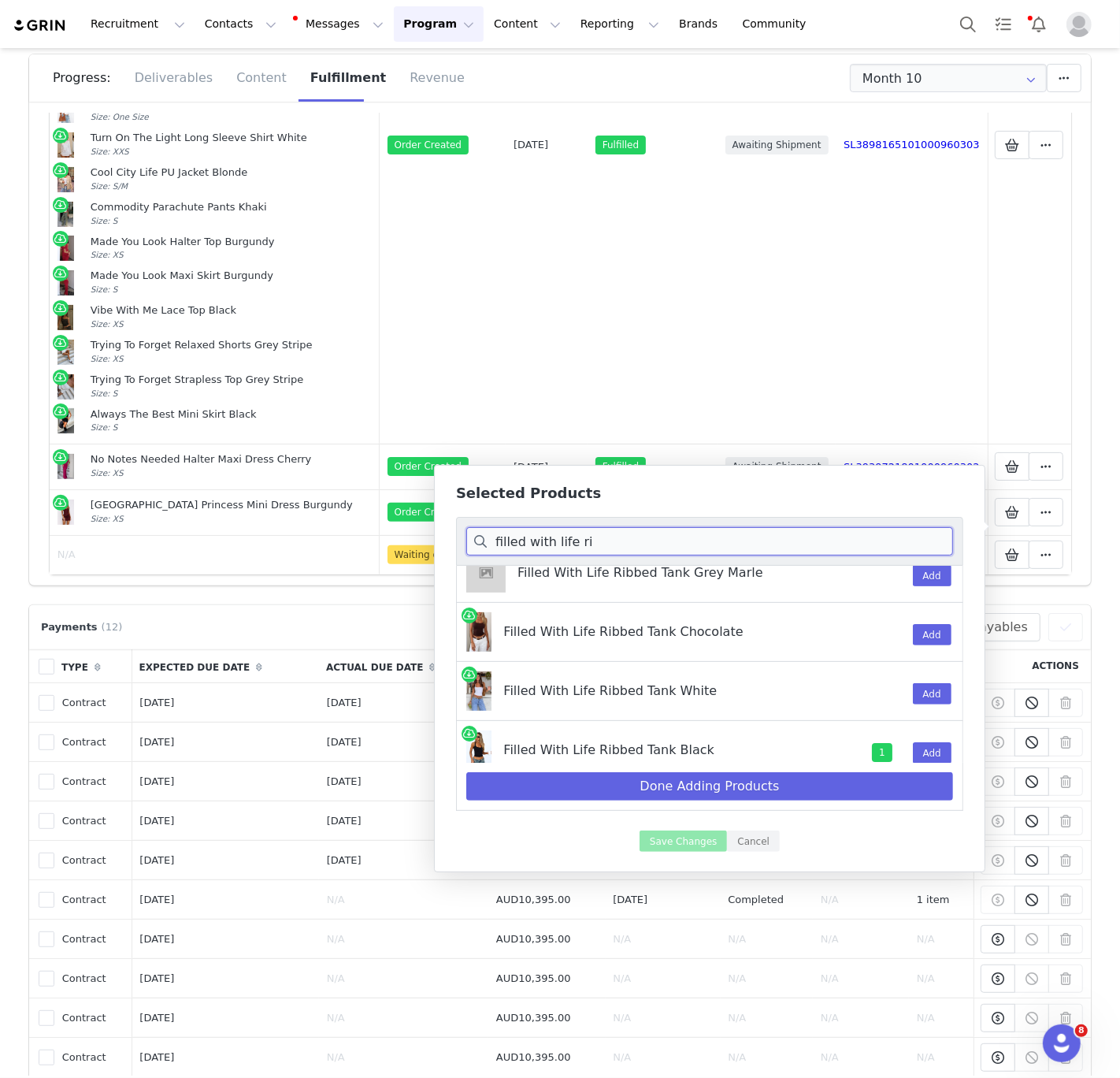
scroll to position [130, 0]
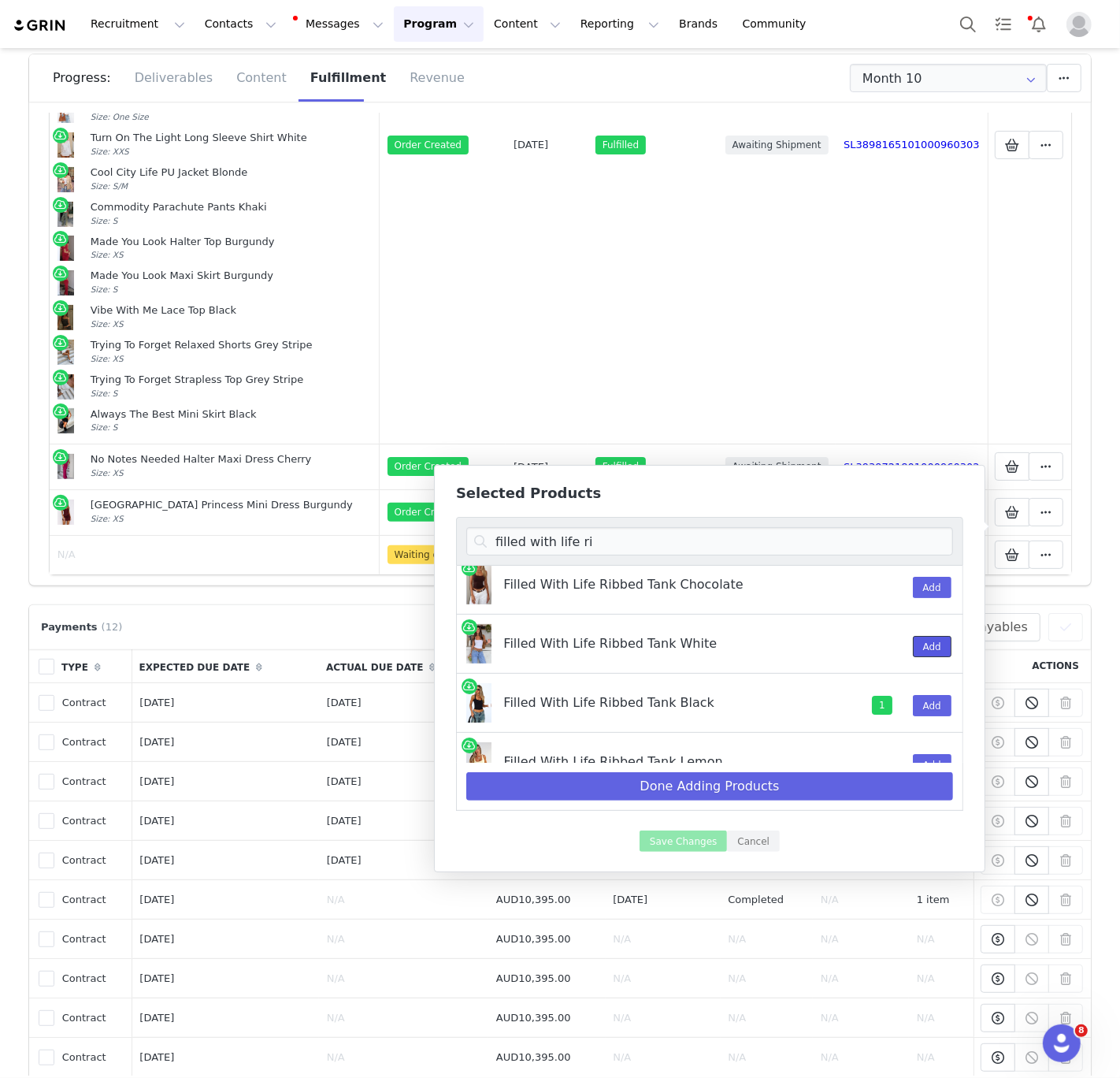
click at [925, 646] on button "Add" at bounding box center [932, 646] width 39 height 21
click at [600, 536] on input "filled with life ri" at bounding box center [709, 541] width 487 height 28
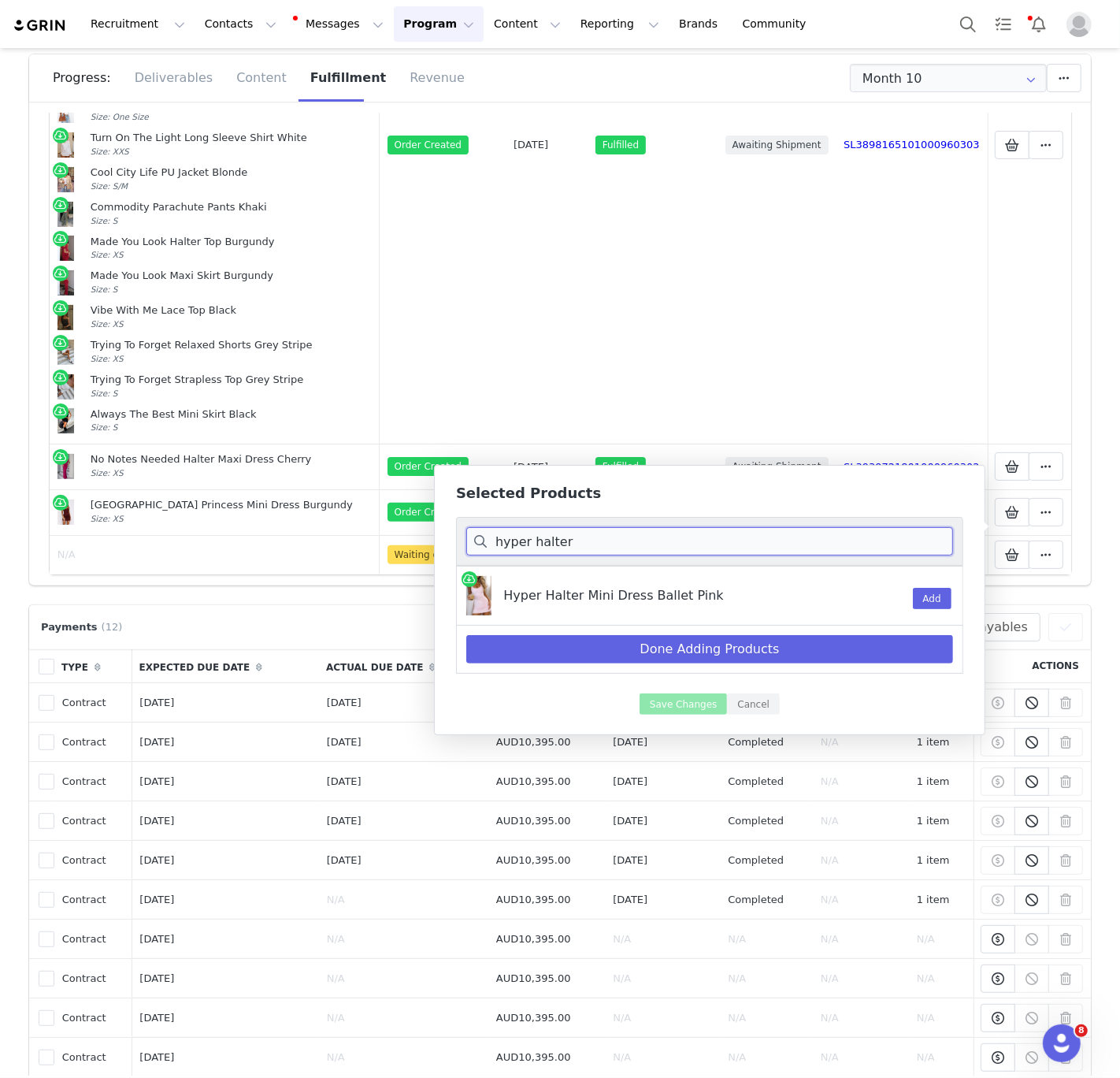
scroll to position [0, 0]
click at [515, 543] on input "hyper halter" at bounding box center [709, 541] width 487 height 28
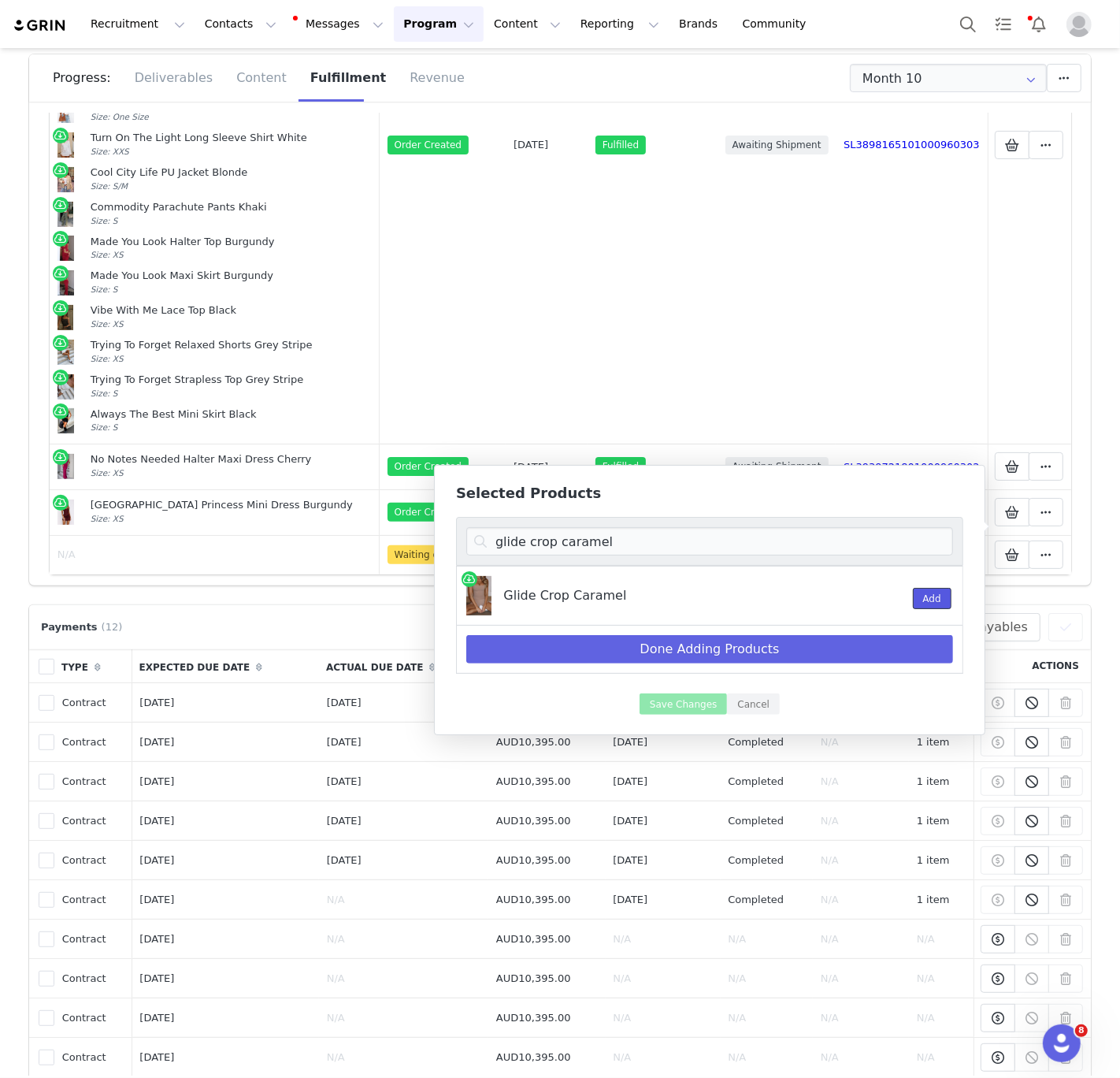
click at [931, 600] on button "Add" at bounding box center [932, 599] width 39 height 21
click at [855, 544] on input "glide crop caramel" at bounding box center [709, 541] width 487 height 28
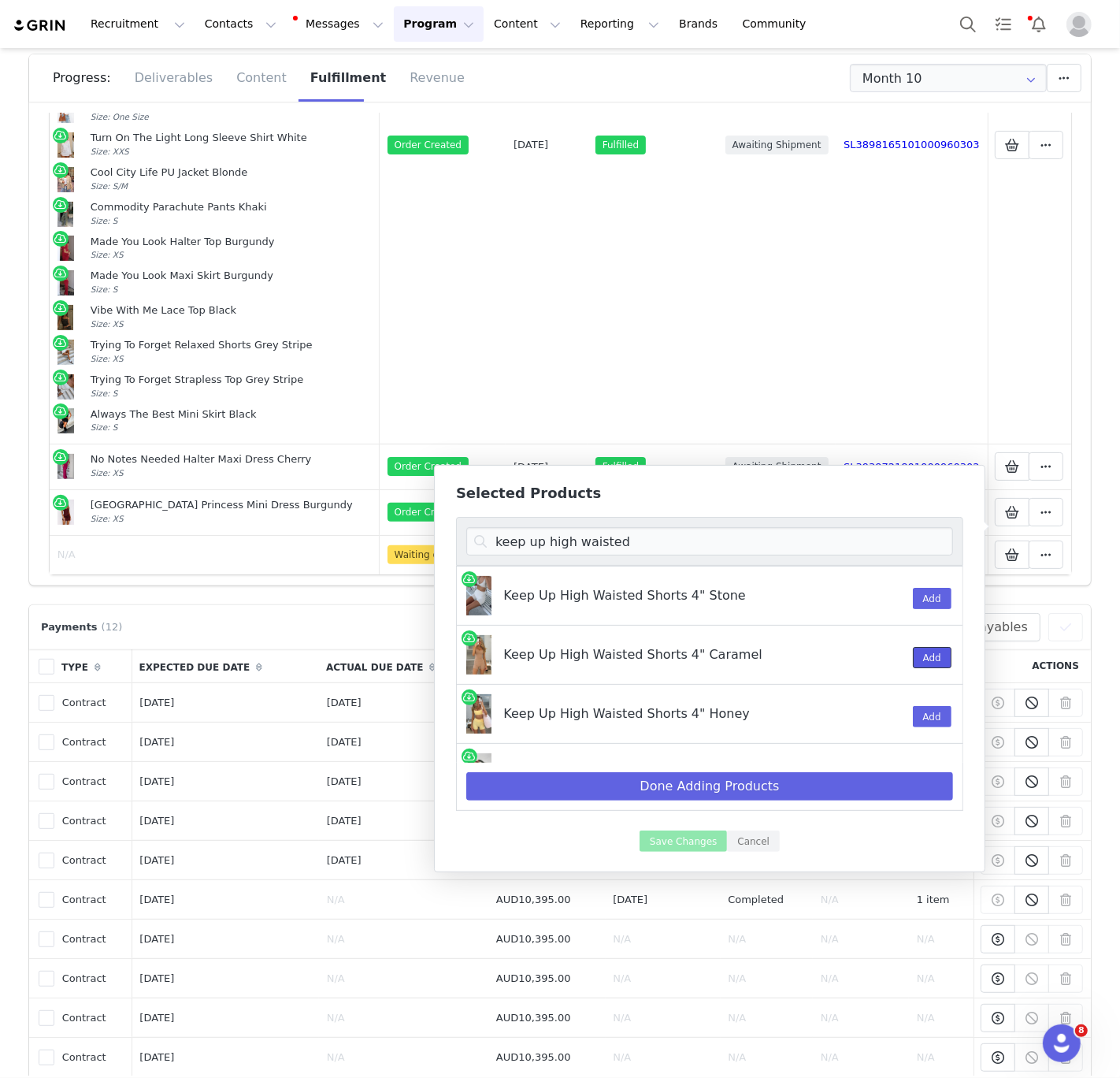
click at [923, 654] on button "Add" at bounding box center [932, 658] width 39 height 21
click at [789, 548] on input "keep up high waisted" at bounding box center [709, 541] width 487 height 28
click at [789, 548] on input "keep up high waisted" at bounding box center [709, 541] width 487 height 28
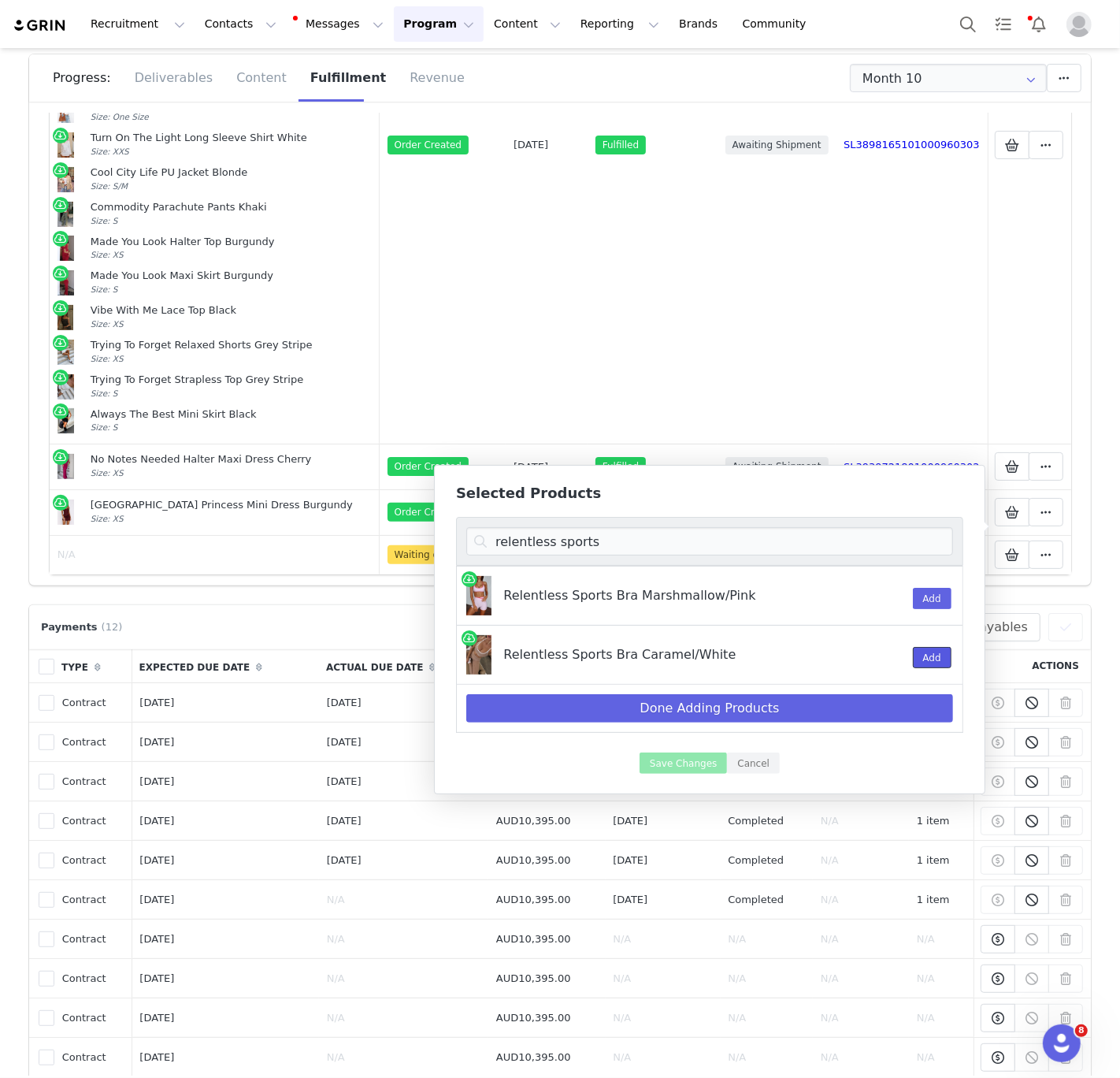
click at [930, 652] on button "Add" at bounding box center [932, 658] width 39 height 21
click at [524, 539] on input "relentless sports" at bounding box center [709, 541] width 487 height 28
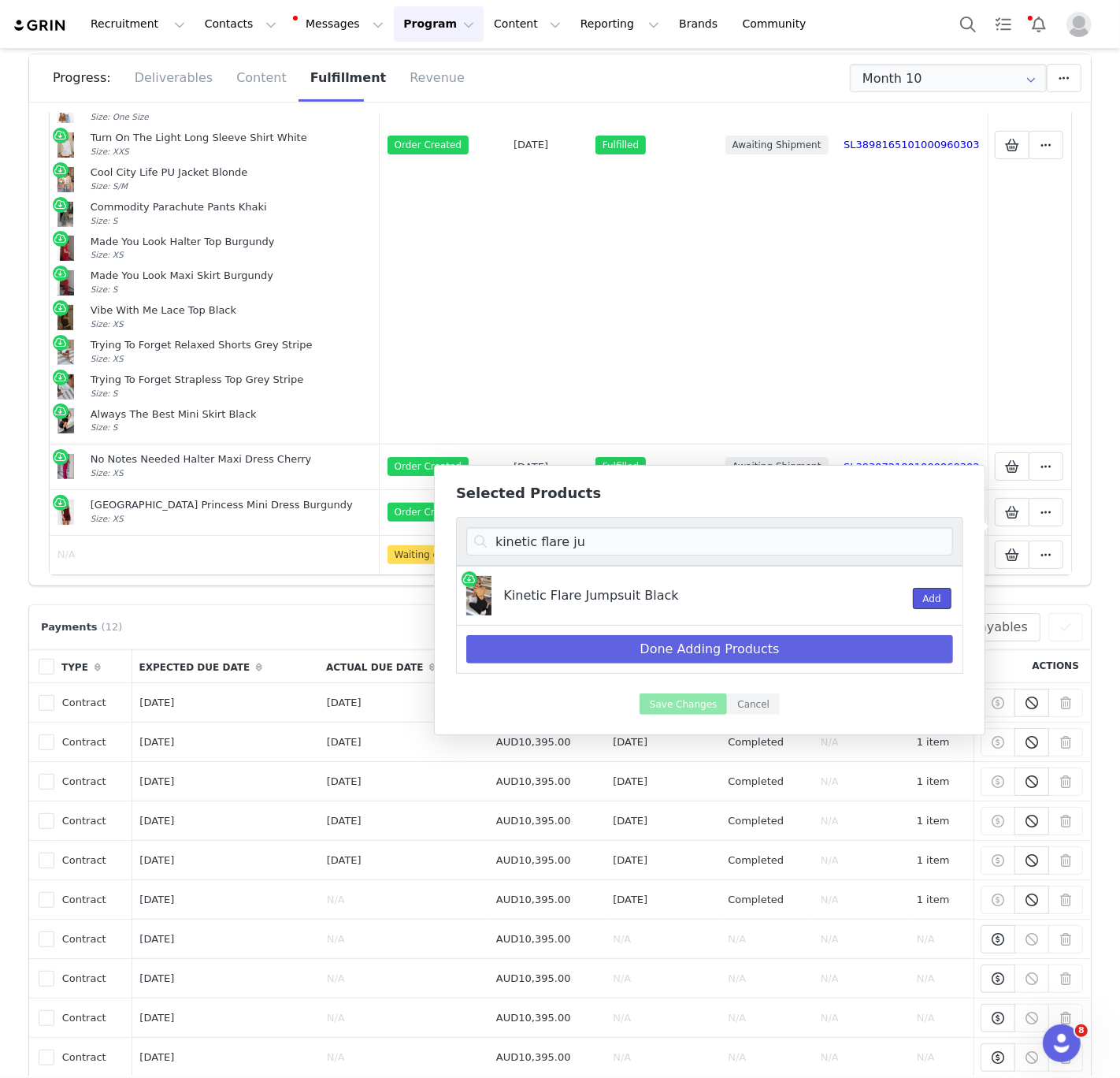
click at [944, 608] on button "Add" at bounding box center [932, 599] width 39 height 21
click at [823, 541] on input "kinetic flare ju" at bounding box center [709, 541] width 487 height 28
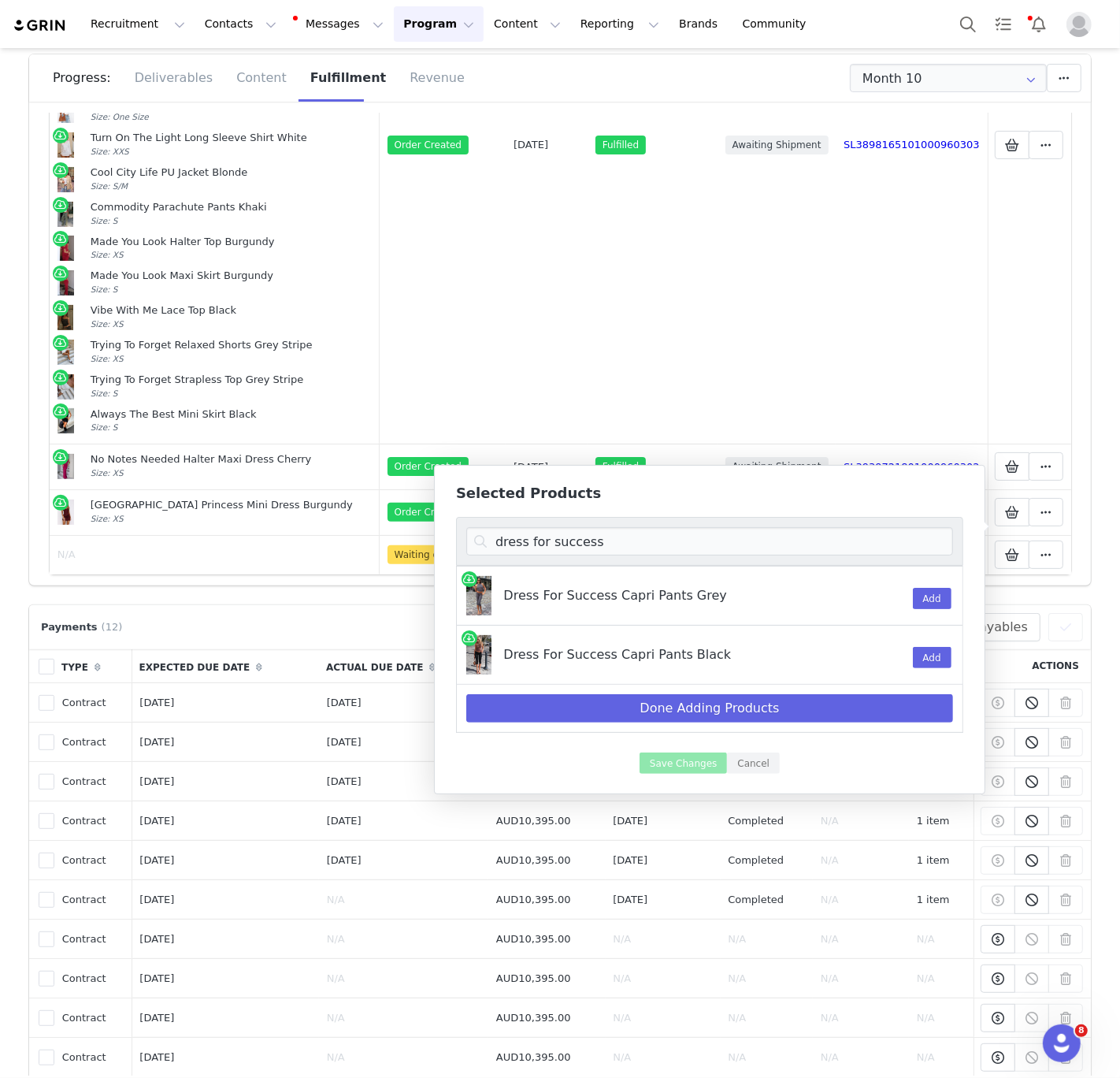
click at [610, 582] on div "Dress For Success Capri Pants Grey" at bounding box center [670, 590] width 332 height 29
click at [940, 600] on button "Add" at bounding box center [932, 599] width 39 height 21
click at [617, 544] on input "dress for success" at bounding box center [709, 541] width 487 height 28
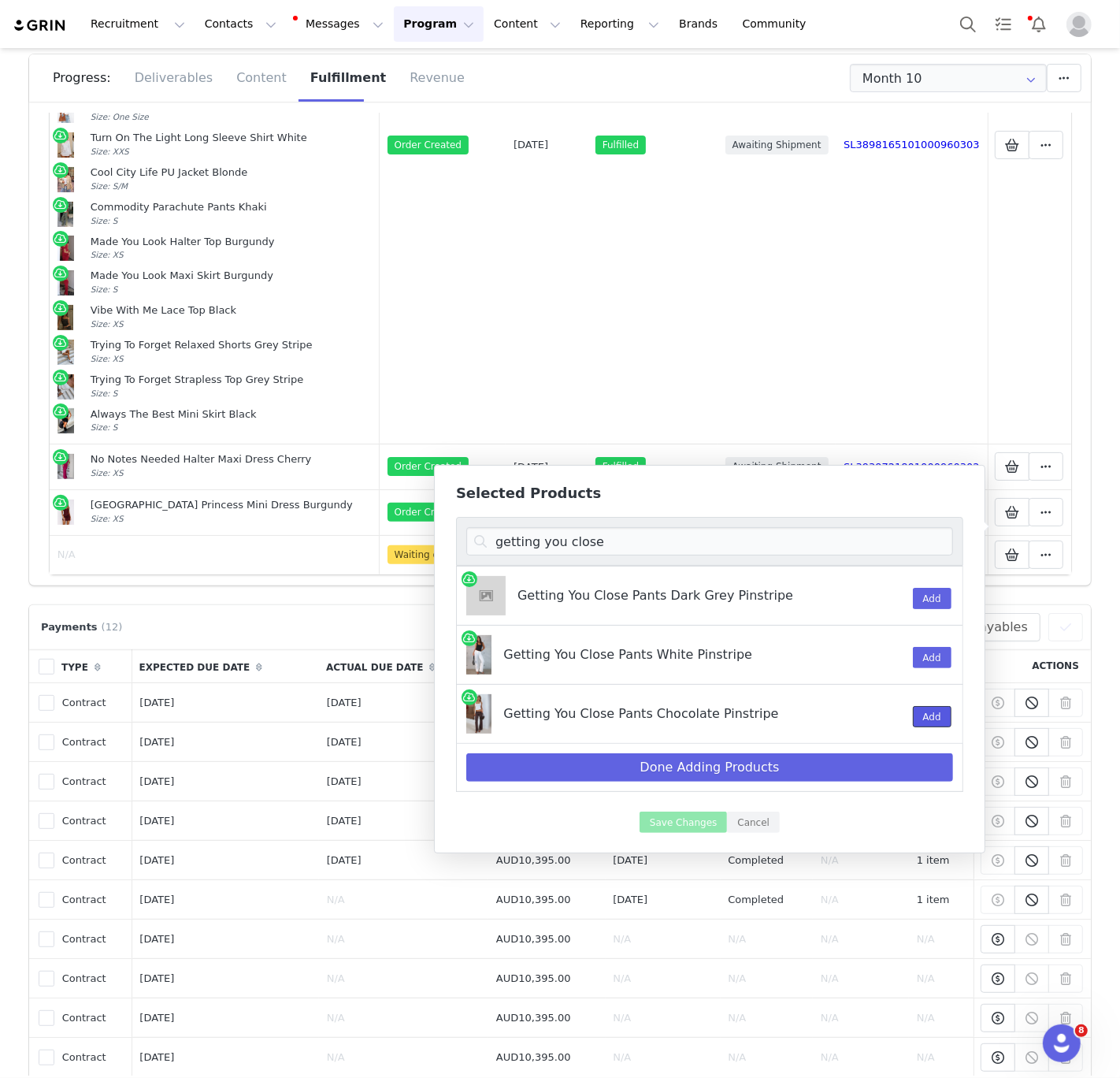
click at [913, 714] on button "Add" at bounding box center [932, 717] width 39 height 21
click at [714, 546] on input "getting you close" at bounding box center [709, 541] width 487 height 28
click at [713, 546] on input "getting you close" at bounding box center [709, 541] width 487 height 28
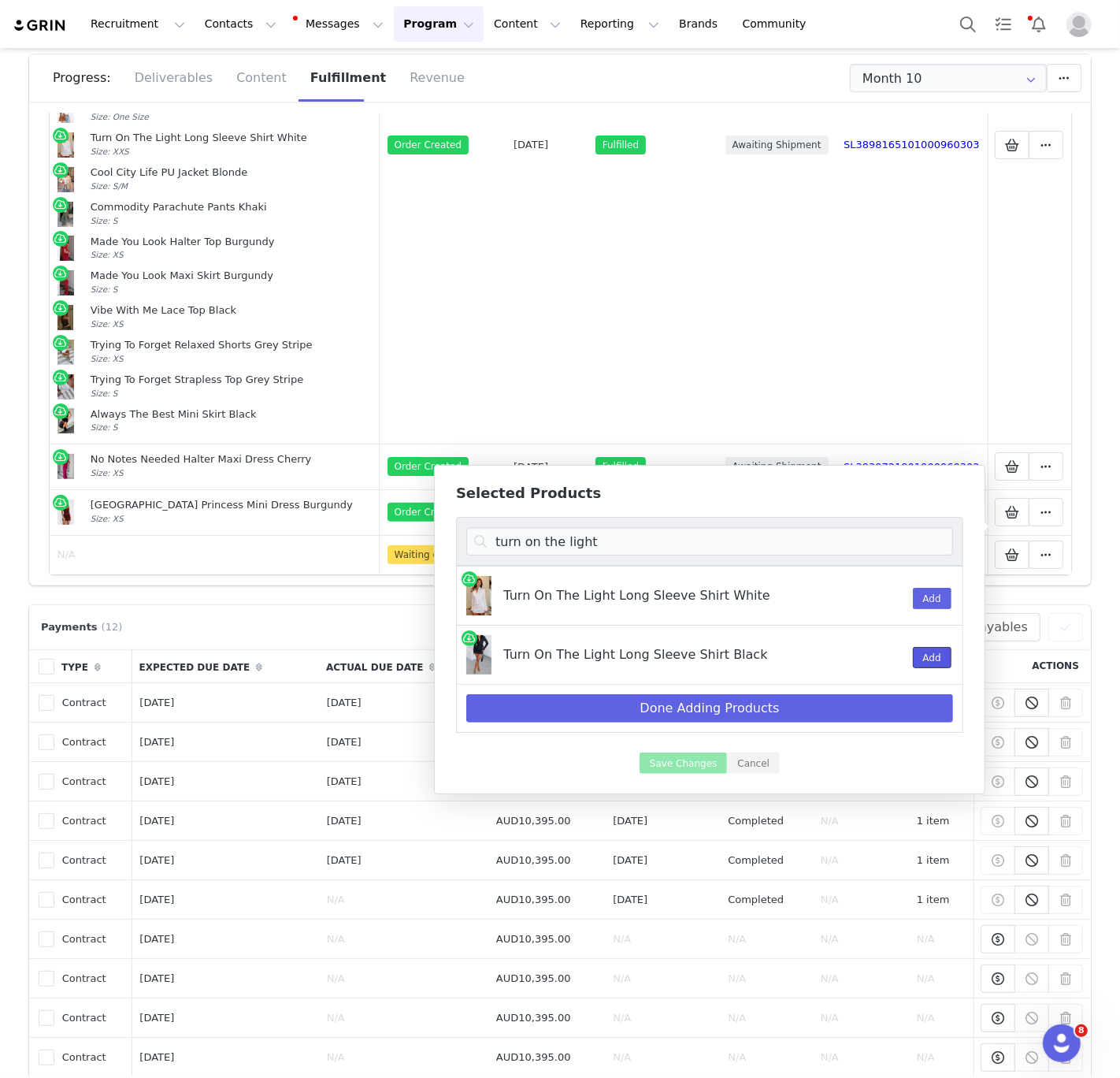
click at [916, 662] on button "Add" at bounding box center [932, 658] width 39 height 21
click at [772, 544] on input "turn on the light" at bounding box center [709, 541] width 487 height 28
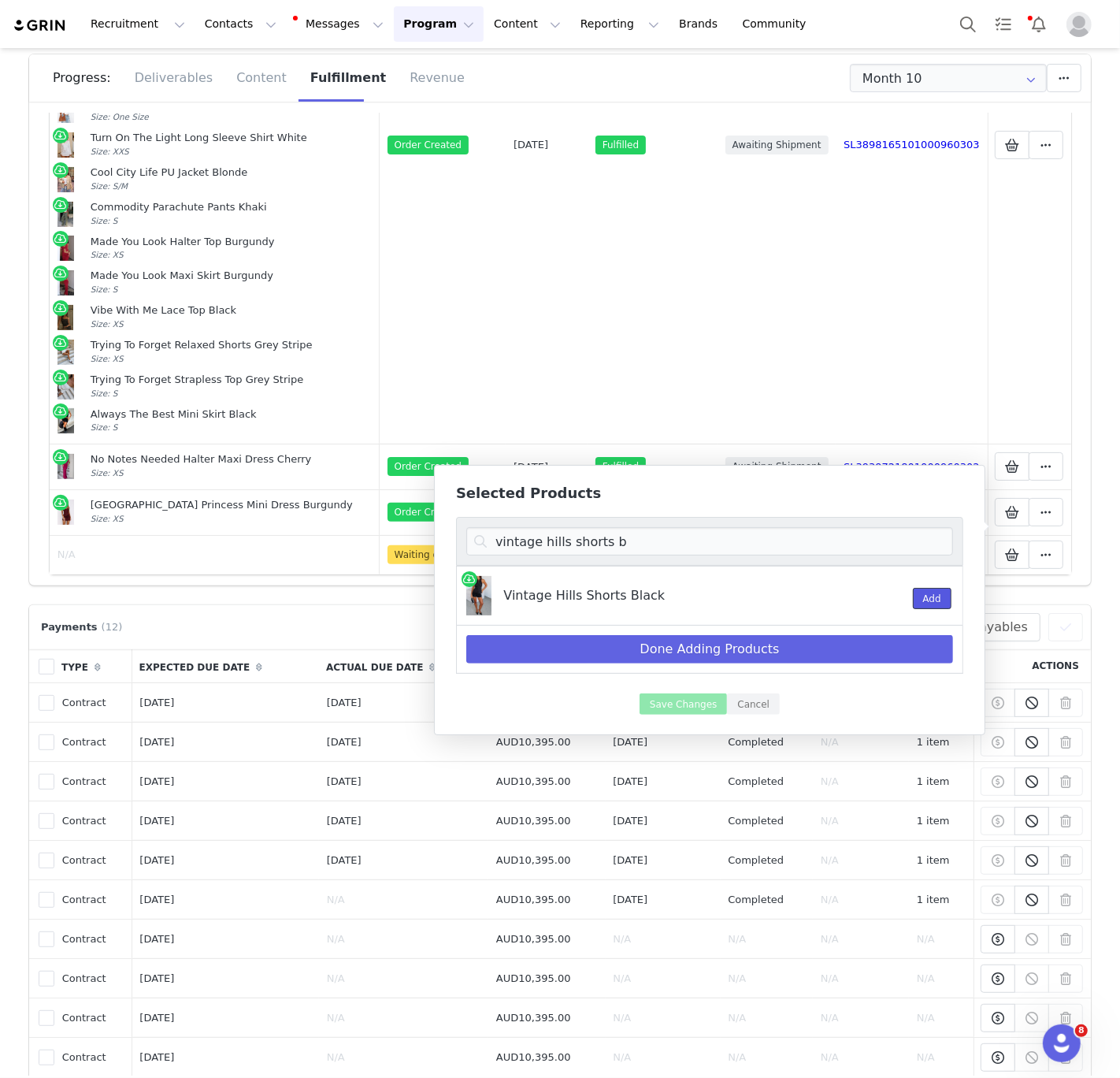
click at [920, 602] on button "Add" at bounding box center [932, 599] width 39 height 21
click at [563, 547] on input "vintage hills shorts b" at bounding box center [709, 541] width 487 height 28
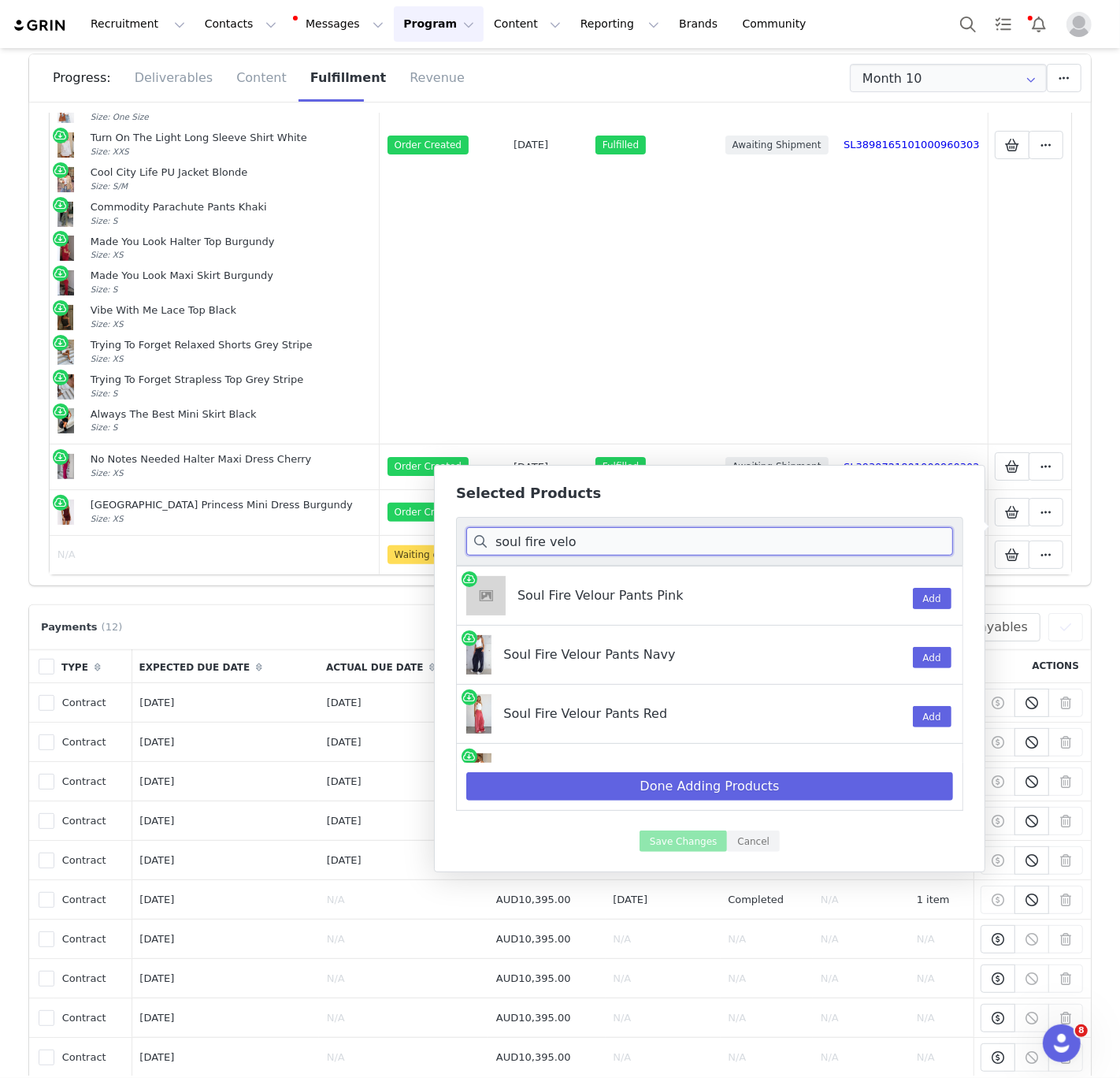
scroll to position [40, 0]
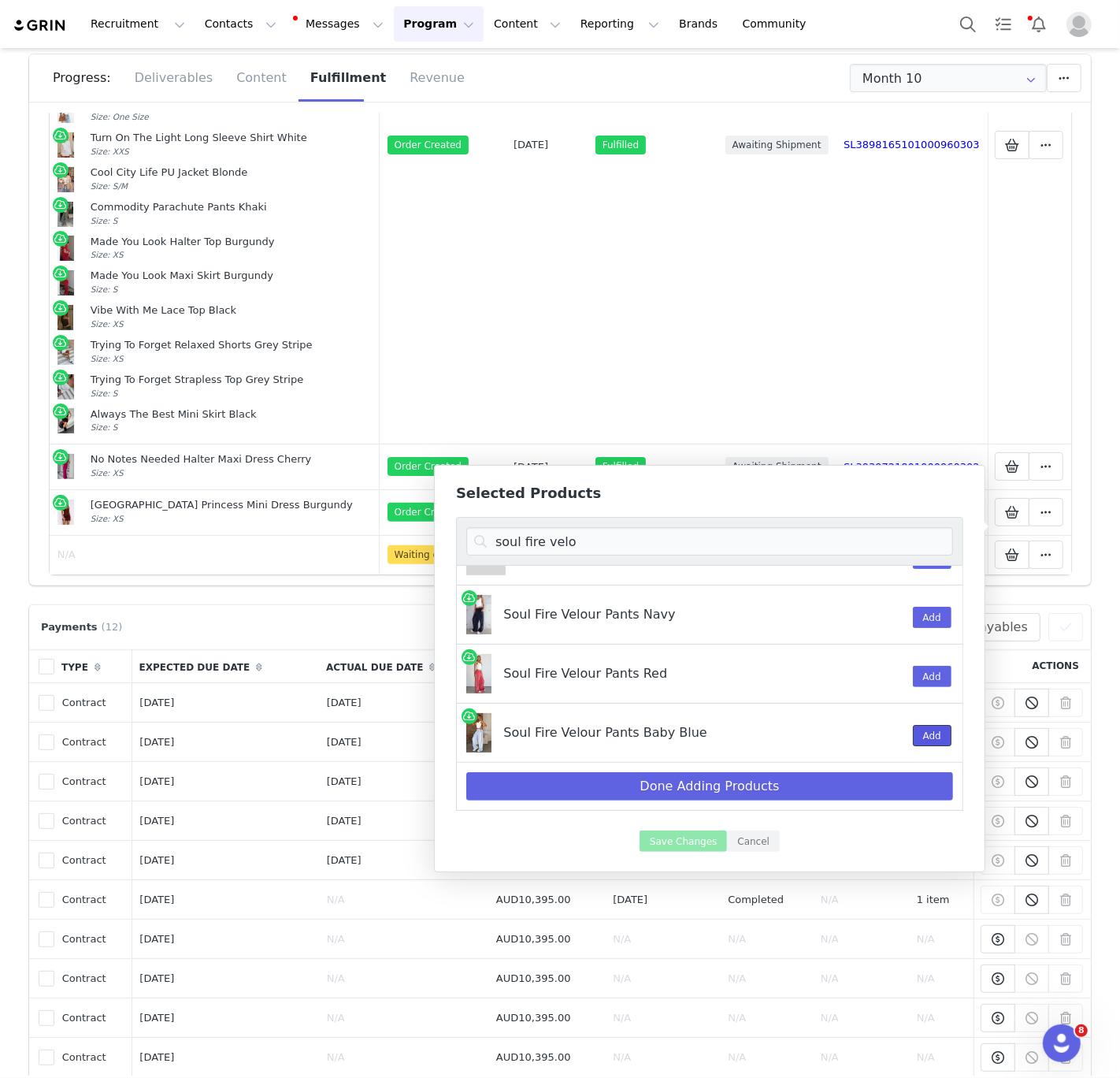
click at [928, 741] on button "Add" at bounding box center [932, 735] width 39 height 21
click at [694, 539] on input "soul fire velo" at bounding box center [709, 541] width 487 height 28
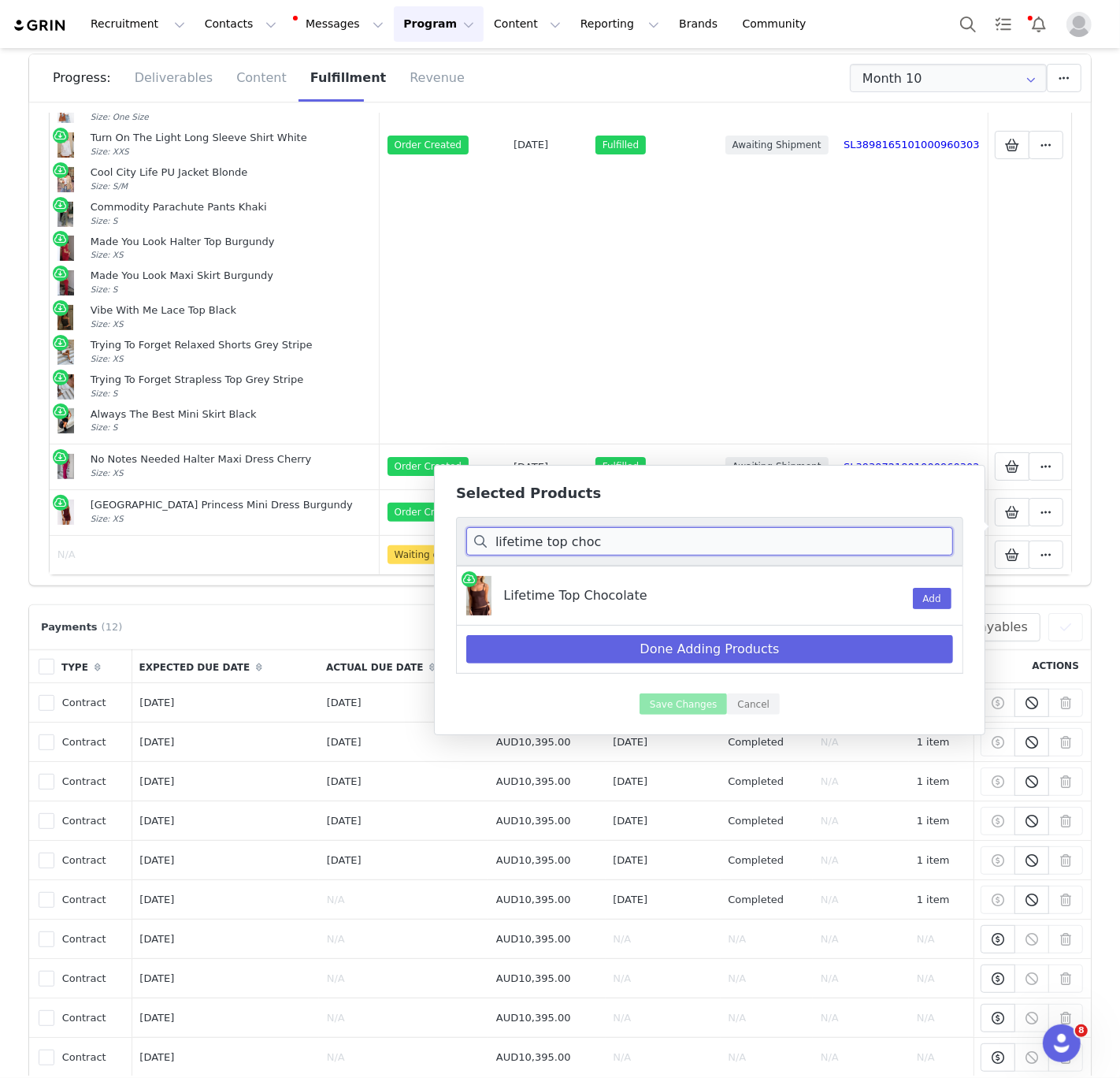
scroll to position [0, 0]
click at [945, 599] on button "Add" at bounding box center [932, 599] width 39 height 21
click at [819, 543] on input "lifetime top choc" at bounding box center [709, 541] width 487 height 28
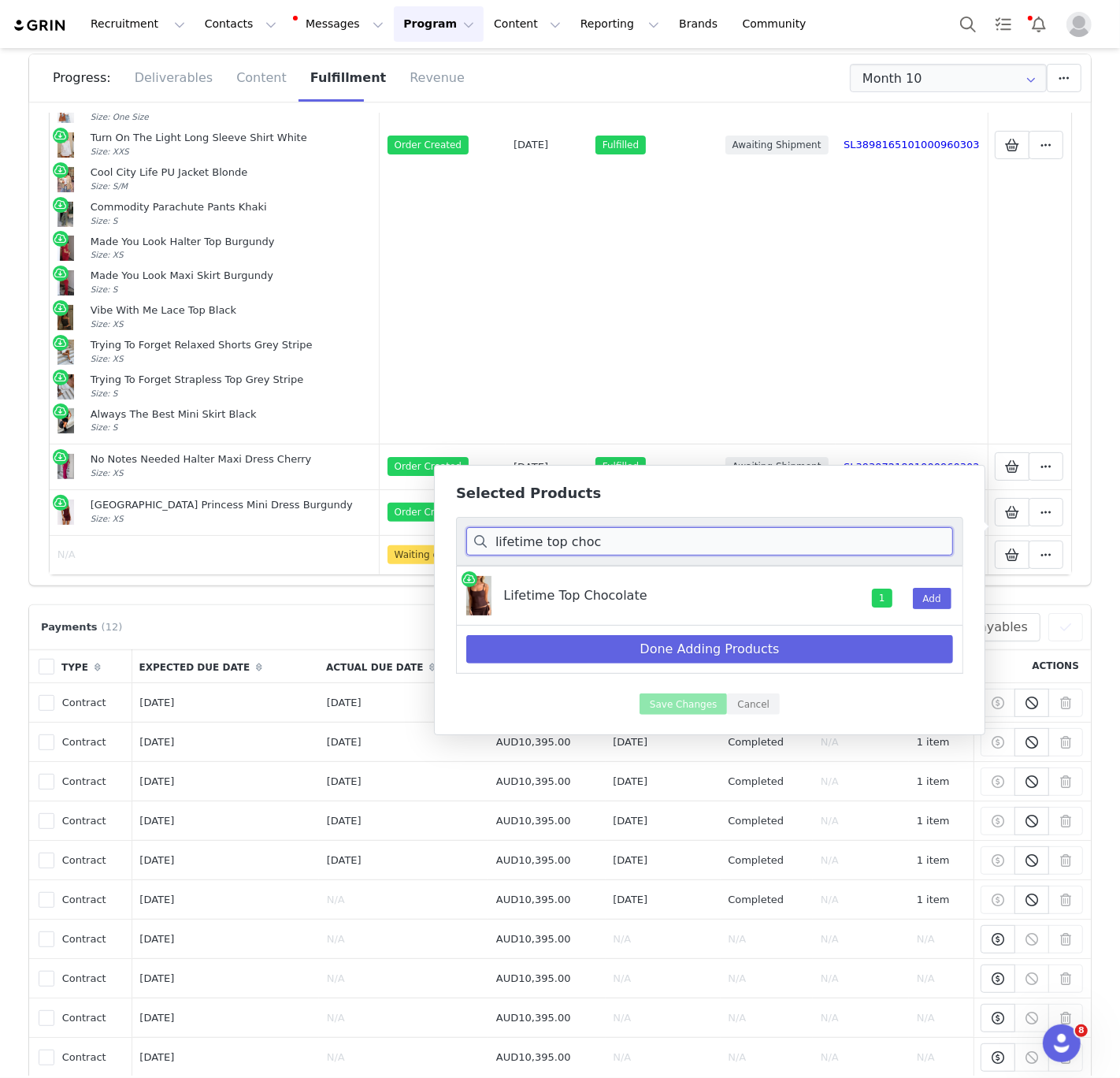
click at [819, 543] on input "lifetime top choc" at bounding box center [709, 541] width 487 height 28
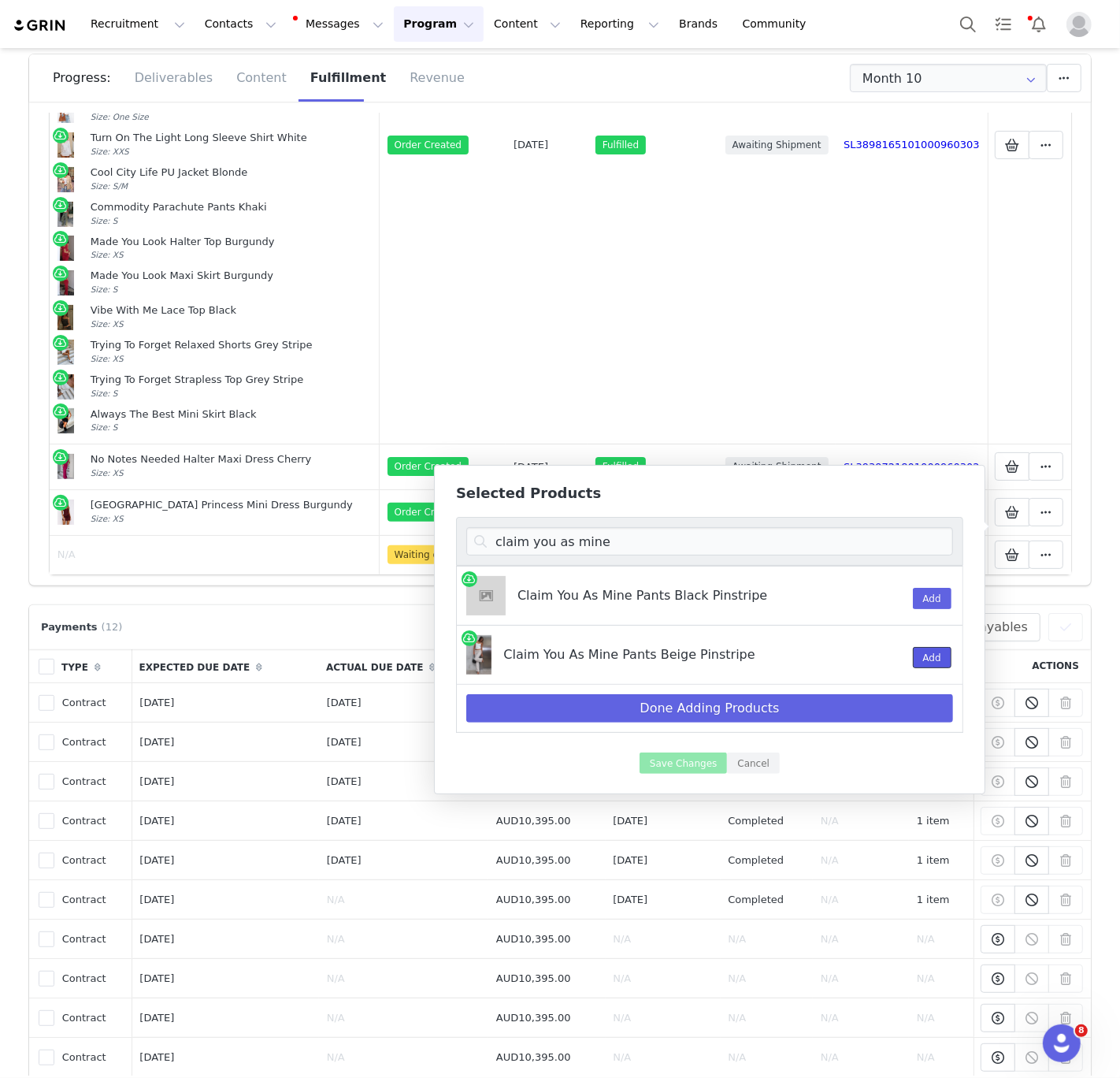
click at [924, 653] on button "Add" at bounding box center [932, 658] width 39 height 21
click at [545, 539] on input "claim you as mine" at bounding box center [709, 541] width 487 height 28
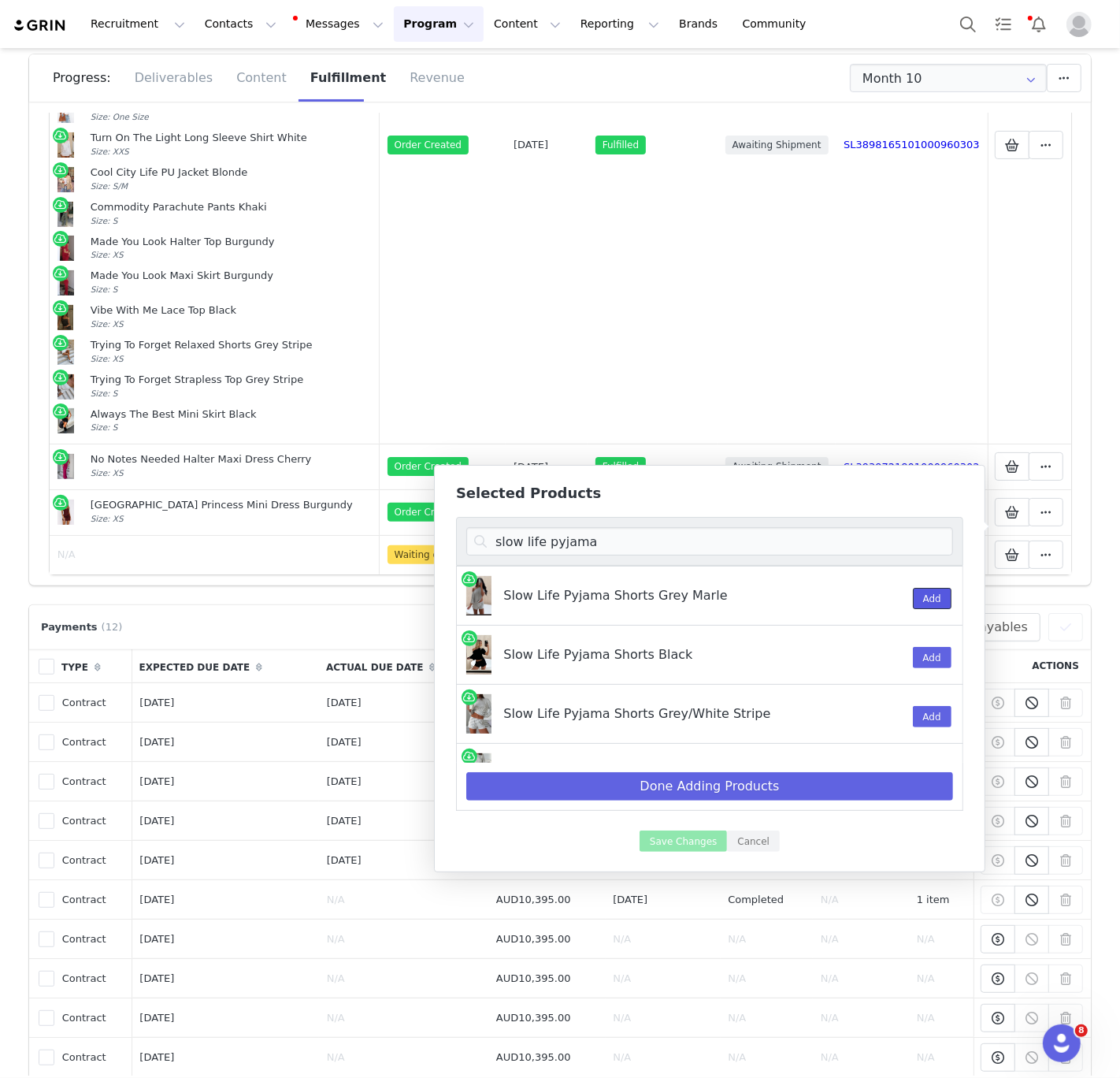
click at [929, 601] on button "Add" at bounding box center [932, 599] width 39 height 21
click at [776, 543] on input "slow life pyjama" at bounding box center [709, 541] width 487 height 28
click at [775, 543] on input "slow life pyjama" at bounding box center [709, 541] width 487 height 28
click at [560, 543] on input "slow life pyjama" at bounding box center [709, 541] width 487 height 28
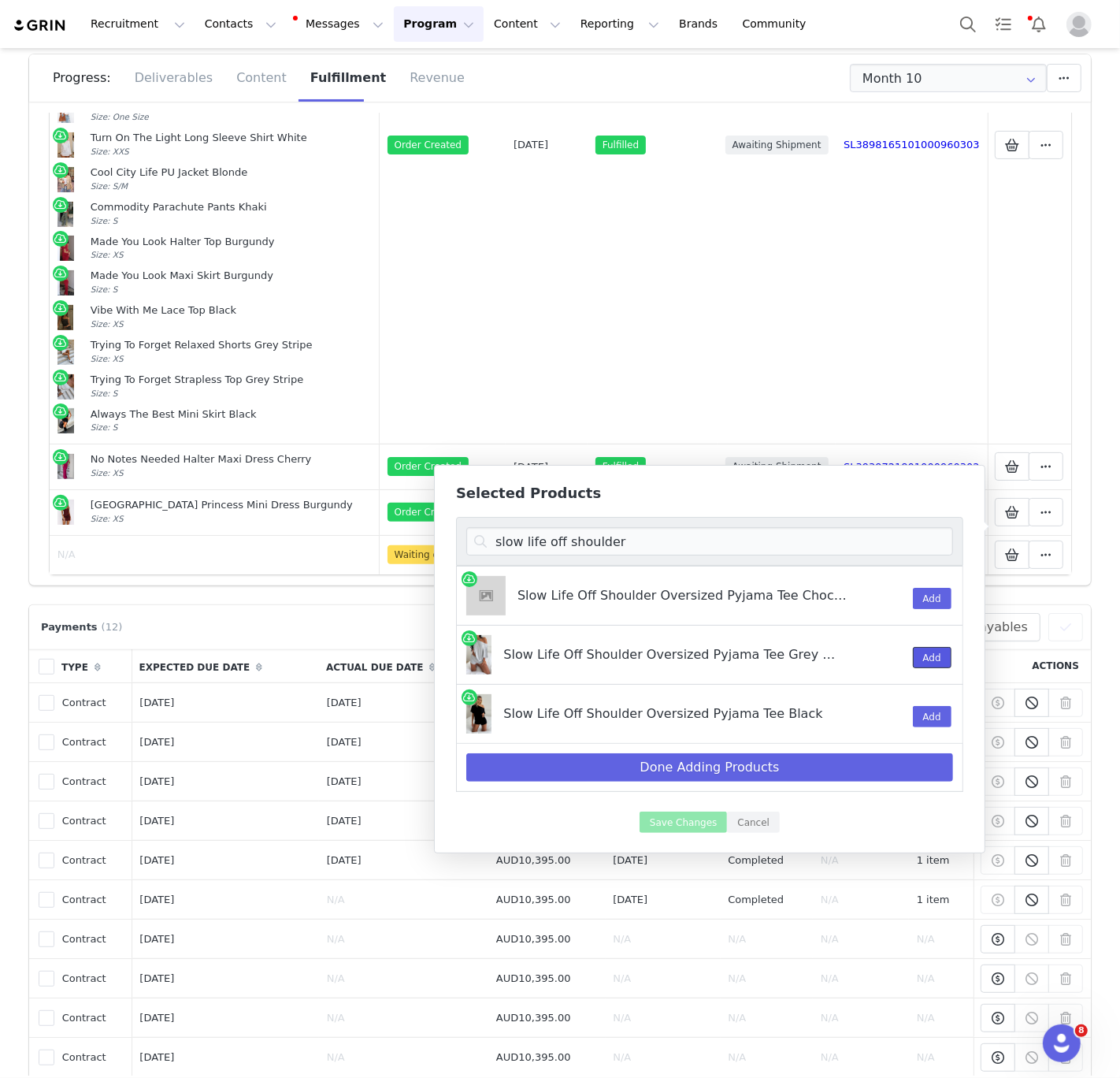
click at [920, 657] on button "Add" at bounding box center [932, 658] width 39 height 21
click at [674, 549] on input "slow life off shoulder" at bounding box center [709, 541] width 487 height 28
click at [673, 548] on input "slow life off shoulder" at bounding box center [709, 541] width 487 height 28
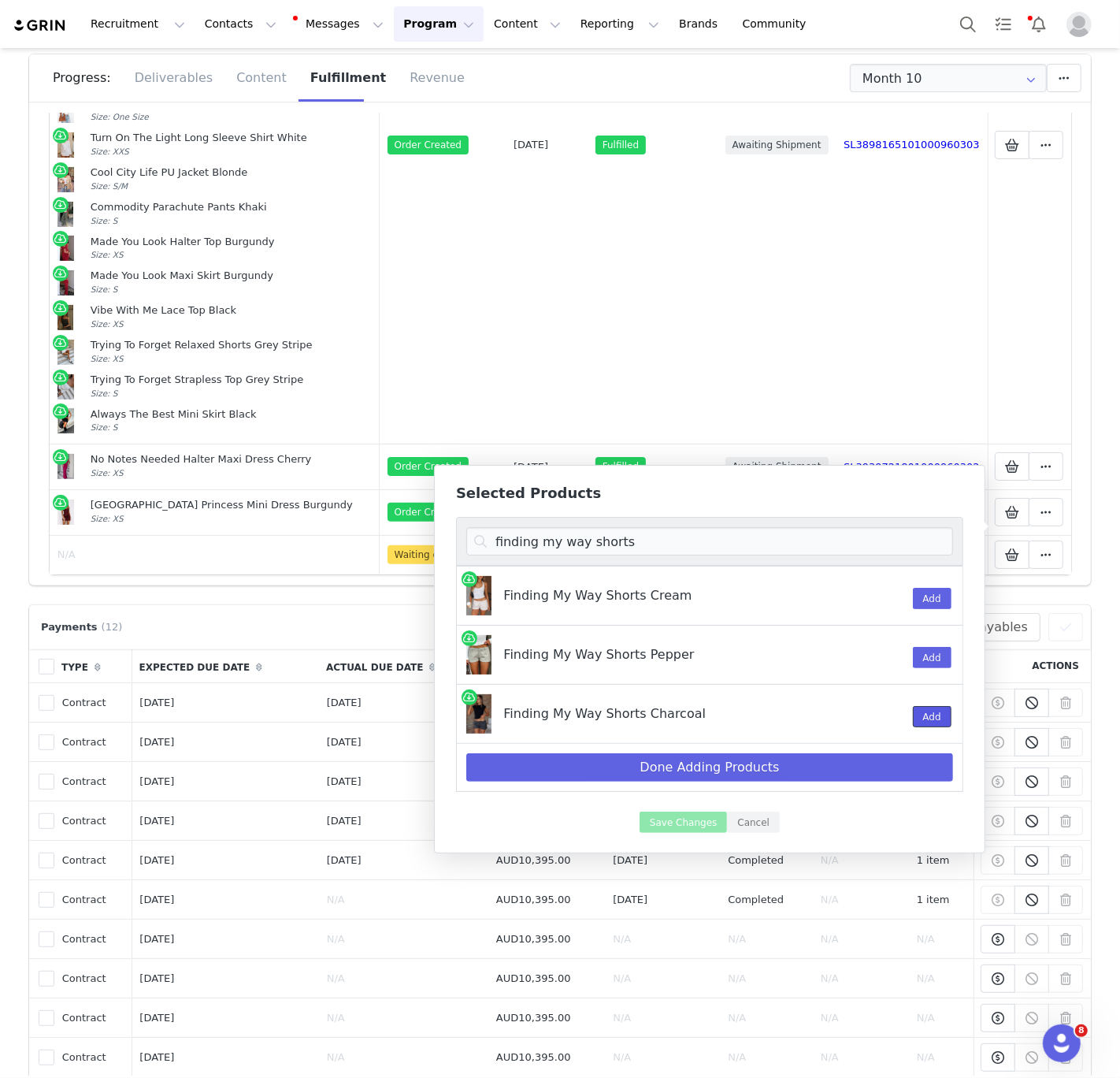
click at [918, 714] on button "Add" at bounding box center [932, 717] width 39 height 21
click at [661, 545] on input "finding my way shorts" at bounding box center [709, 541] width 487 height 28
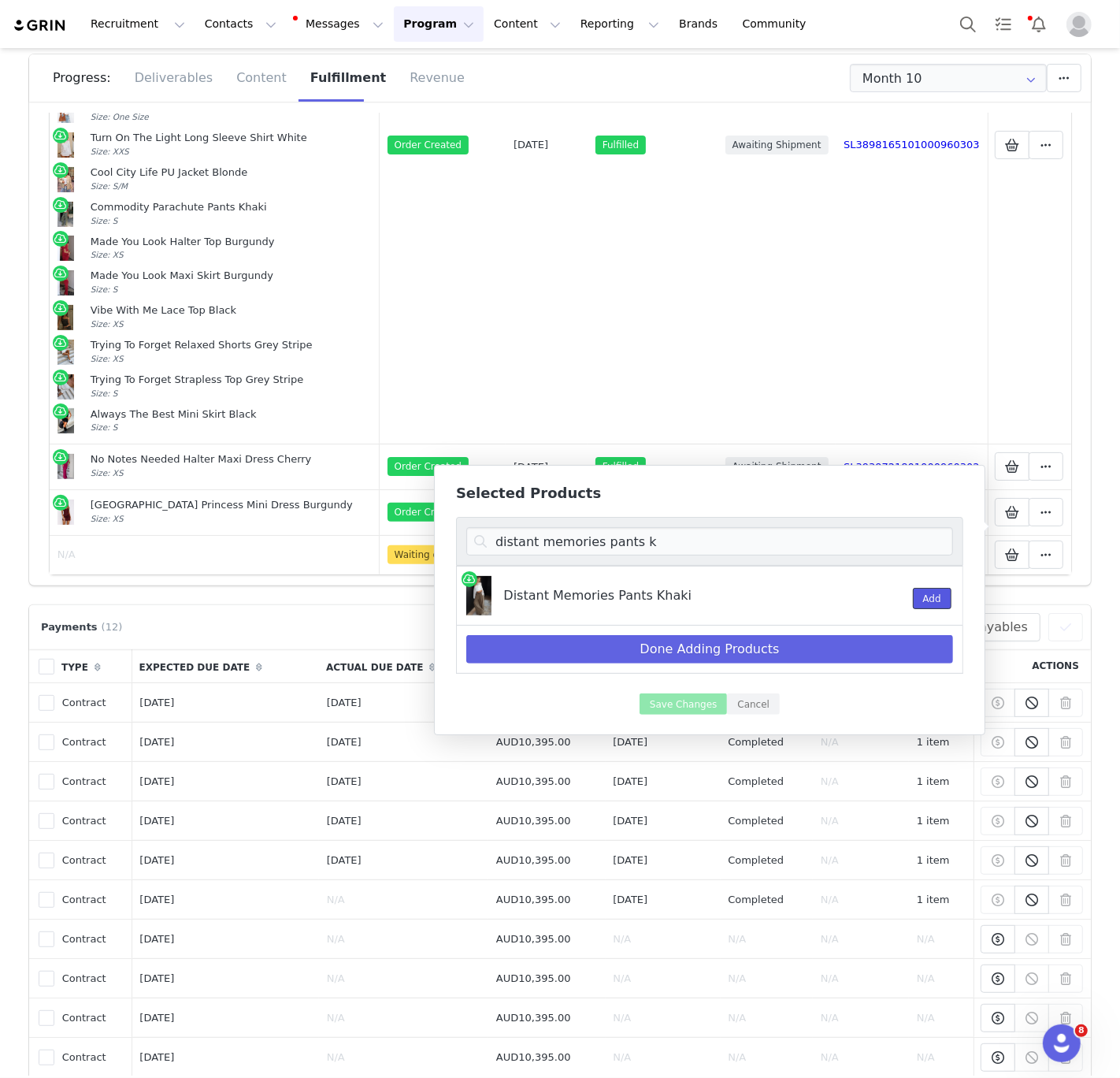
click at [922, 603] on button "Add" at bounding box center [932, 599] width 39 height 21
click at [803, 543] on input "distant memories pants k" at bounding box center [709, 541] width 487 height 28
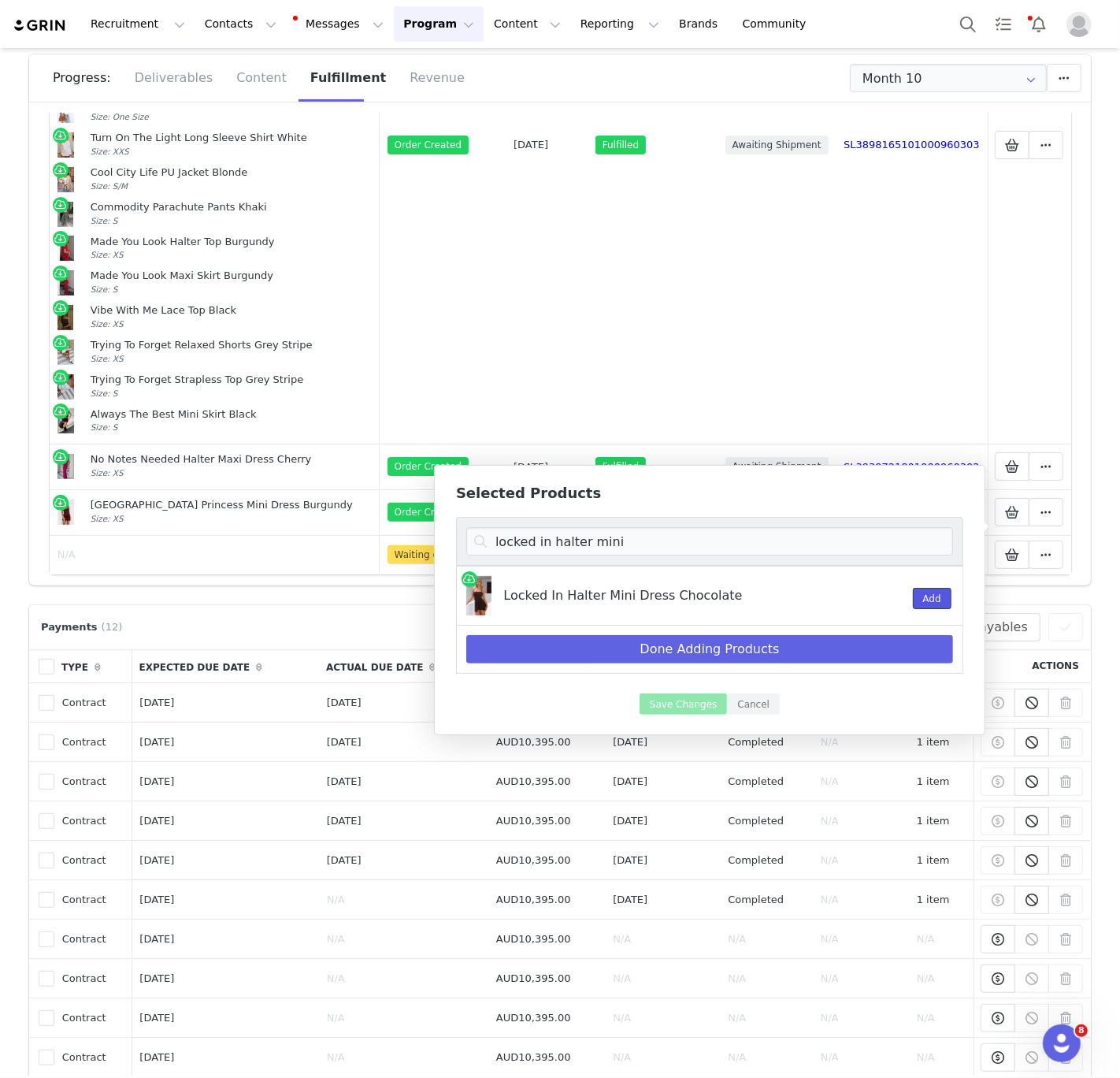
click at [916, 603] on button "Add" at bounding box center [932, 599] width 39 height 21
click at [795, 542] on input "locked in halter mini" at bounding box center [709, 541] width 487 height 28
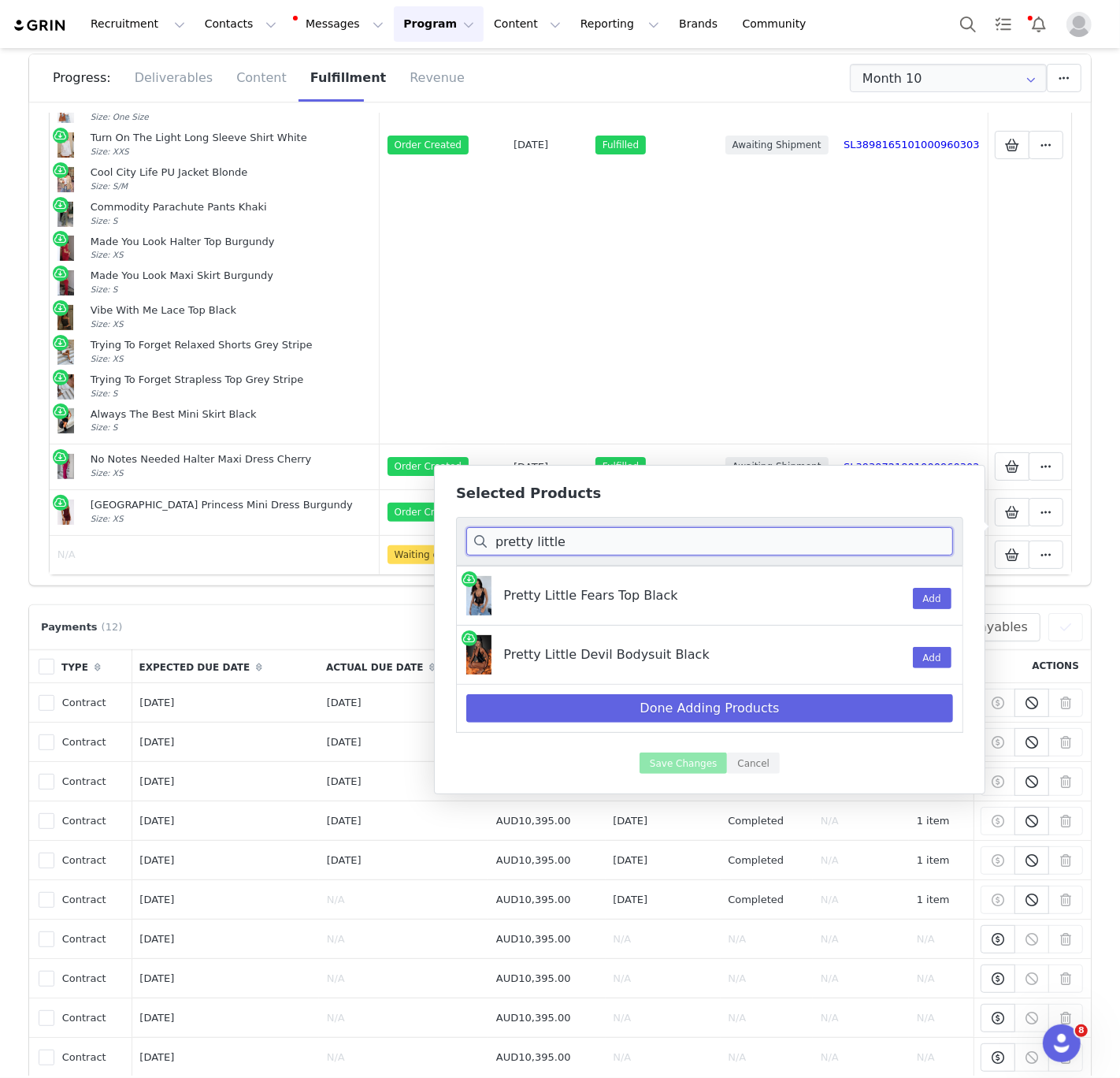
type input "pretty little"
click at [942, 641] on div "Add" at bounding box center [924, 654] width 41 height 58
click at [933, 663] on button "Add" at bounding box center [932, 658] width 39 height 21
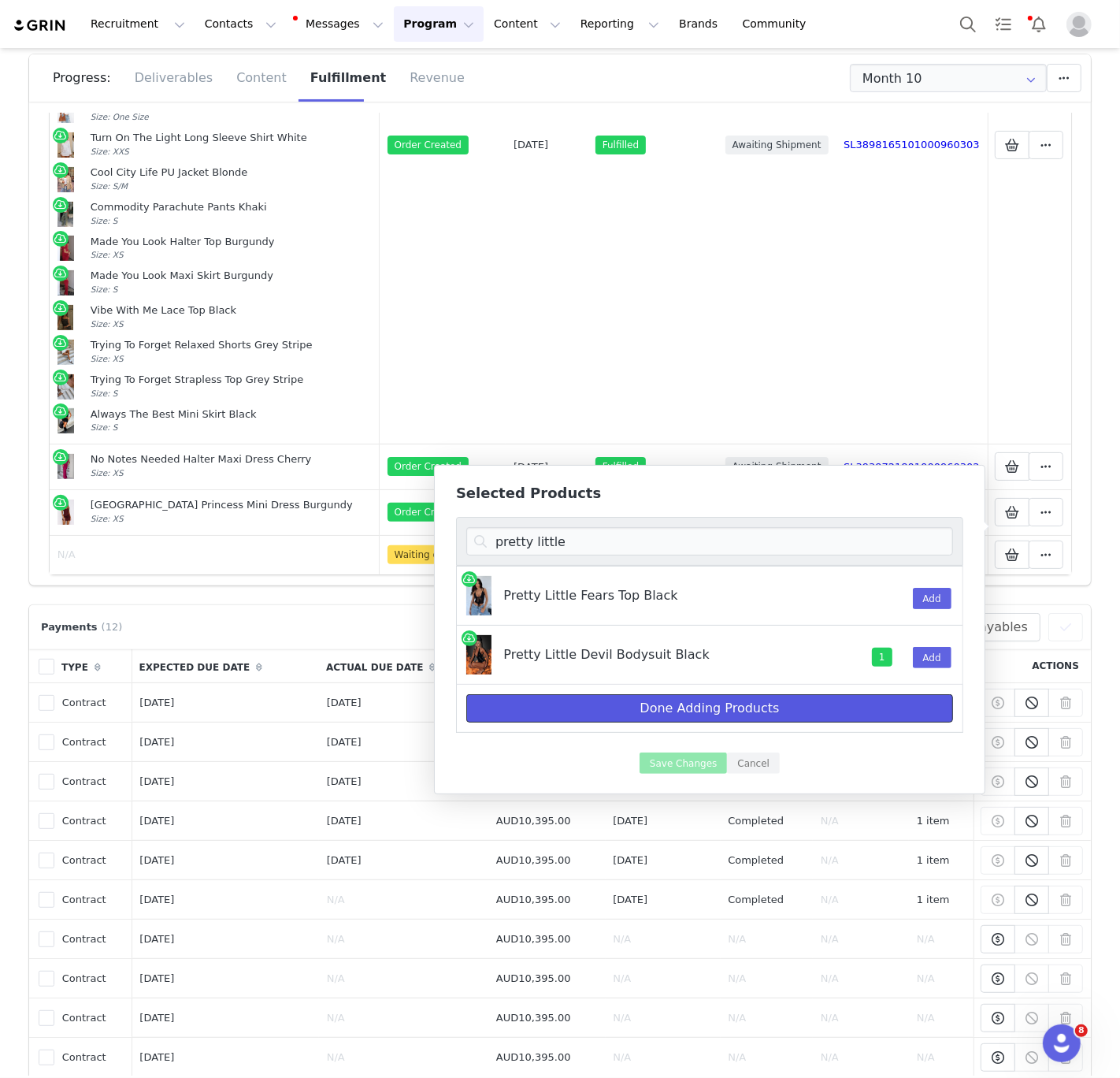
click at [673, 708] on button "Done Adding Products" at bounding box center [709, 708] width 487 height 28
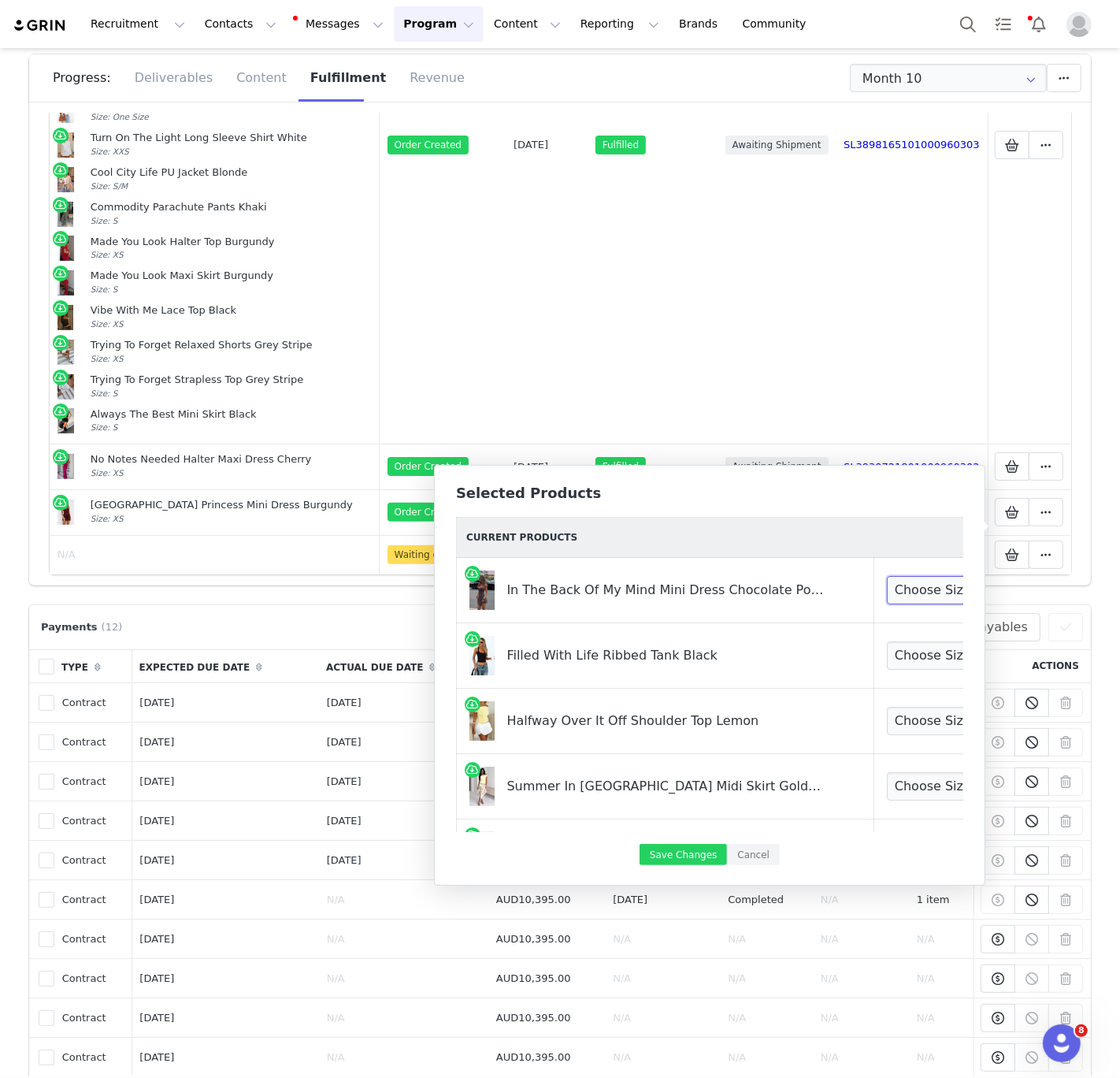
click at [891, 594] on select "Choose Size XXS XS S M L XL" at bounding box center [945, 590] width 117 height 28
select select "26137152"
click at [887, 576] on select "Choose Size XXS XS S M L XL" at bounding box center [945, 590] width 117 height 28
click at [887, 652] on select "Choose Size XXS XS S M L XL" at bounding box center [945, 655] width 117 height 28
select select "26444667"
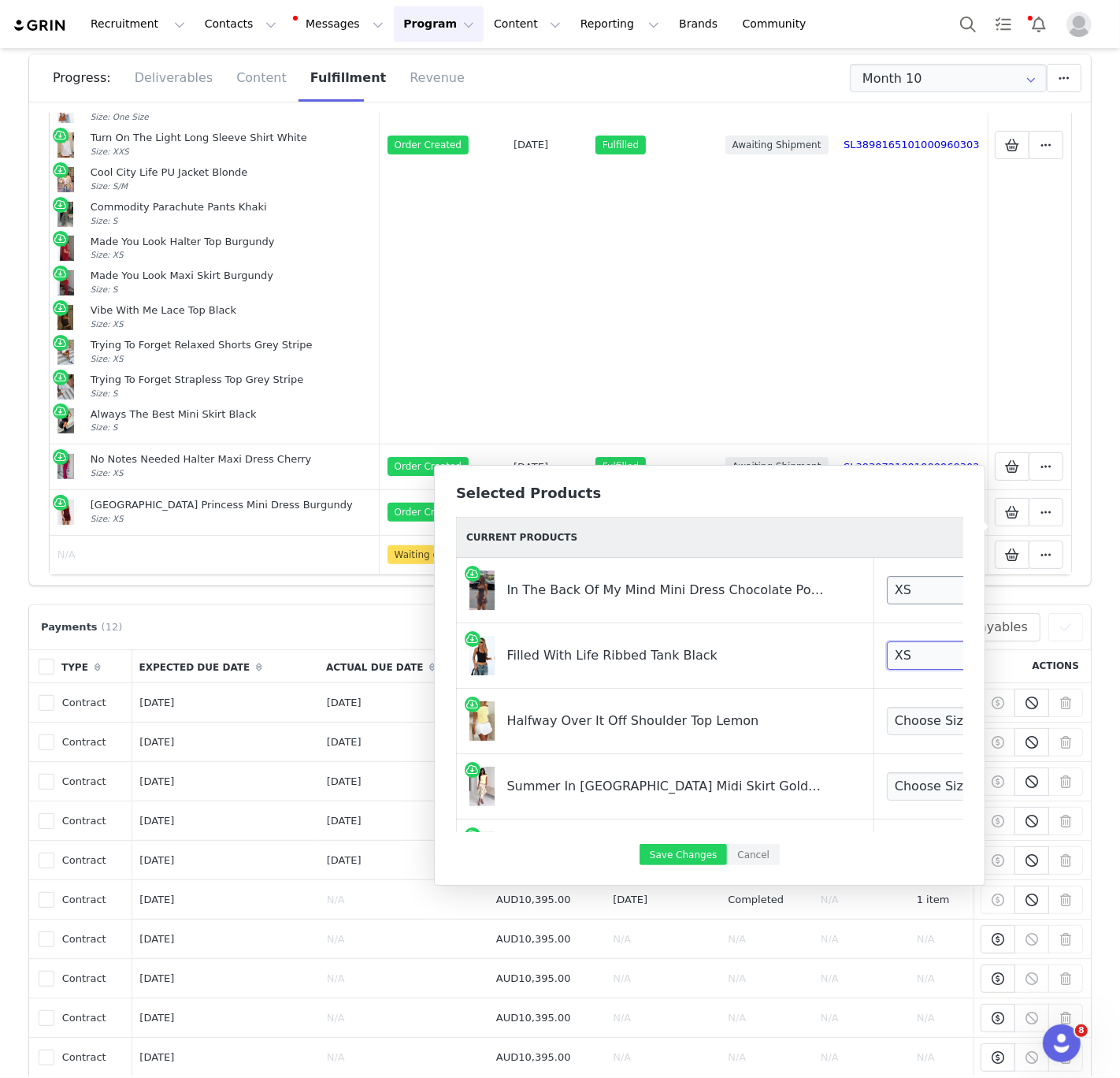
click at [887, 641] on select "Choose Size XXS XS S M L XL" at bounding box center [945, 655] width 117 height 28
click at [887, 711] on select "Choose Size XXS XS S M L XL" at bounding box center [945, 721] width 117 height 28
select select "28109933"
click at [887, 707] on select "Choose Size XXS XS S M L XL" at bounding box center [945, 721] width 117 height 28
drag, startPoint x: 891, startPoint y: 594, endPoint x: 888, endPoint y: 792, distance: 198.0
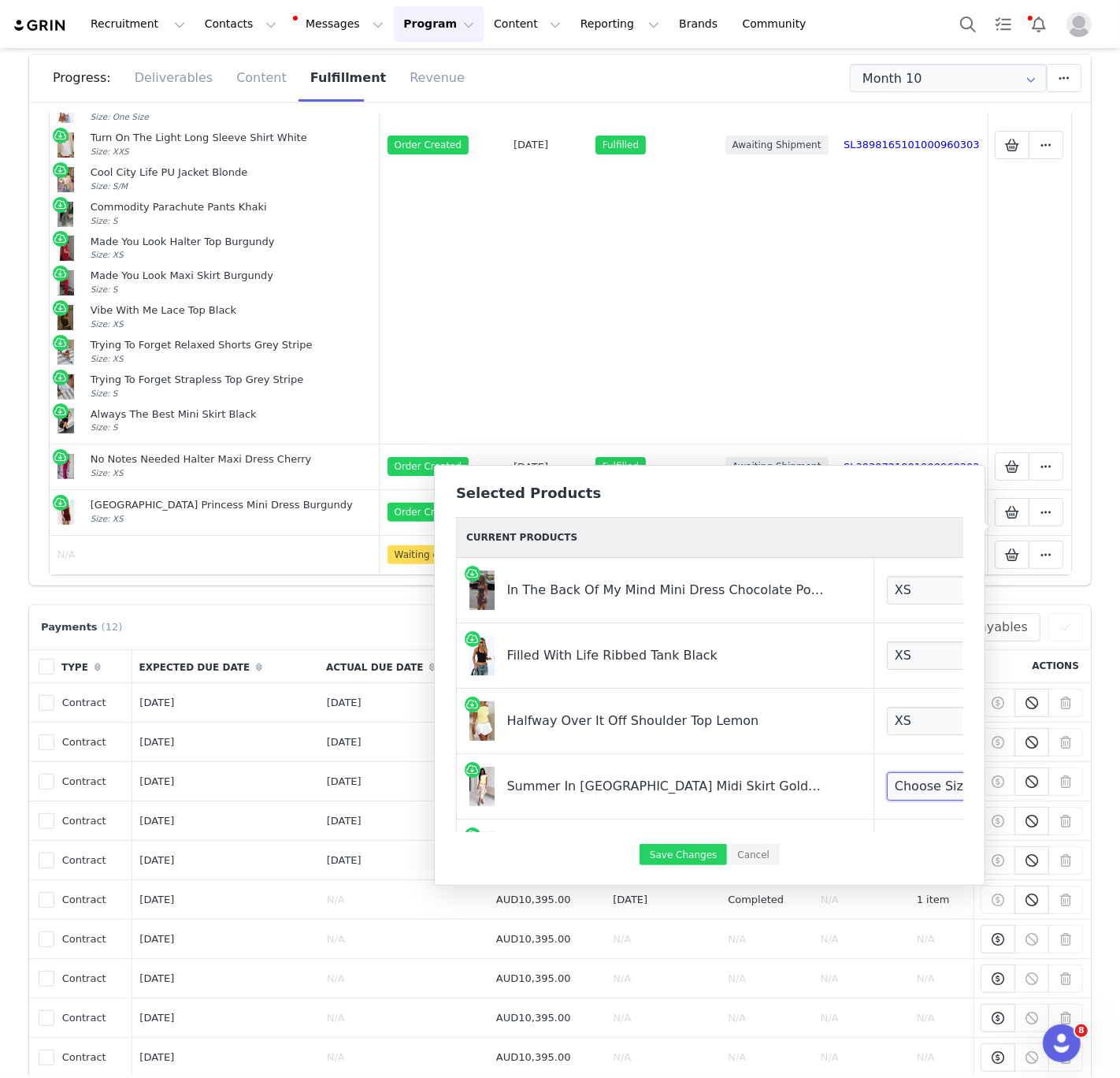
click at [888, 792] on select "Choose Size XXS XS S M L XL" at bounding box center [945, 786] width 117 height 28
select select "28059902"
click at [887, 772] on select "Choose Size XXS XS S M L XL" at bounding box center [945, 786] width 117 height 28
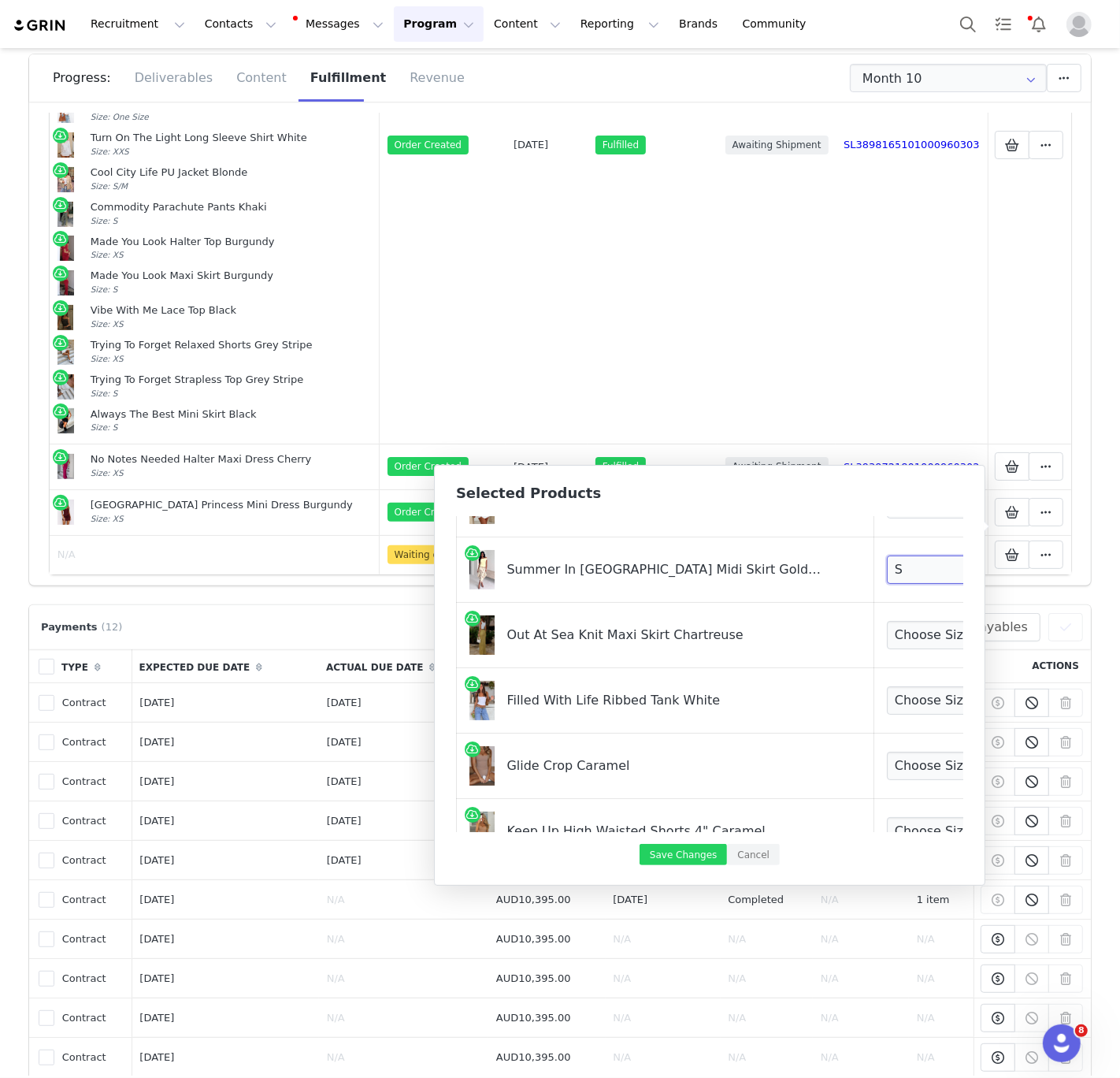
scroll to position [248, 0]
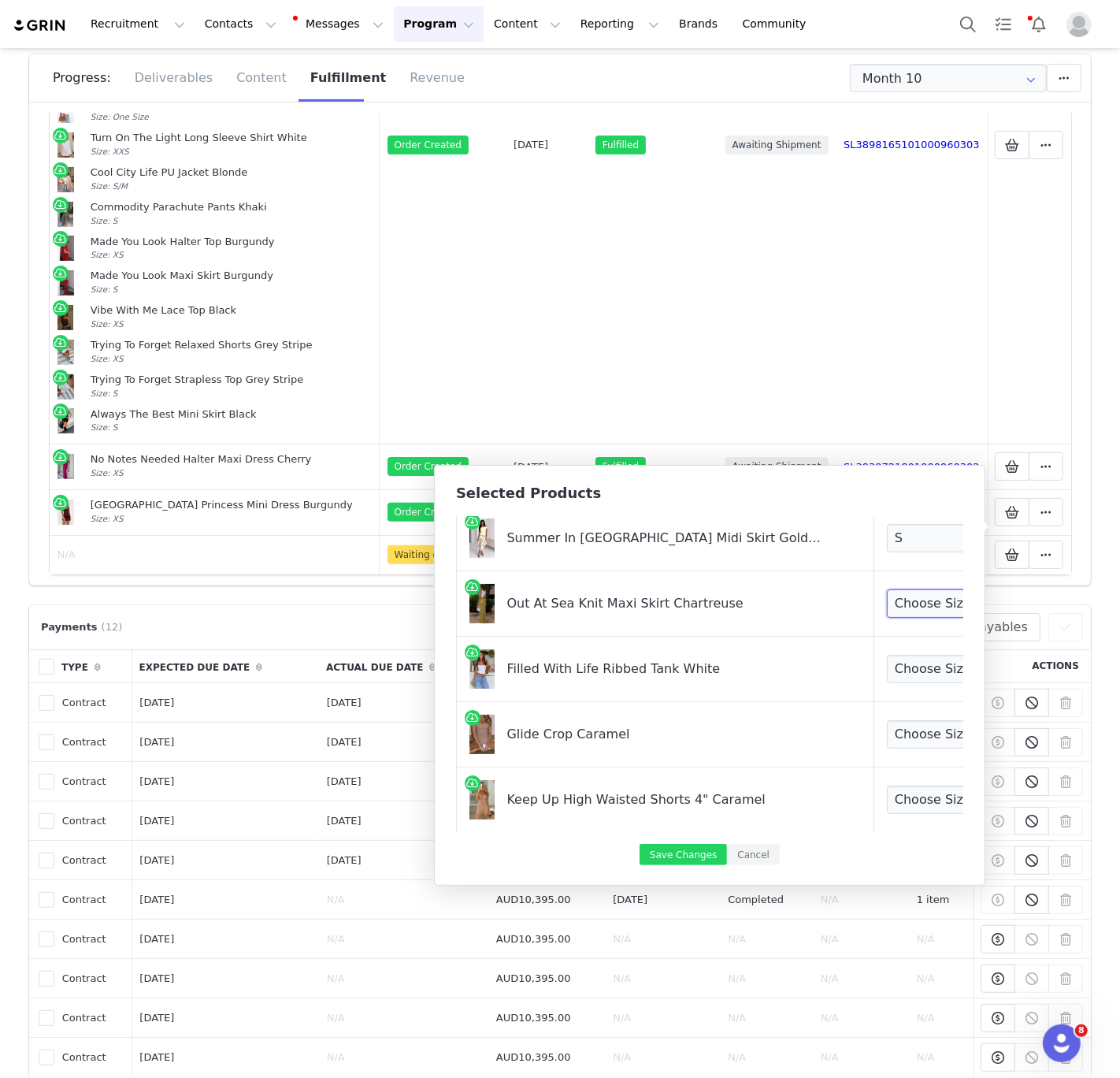
click at [892, 603] on select "Choose Size XXS XS S M L XL" at bounding box center [945, 603] width 117 height 28
select select "27627038"
click at [887, 590] on select "Choose Size XXS XS S M L XL" at bounding box center [945, 603] width 117 height 28
click at [890, 667] on select "Choose Size XXS XS S M L XL" at bounding box center [945, 668] width 117 height 28
select select "26445204"
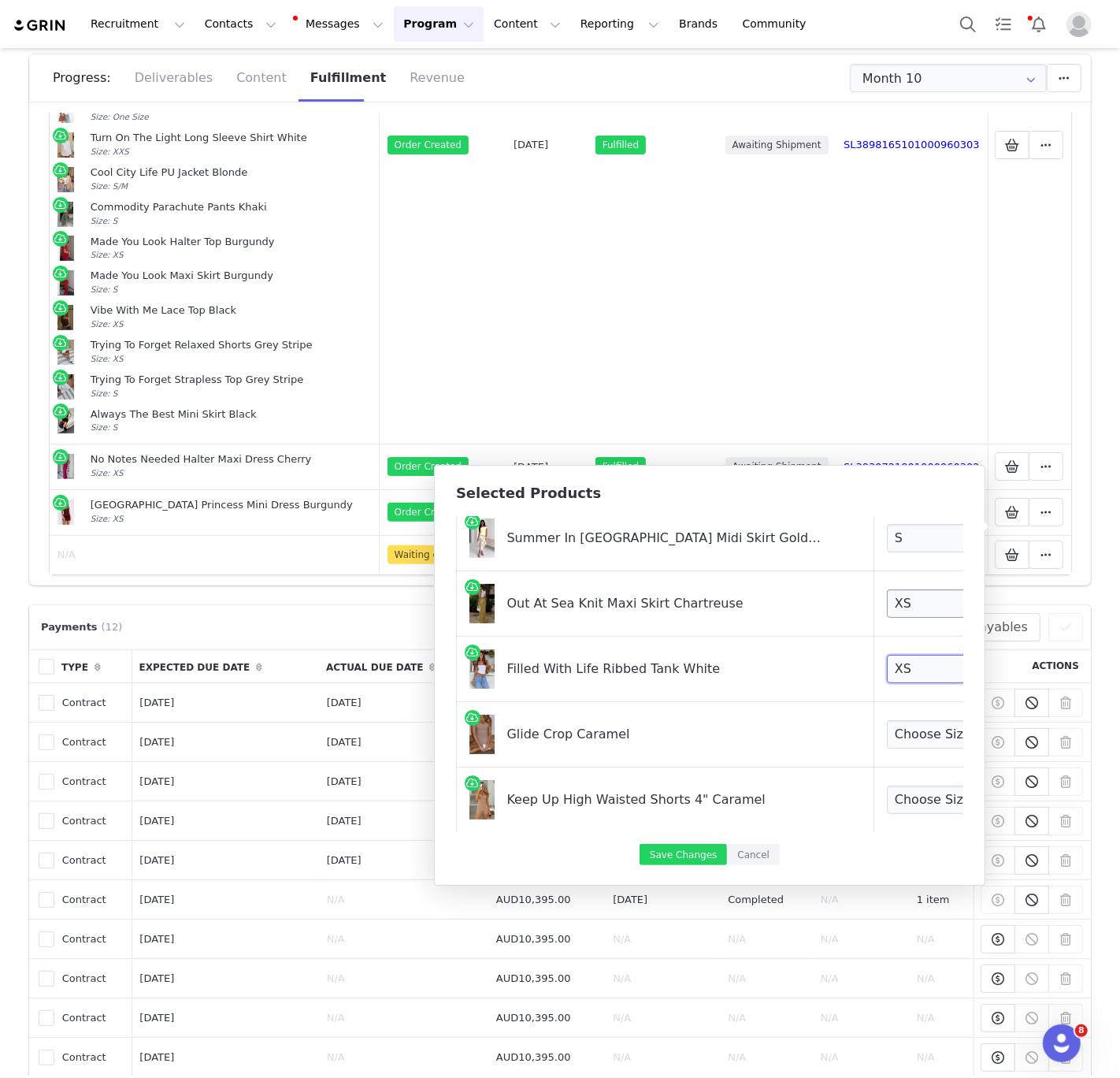
click at [887, 654] on select "Choose Size XXS XS S M L XL" at bounding box center [945, 668] width 117 height 28
drag, startPoint x: 892, startPoint y: 603, endPoint x: 882, endPoint y: 730, distance: 127.4
click at [887, 730] on select "Choose Size XXS XS S M L XL" at bounding box center [945, 734] width 117 height 28
select select "27829224"
click at [887, 720] on select "Choose Size XXS XS S M L XL" at bounding box center [945, 734] width 117 height 28
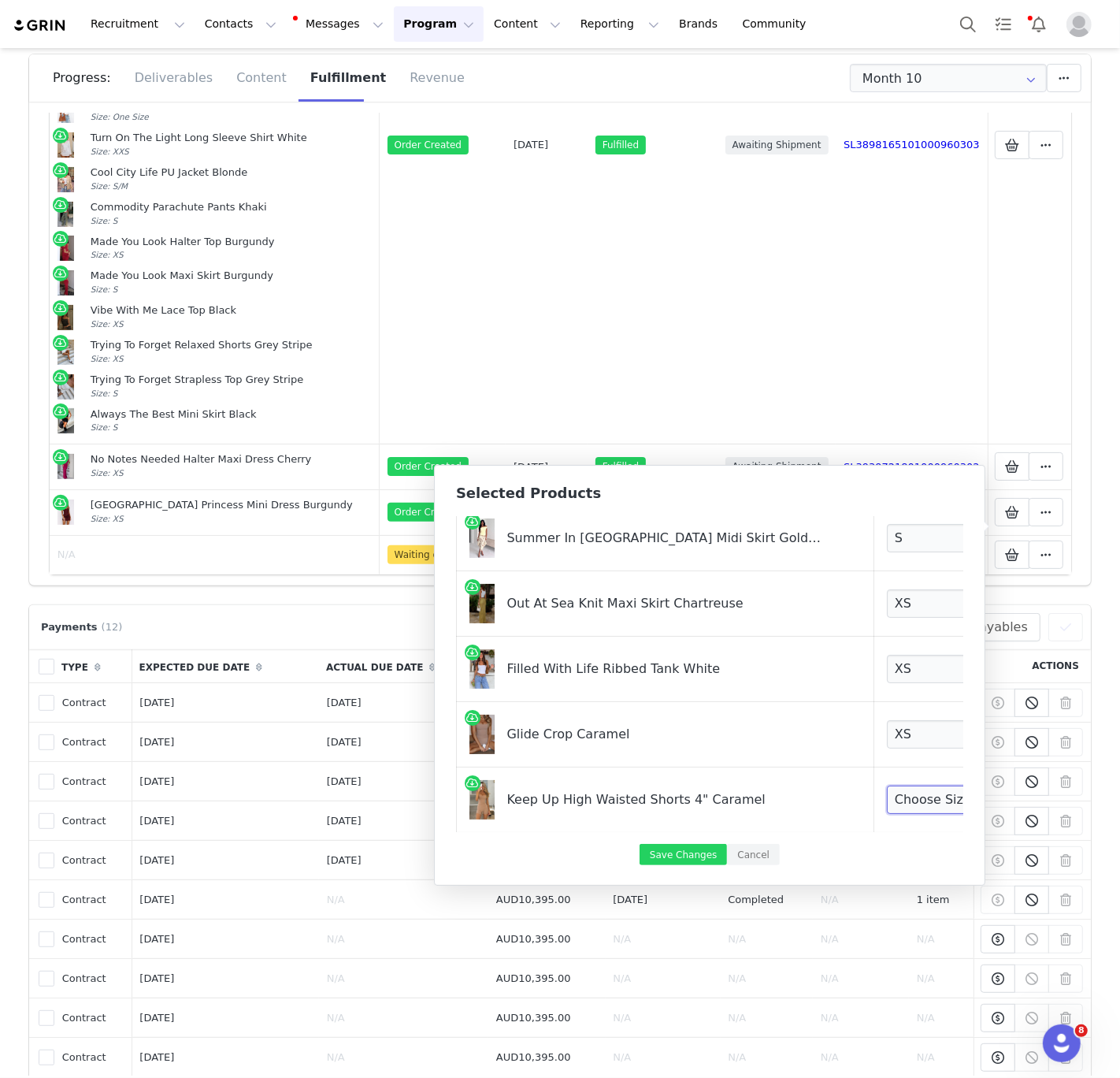
drag, startPoint x: 882, startPoint y: 730, endPoint x: 886, endPoint y: 813, distance: 83.1
click at [887, 812] on select "Choose Size XXS XS S M L XL" at bounding box center [945, 799] width 117 height 28
select select "27829436"
click at [887, 786] on select "Choose Size XXS XS S M L XL" at bounding box center [945, 799] width 117 height 28
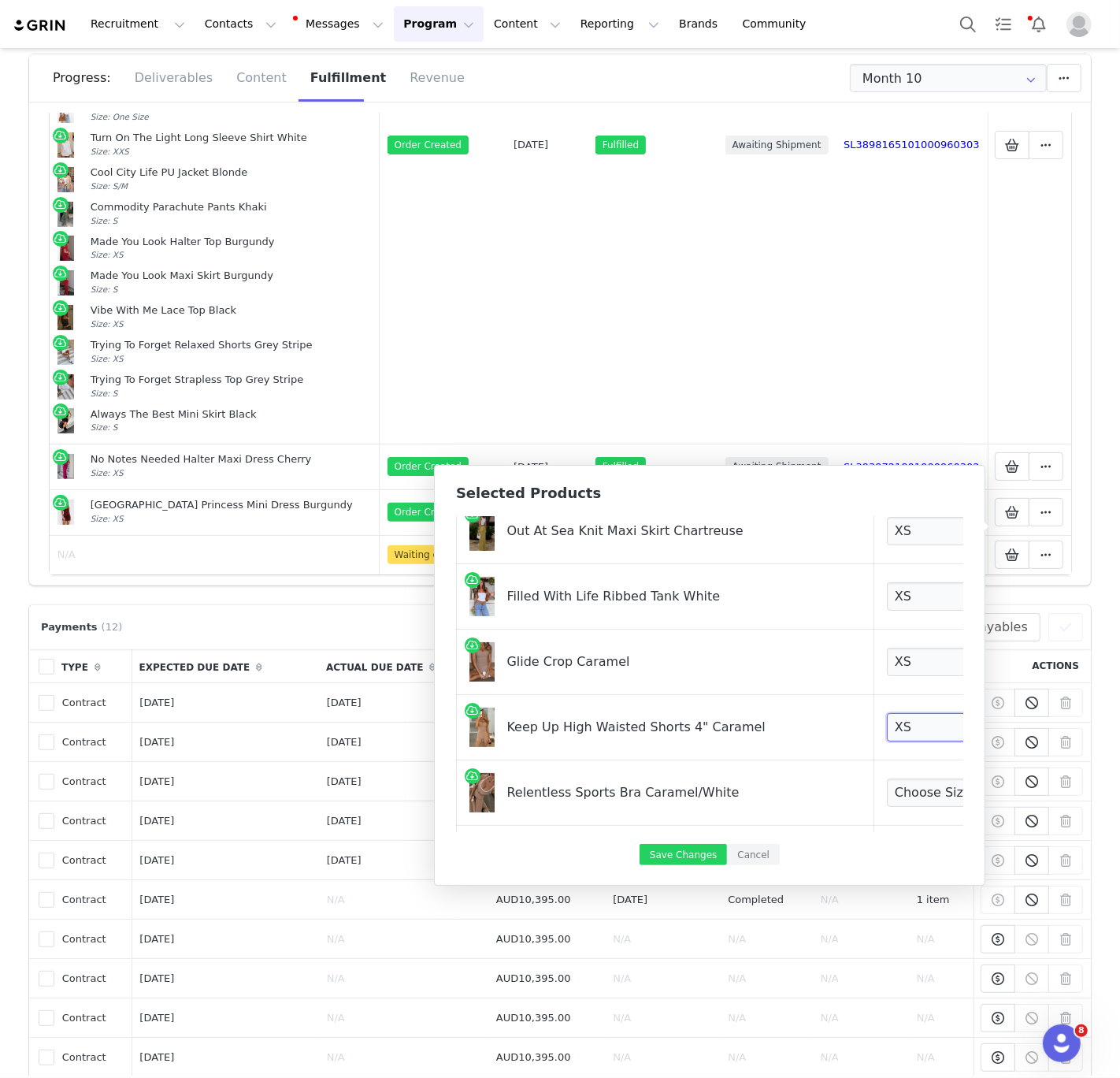
scroll to position [480, 0]
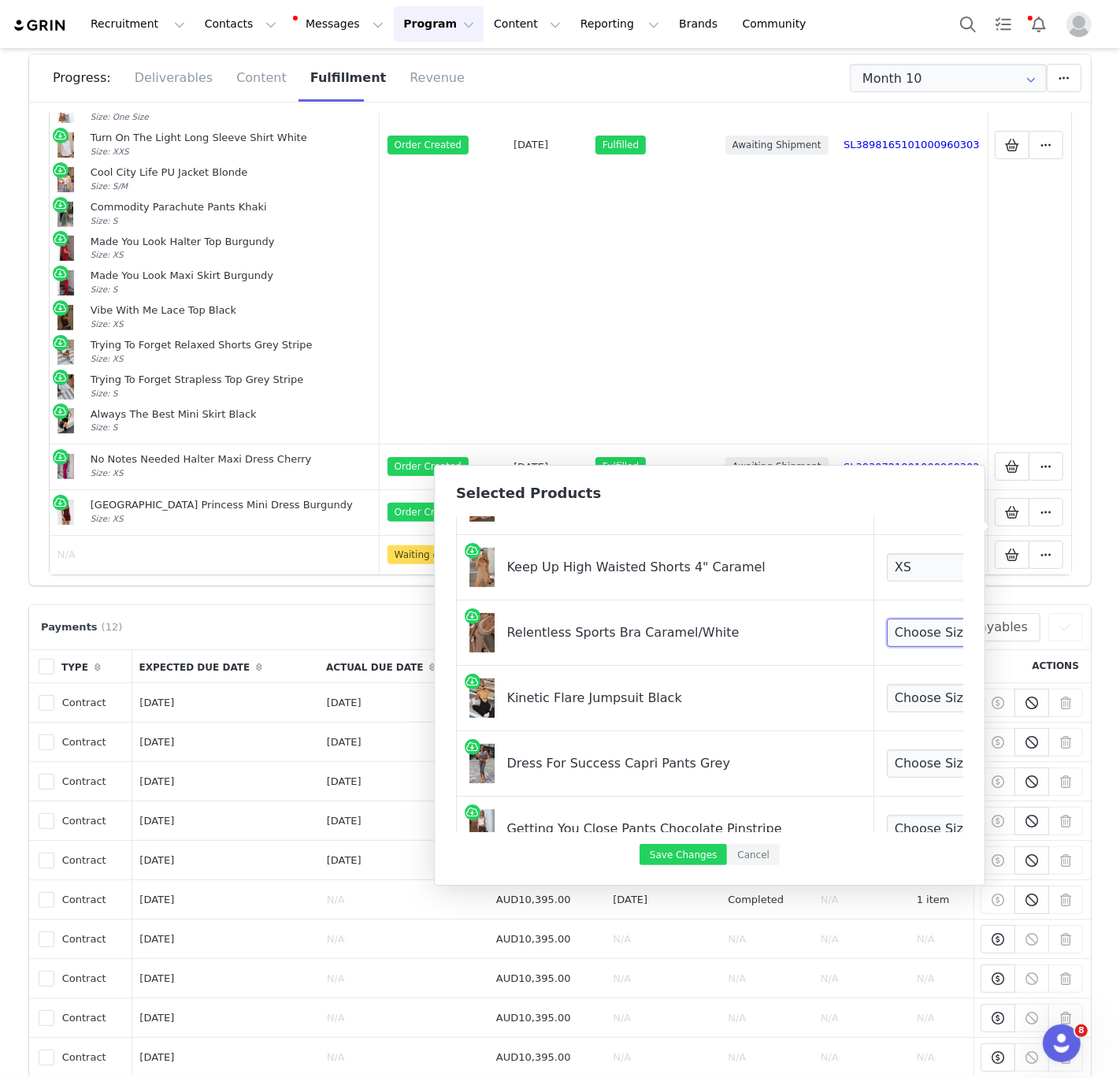
click at [887, 642] on select "Choose Size XXS XS S M L XL" at bounding box center [945, 633] width 117 height 28
select select "27828420"
click at [887, 620] on select "Choose Size XXS XS S M L XL" at bounding box center [945, 633] width 117 height 28
drag, startPoint x: 885, startPoint y: 642, endPoint x: 885, endPoint y: 702, distance: 60.0
click at [887, 702] on select "Choose Size XXS XS S M L XL" at bounding box center [945, 697] width 117 height 28
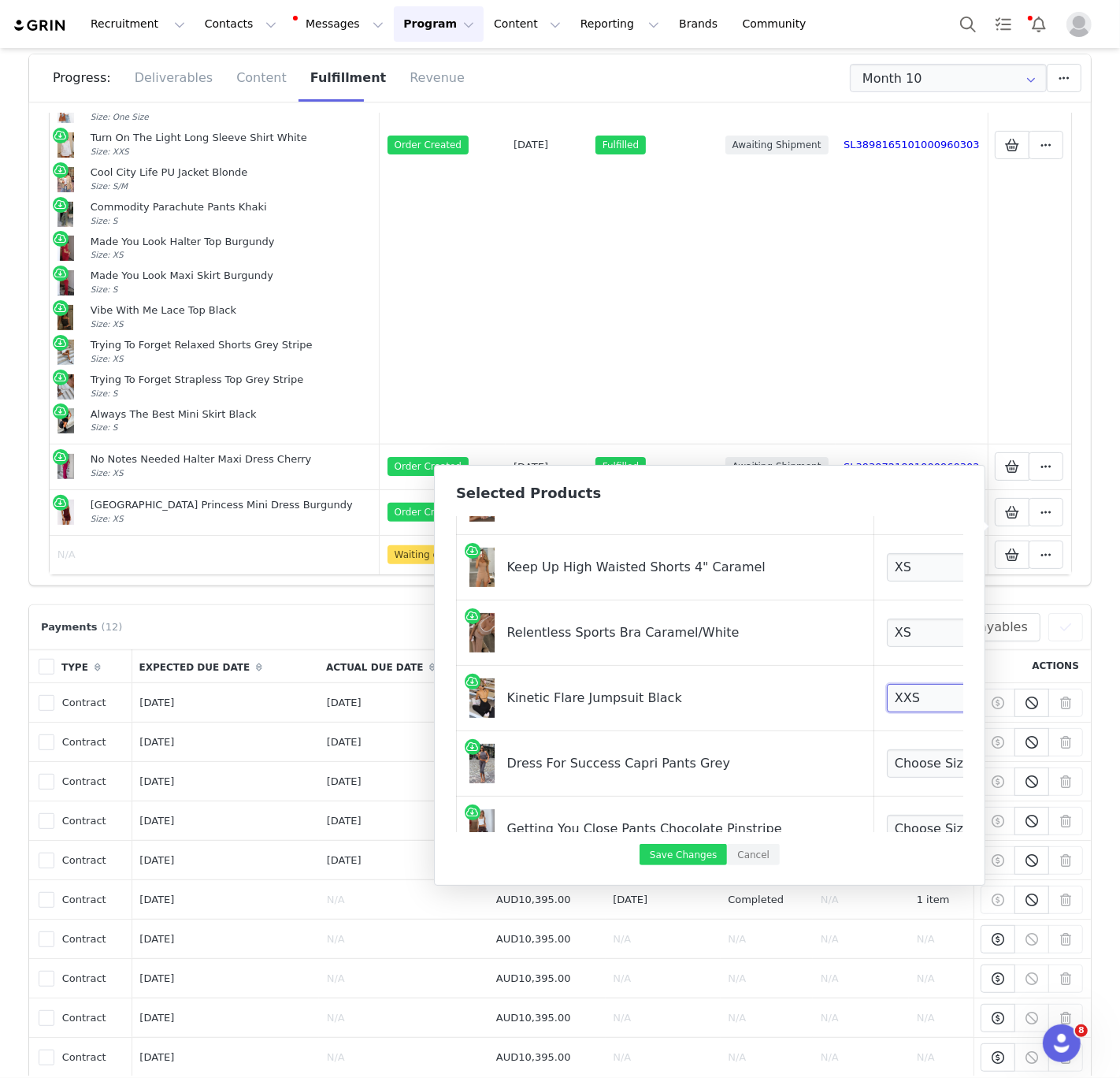
click at [887, 684] on select "Choose Size XXS XS S M L XL" at bounding box center [945, 697] width 117 height 28
click at [887, 702] on select "Choose Size XXS XS S M L XL" at bounding box center [945, 697] width 117 height 28
select select "27828200"
click at [887, 684] on select "Choose Size XXS XS S M L XL" at bounding box center [945, 697] width 117 height 28
click at [887, 761] on select "Choose Size XXS XS S M L XL" at bounding box center [945, 763] width 117 height 28
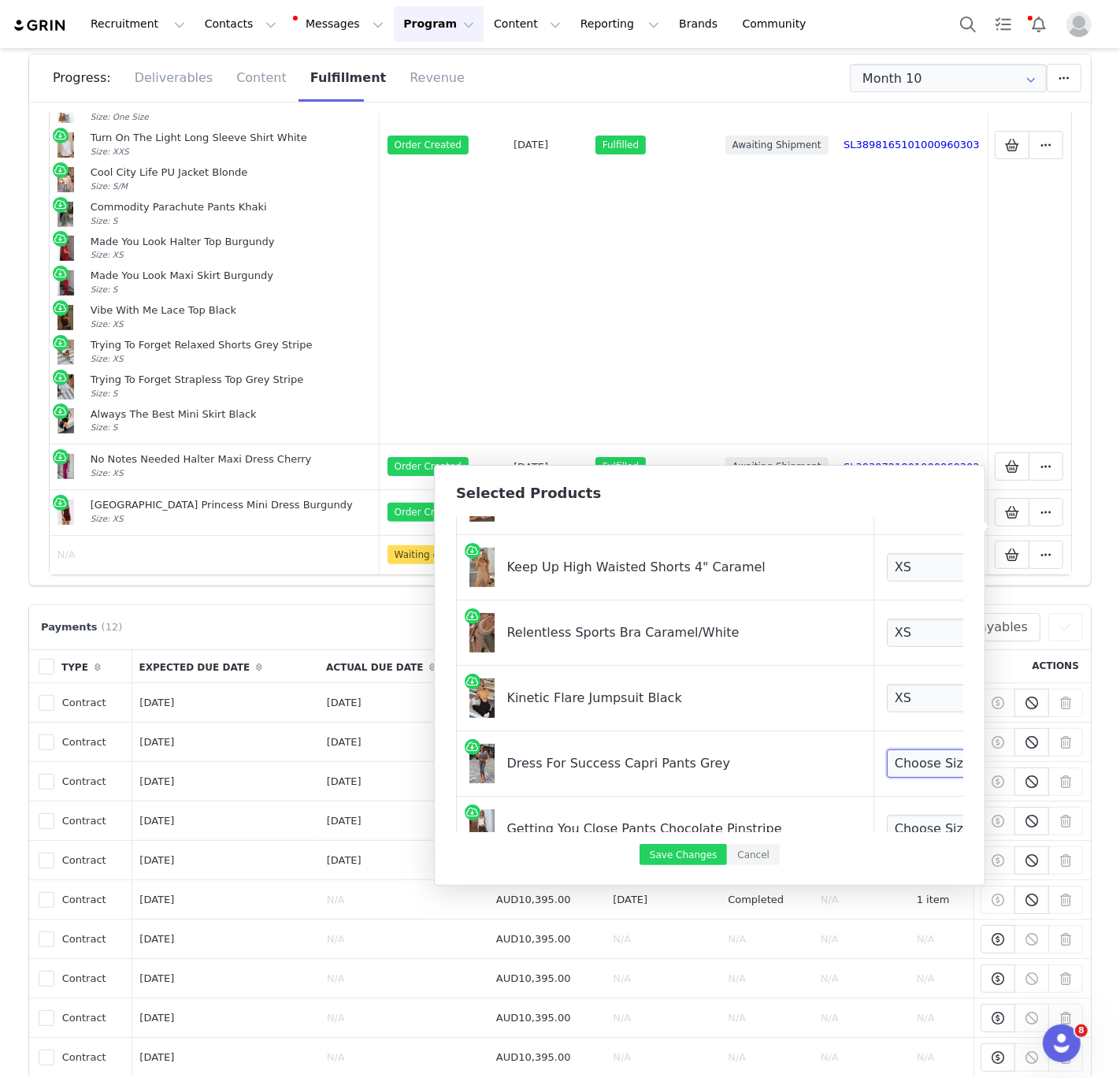
select select "27778746"
click at [887, 750] on select "Choose Size XXS XS S M L XL" at bounding box center [945, 763] width 117 height 28
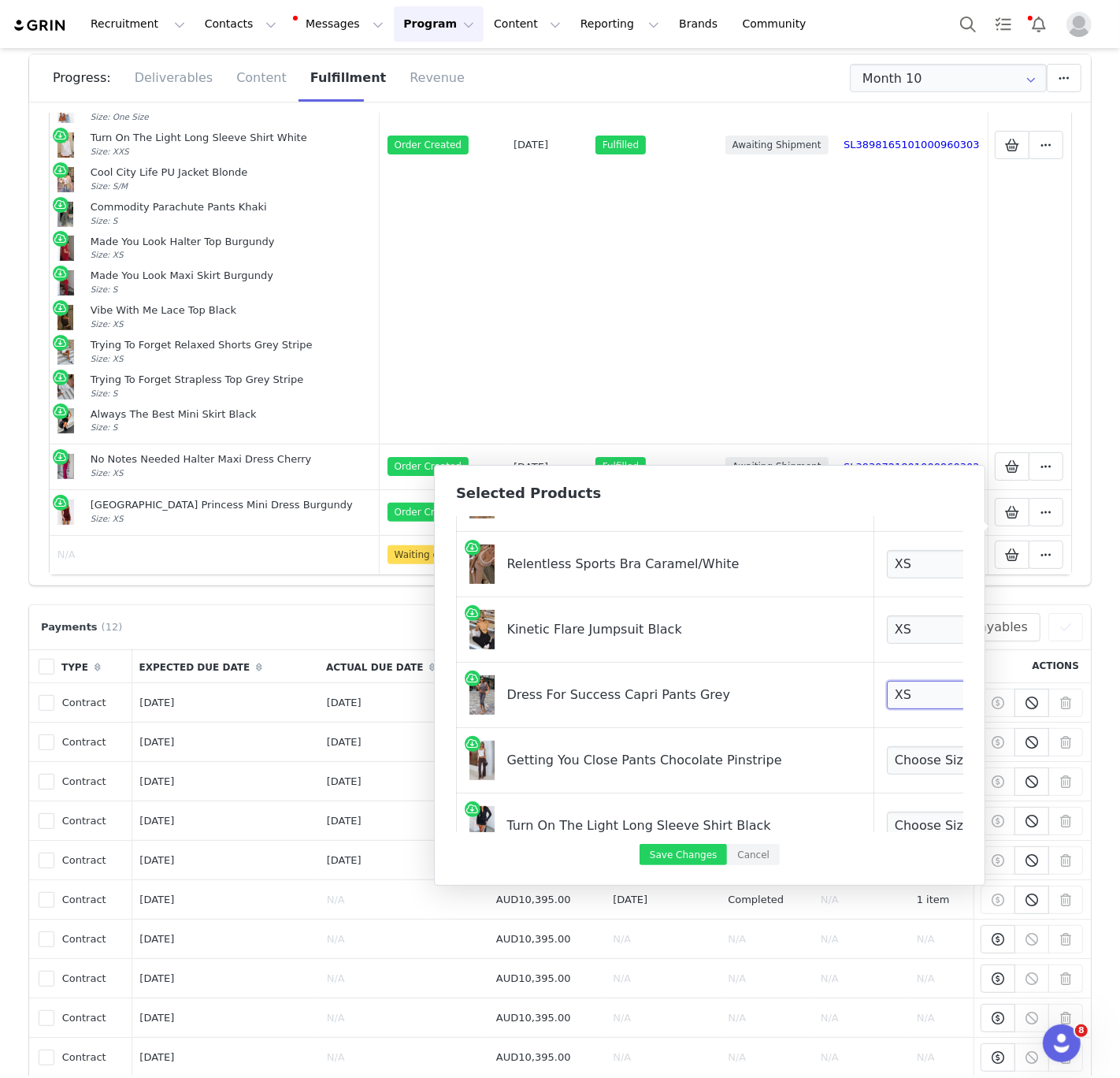
scroll to position [634, 0]
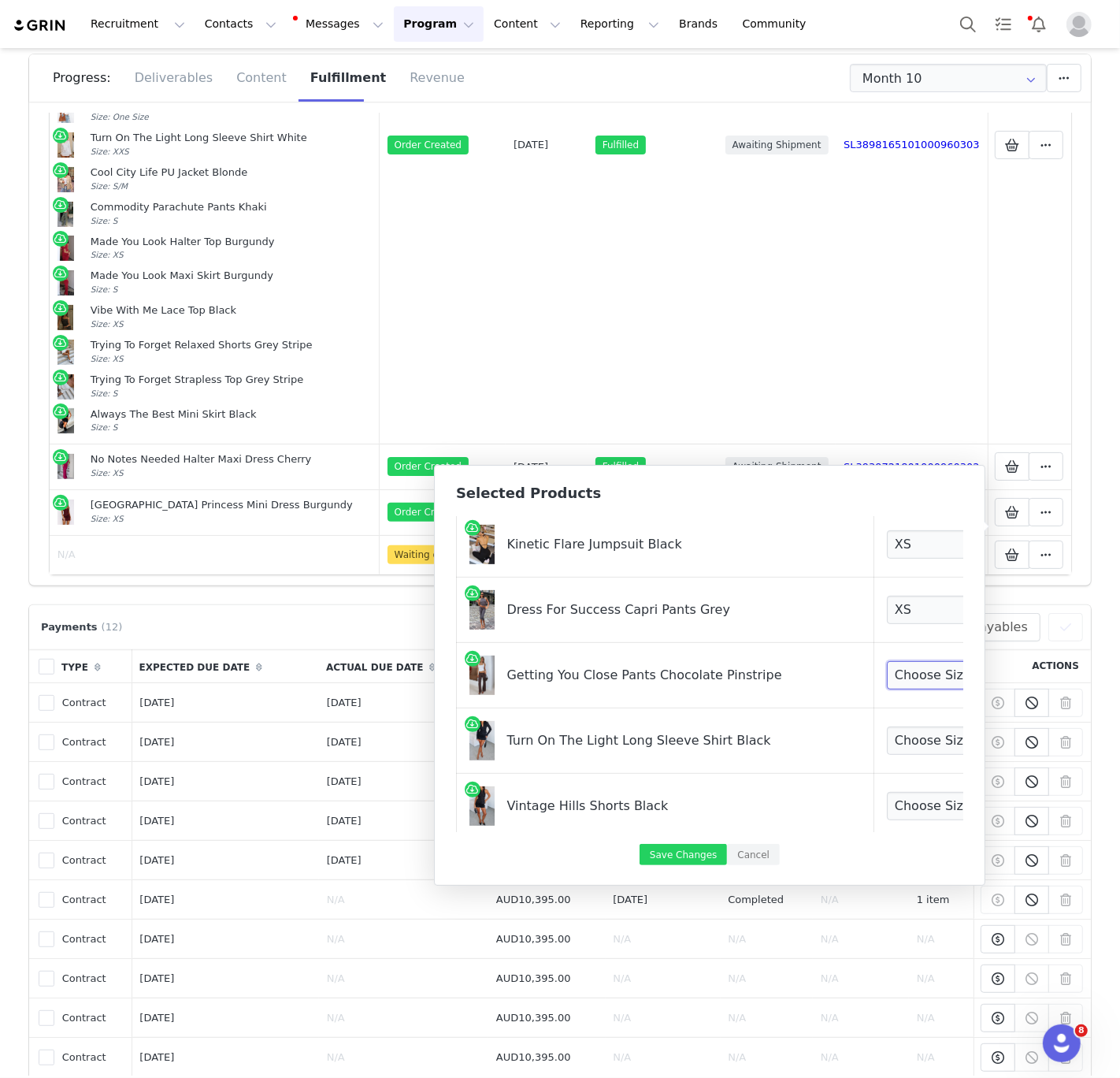
click at [887, 672] on select "Choose Size XXS XS S M L XL" at bounding box center [945, 675] width 117 height 28
select select "28161738"
click at [887, 662] on select "Choose Size XXS XS S M L XL" at bounding box center [945, 675] width 117 height 28
drag, startPoint x: 885, startPoint y: 672, endPoint x: 889, endPoint y: 745, distance: 73.1
click at [889, 745] on select "Choose Size XXS XS S M L XL" at bounding box center [945, 740] width 117 height 28
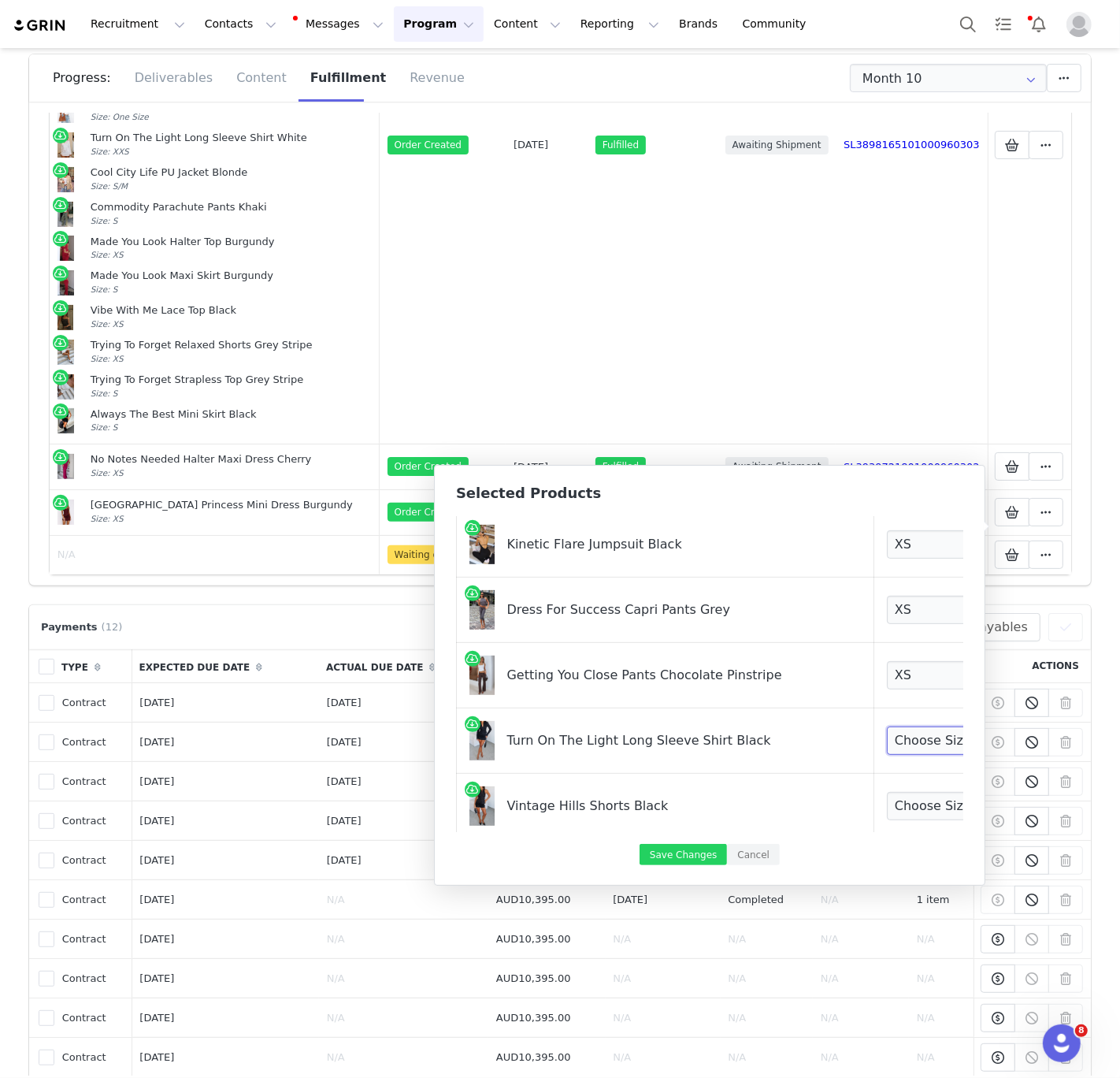
select select "28011073"
click at [887, 727] on select "Choose Size XXS XS S M L XL" at bounding box center [945, 740] width 117 height 28
drag, startPoint x: 889, startPoint y: 745, endPoint x: 893, endPoint y: 806, distance: 61.1
click at [893, 805] on select "Choose Size XXS XS S M L XL" at bounding box center [945, 806] width 117 height 28
select select "28010553"
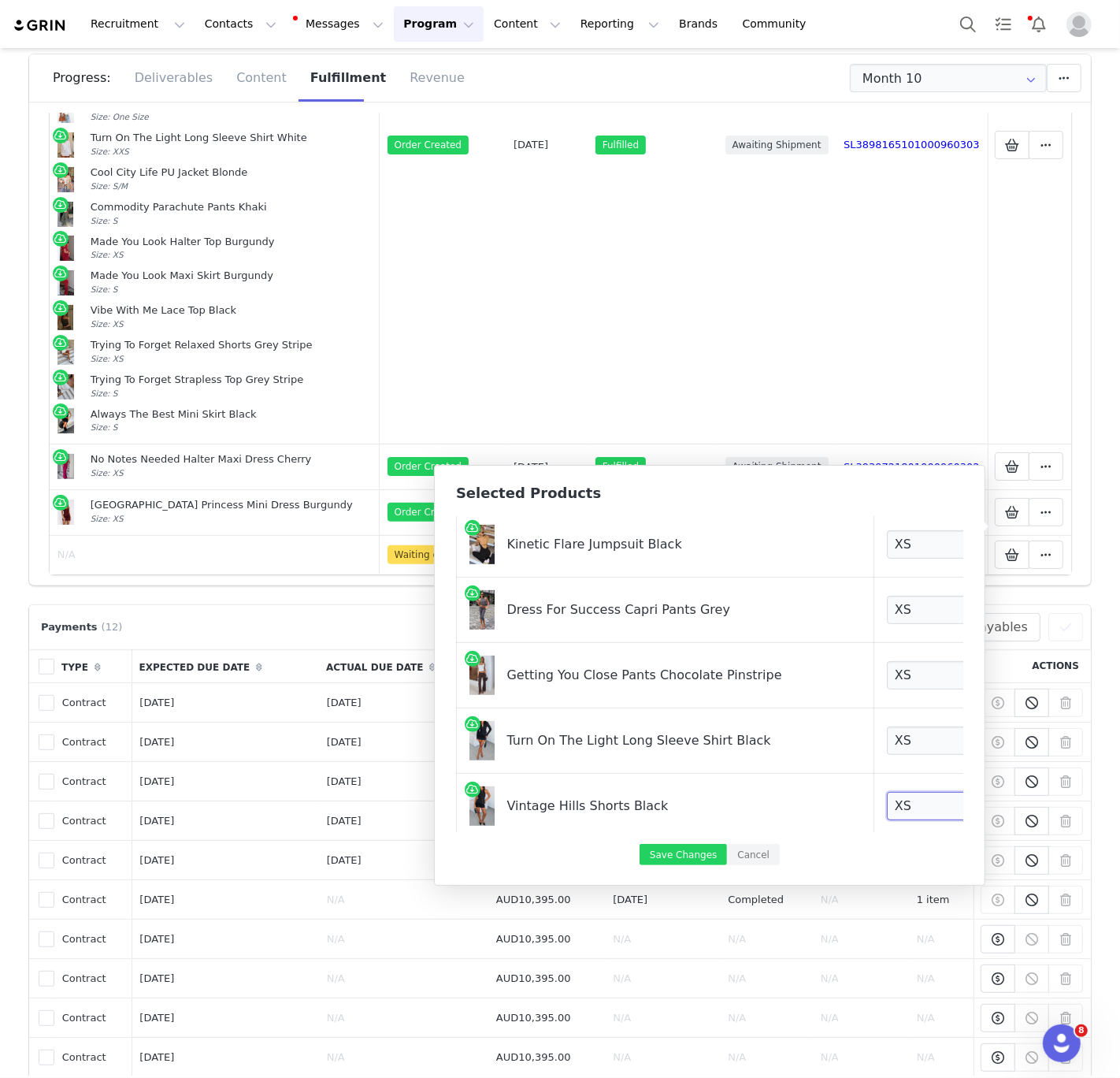
click at [887, 793] on select "Choose Size XXS XS S M L XL" at bounding box center [945, 806] width 117 height 28
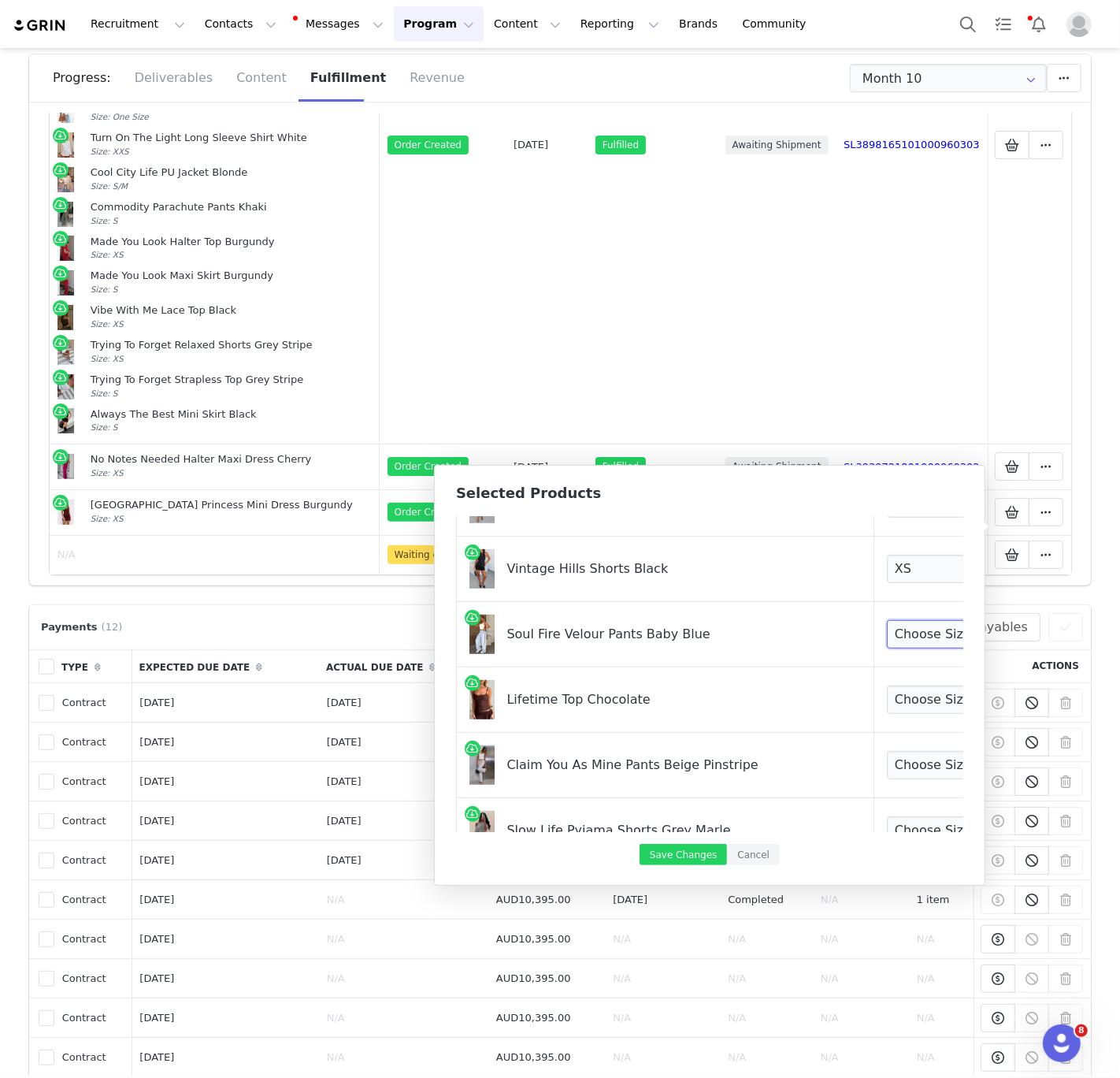
click at [887, 622] on select "Choose Size XXS XS S M L XL" at bounding box center [945, 634] width 117 height 28
select select "28010685"
click at [887, 620] on select "Choose Size XXS XS S M L XL" at bounding box center [945, 634] width 117 height 28
drag, startPoint x: 880, startPoint y: 622, endPoint x: 880, endPoint y: 702, distance: 80.0
click at [887, 702] on select "Choose Size XXS XS S M L XL" at bounding box center [945, 699] width 117 height 28
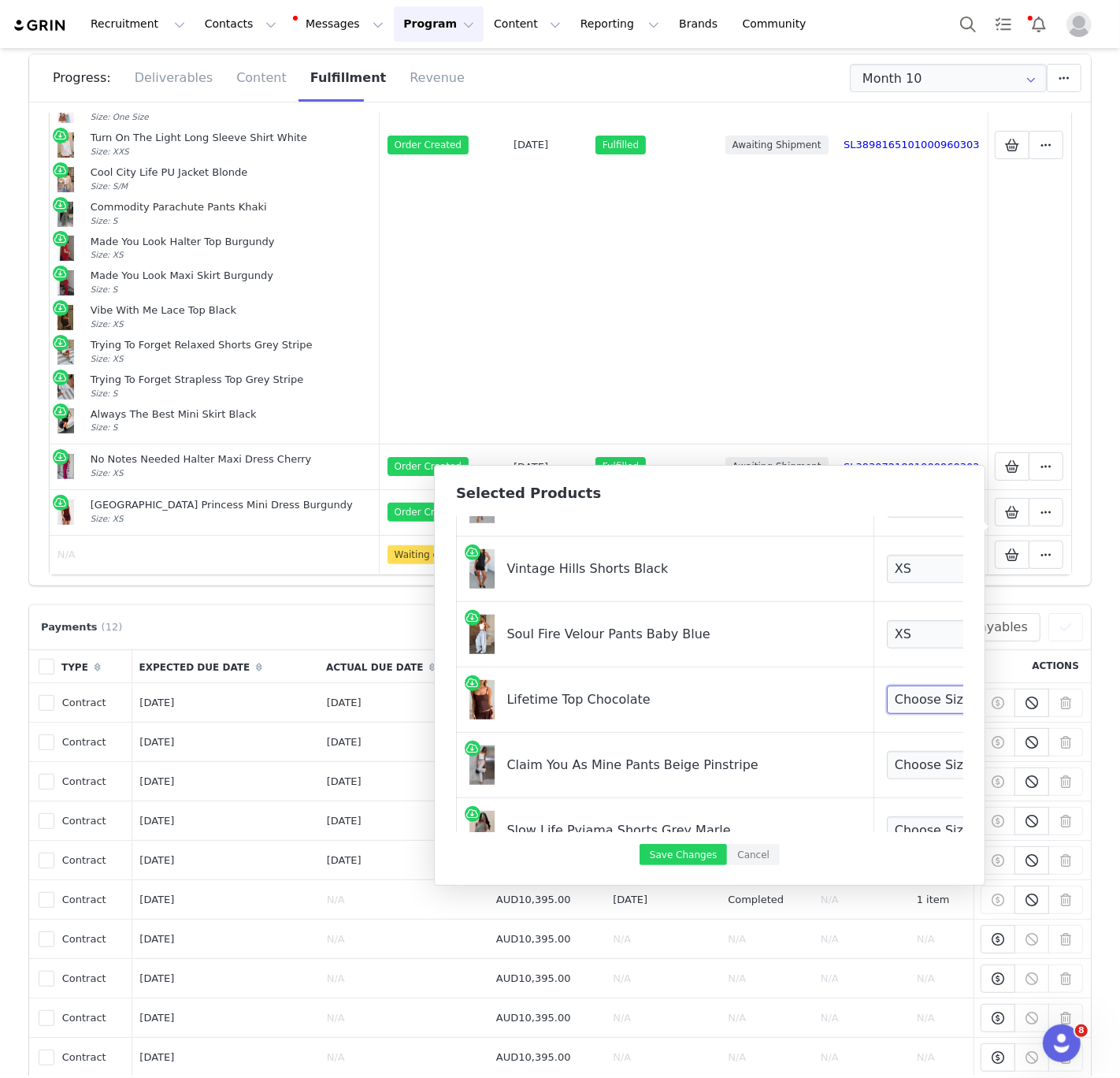
select select "28110201"
click at [887, 686] on select "Choose Size XXS XS S M L XL" at bounding box center [945, 699] width 117 height 28
drag, startPoint x: 880, startPoint y: 702, endPoint x: 887, endPoint y: 768, distance: 66.4
click at [887, 767] on select "Choose Size XXS XS S M L XL" at bounding box center [945, 765] width 117 height 28
select select "28109791"
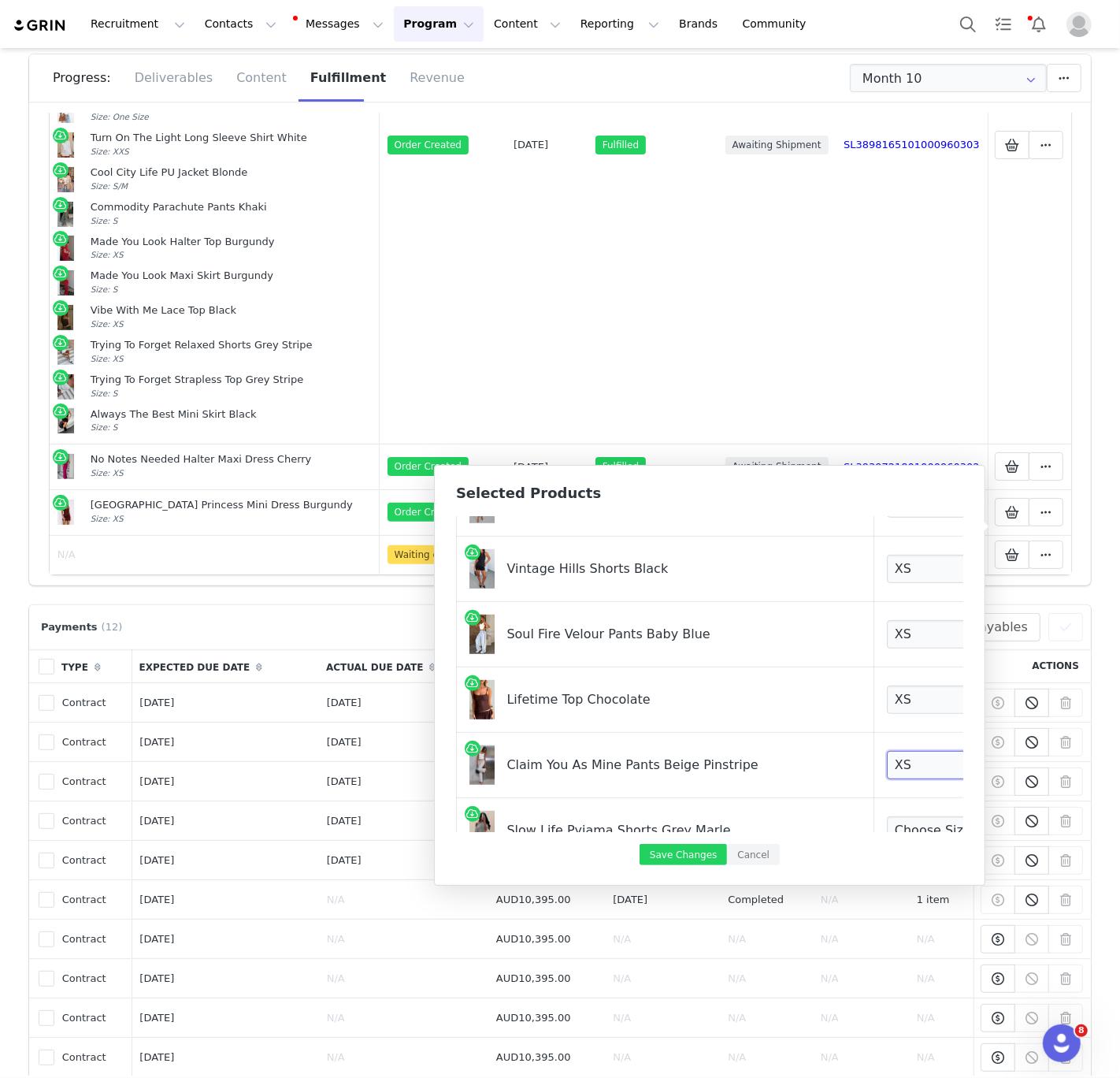
click at [887, 752] on select "Choose Size XXS XS S M L XL" at bounding box center [945, 765] width 117 height 28
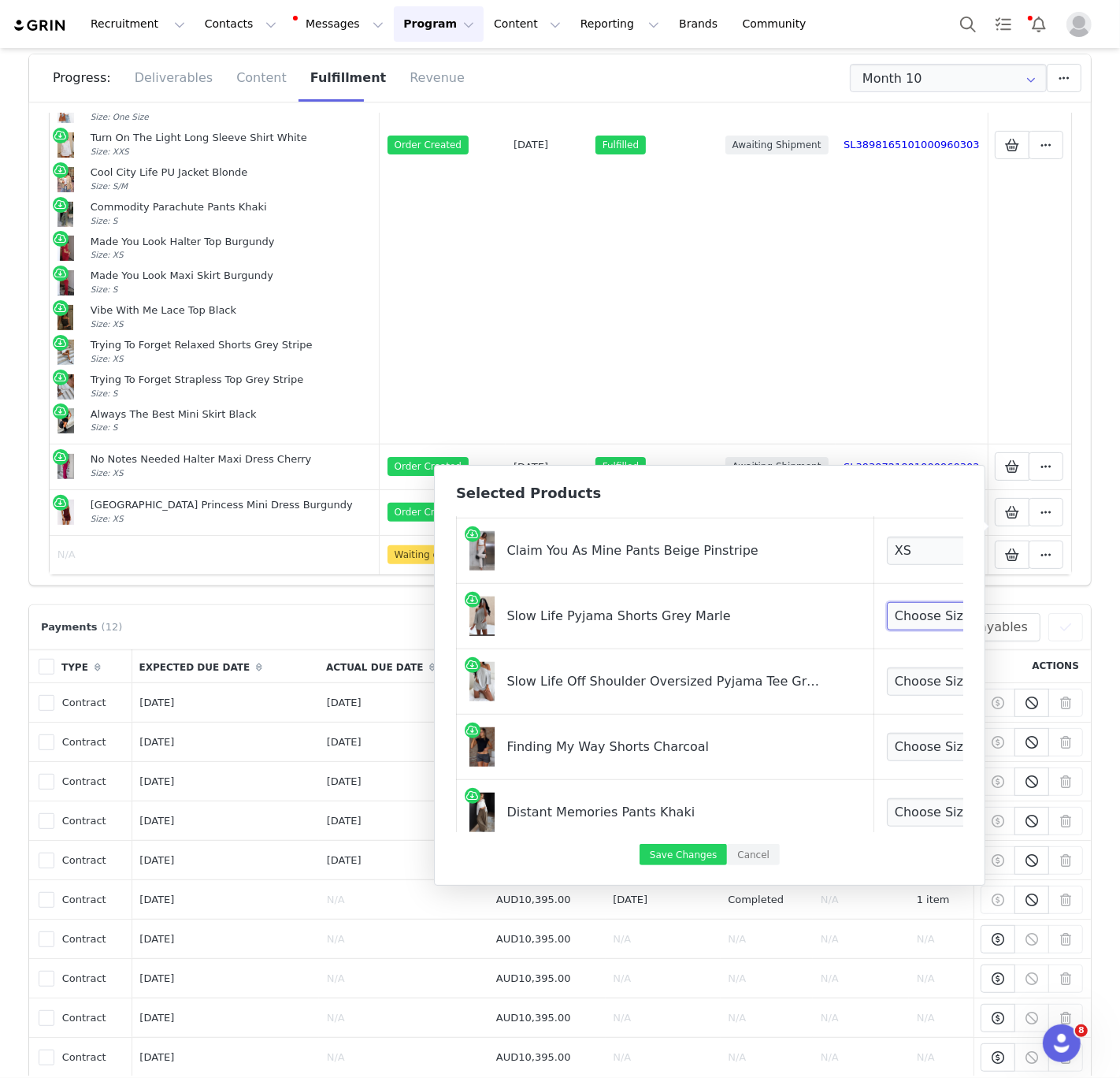
click at [887, 627] on select "Choose Size XXS XS S M L XL" at bounding box center [945, 616] width 117 height 28
select select "28109907"
click at [887, 603] on select "Choose Size XXS XS S M L XL" at bounding box center [945, 616] width 117 height 28
click at [887, 684] on select "Choose Size XXS XS S M L XL" at bounding box center [945, 681] width 117 height 28
select select "28160739"
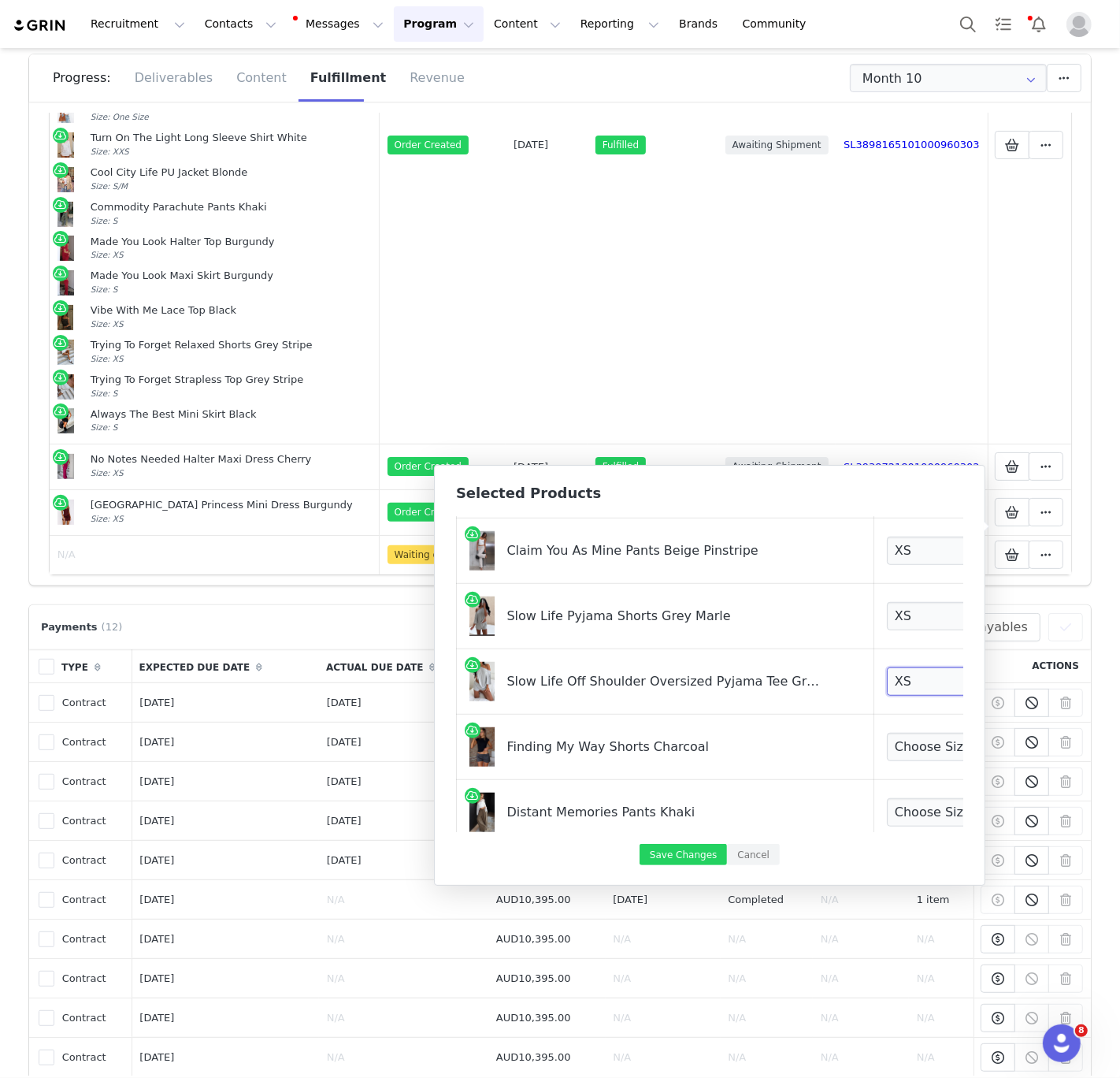
click at [887, 668] on select "Choose Size XXS XS S M L XL" at bounding box center [945, 681] width 117 height 28
click at [887, 743] on select "Choose Size XXS XS S M L XL" at bounding box center [945, 747] width 117 height 28
select select "28394610"
click at [887, 734] on select "Choose Size XXS XS S M L XL" at bounding box center [945, 747] width 117 height 28
click at [887, 823] on select "Choose Size XS/S S/M M/L L/XL" at bounding box center [945, 812] width 117 height 28
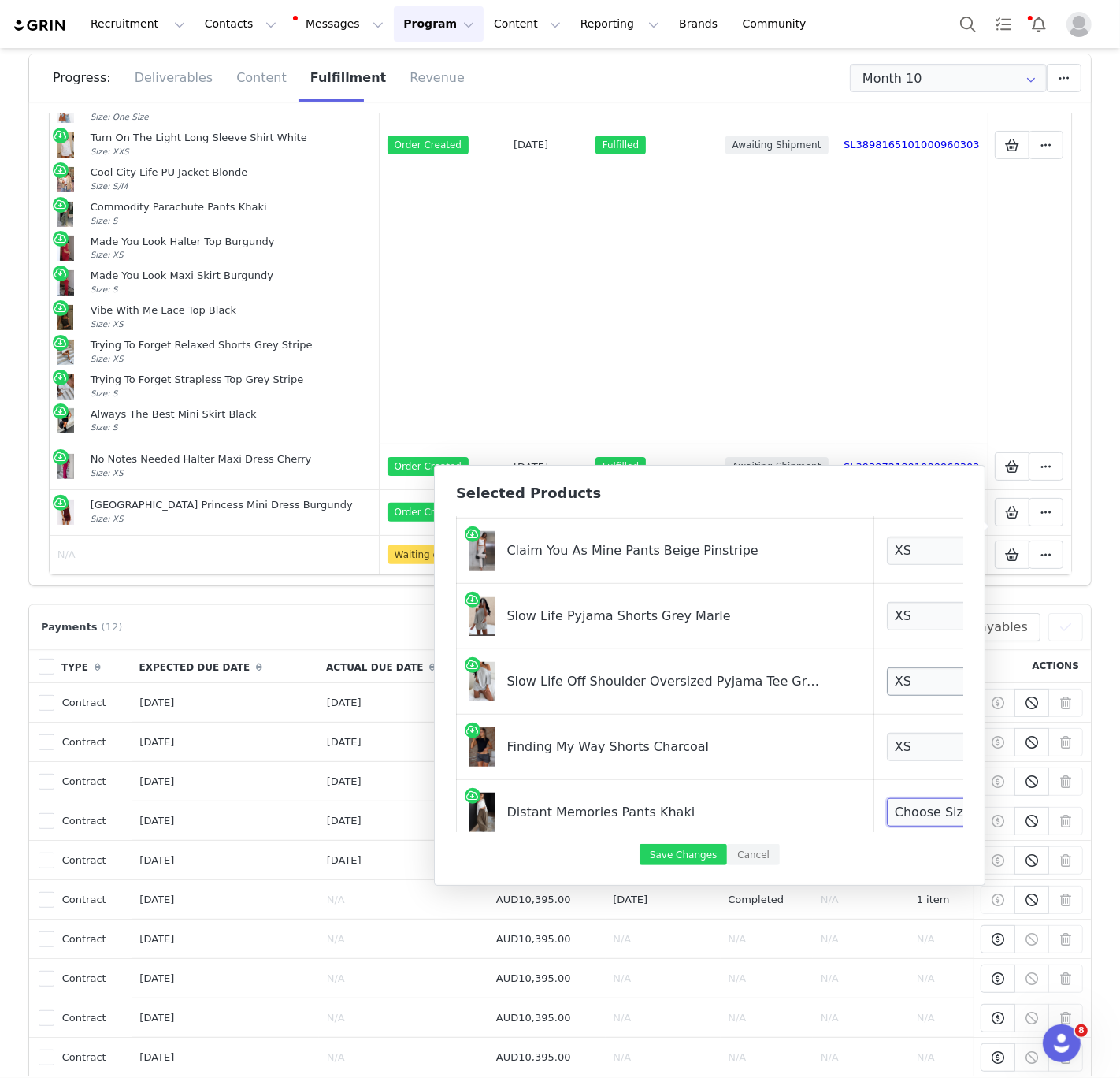
select select "28162780"
click at [887, 799] on select "Choose Size XS/S S/M M/L L/XL" at bounding box center [945, 812] width 117 height 28
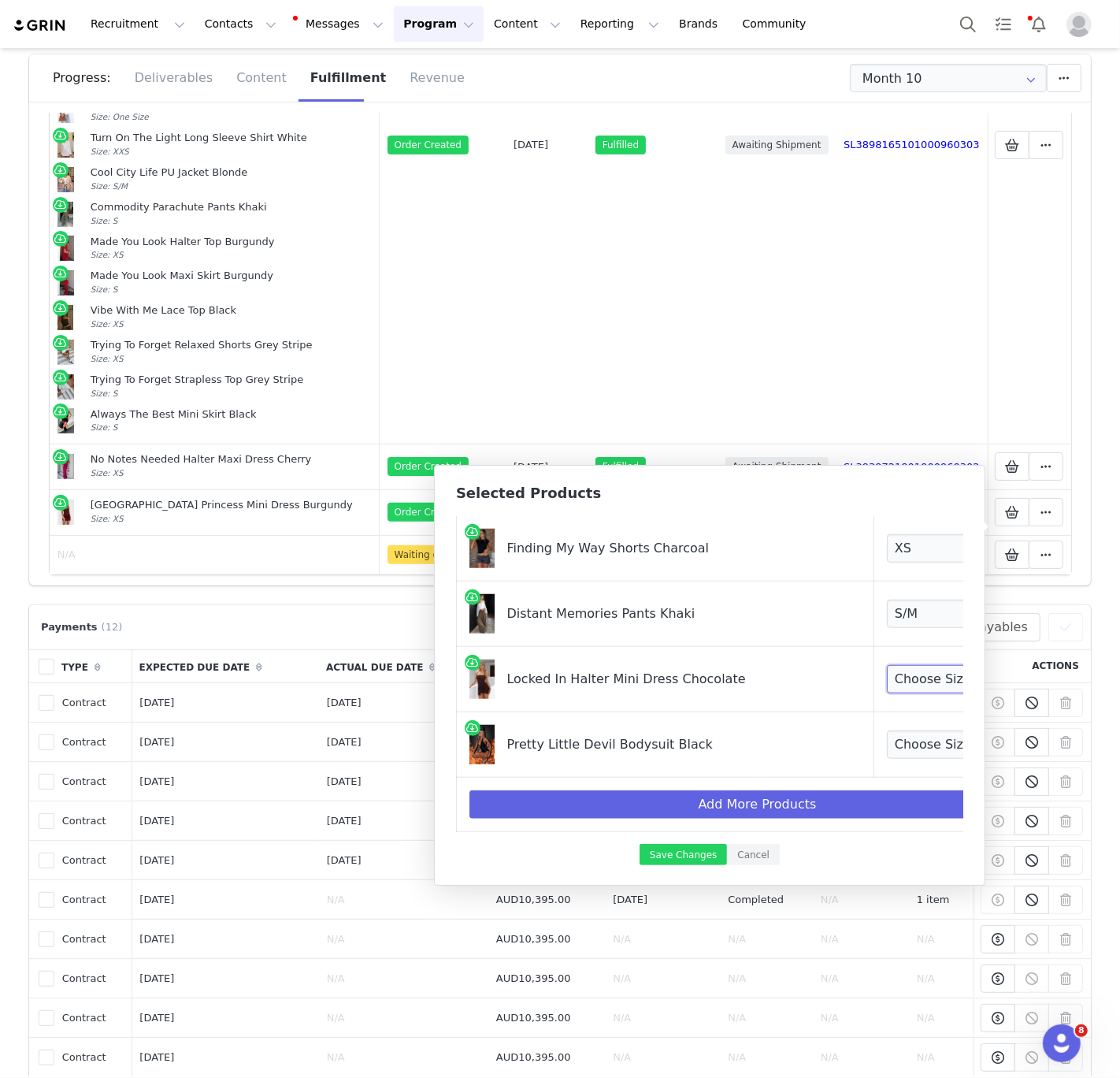
click at [887, 681] on select "Choose Size XXS XS S M L XL" at bounding box center [945, 679] width 117 height 28
select select "28194953"
click at [887, 665] on select "Choose Size XXS XS S M L XL" at bounding box center [945, 679] width 117 height 28
click at [887, 739] on select "Choose Size XXS XS S M L XL" at bounding box center [945, 744] width 117 height 28
select select "28196780"
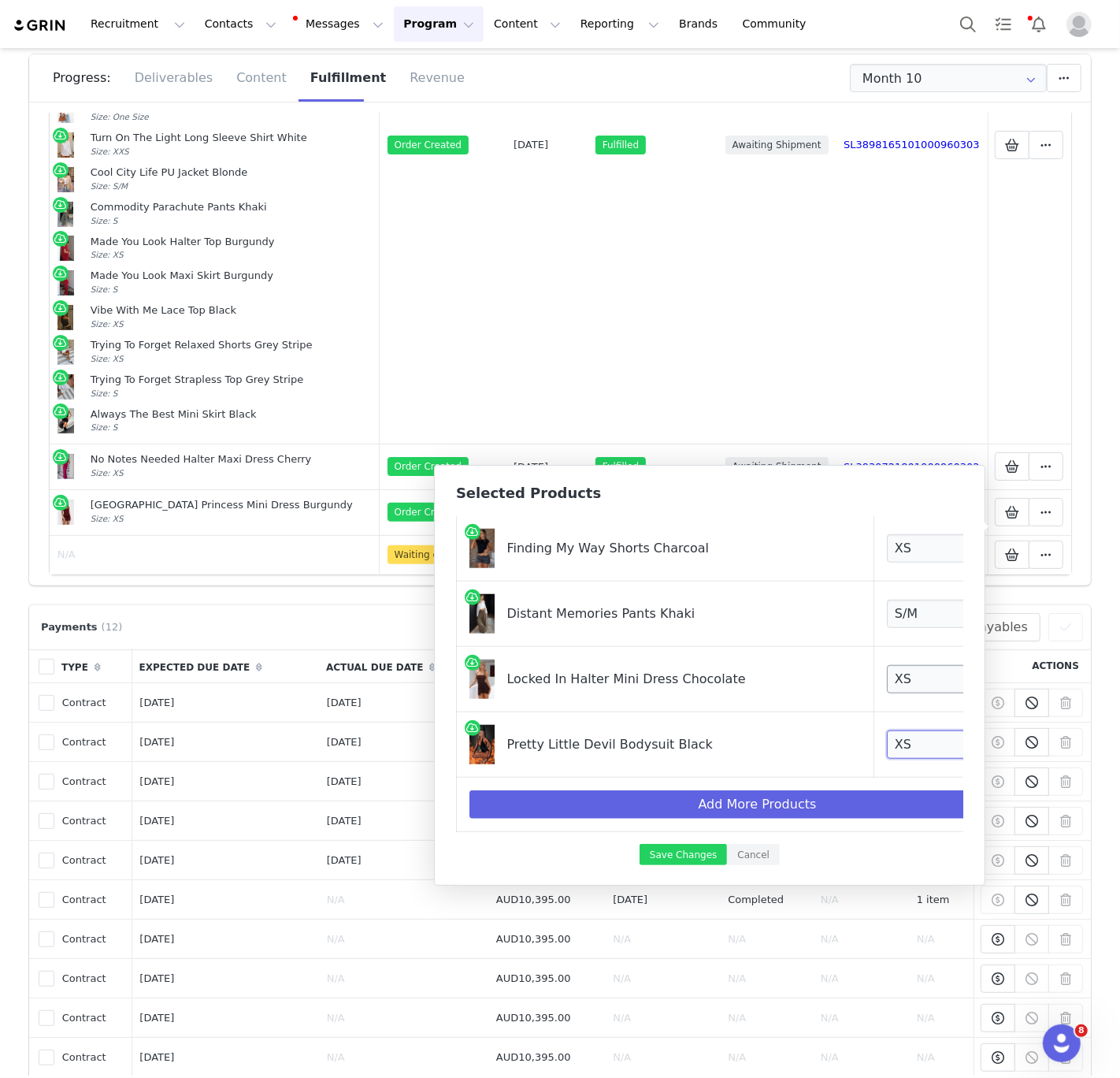
click at [887, 731] on select "Choose Size XXS XS S M L XL" at bounding box center [945, 744] width 117 height 28
click at [675, 845] on button "Save Changes" at bounding box center [683, 854] width 87 height 21
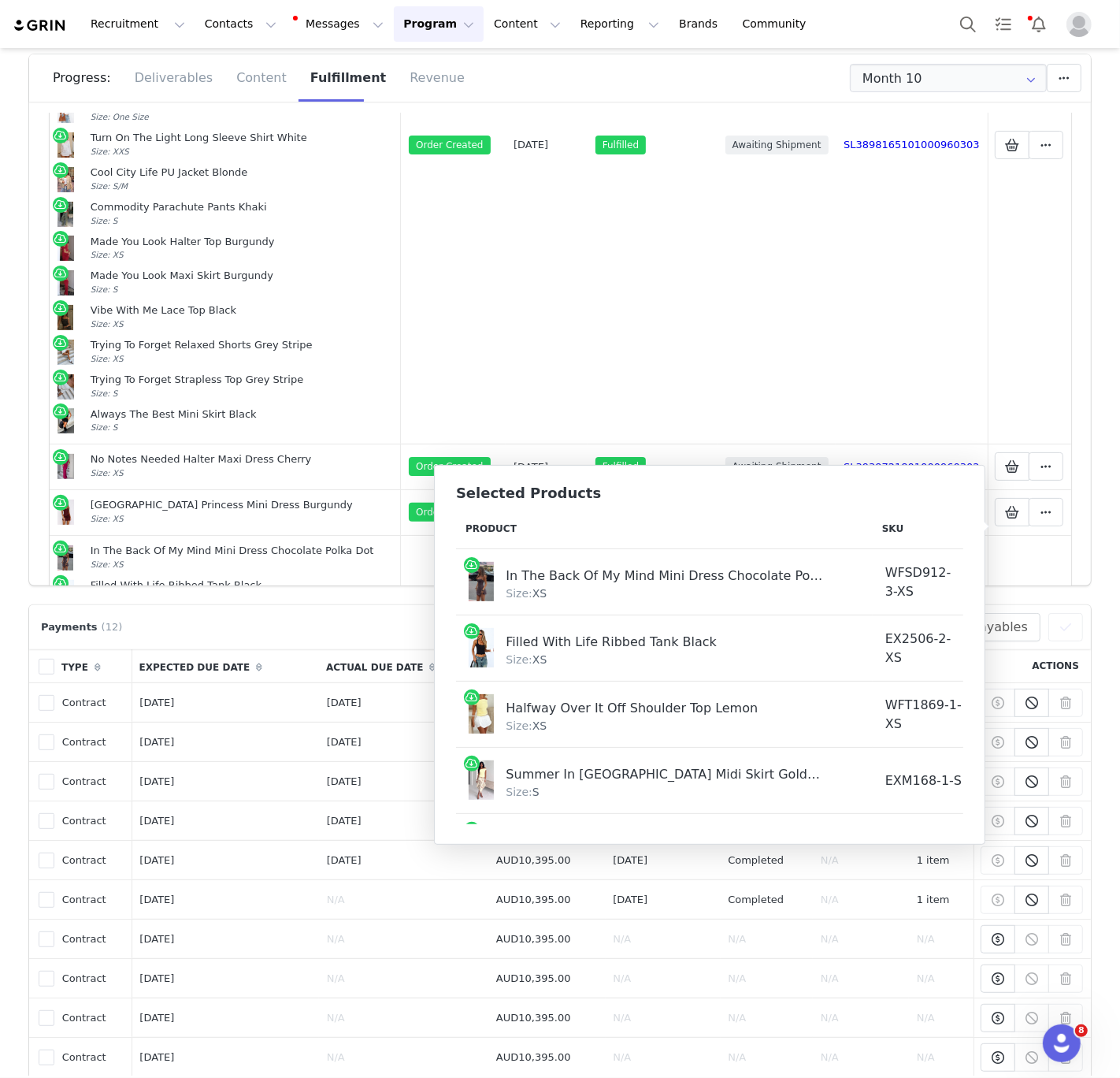
click at [298, 373] on div "Trying To Forget Strapless Top Grey Stripe" at bounding box center [242, 380] width 303 height 14
click at [203, 304] on div "Vibe With Me Lace Top Black" at bounding box center [242, 310] width 303 height 14
click at [359, 628] on div "Payments (12) Filters (0) No filters are applied, click "Add Filter" to get sta…" at bounding box center [560, 627] width 1046 height 28
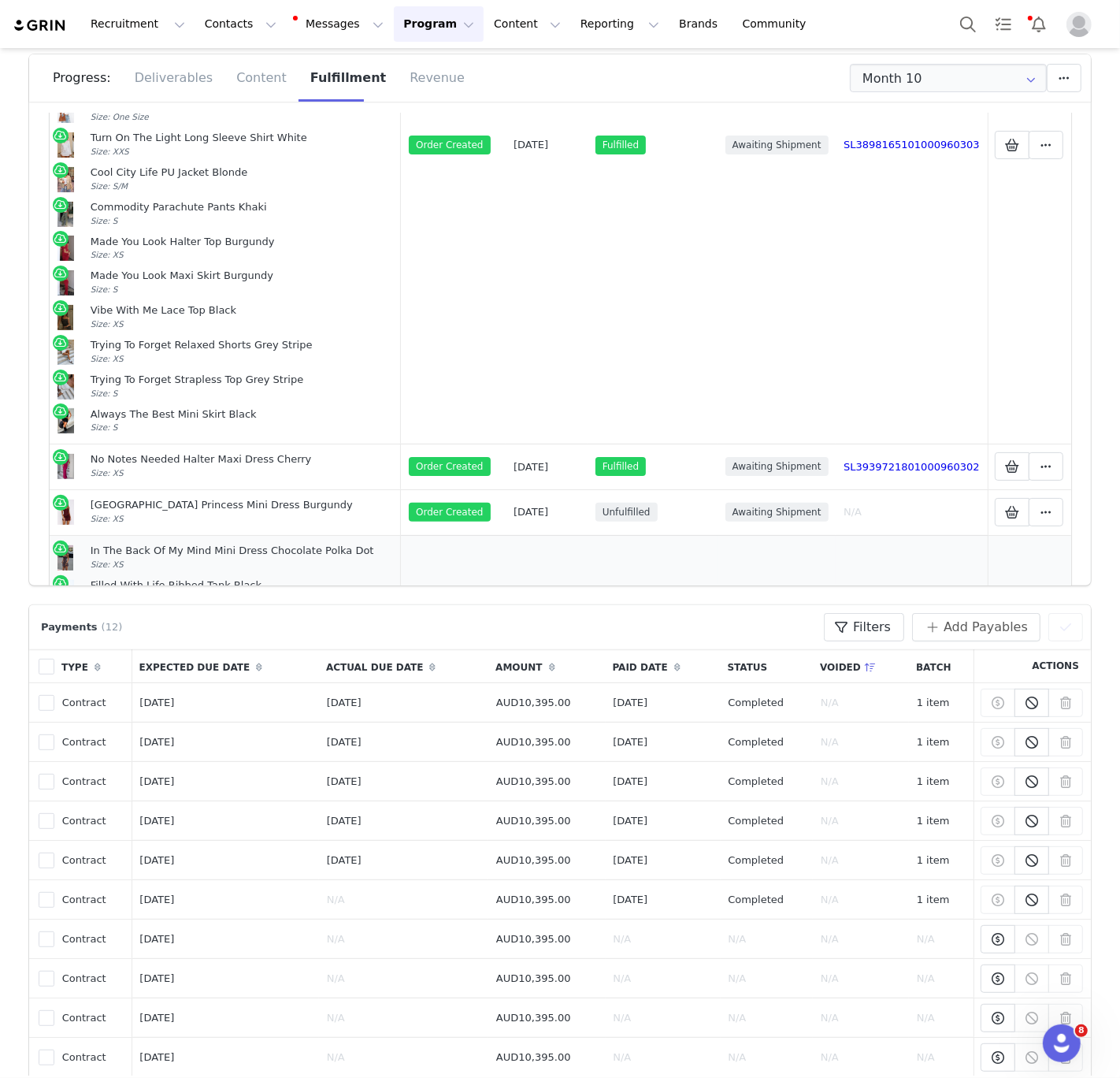
scroll to position [1660, 0]
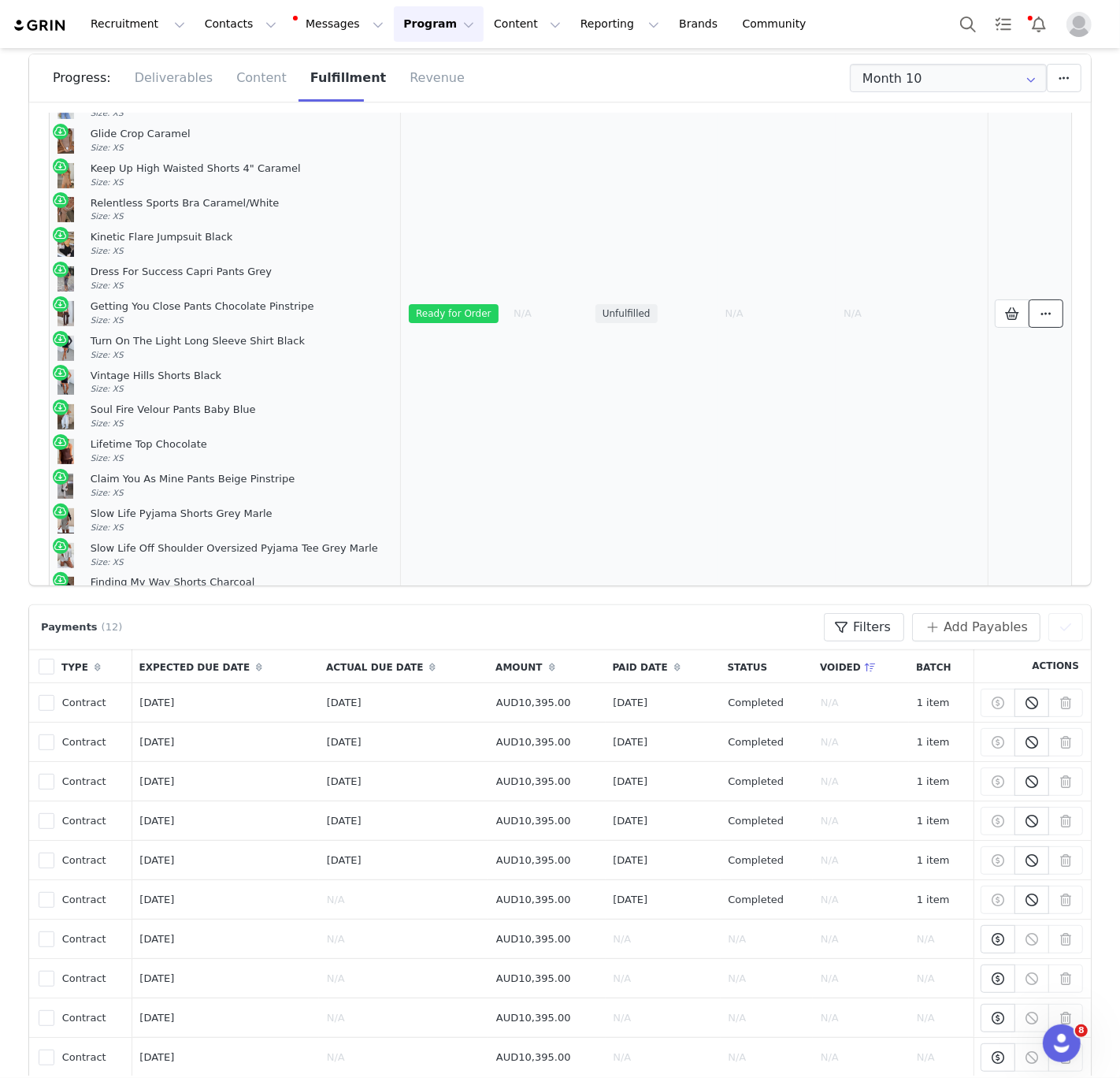
click at [1048, 307] on icon at bounding box center [1046, 313] width 11 height 13
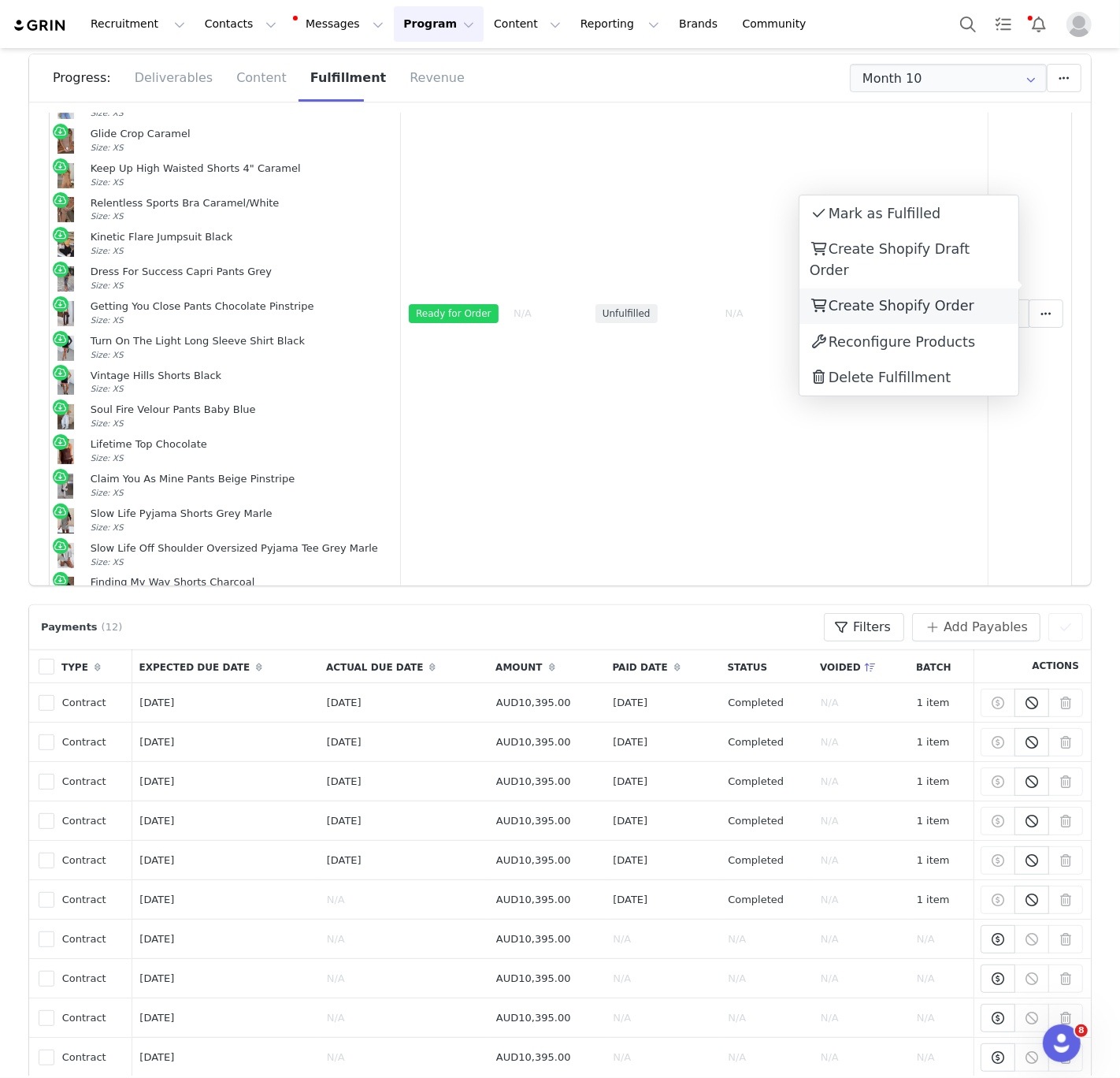
click at [937, 298] on span "Create Shopify Order" at bounding box center [901, 305] width 146 height 15
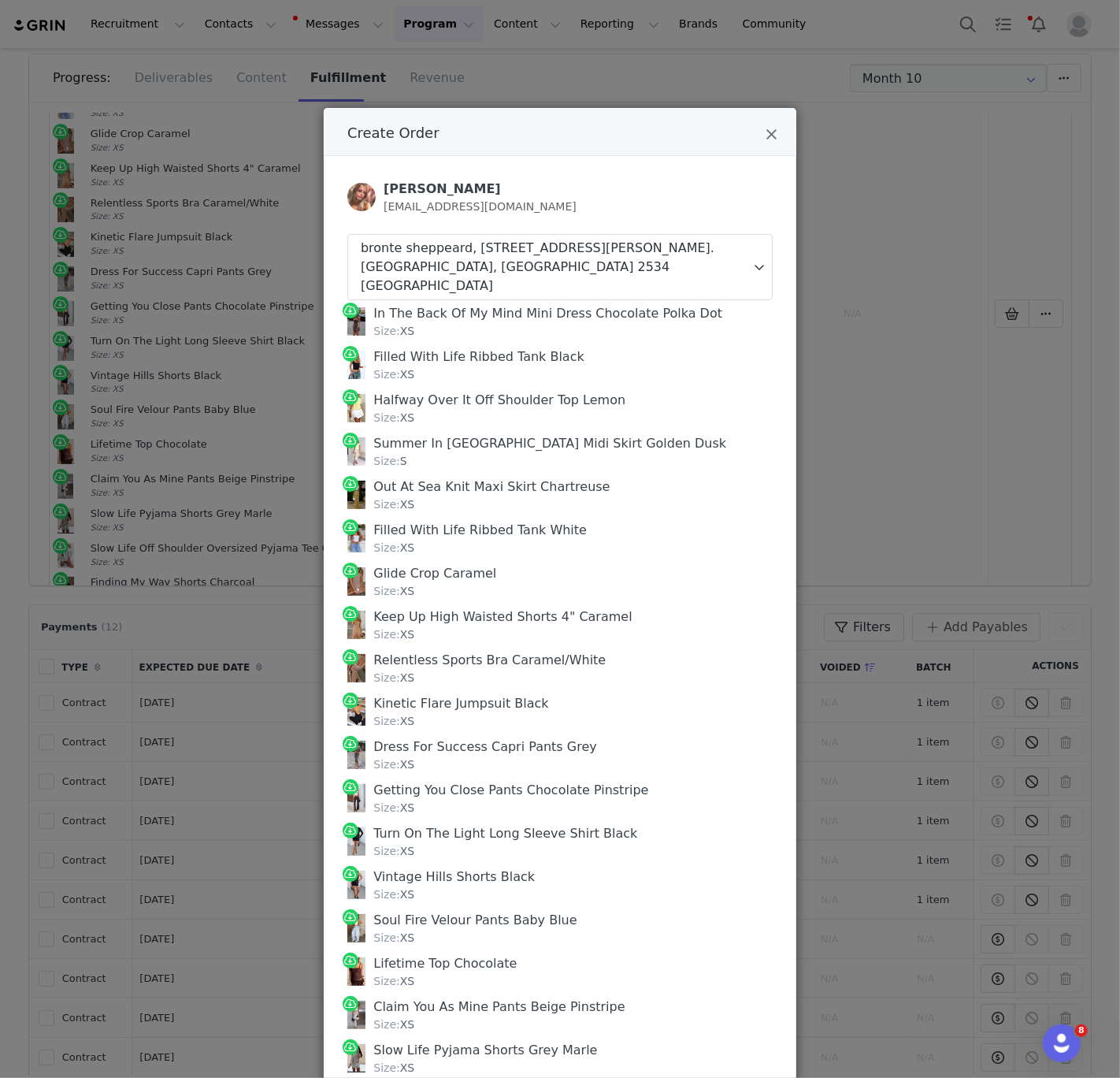
scroll to position [319, 0]
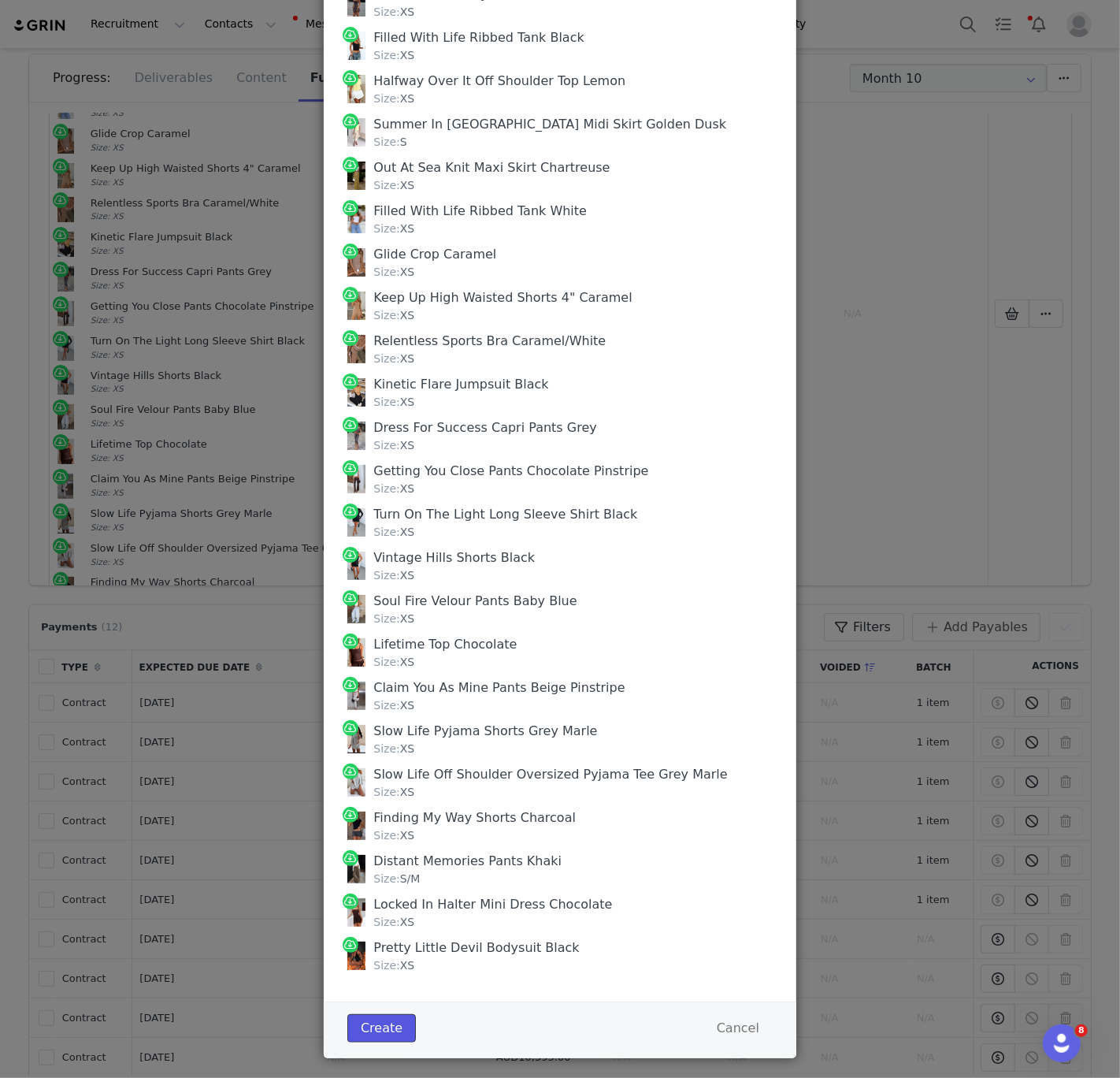
click at [366, 1014] on button "Create" at bounding box center [381, 1028] width 69 height 28
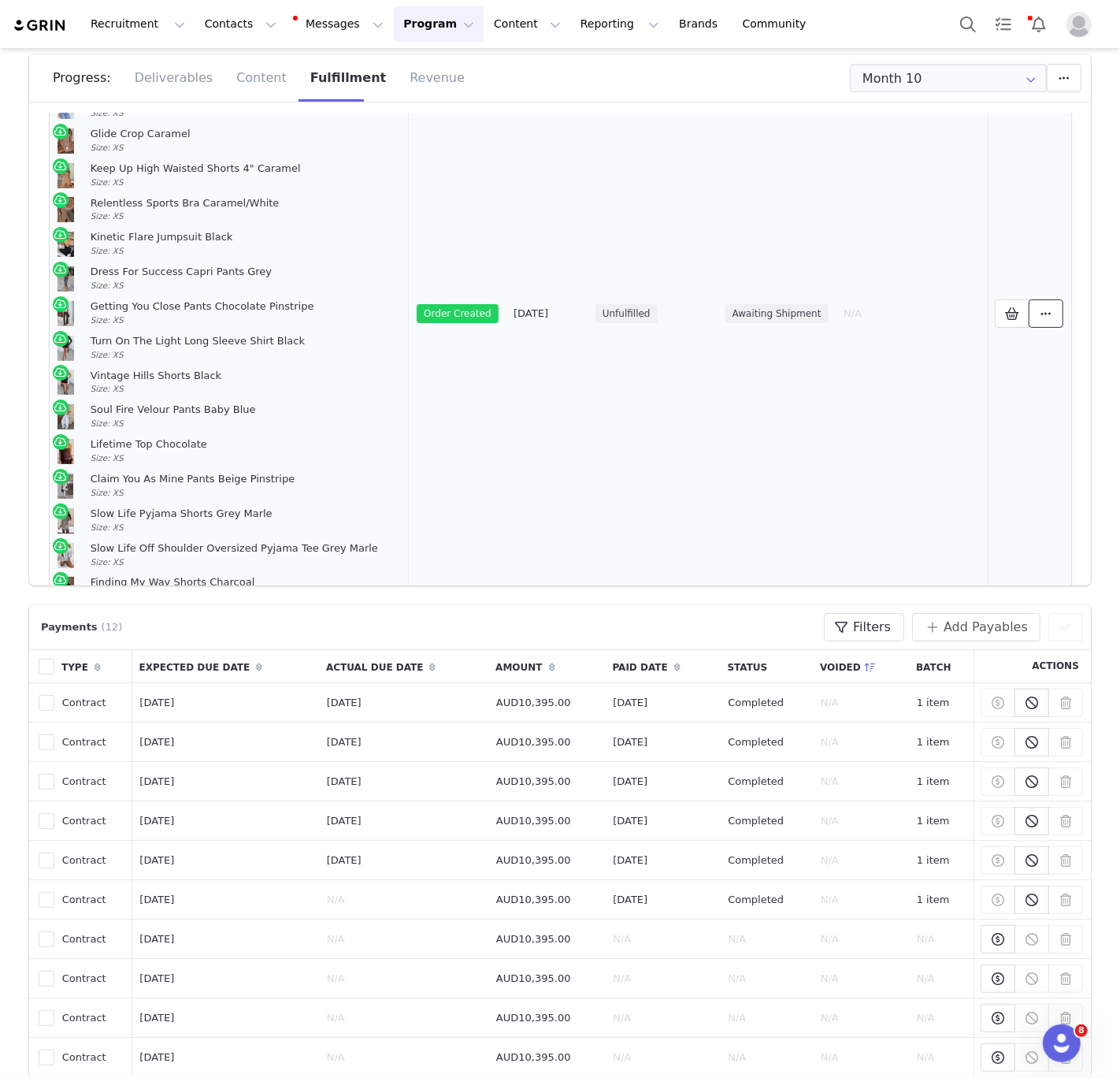
click at [1052, 304] on span at bounding box center [1045, 313] width 19 height 19
click at [904, 277] on link "View Order" at bounding box center [909, 285] width 219 height 36
click at [197, 231] on div "Kinetic Flare Jumpsuit Black" at bounding box center [246, 237] width 311 height 14
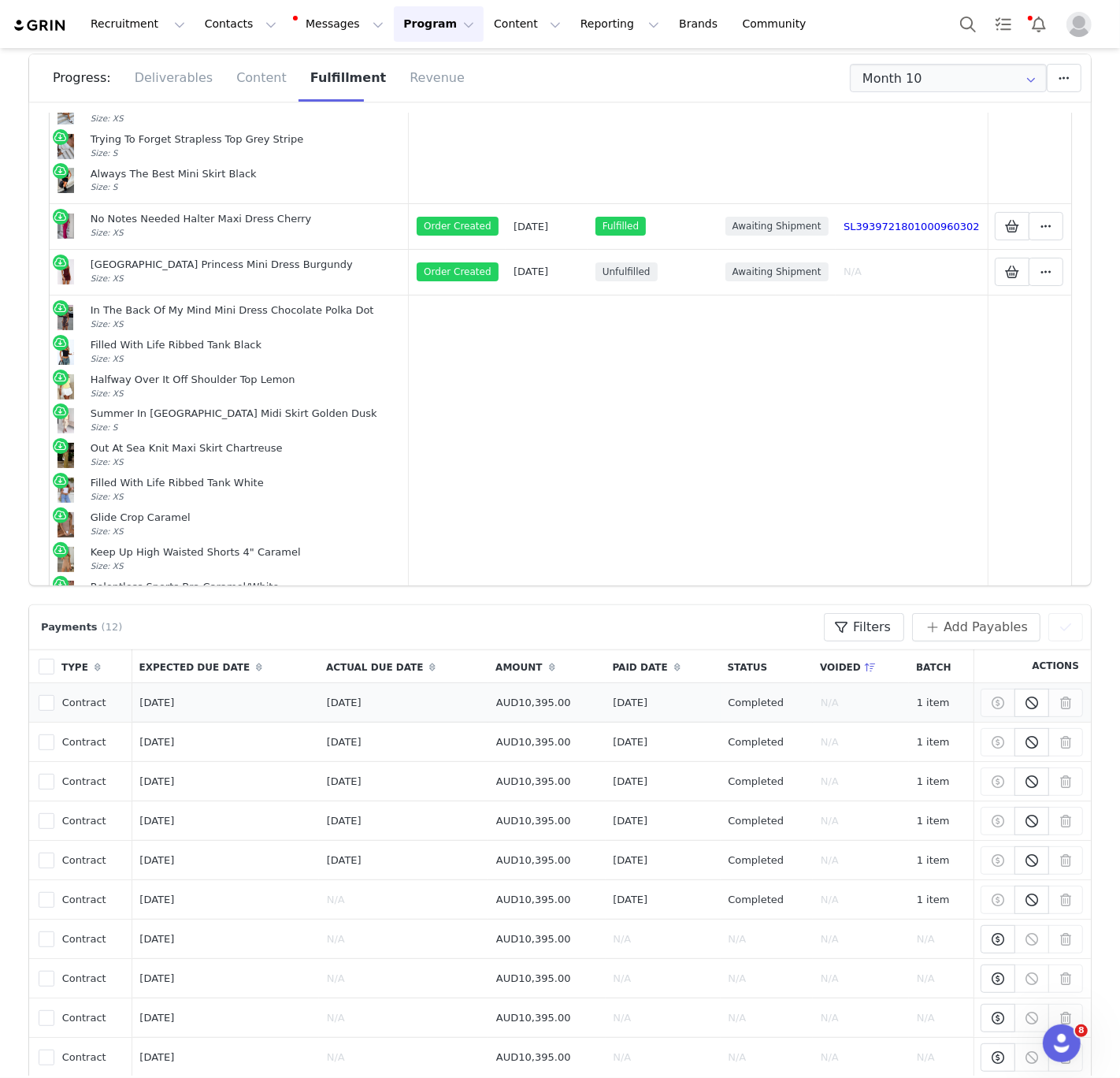
scroll to position [1848, 0]
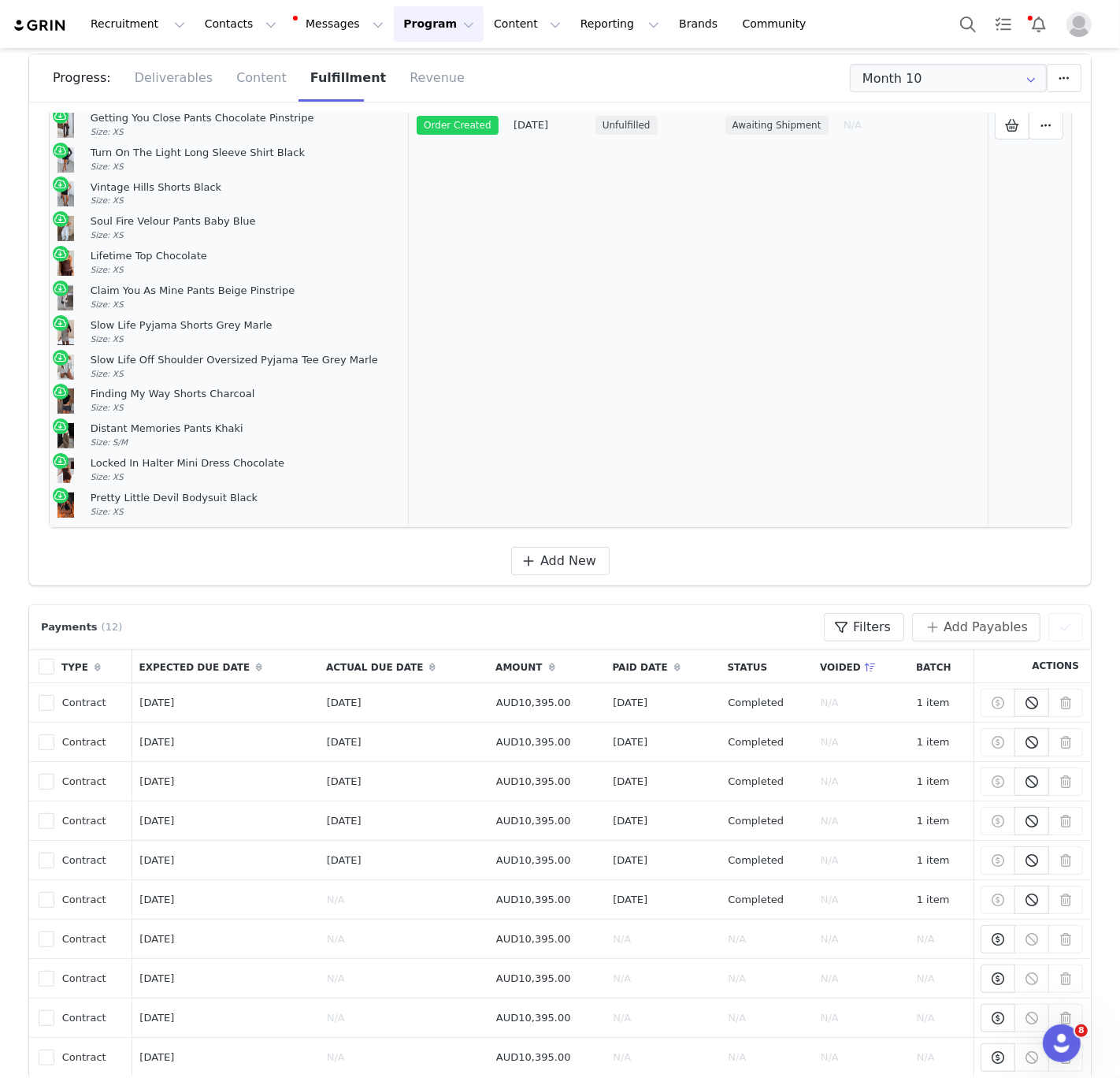
drag, startPoint x: 87, startPoint y: 282, endPoint x: 149, endPoint y: 491, distance: 218.0
click at [149, 491] on td "In The Back Of My Mind Mini Dress Chocolate Polka Dot Size: XS Filled With Life…" at bounding box center [229, 125] width 360 height 804
copy td "Lo Ips Dolo Si Am Cons Adip Elits Doeiusmod Tempo Inc Utla: ET Dolore Magn Aliq…"
